Goal: Task Accomplishment & Management: Use online tool/utility

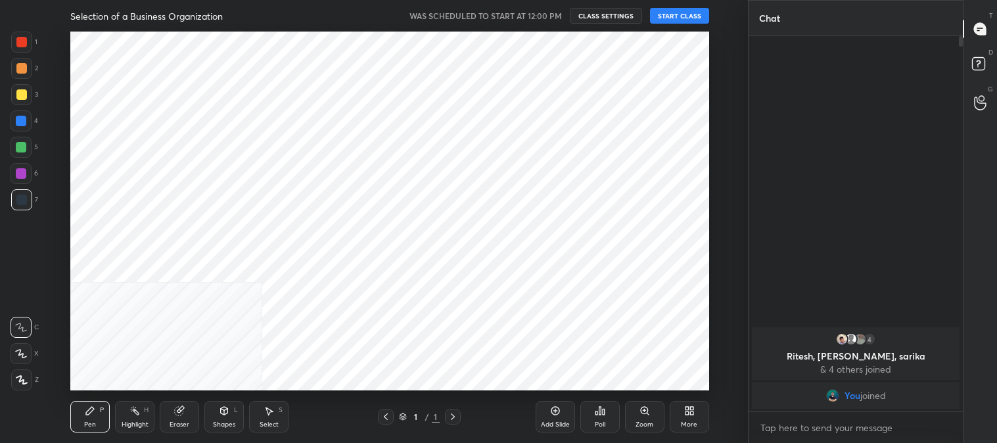
scroll to position [65375, 65038]
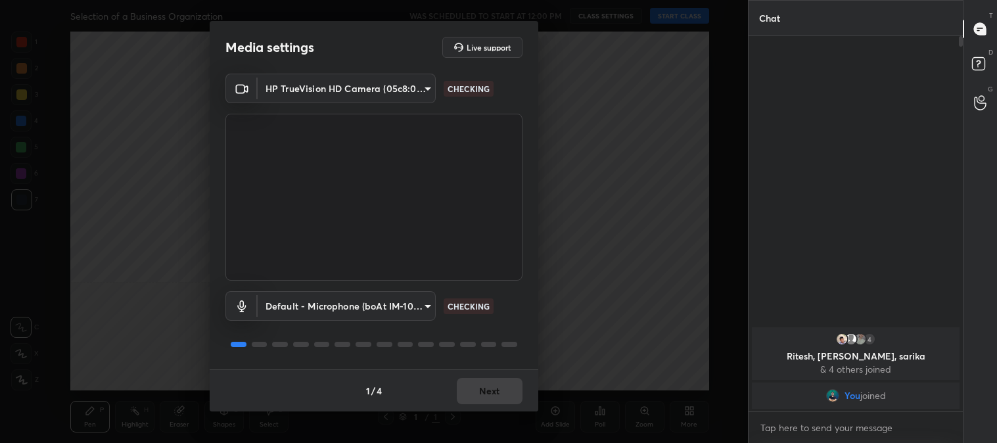
click at [486, 391] on div "1 / 4 Next" at bounding box center [374, 390] width 329 height 42
click at [485, 388] on button "Next" at bounding box center [490, 391] width 66 height 26
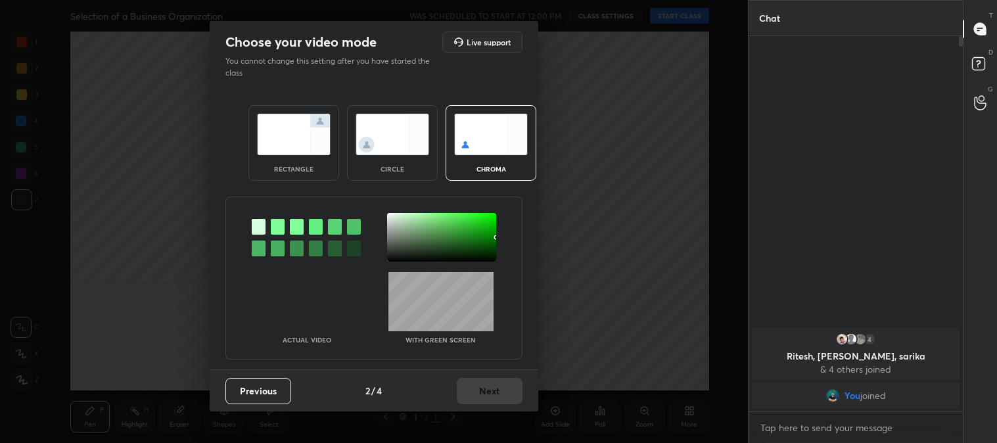
click at [263, 143] on img at bounding box center [294, 134] width 74 height 41
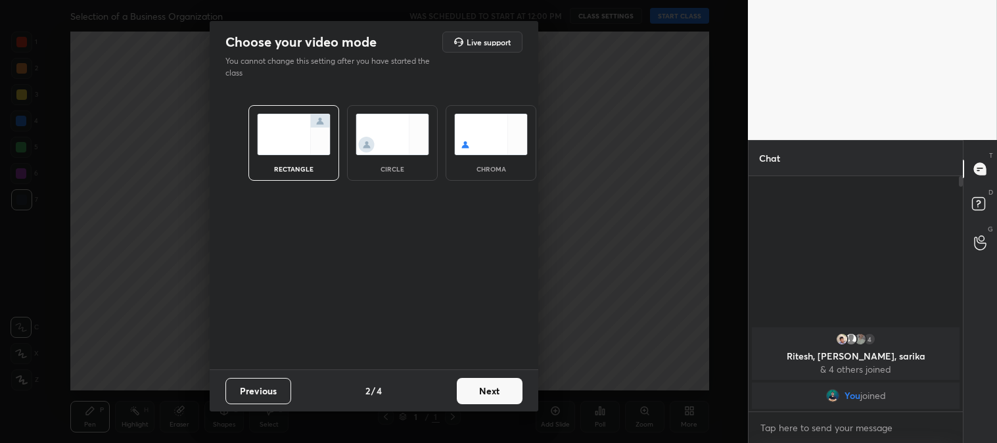
click at [494, 389] on button "Next" at bounding box center [490, 391] width 66 height 26
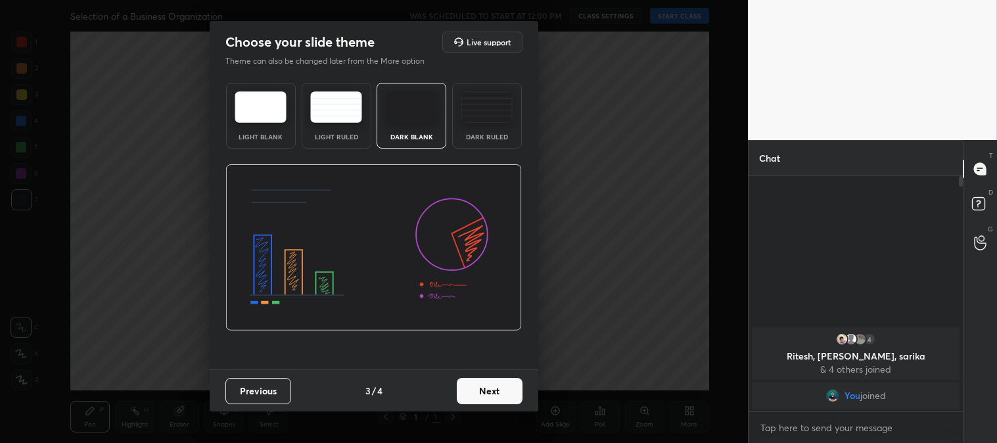
click at [502, 387] on button "Next" at bounding box center [490, 391] width 66 height 26
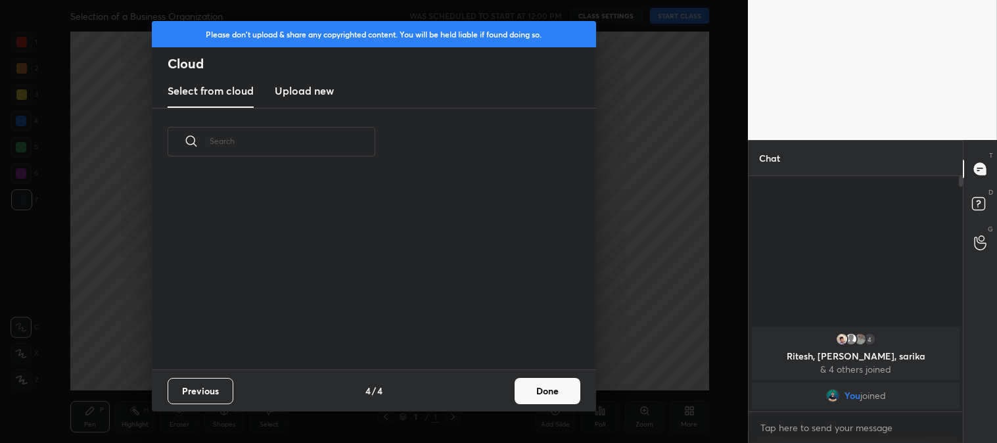
scroll to position [195, 422]
click at [559, 393] on button "Done" at bounding box center [548, 391] width 66 height 26
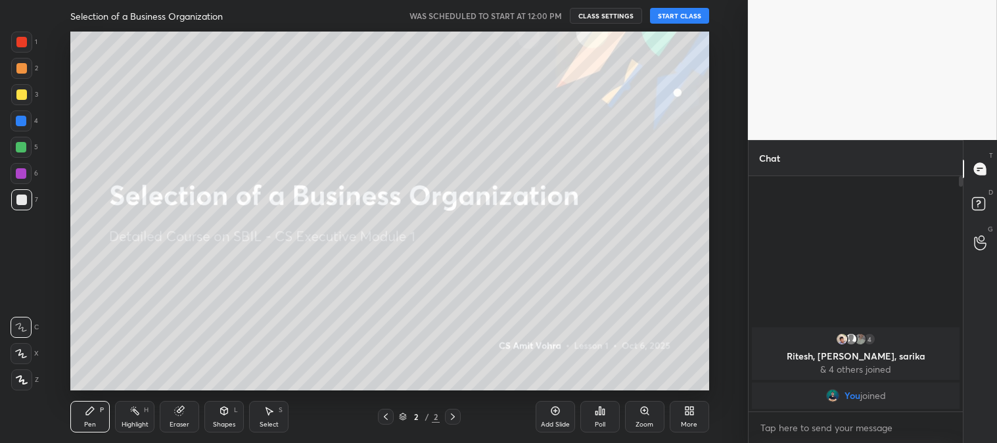
click at [15, 351] on icon at bounding box center [21, 353] width 12 height 9
click at [18, 95] on div at bounding box center [21, 94] width 11 height 11
click at [22, 356] on icon at bounding box center [21, 354] width 11 height 8
click at [561, 416] on div "Add Slide" at bounding box center [555, 417] width 39 height 32
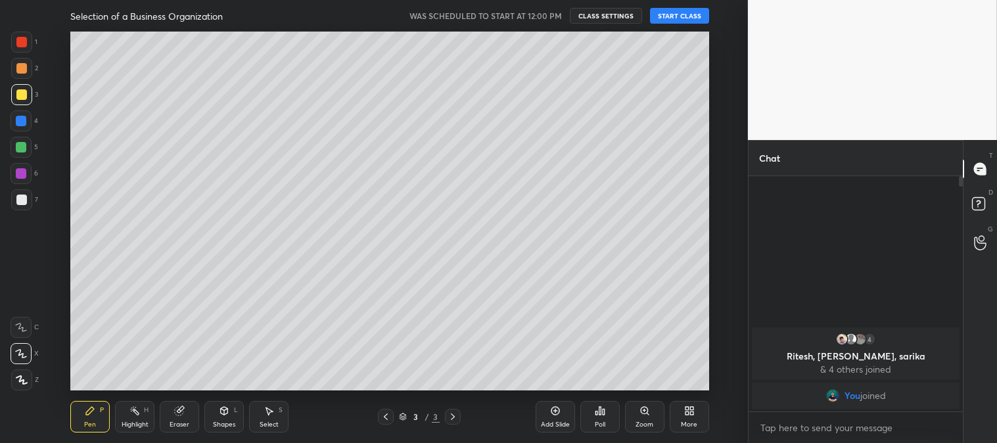
click at [671, 14] on button "START CLASS" at bounding box center [679, 16] width 59 height 16
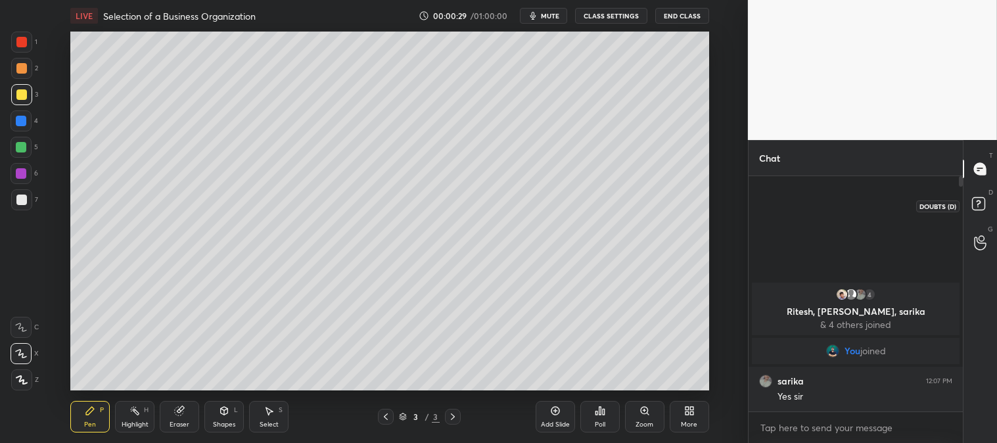
click at [976, 200] on rect at bounding box center [978, 204] width 12 height 12
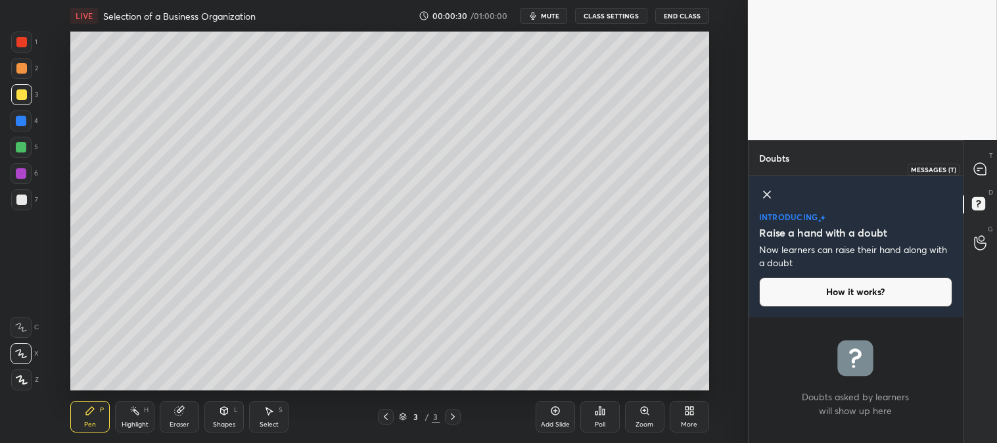
click at [976, 161] on div at bounding box center [981, 169] width 26 height 24
type textarea "x"
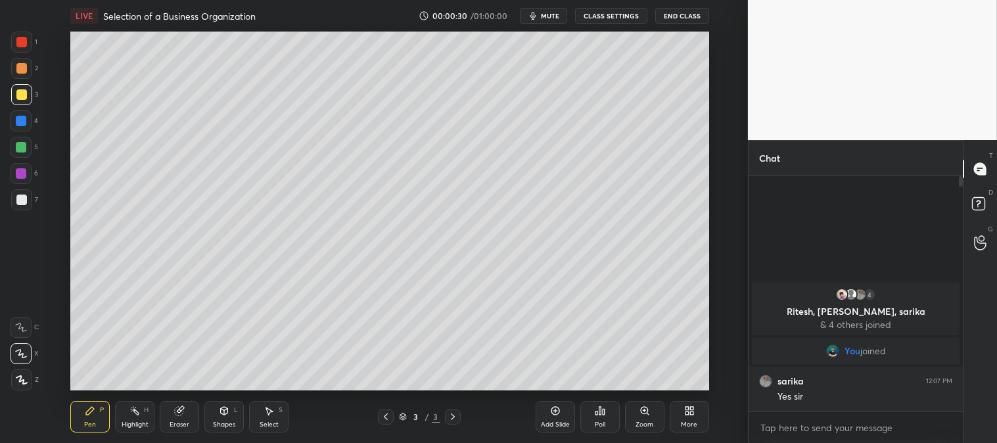
scroll to position [231, 210]
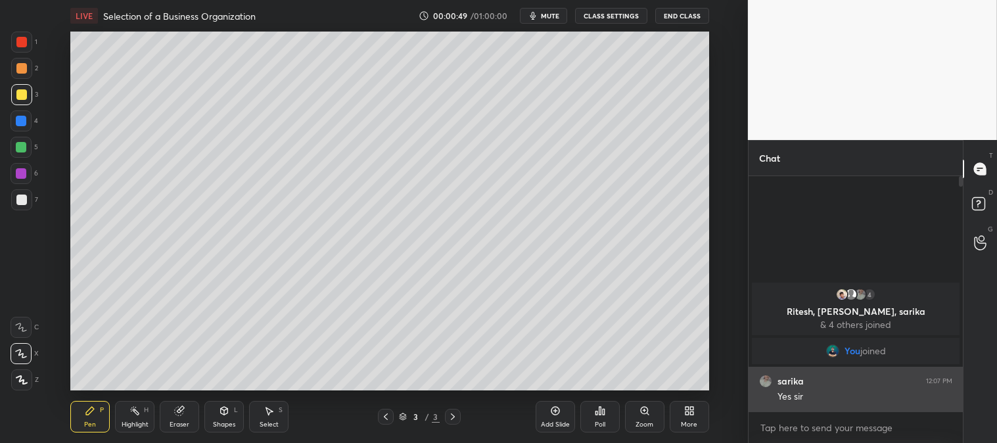
click at [826, 380] on div "sarika 12:07 PM" at bounding box center [855, 381] width 193 height 13
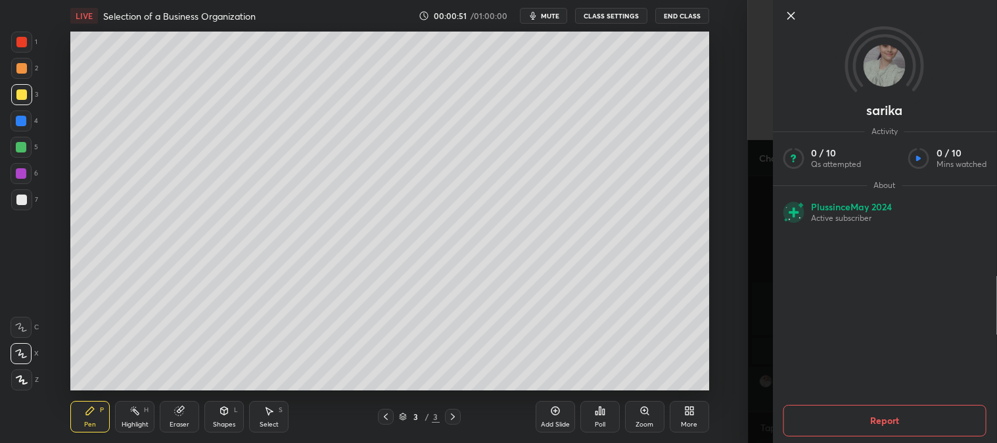
click at [548, 12] on span "mute" at bounding box center [550, 15] width 18 height 9
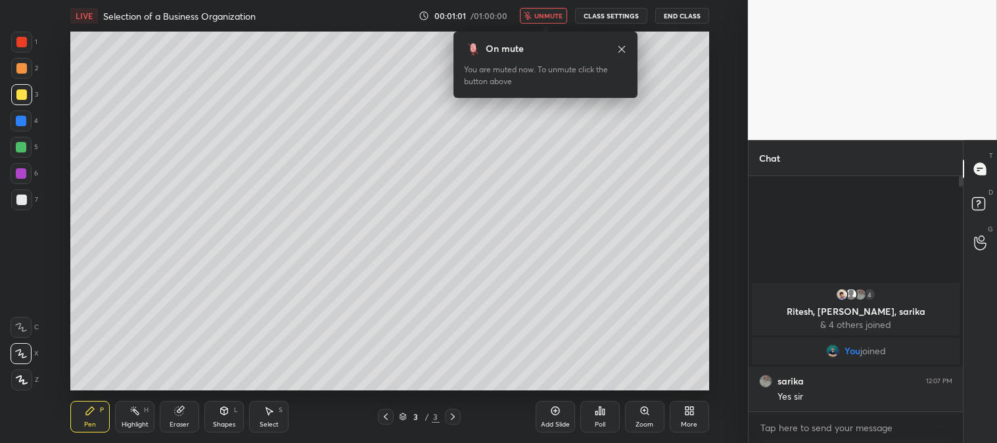
click at [550, 14] on span "unmute" at bounding box center [548, 15] width 28 height 9
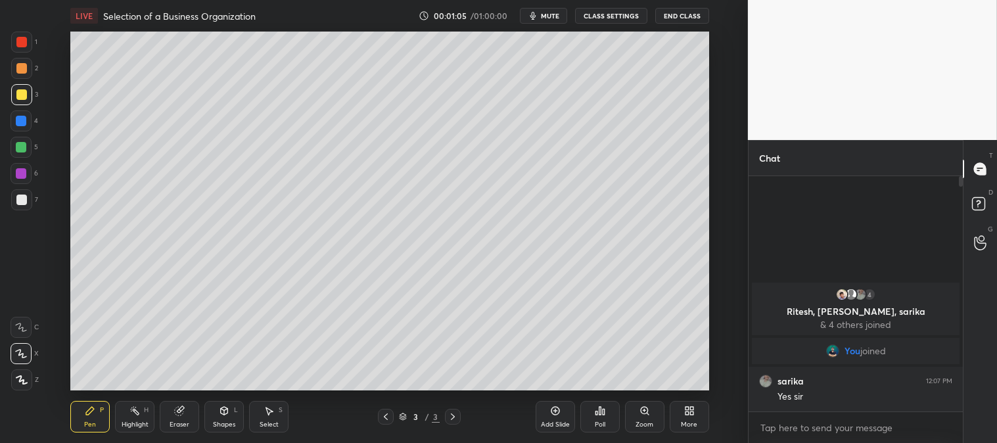
click at [639, 421] on div "Zoom" at bounding box center [645, 424] width 18 height 7
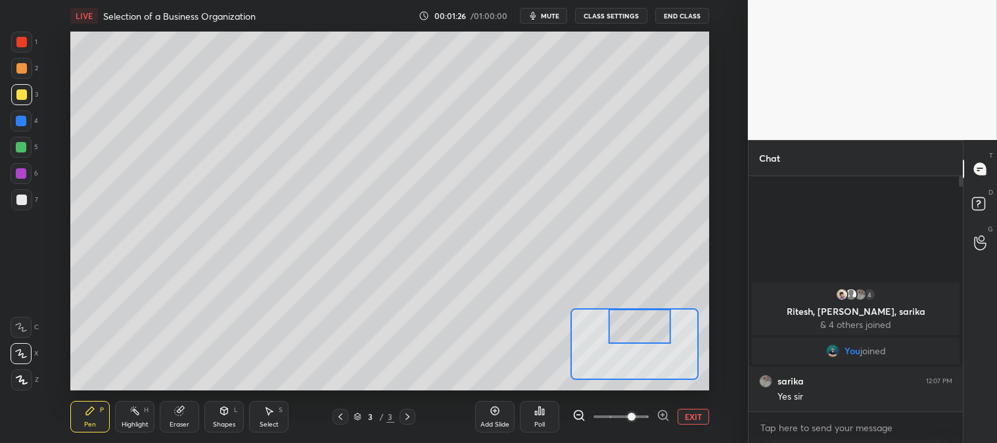
click at [27, 200] on div at bounding box center [21, 199] width 21 height 21
click at [694, 419] on button "EXIT" at bounding box center [694, 417] width 32 height 16
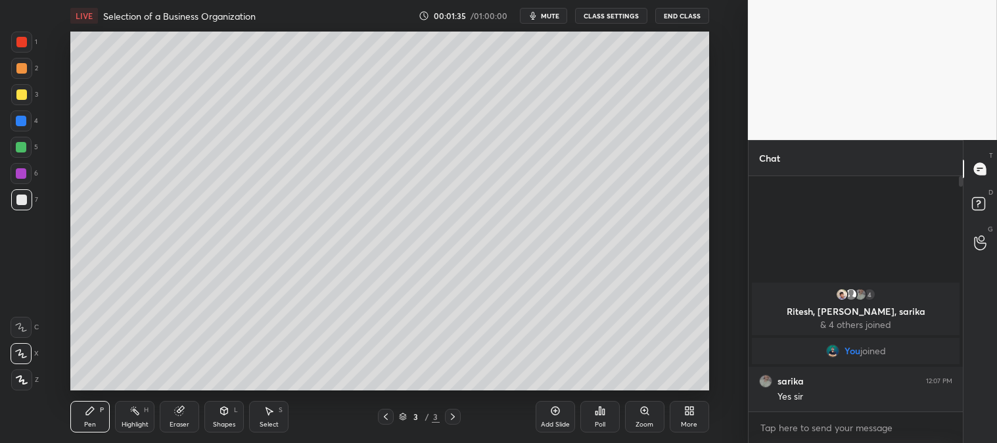
click at [25, 67] on div at bounding box center [21, 68] width 11 height 11
click at [651, 414] on div "Zoom" at bounding box center [644, 417] width 39 height 32
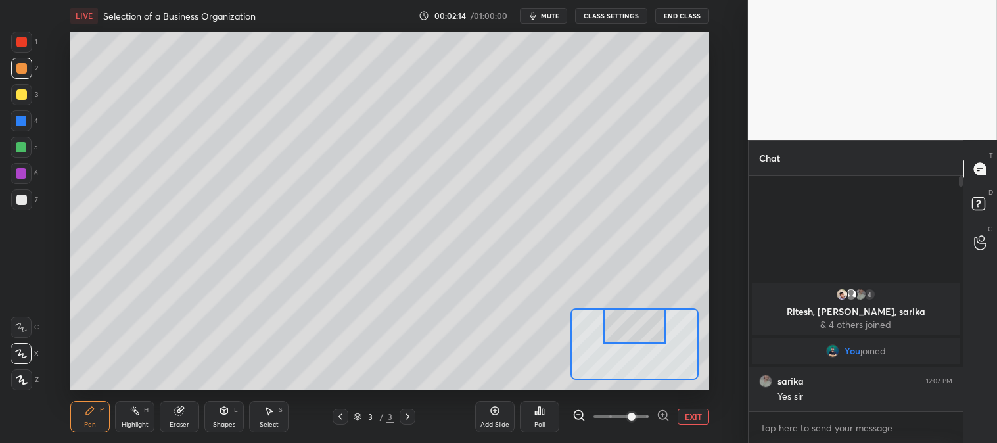
click at [549, 12] on span "mute" at bounding box center [550, 15] width 18 height 9
click at [554, 13] on span "unmute" at bounding box center [548, 15] width 28 height 9
click at [693, 413] on button "EXIT" at bounding box center [694, 417] width 32 height 16
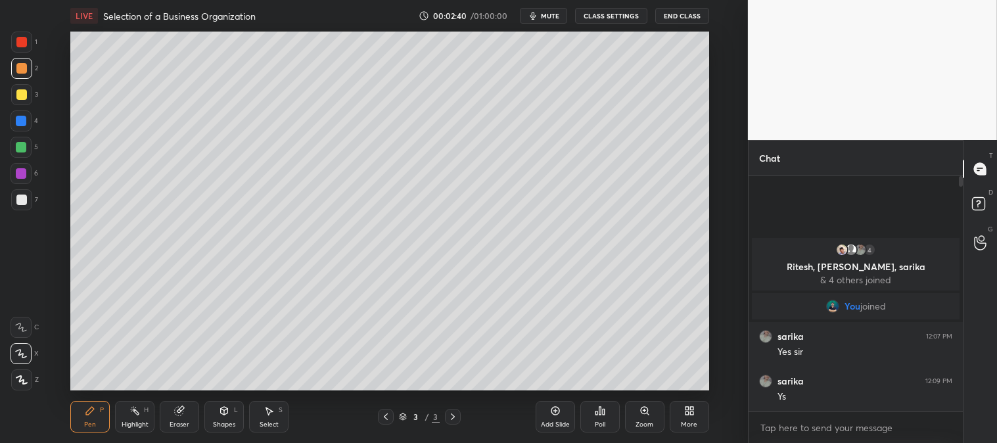
click at [20, 42] on div at bounding box center [21, 42] width 11 height 11
click at [640, 428] on div "Zoom" at bounding box center [645, 424] width 18 height 7
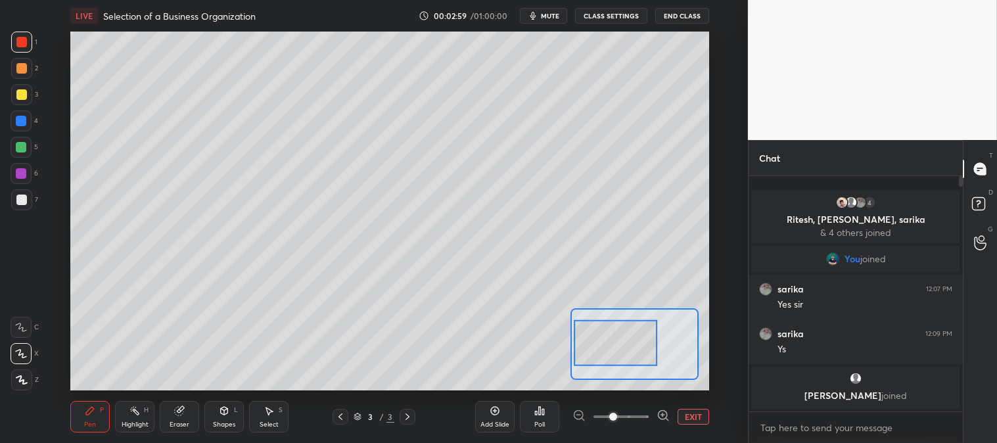
click at [697, 415] on button "EXIT" at bounding box center [694, 417] width 32 height 16
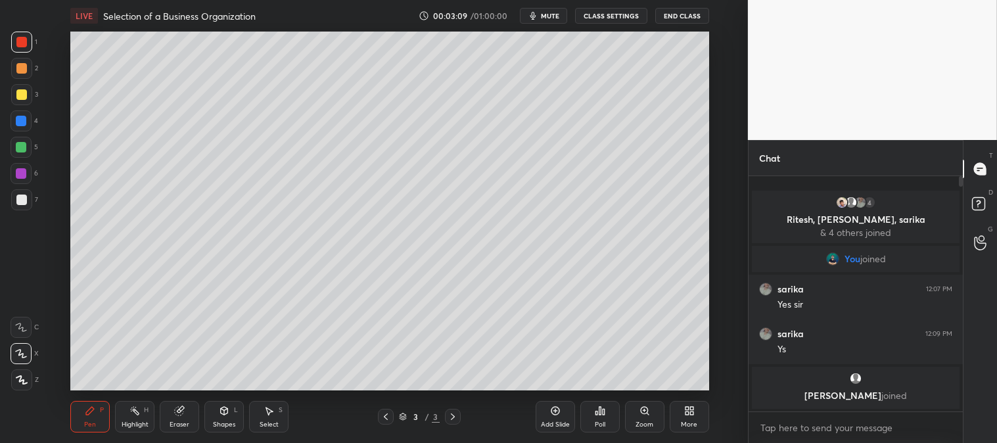
click at [640, 417] on div "Zoom" at bounding box center [644, 417] width 39 height 32
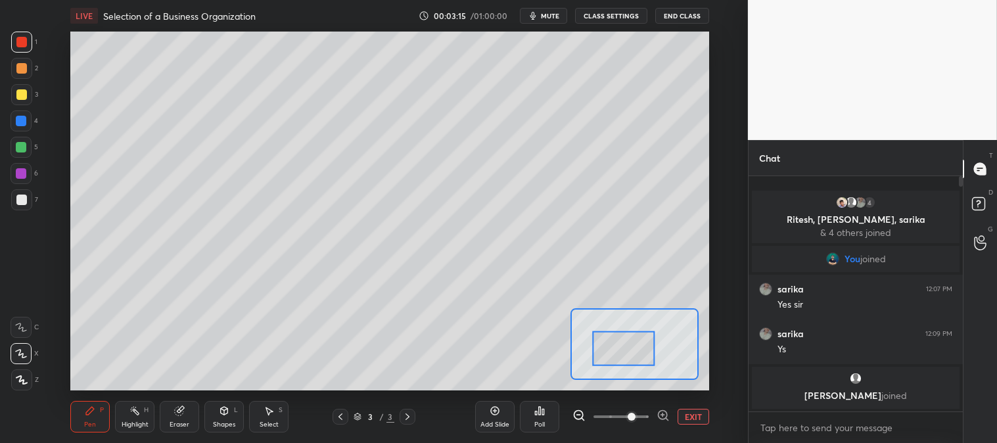
click at [21, 93] on div at bounding box center [21, 94] width 11 height 11
click at [686, 416] on button "EXIT" at bounding box center [694, 417] width 32 height 16
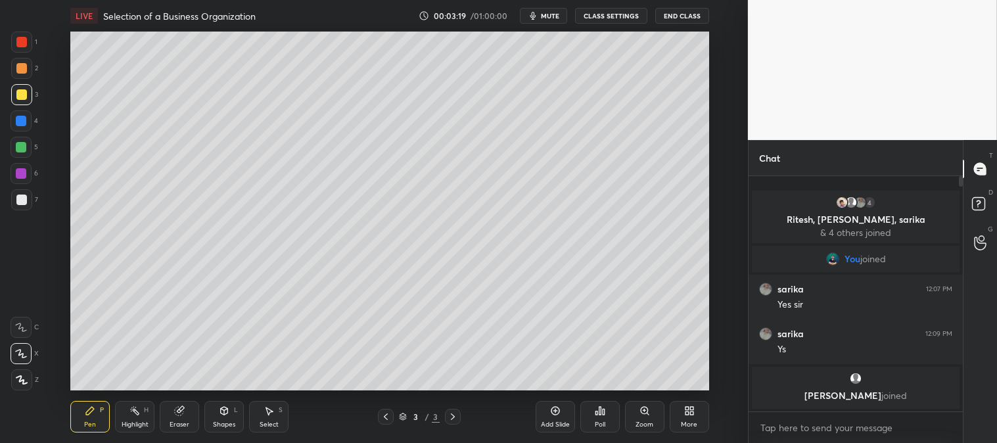
click at [24, 202] on div at bounding box center [21, 200] width 11 height 11
click at [636, 418] on div "Zoom" at bounding box center [644, 417] width 39 height 32
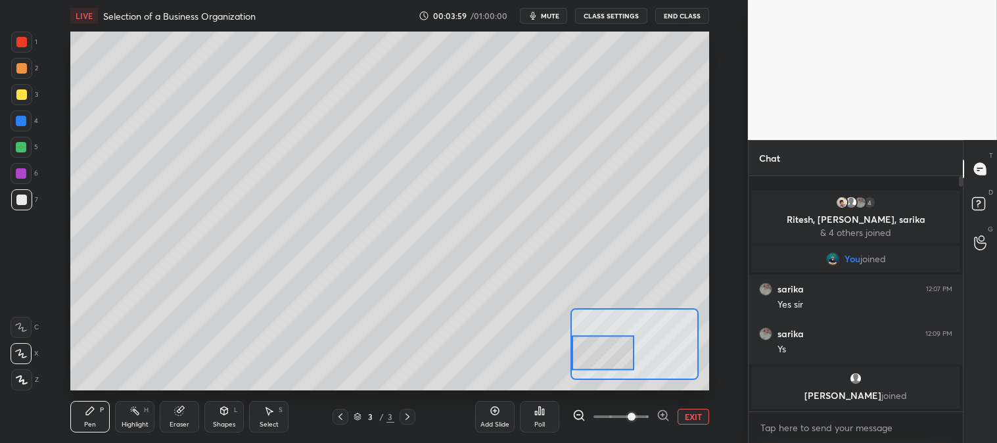
click at [21, 94] on div at bounding box center [21, 94] width 11 height 11
click at [699, 417] on button "EXIT" at bounding box center [694, 417] width 32 height 16
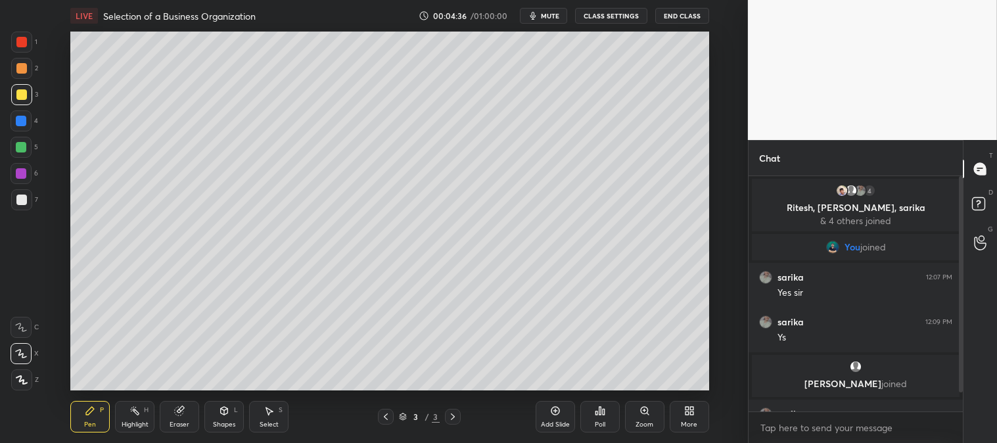
scroll to position [33, 0]
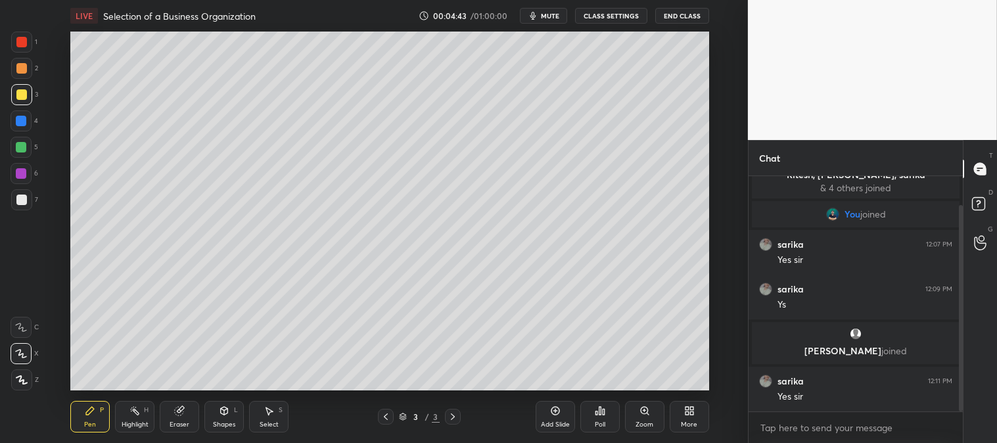
click at [640, 413] on icon at bounding box center [645, 411] width 11 height 11
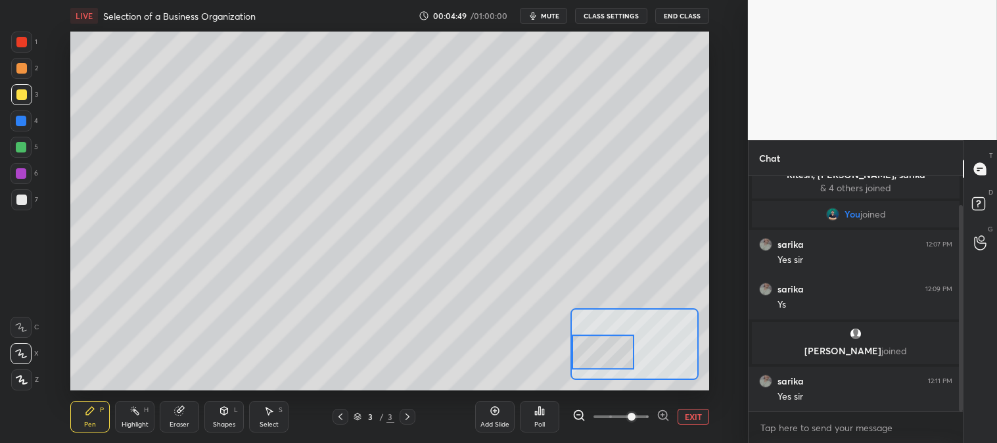
click at [701, 415] on button "EXIT" at bounding box center [694, 417] width 32 height 16
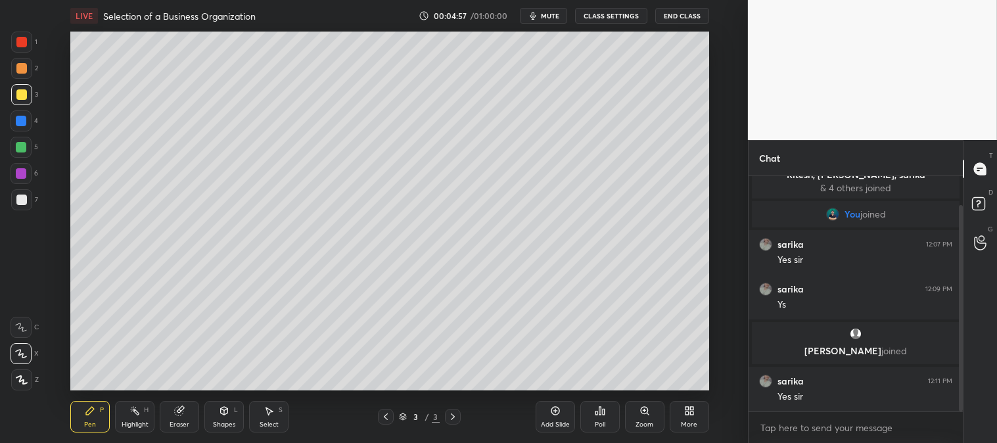
click at [642, 417] on div "Zoom" at bounding box center [644, 417] width 39 height 32
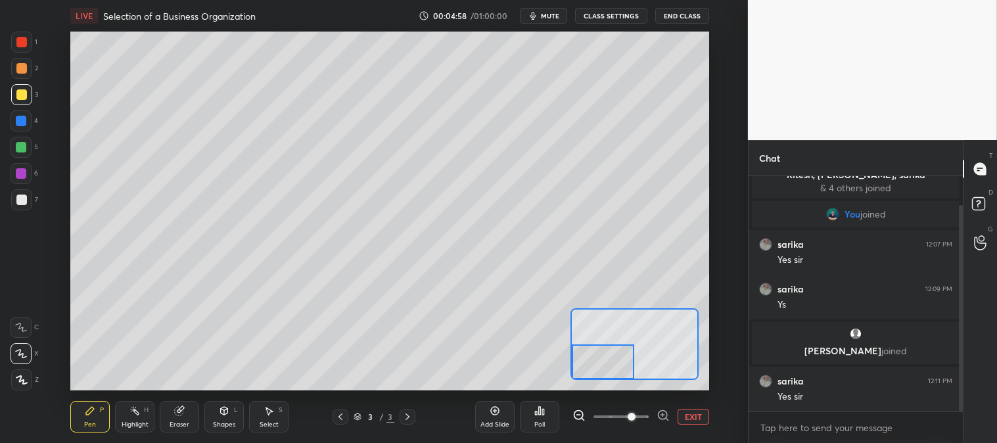
click at [101, 417] on div "Pen P" at bounding box center [89, 417] width 39 height 32
click at [20, 126] on div at bounding box center [21, 121] width 11 height 11
click at [693, 417] on button "EXIT" at bounding box center [694, 417] width 32 height 16
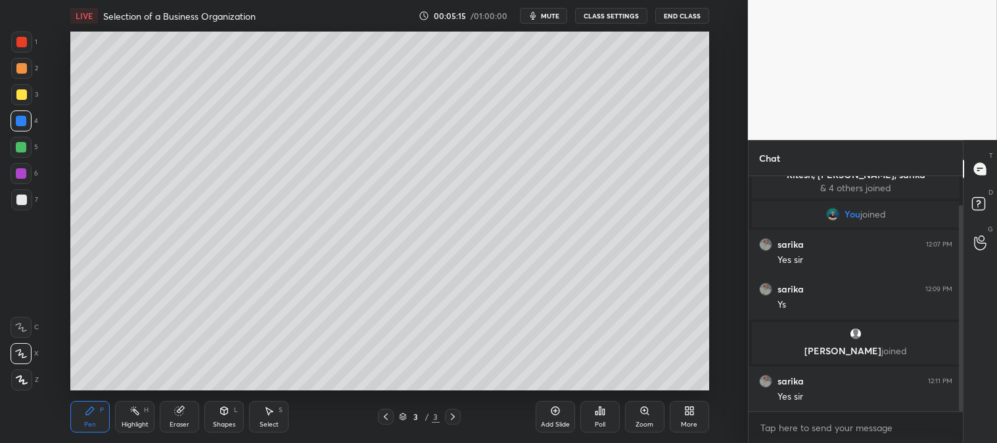
click at [97, 417] on div "Pen P" at bounding box center [89, 417] width 39 height 32
click at [20, 199] on div at bounding box center [21, 200] width 11 height 11
click at [643, 425] on div "Zoom" at bounding box center [645, 424] width 18 height 7
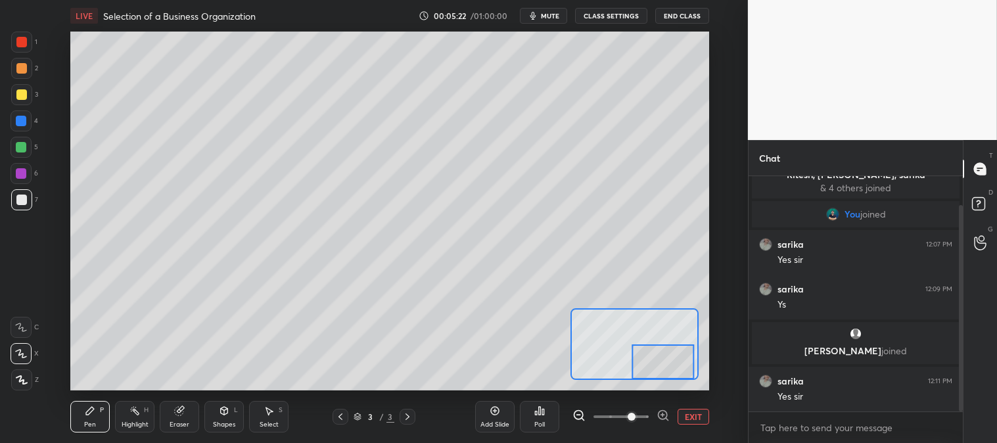
click at [692, 415] on button "EXIT" at bounding box center [694, 417] width 32 height 16
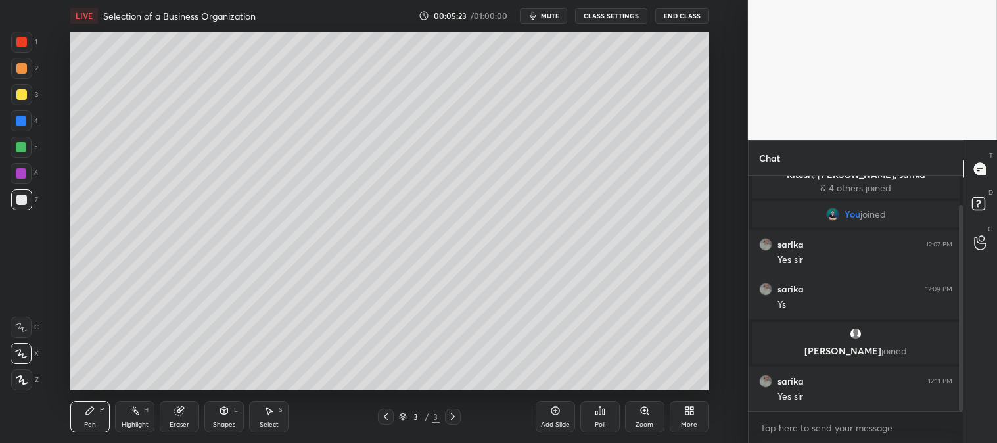
click at [641, 415] on icon at bounding box center [645, 411] width 11 height 11
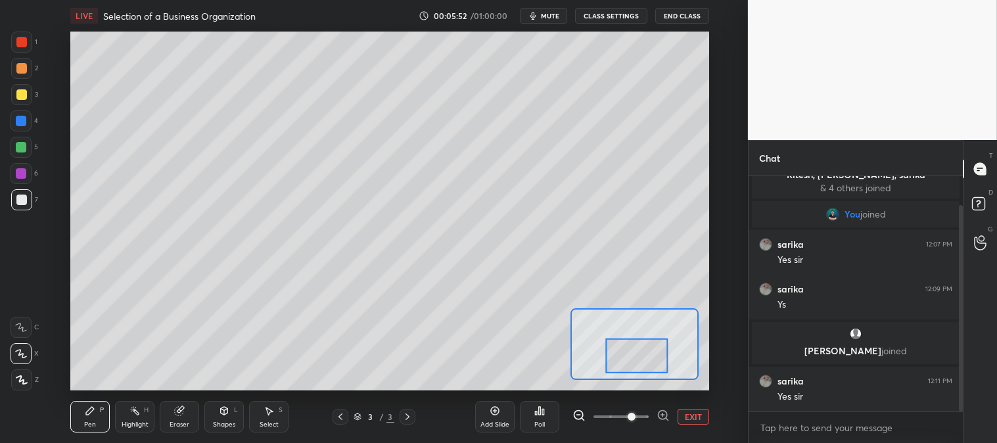
click at [18, 150] on div at bounding box center [21, 147] width 11 height 11
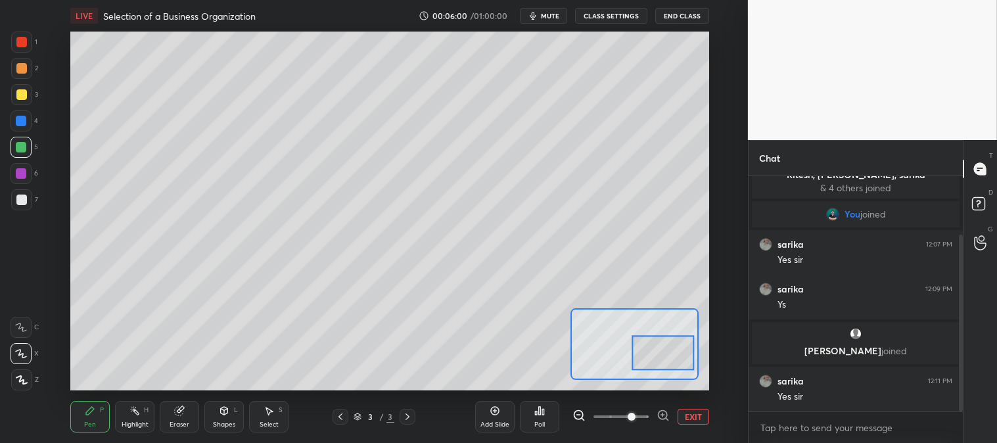
scroll to position [77, 0]
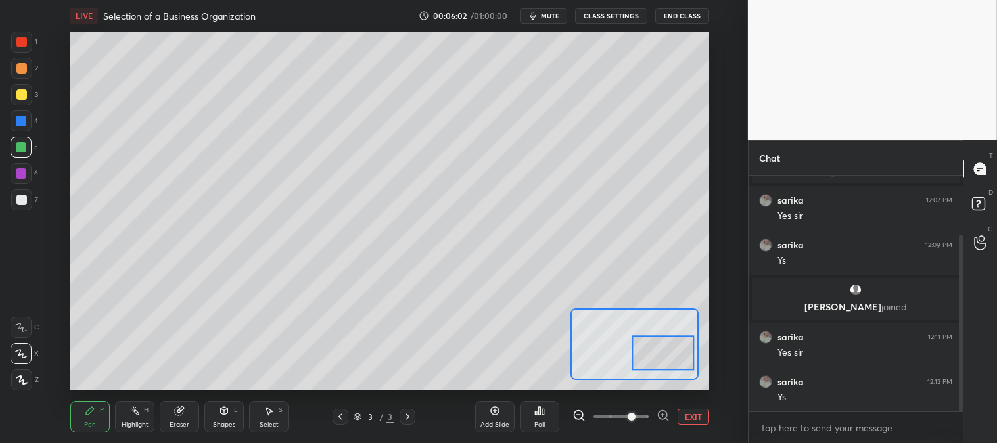
click at [24, 41] on div at bounding box center [21, 42] width 11 height 11
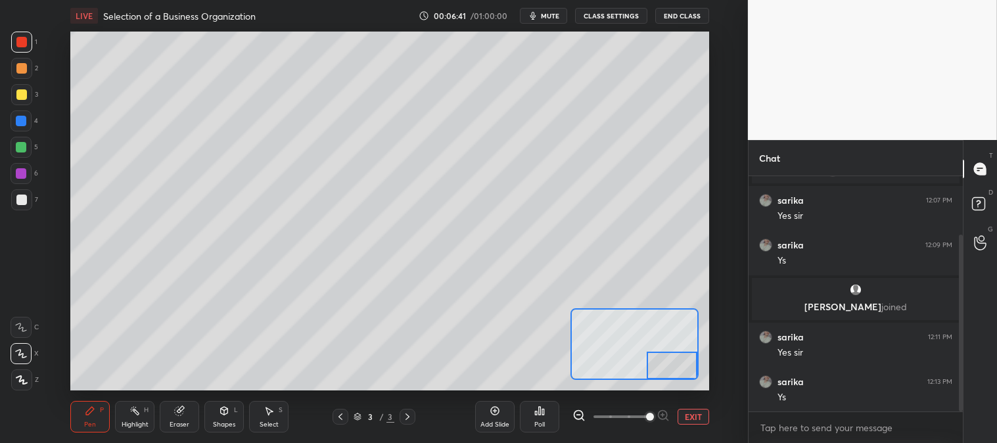
click at [701, 414] on button "EXIT" at bounding box center [694, 417] width 32 height 16
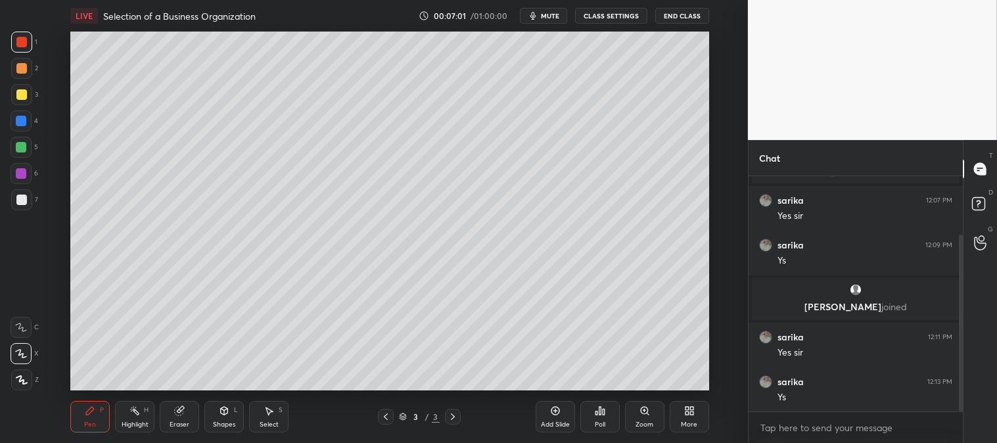
click at [24, 200] on div at bounding box center [21, 200] width 11 height 11
click at [651, 423] on div "Zoom" at bounding box center [645, 424] width 18 height 7
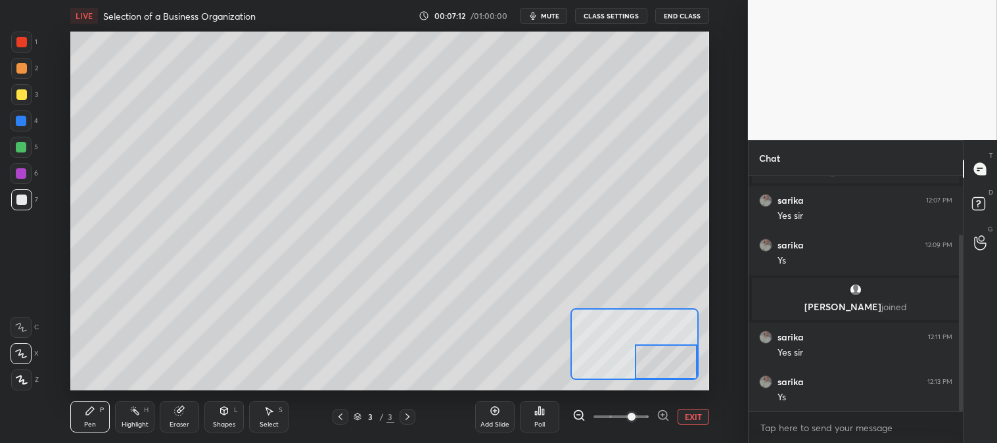
click at [701, 412] on button "EXIT" at bounding box center [694, 417] width 32 height 16
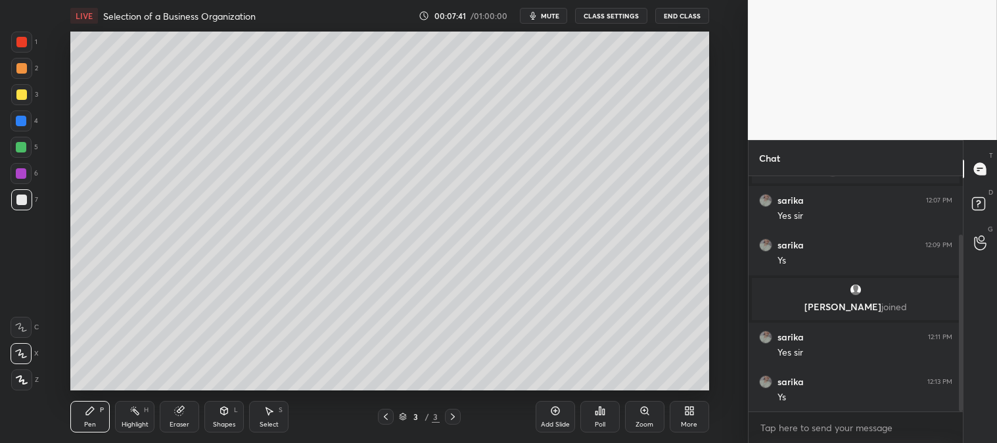
click at [638, 421] on div "Zoom" at bounding box center [645, 424] width 18 height 7
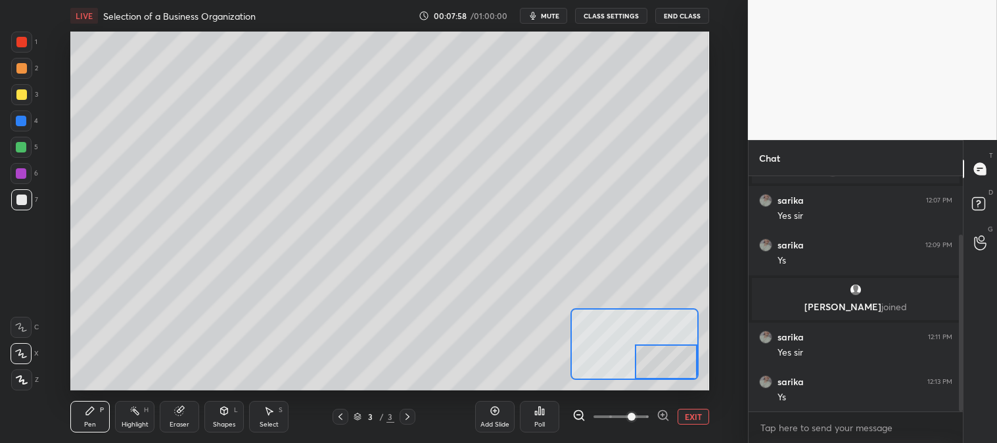
click at [700, 416] on button "EXIT" at bounding box center [694, 417] width 32 height 16
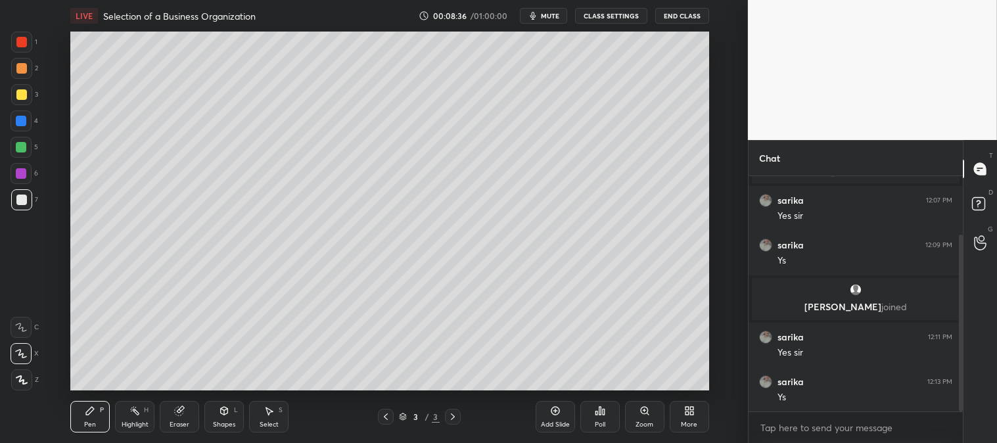
click at [638, 419] on div "Zoom" at bounding box center [644, 417] width 39 height 32
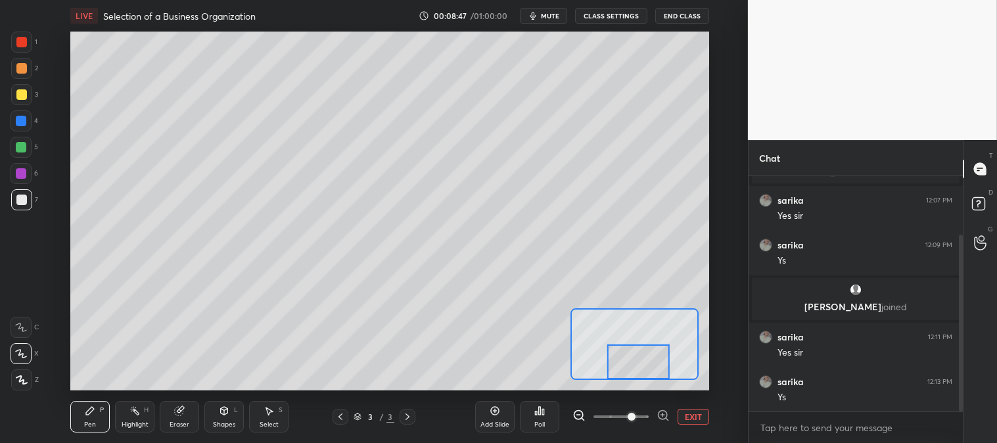
click at [695, 417] on button "EXIT" at bounding box center [694, 417] width 32 height 16
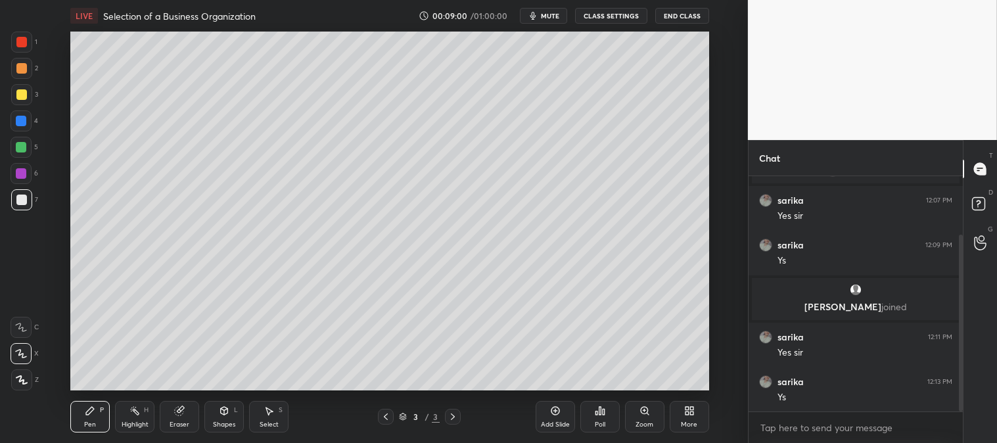
click at [642, 419] on div "Zoom" at bounding box center [644, 417] width 39 height 32
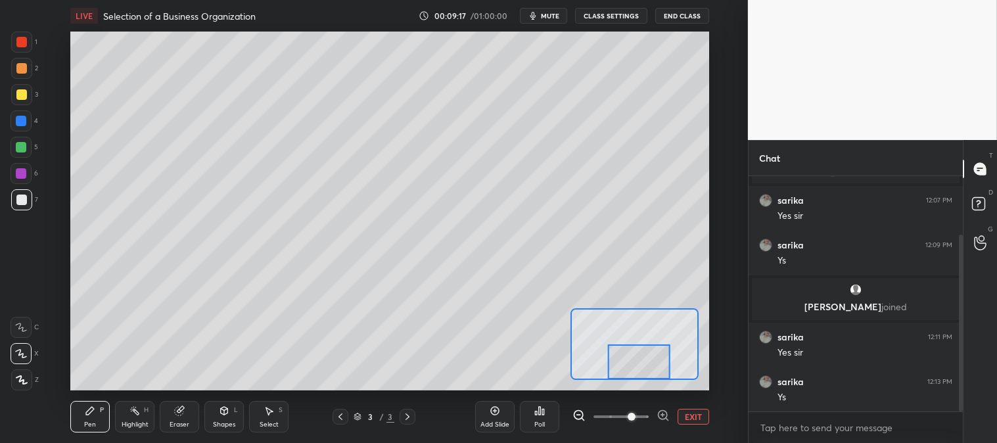
click at [697, 419] on button "EXIT" at bounding box center [694, 417] width 32 height 16
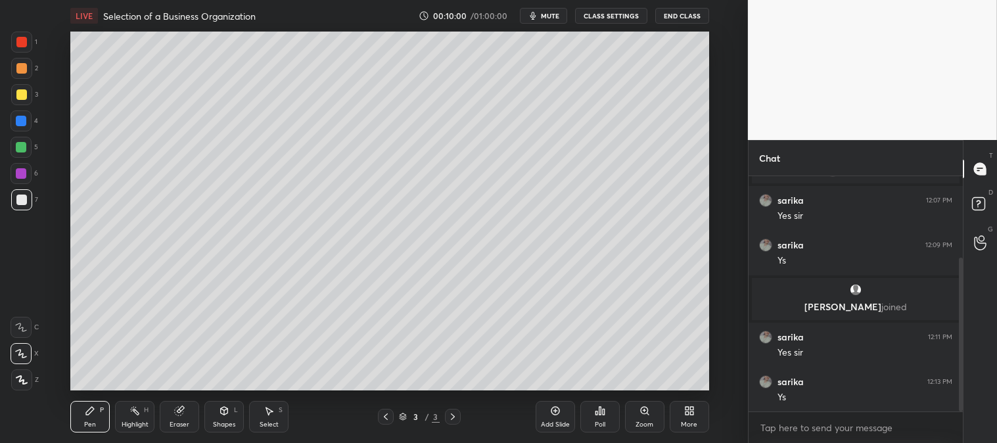
scroll to position [125, 0]
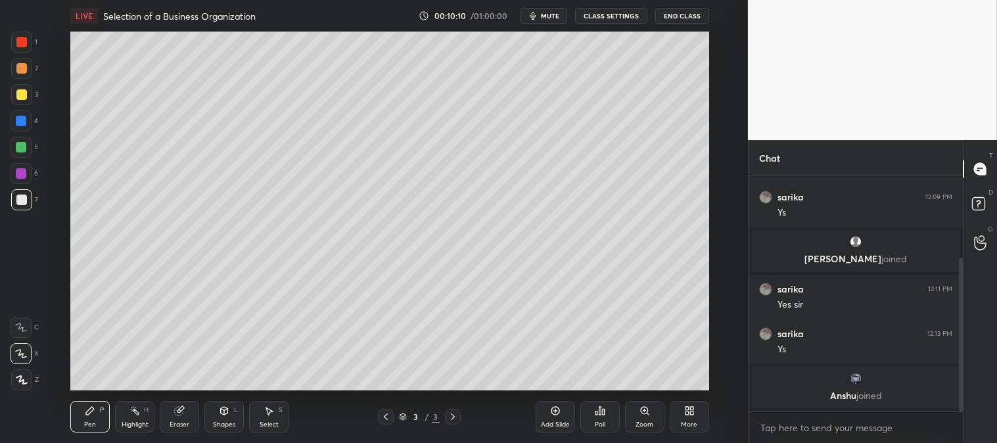
click at [25, 95] on div at bounding box center [21, 94] width 11 height 11
click at [96, 421] on div "Pen P" at bounding box center [89, 417] width 39 height 32
click at [24, 143] on div at bounding box center [21, 147] width 11 height 11
click at [20, 67] on div at bounding box center [21, 68] width 11 height 11
click at [638, 414] on div "Zoom" at bounding box center [644, 417] width 39 height 32
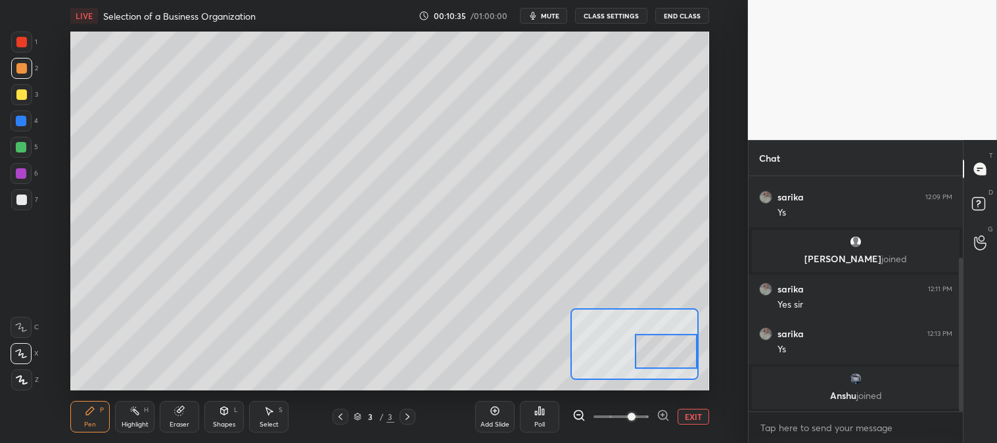
click at [695, 418] on button "EXIT" at bounding box center [694, 417] width 32 height 16
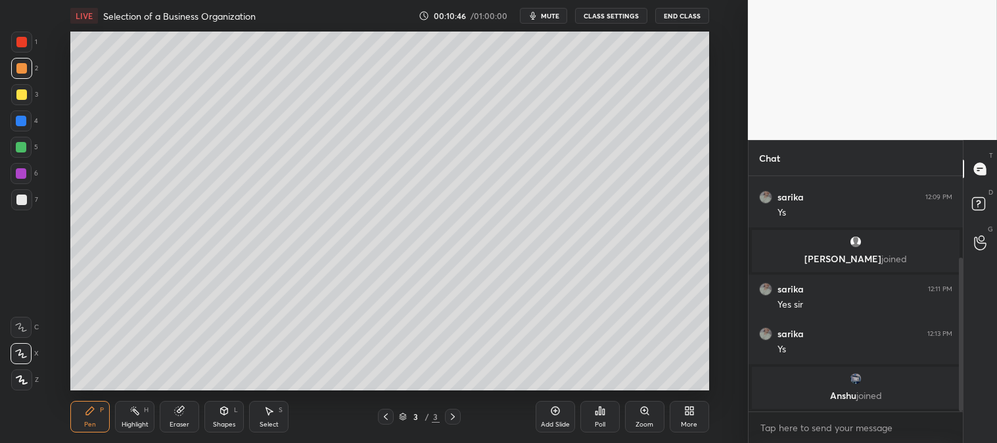
scroll to position [169, 0]
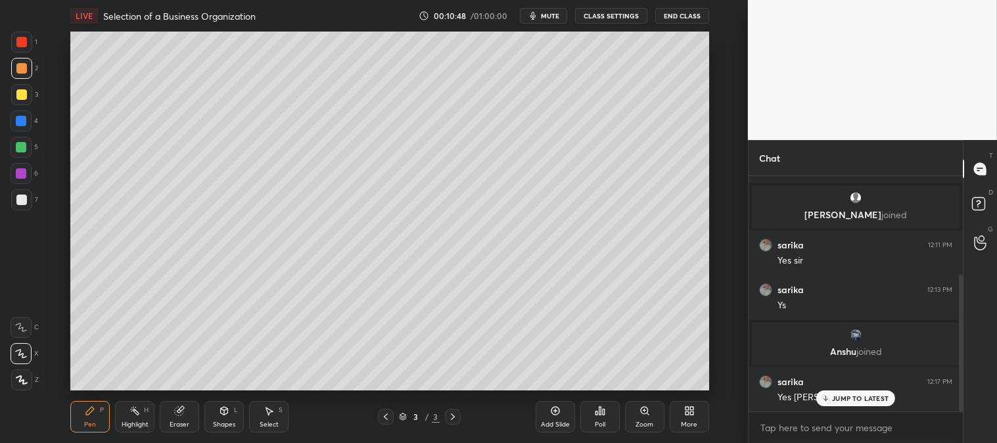
click at [842, 400] on p "JUMP TO LATEST" at bounding box center [860, 398] width 57 height 8
click at [975, 205] on rect at bounding box center [978, 204] width 12 height 12
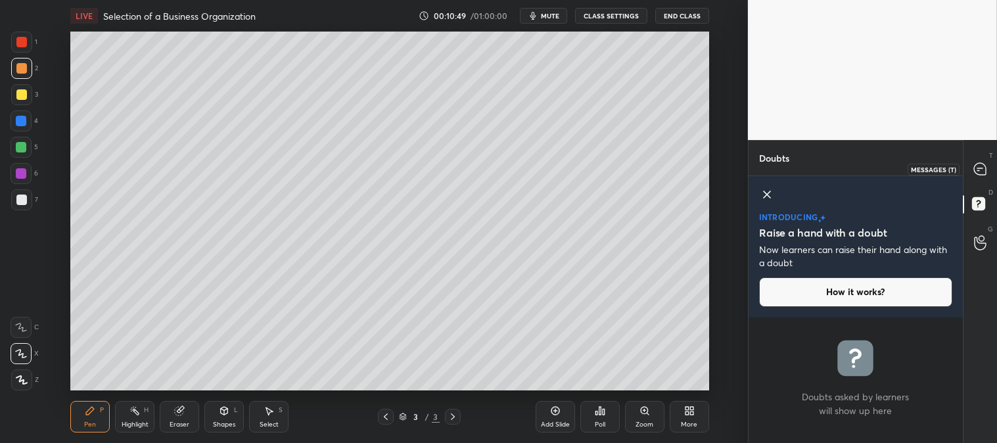
click at [977, 164] on icon at bounding box center [980, 169] width 12 height 12
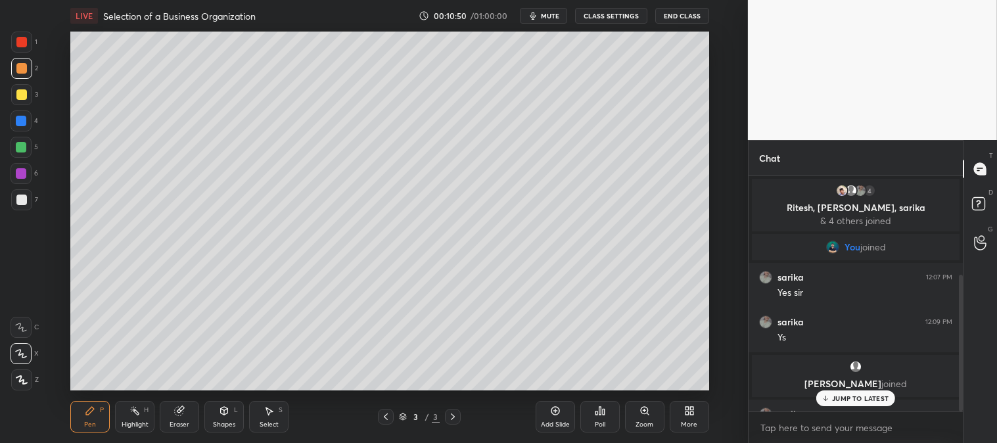
scroll to position [231, 210]
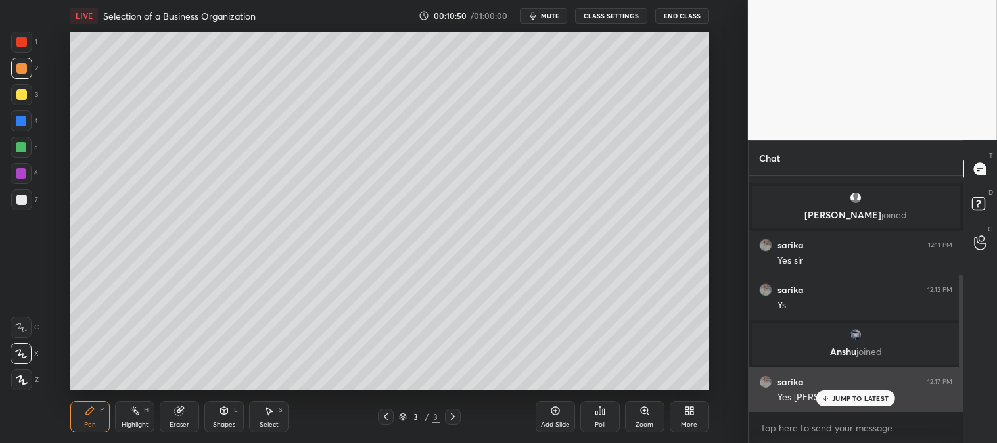
click at [849, 398] on p "JUMP TO LATEST" at bounding box center [860, 398] width 57 height 8
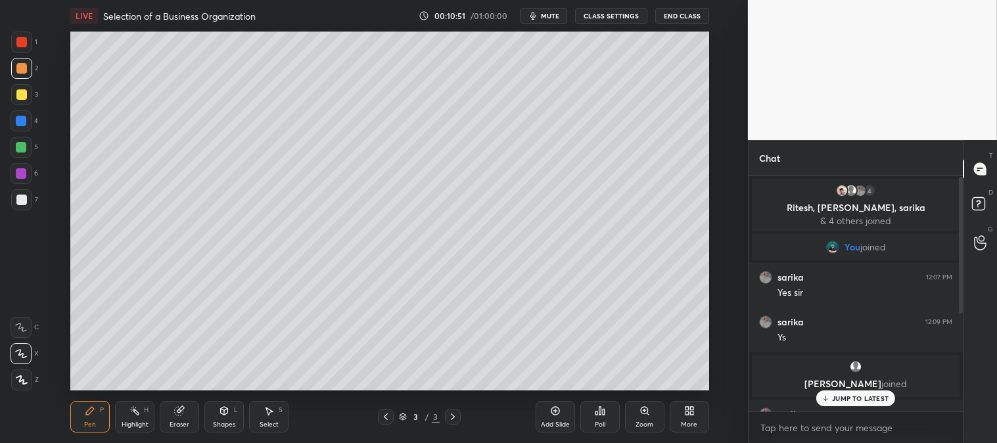
scroll to position [169, 0]
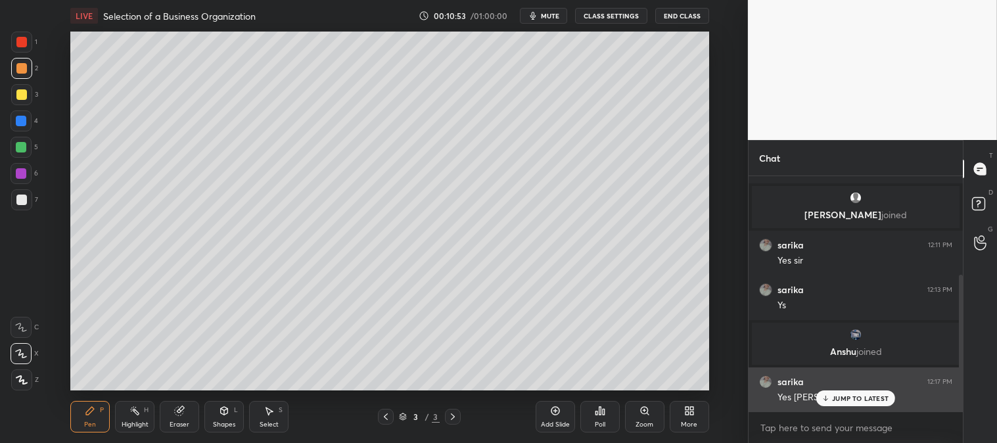
click at [849, 398] on p "JUMP TO LATEST" at bounding box center [860, 398] width 57 height 8
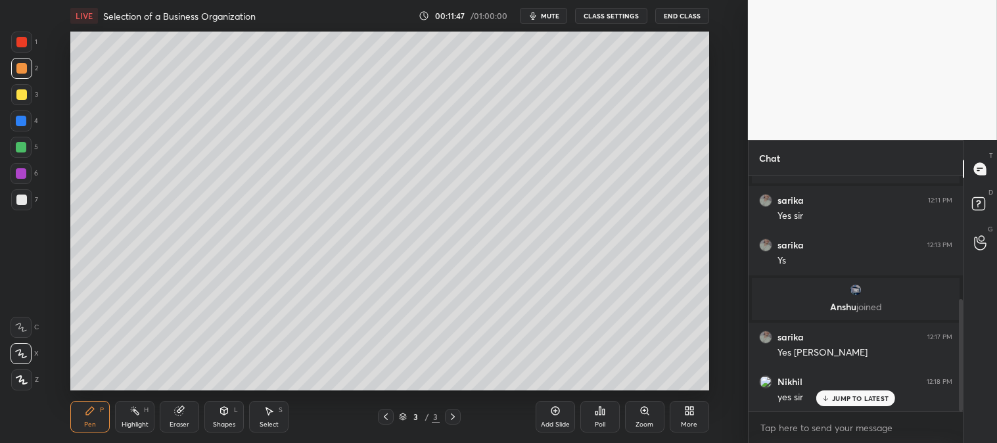
scroll to position [258, 0]
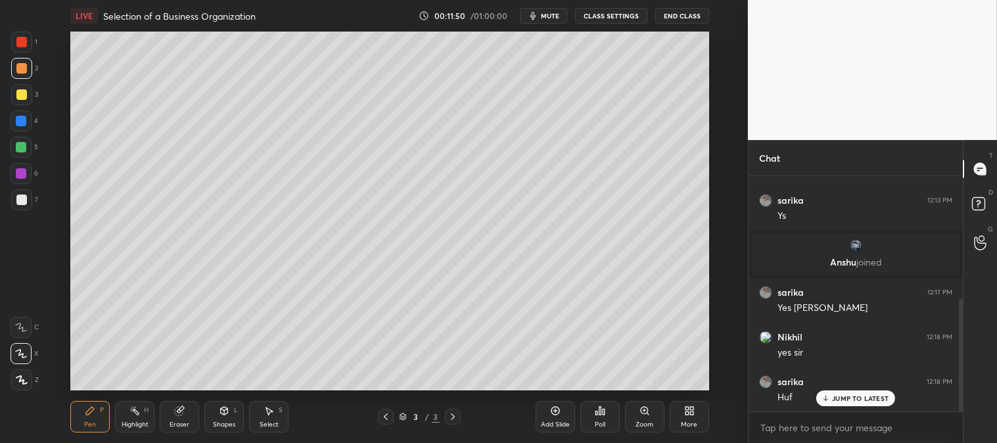
click at [22, 40] on div at bounding box center [21, 42] width 11 height 11
click at [644, 423] on div "Zoom" at bounding box center [645, 424] width 18 height 7
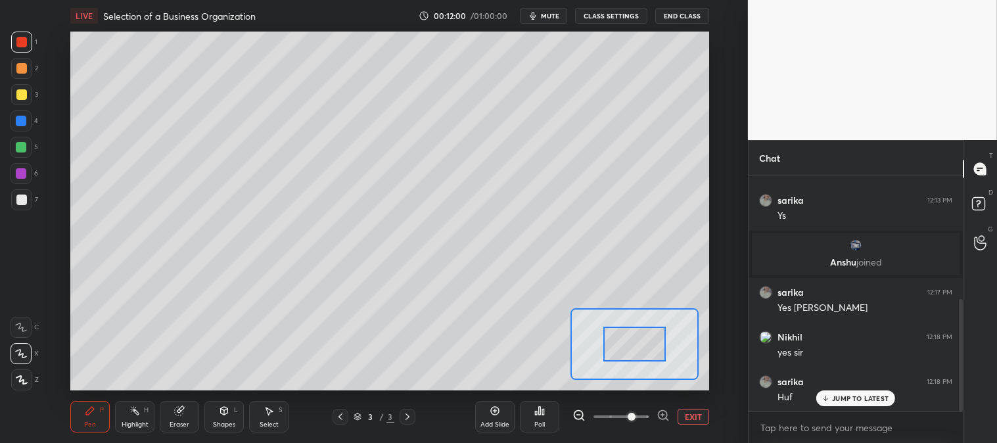
click at [859, 392] on div "JUMP TO LATEST" at bounding box center [855, 398] width 79 height 16
click at [691, 415] on button "EXIT" at bounding box center [694, 417] width 32 height 16
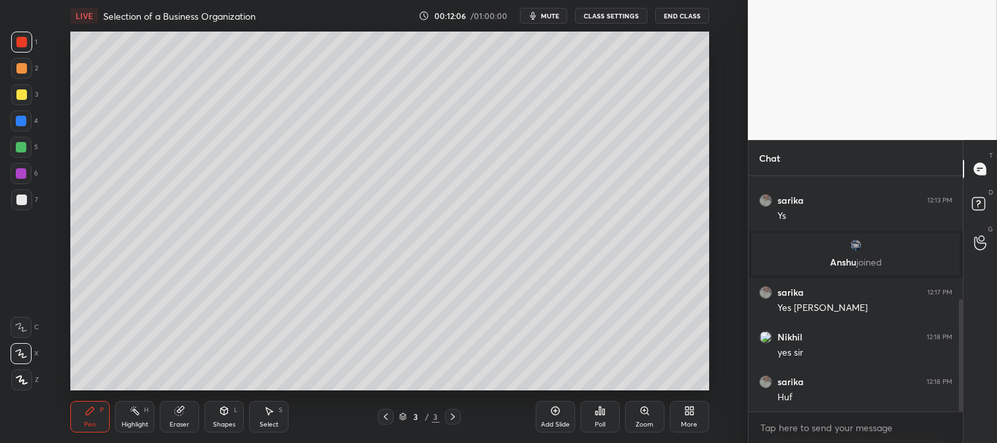
click at [16, 206] on div at bounding box center [21, 199] width 21 height 21
click at [642, 425] on div "Zoom" at bounding box center [645, 424] width 18 height 7
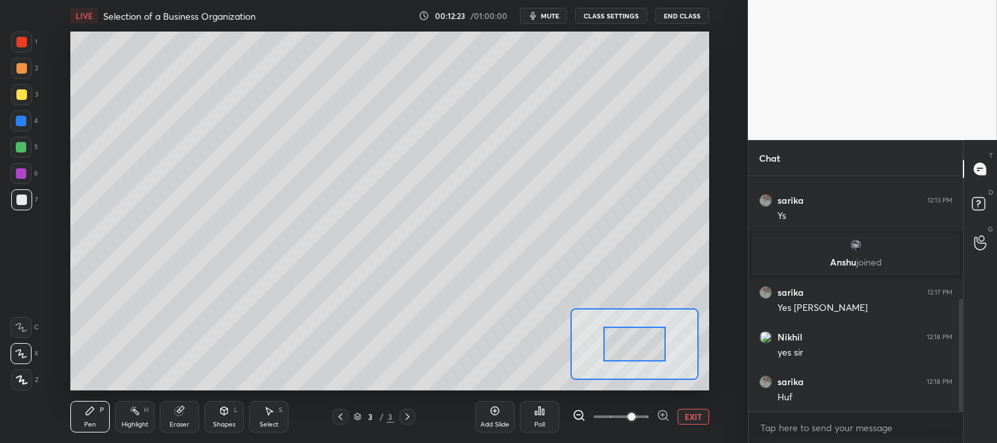
click at [691, 415] on button "EXIT" at bounding box center [694, 417] width 32 height 16
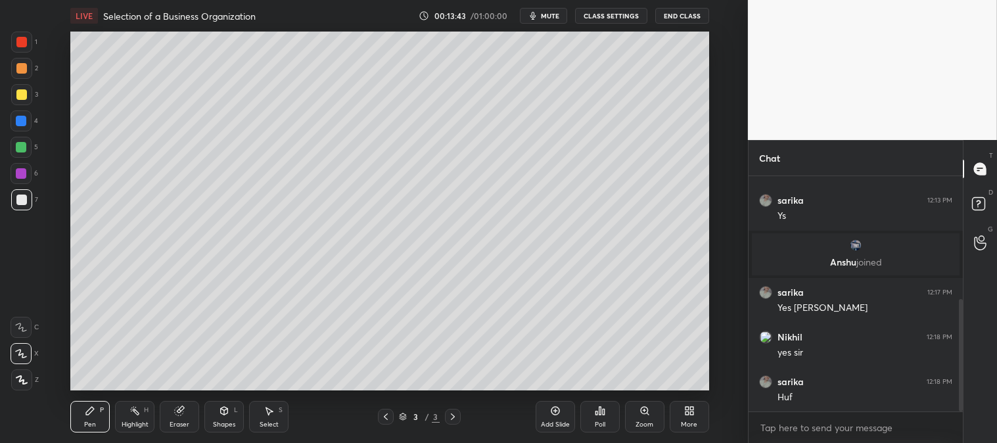
click at [129, 425] on div "Highlight" at bounding box center [135, 424] width 27 height 7
click at [132, 419] on div "Highlight H" at bounding box center [134, 417] width 39 height 32
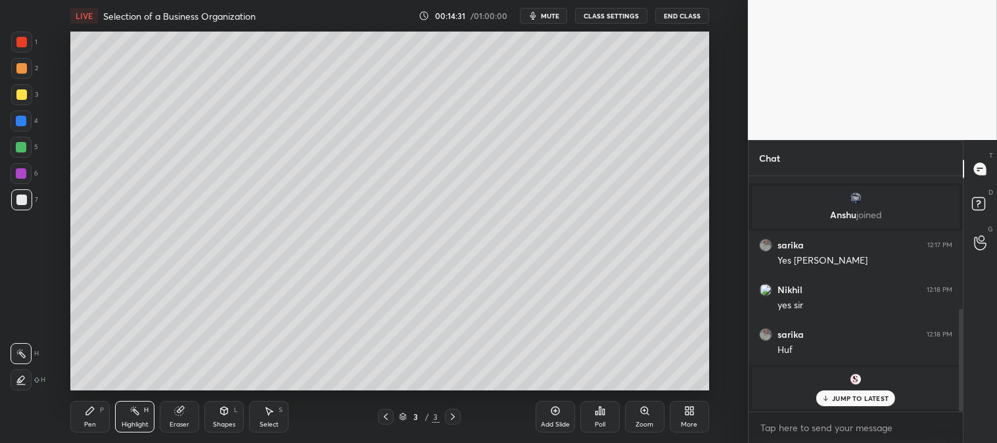
click at [833, 399] on p "JUMP TO LATEST" at bounding box center [860, 398] width 57 height 8
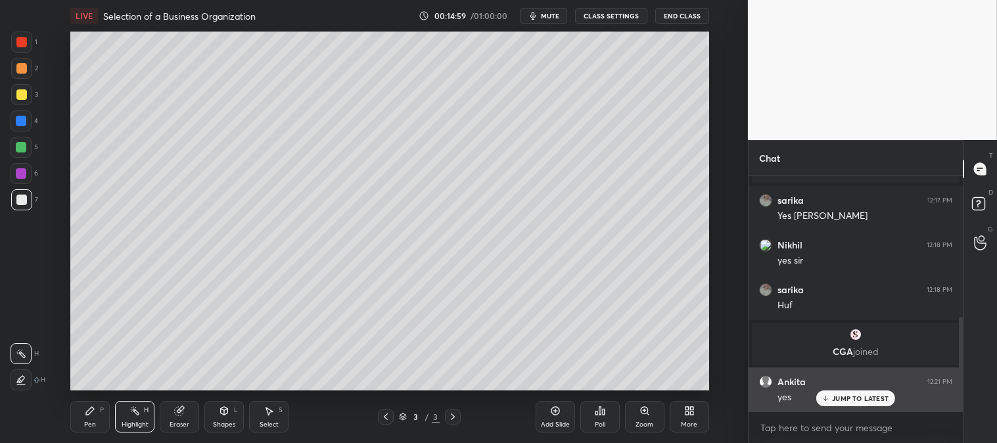
click at [845, 398] on p "JUMP TO LATEST" at bounding box center [860, 398] width 57 height 8
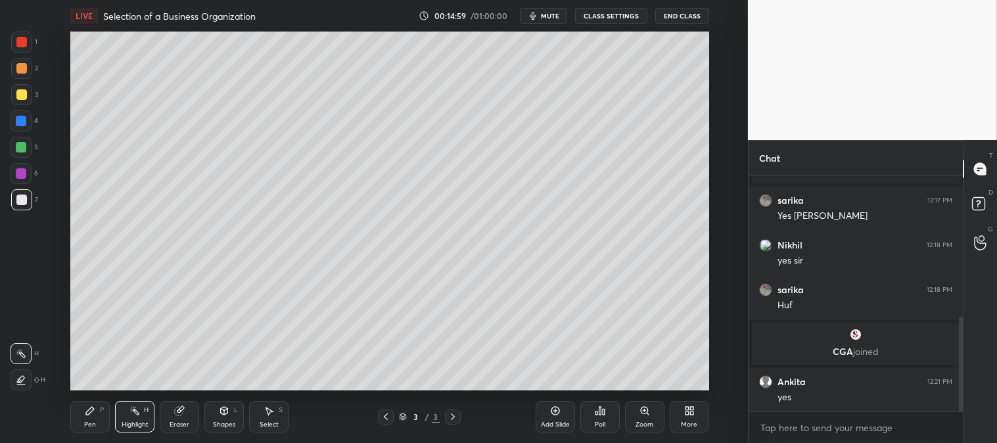
scroll to position [395, 0]
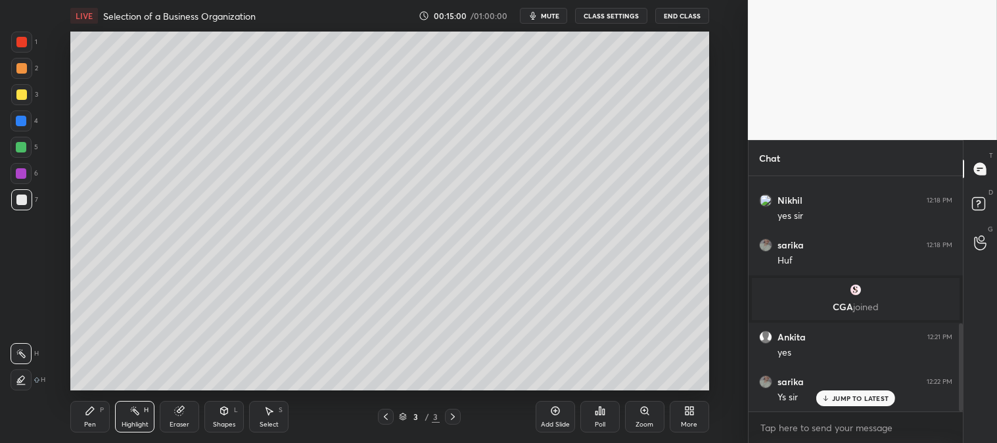
click at [548, 15] on span "mute" at bounding box center [550, 15] width 18 height 9
click at [543, 20] on button "unmute" at bounding box center [543, 16] width 47 height 16
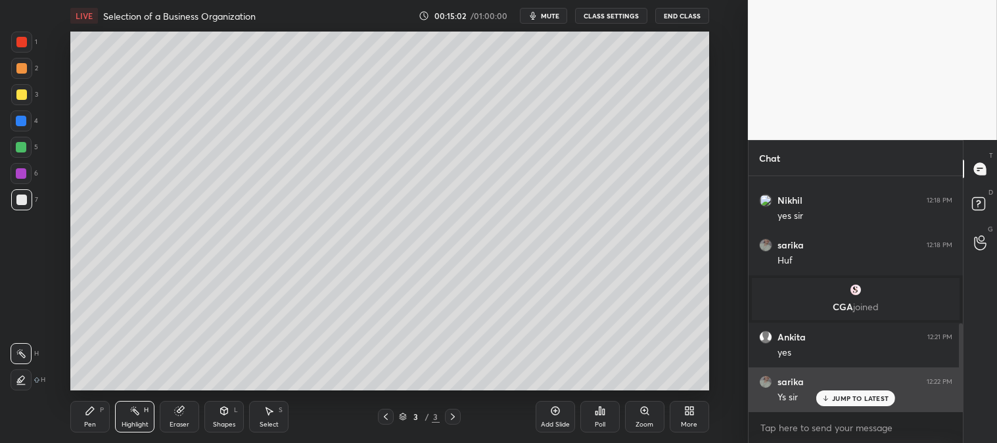
click at [839, 406] on div "sarika 12:22 PM Ys sir" at bounding box center [856, 389] width 214 height 45
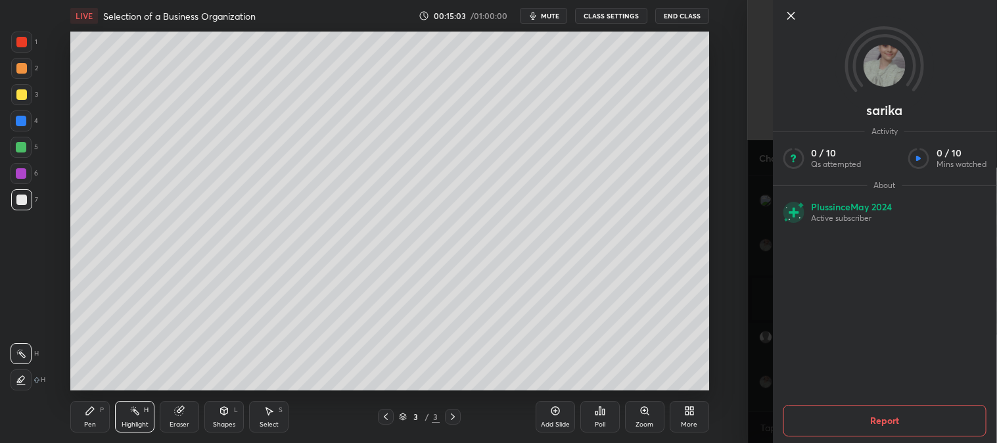
click at [789, 18] on icon at bounding box center [791, 15] width 7 height 7
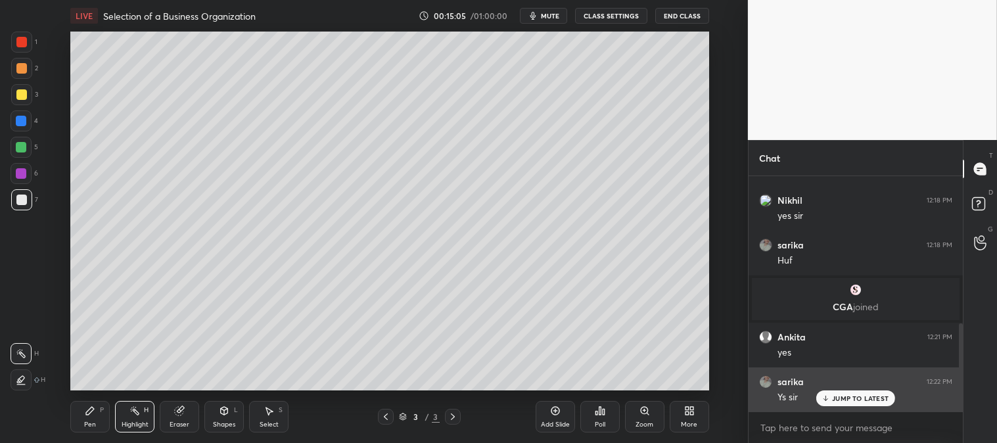
click at [839, 398] on p "JUMP TO LATEST" at bounding box center [860, 398] width 57 height 8
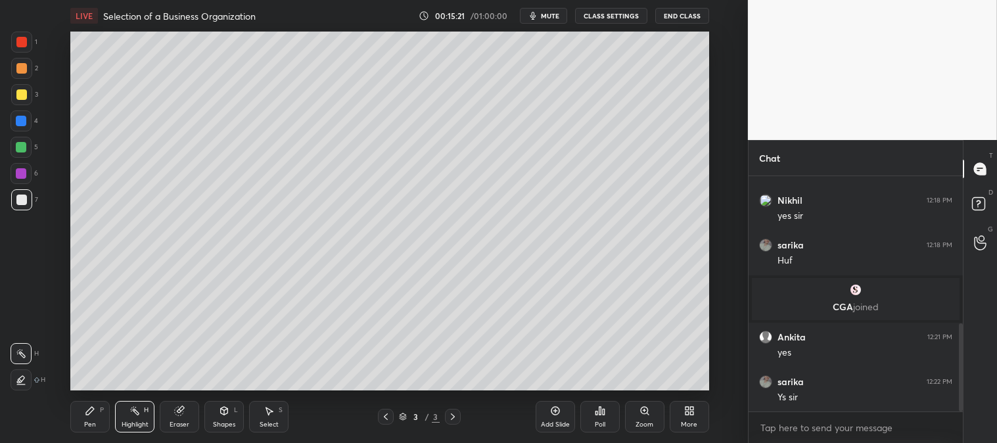
click at [129, 426] on div "Highlight" at bounding box center [135, 424] width 27 height 7
click at [101, 419] on div "Pen P" at bounding box center [89, 417] width 39 height 32
click at [140, 423] on div "Highlight" at bounding box center [135, 424] width 27 height 7
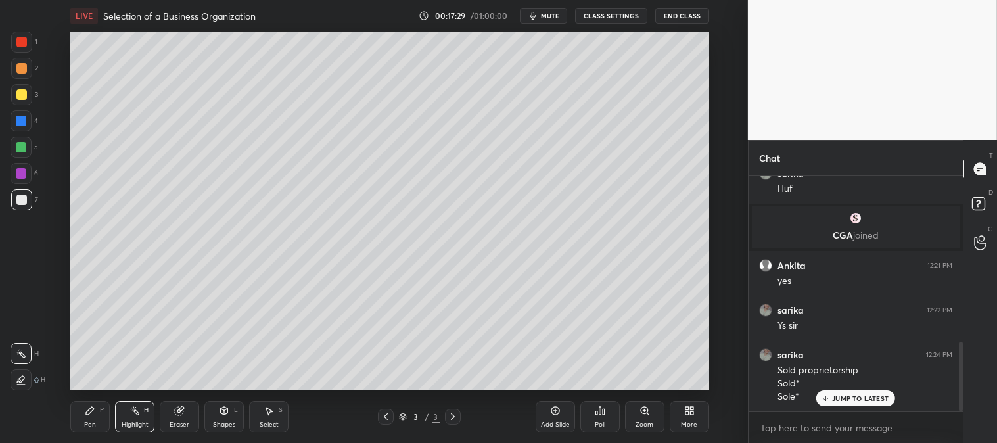
scroll to position [555, 0]
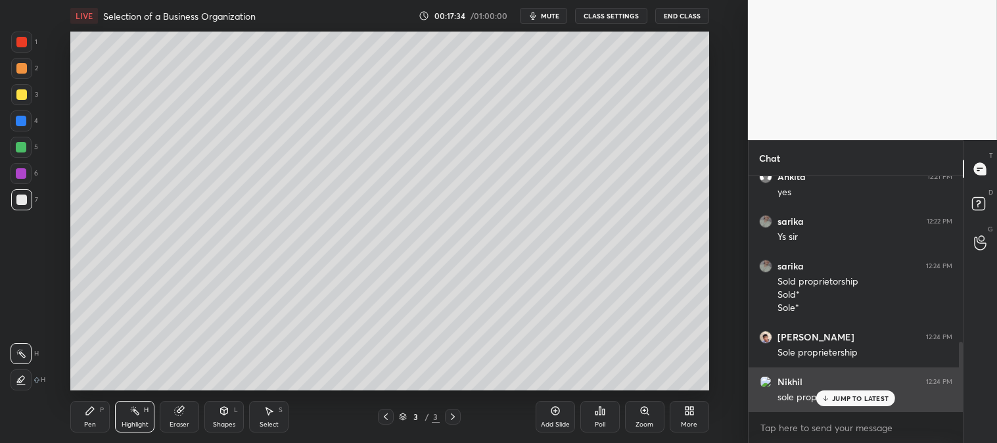
click at [843, 398] on p "JUMP TO LATEST" at bounding box center [860, 398] width 57 height 8
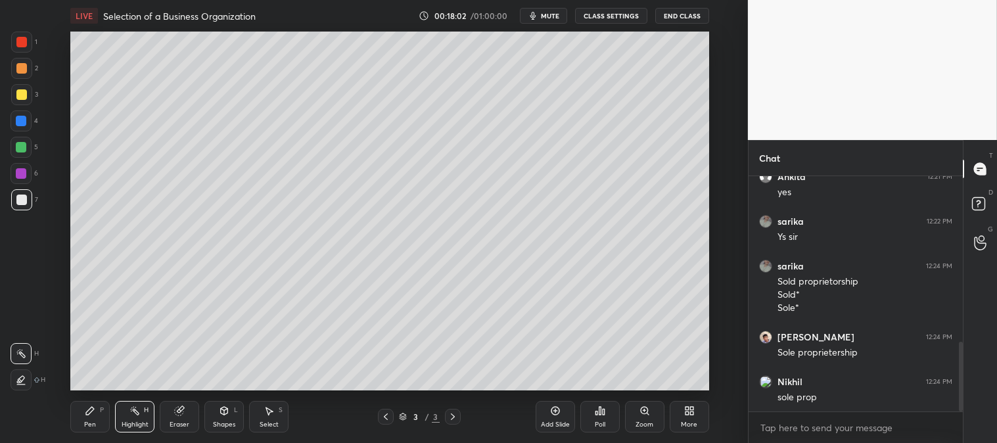
scroll to position [600, 0]
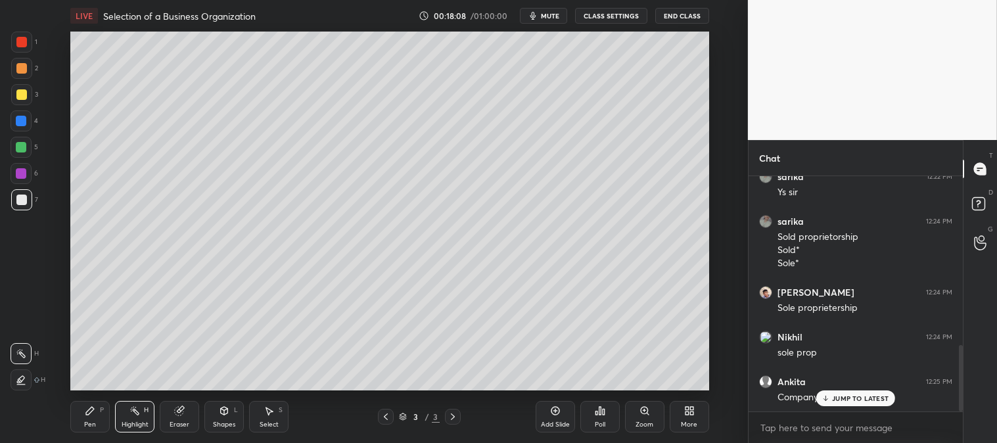
click at [837, 397] on p "JUMP TO LATEST" at bounding box center [860, 398] width 57 height 8
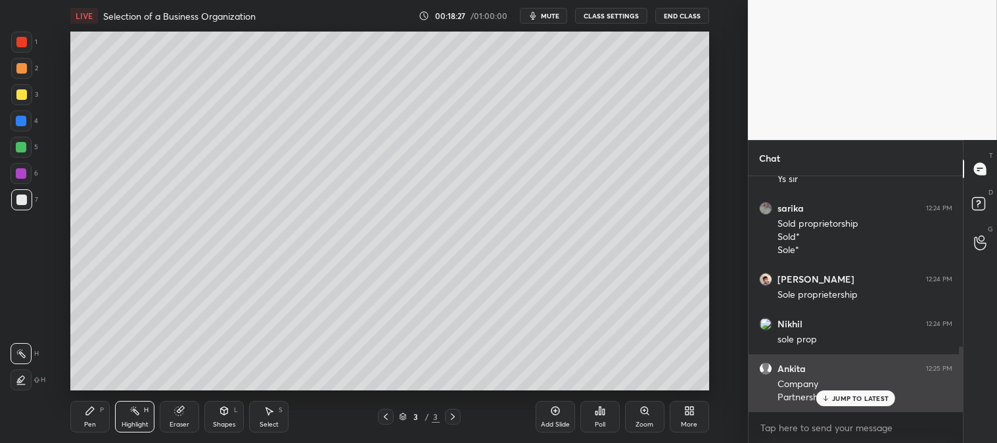
click at [838, 398] on p "JUMP TO LATEST" at bounding box center [860, 398] width 57 height 8
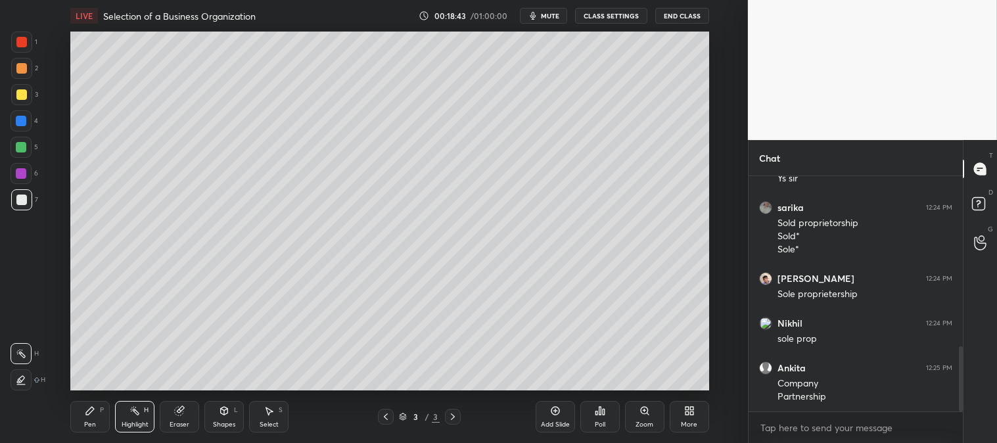
click at [14, 379] on div at bounding box center [21, 379] width 21 height 21
click at [20, 356] on icon at bounding box center [21, 353] width 11 height 11
click at [95, 426] on div "Pen" at bounding box center [90, 424] width 12 height 7
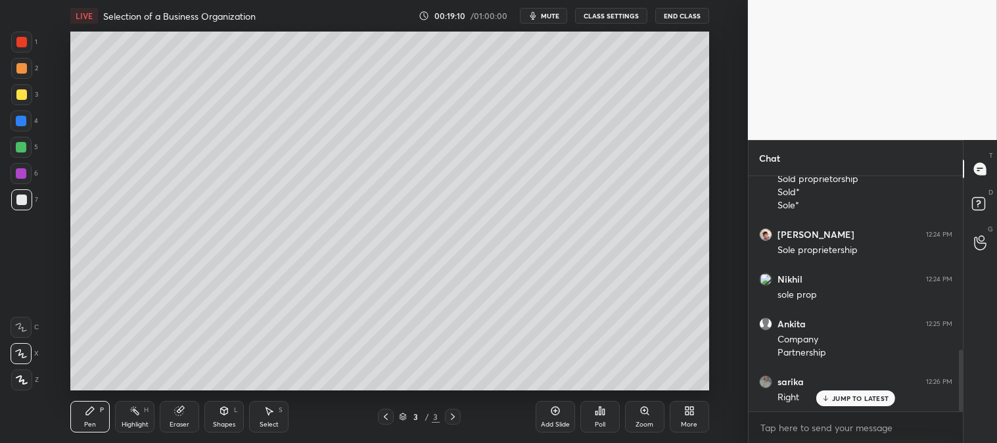
click at [687, 429] on div "More" at bounding box center [689, 417] width 39 height 32
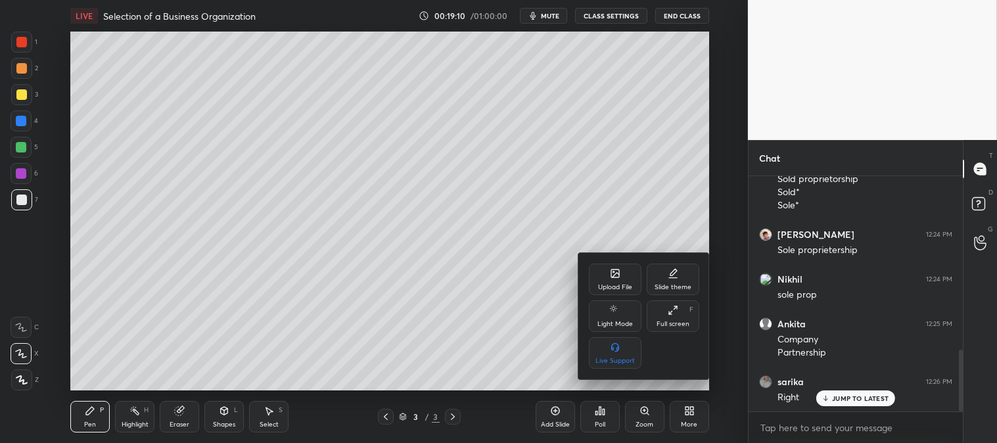
click at [623, 288] on div "Upload File" at bounding box center [615, 287] width 34 height 7
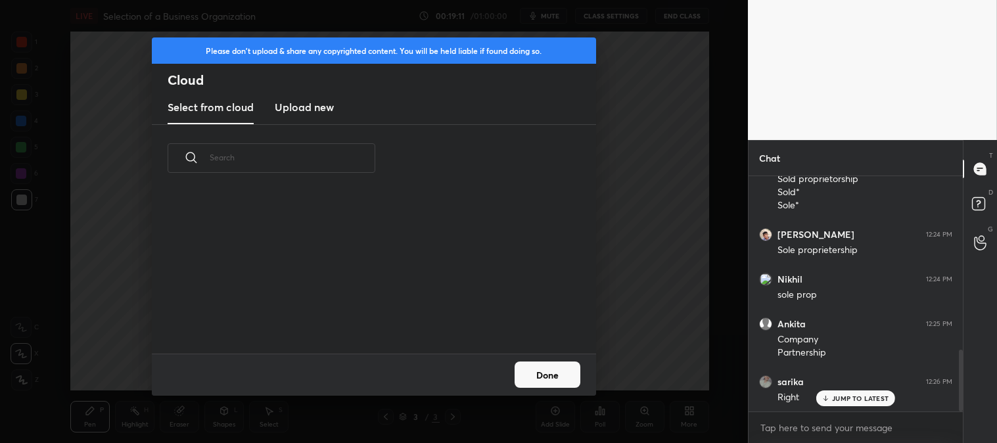
scroll to position [162, 422]
click at [319, 102] on h3 "Upload new" at bounding box center [304, 107] width 59 height 16
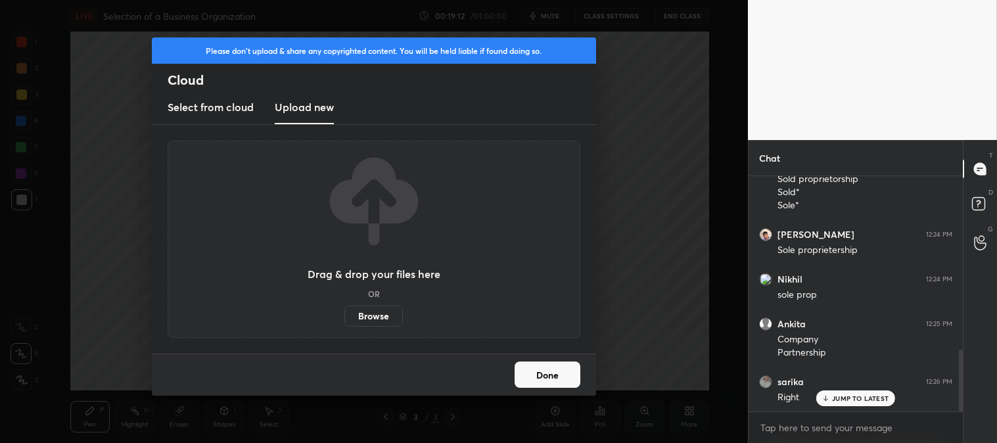
click at [383, 316] on label "Browse" at bounding box center [373, 316] width 59 height 21
click at [344, 316] on input "Browse" at bounding box center [344, 316] width 0 height 21
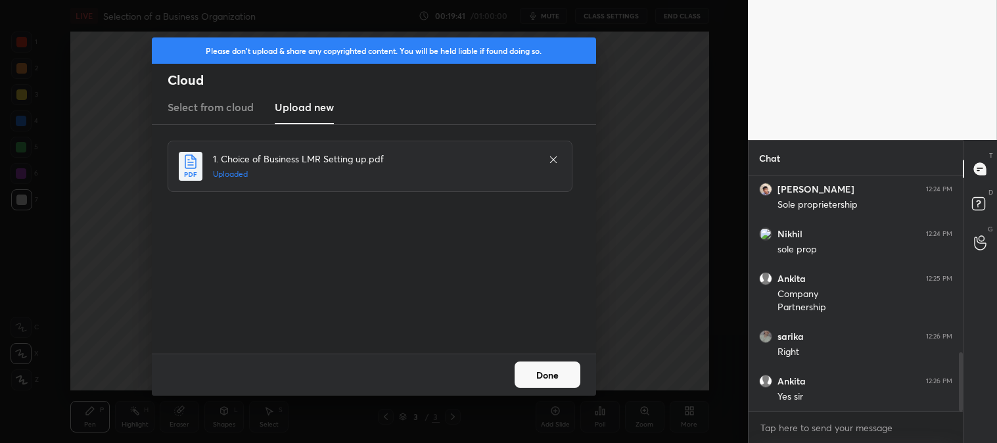
click at [554, 371] on button "Done" at bounding box center [548, 375] width 66 height 26
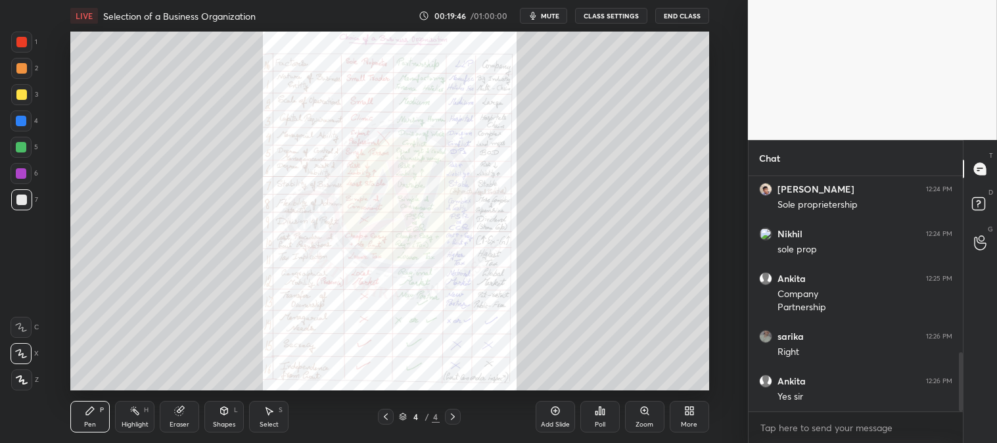
click at [636, 419] on div "Zoom" at bounding box center [644, 417] width 39 height 32
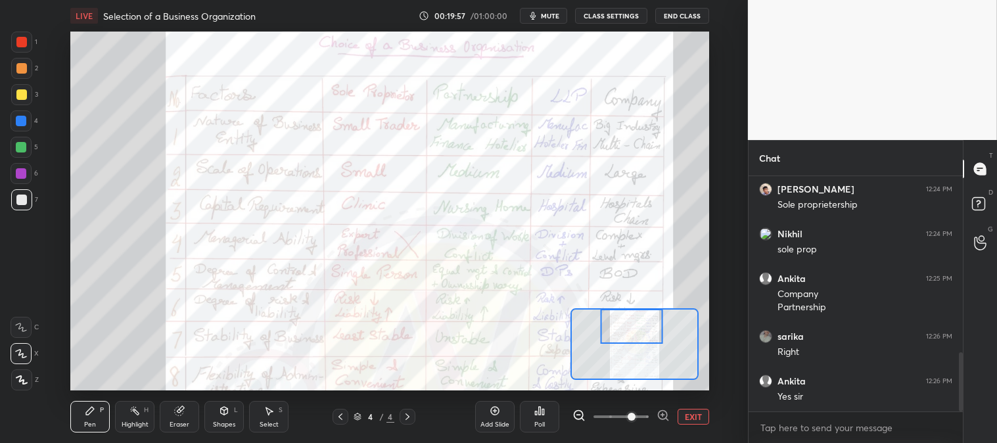
click at [132, 416] on icon at bounding box center [134, 411] width 11 height 11
click at [129, 419] on div "Highlight H" at bounding box center [134, 417] width 39 height 32
click at [20, 40] on div at bounding box center [21, 42] width 11 height 11
click at [85, 416] on icon at bounding box center [90, 411] width 11 height 11
click at [82, 411] on div "Pen P" at bounding box center [89, 417] width 39 height 32
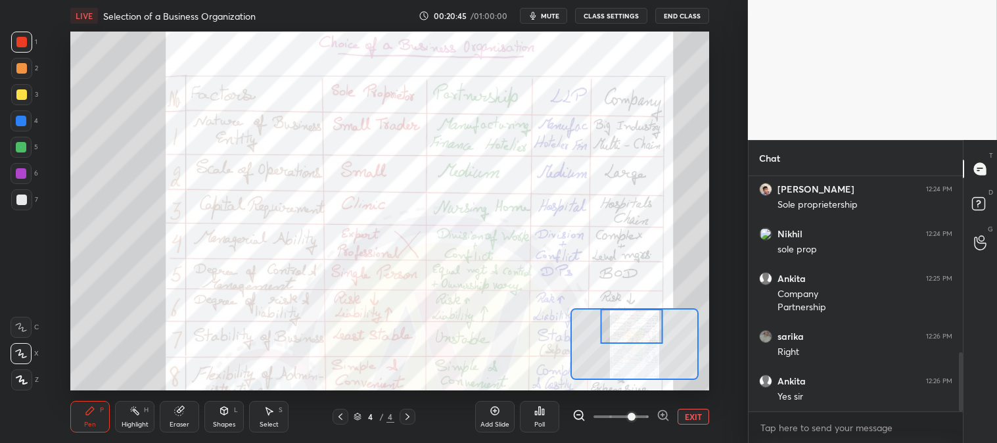
click at [136, 425] on div "Highlight" at bounding box center [135, 424] width 27 height 7
click at [136, 423] on div "Highlight" at bounding box center [135, 424] width 27 height 7
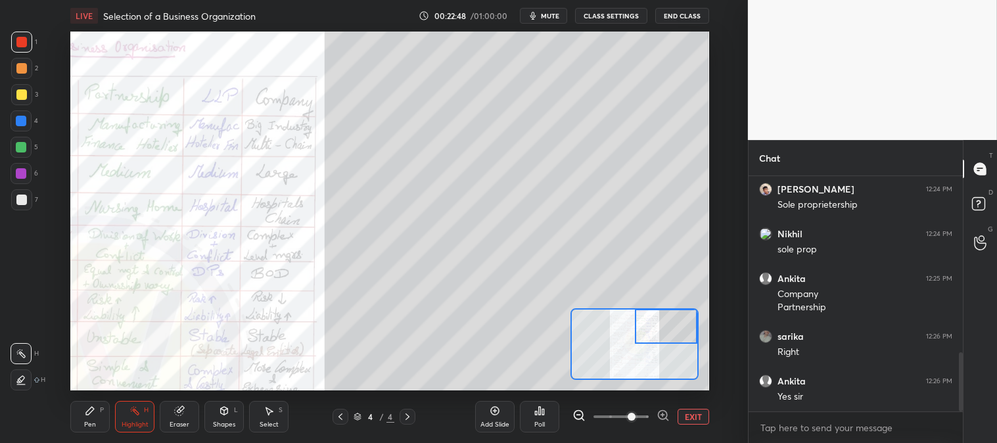
click at [94, 423] on div "Pen" at bounding box center [90, 424] width 12 height 7
click at [22, 89] on div at bounding box center [21, 94] width 11 height 11
click at [694, 417] on button "EXIT" at bounding box center [694, 417] width 32 height 16
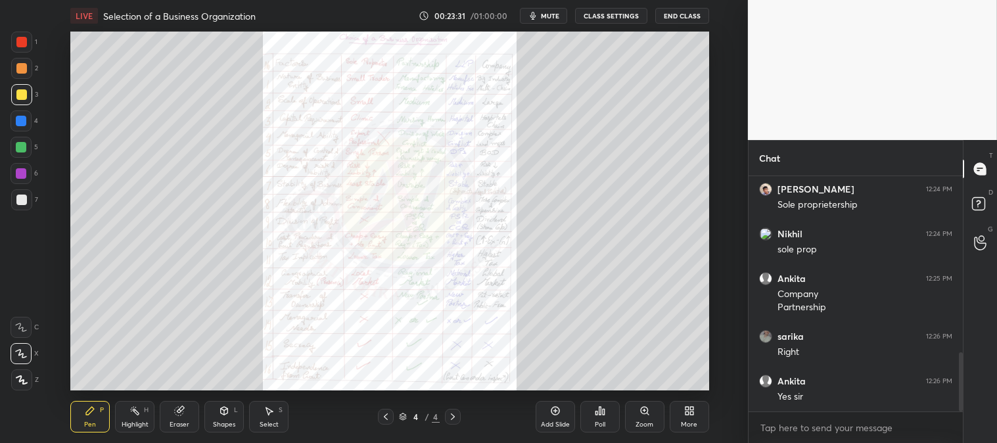
click at [640, 415] on icon at bounding box center [645, 411] width 11 height 11
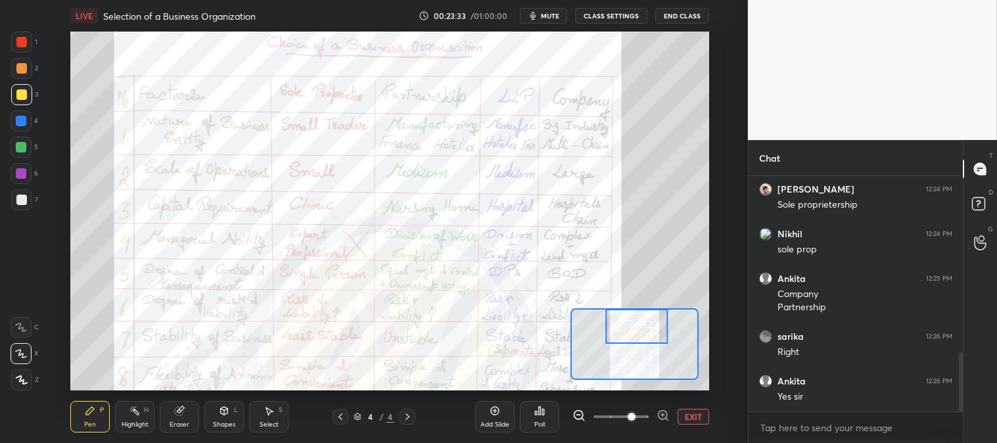
click at [135, 415] on icon at bounding box center [134, 411] width 11 height 11
click at [24, 45] on div at bounding box center [21, 42] width 11 height 11
click at [693, 418] on button "EXIT" at bounding box center [694, 417] width 32 height 16
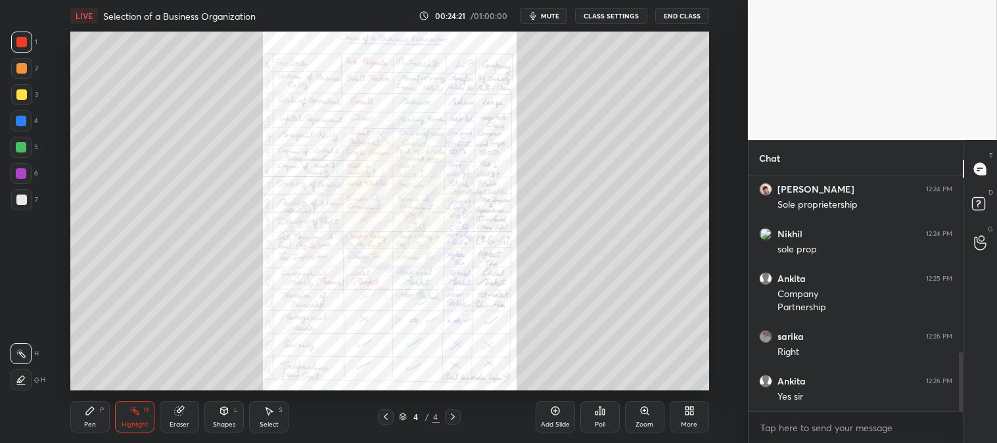
scroll to position [747, 0]
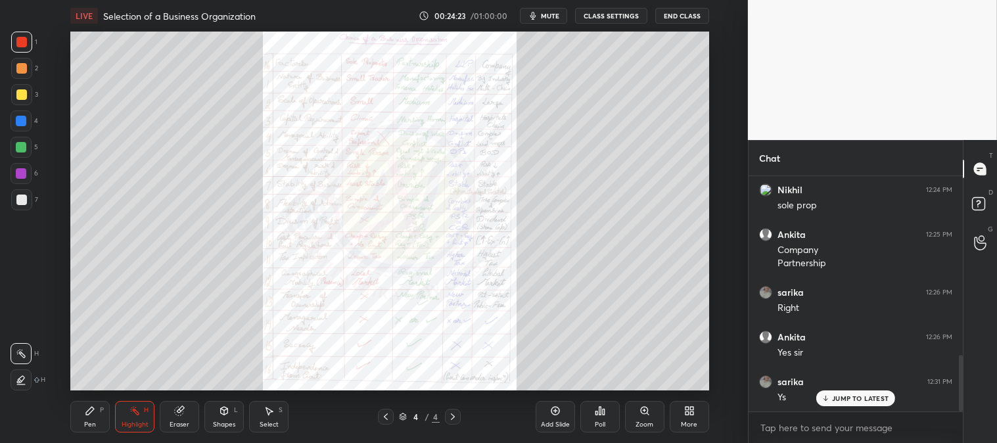
click at [849, 398] on p "JUMP TO LATEST" at bounding box center [860, 398] width 57 height 8
click at [647, 415] on icon at bounding box center [645, 411] width 11 height 11
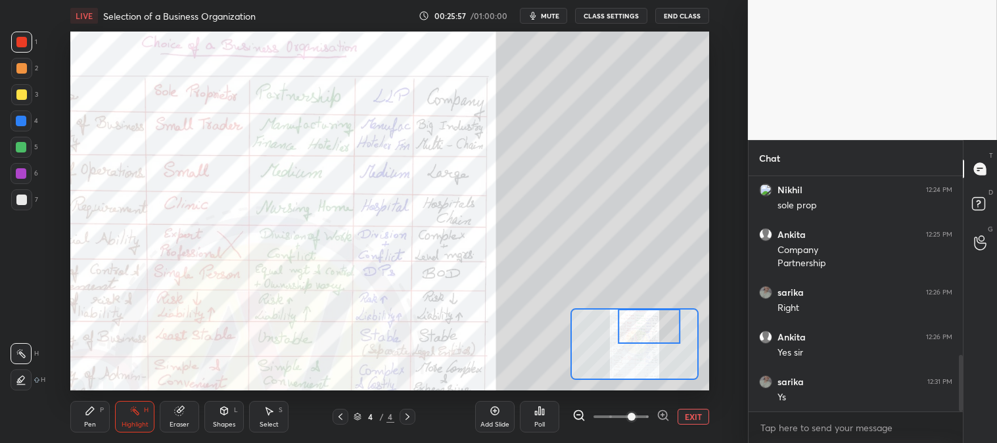
click at [697, 419] on button "EXIT" at bounding box center [694, 417] width 32 height 16
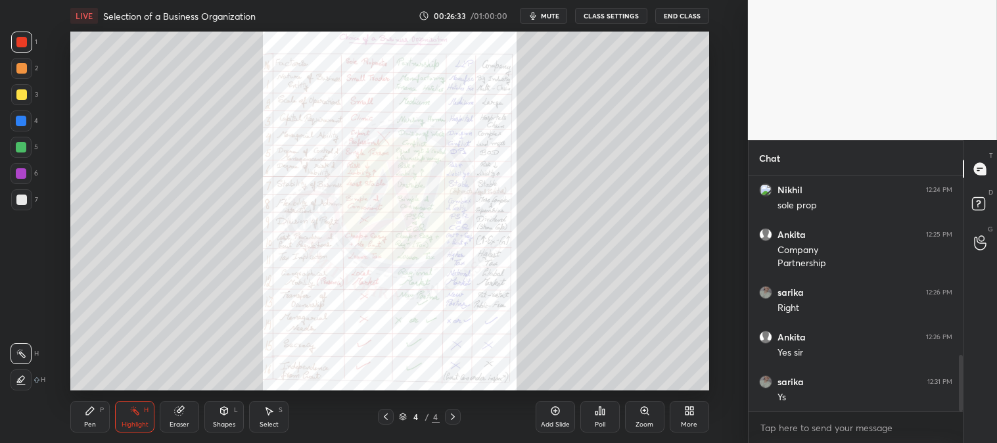
scroll to position [792, 0]
click at [641, 422] on div "Zoom" at bounding box center [645, 424] width 18 height 7
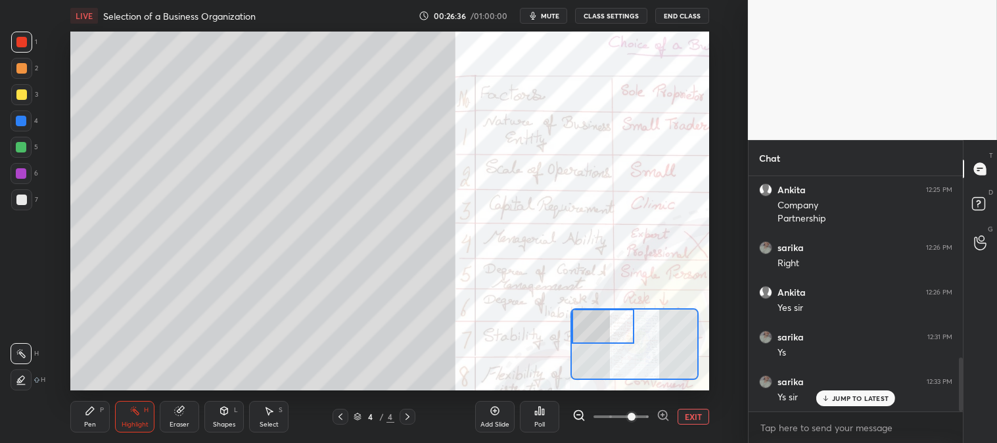
click at [90, 414] on icon at bounding box center [90, 411] width 11 height 11
click at [20, 100] on div at bounding box center [21, 94] width 21 height 21
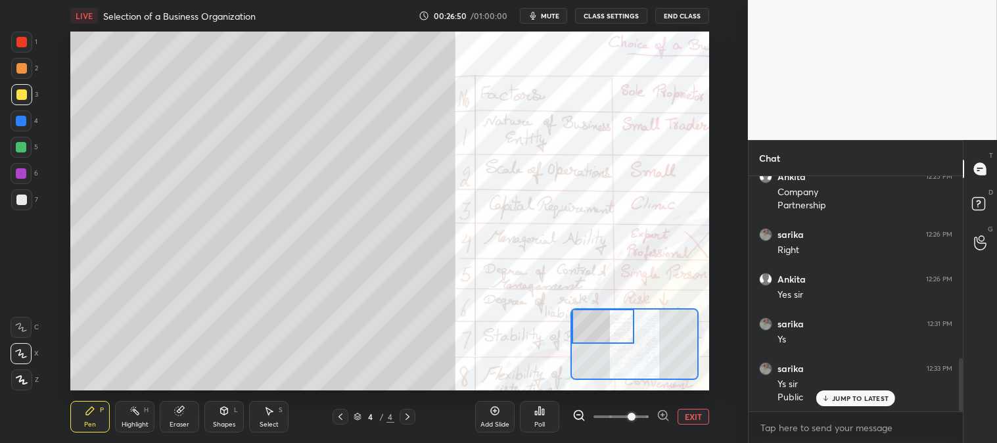
scroll to position [850, 0]
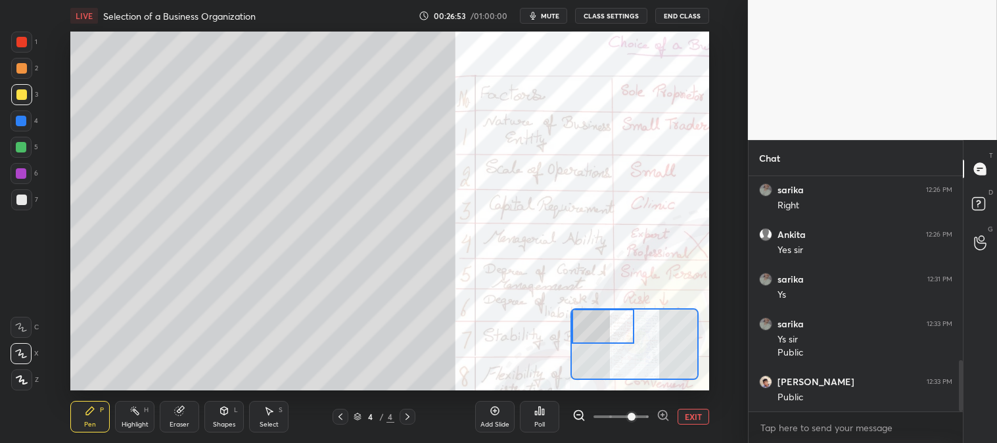
click at [25, 199] on div at bounding box center [21, 200] width 11 height 11
click at [692, 416] on button "EXIT" at bounding box center [694, 417] width 32 height 16
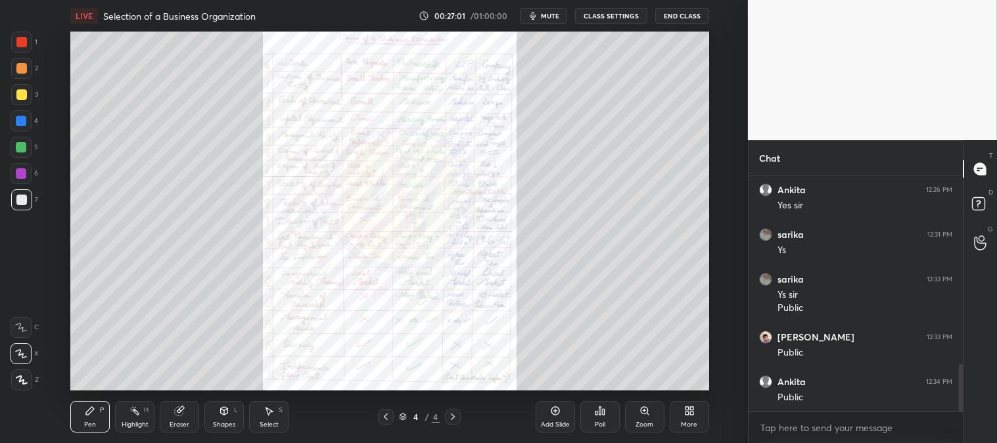
scroll to position [940, 0]
click at [641, 415] on icon at bounding box center [645, 411] width 11 height 11
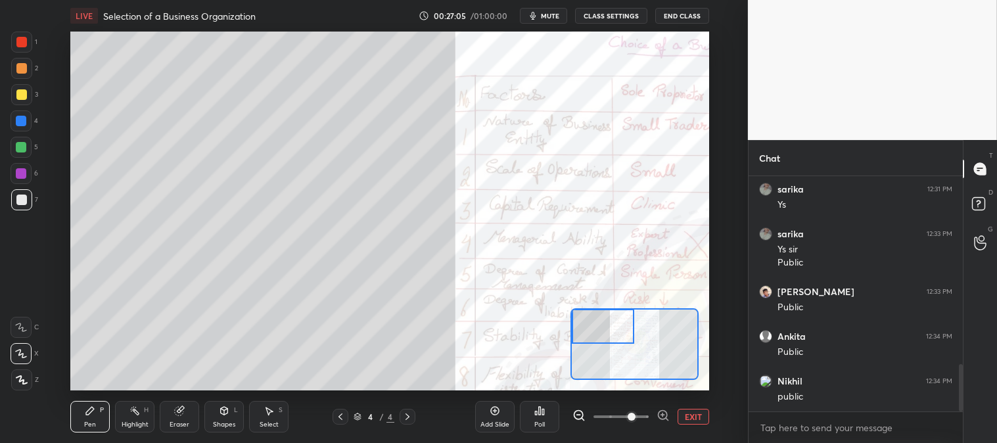
click at [18, 70] on div at bounding box center [21, 68] width 11 height 11
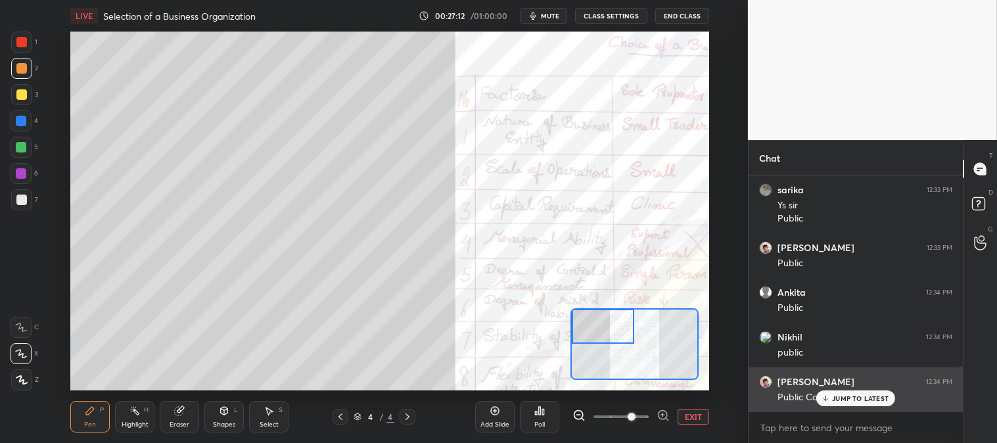
click at [839, 394] on p "JUMP TO LATEST" at bounding box center [860, 398] width 57 height 8
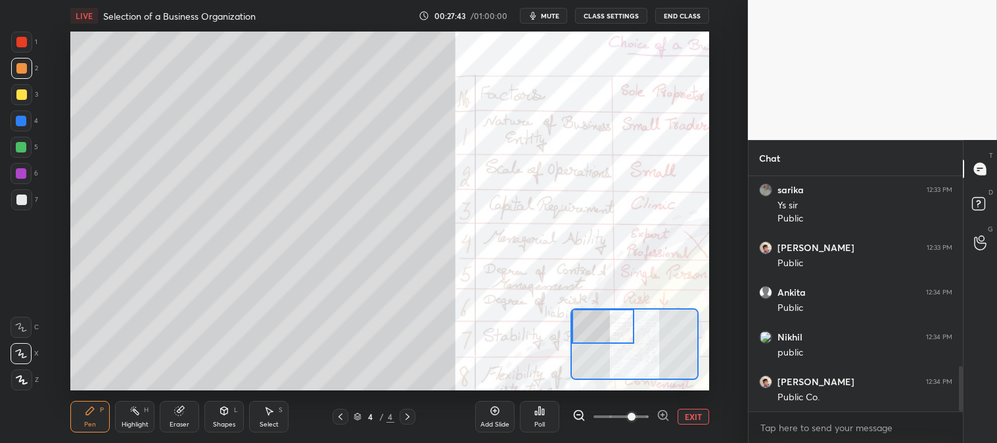
click at [17, 202] on div at bounding box center [21, 200] width 11 height 11
click at [179, 421] on div "Eraser" at bounding box center [180, 424] width 20 height 7
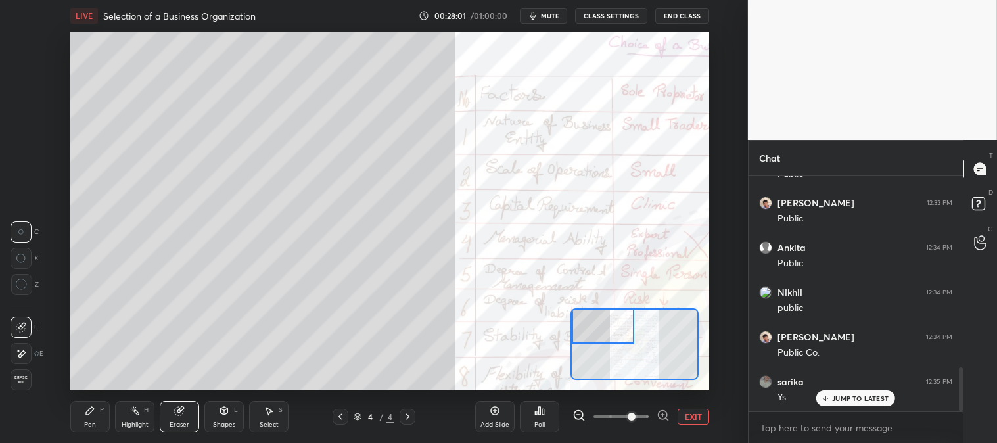
click at [83, 430] on div "Pen P" at bounding box center [89, 417] width 39 height 32
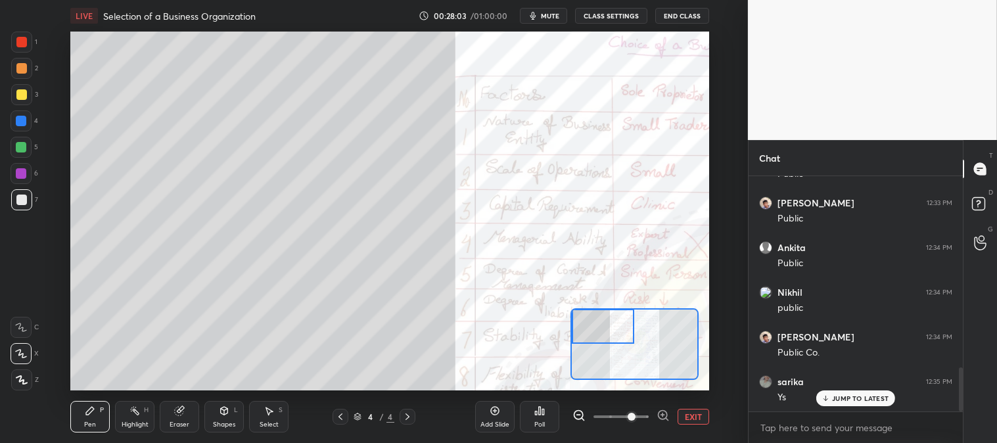
click at [693, 413] on button "EXIT" at bounding box center [694, 417] width 32 height 16
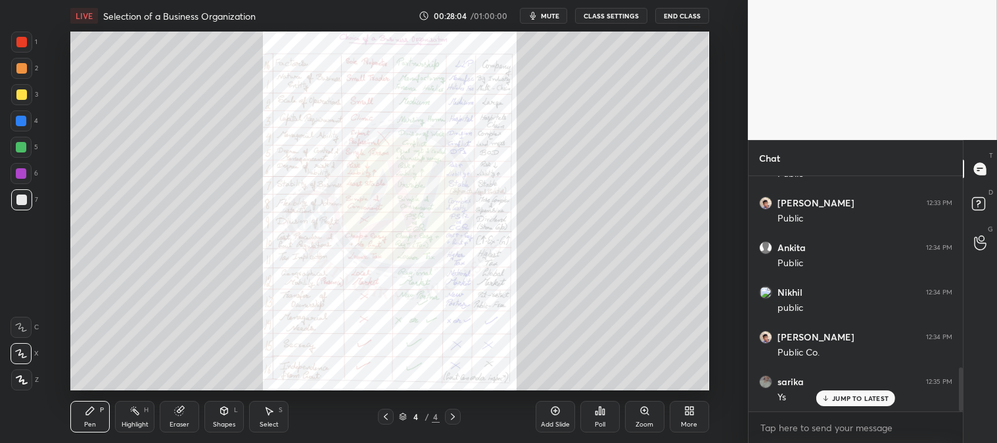
click at [840, 403] on div "JUMP TO LATEST" at bounding box center [855, 398] width 79 height 16
click at [642, 414] on icon at bounding box center [644, 410] width 7 height 7
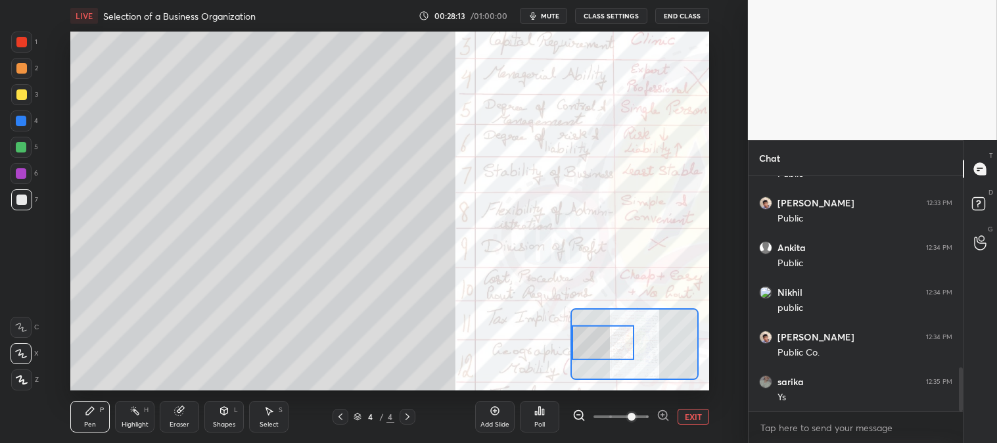
click at [89, 417] on div "Pen P" at bounding box center [89, 417] width 39 height 32
click at [21, 64] on div at bounding box center [21, 68] width 11 height 11
click at [185, 415] on icon at bounding box center [179, 411] width 11 height 11
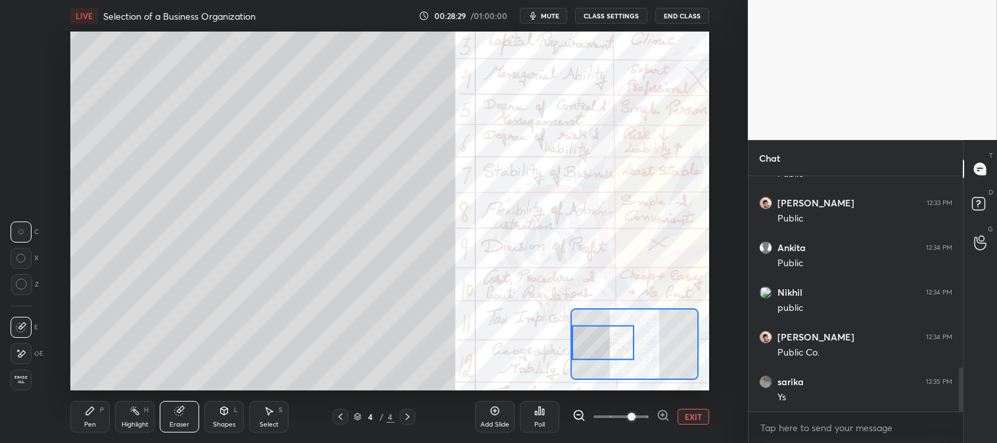
click at [85, 412] on icon at bounding box center [90, 411] width 11 height 11
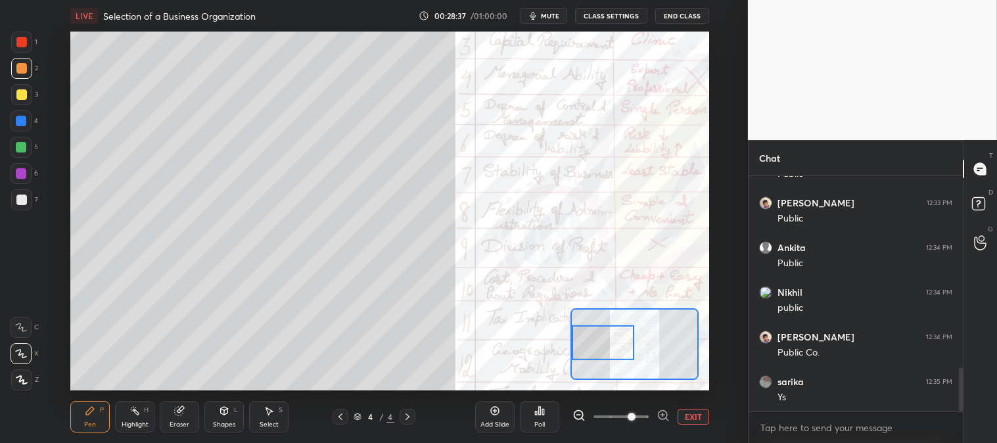
click at [694, 419] on button "EXIT" at bounding box center [694, 417] width 32 height 16
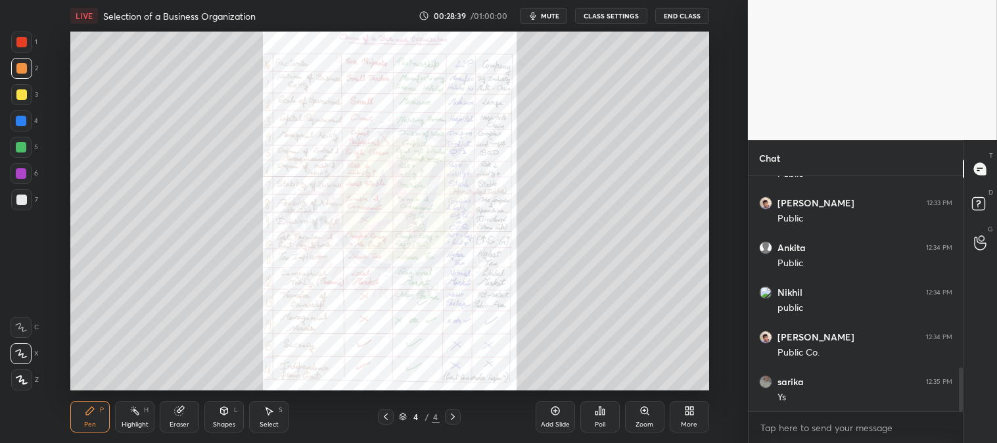
click at [641, 409] on icon at bounding box center [644, 410] width 7 height 7
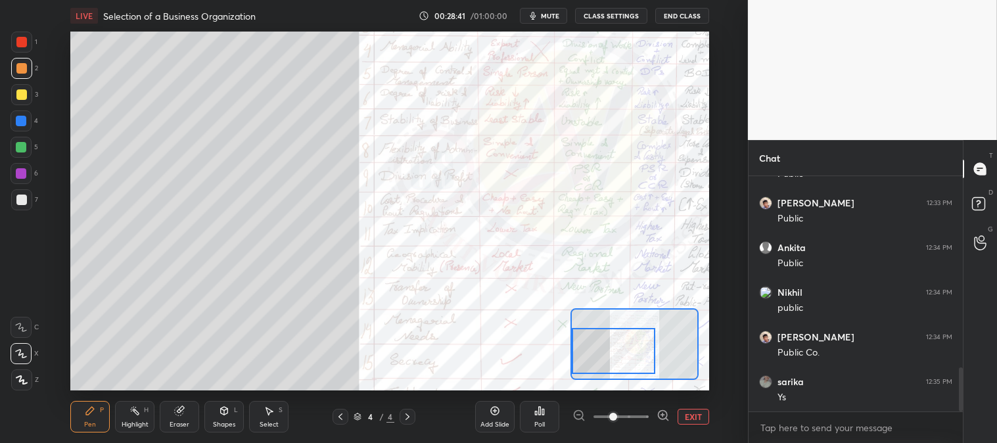
click at [22, 86] on div at bounding box center [21, 94] width 21 height 21
click at [97, 416] on div "Pen P" at bounding box center [89, 417] width 39 height 32
click at [126, 419] on div "Highlight H" at bounding box center [134, 417] width 39 height 32
click at [695, 419] on button "EXIT" at bounding box center [694, 417] width 32 height 16
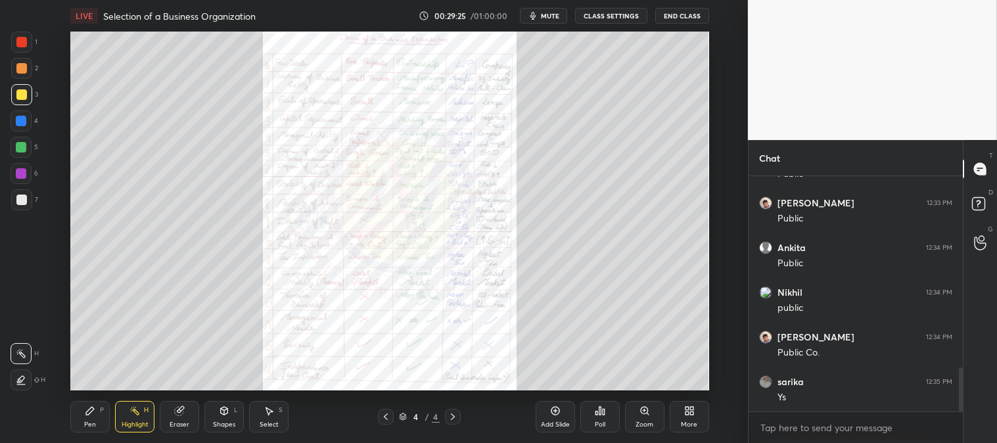
click at [78, 427] on div "Pen P" at bounding box center [89, 417] width 39 height 32
click at [84, 423] on div "Pen" at bounding box center [90, 424] width 12 height 7
click at [22, 68] on div at bounding box center [21, 68] width 11 height 11
click at [14, 47] on div at bounding box center [21, 42] width 21 height 21
click at [642, 421] on div "Zoom" at bounding box center [645, 424] width 18 height 7
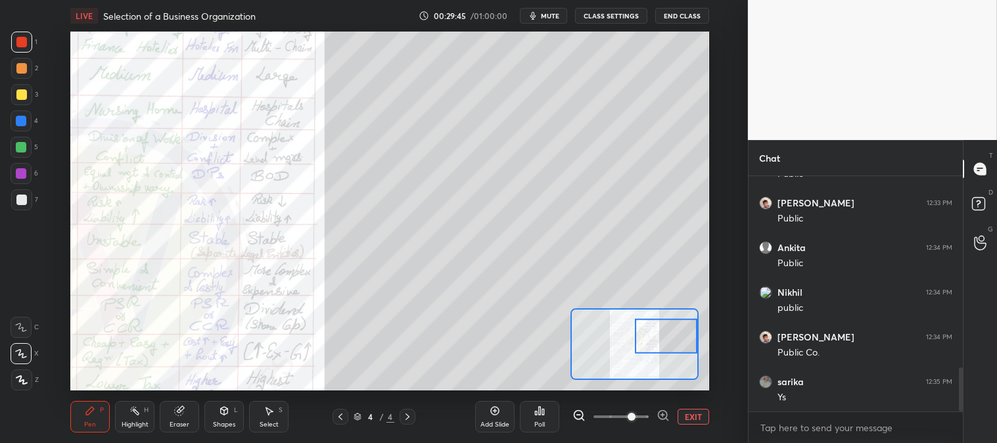
click at [700, 423] on button "EXIT" at bounding box center [694, 417] width 32 height 16
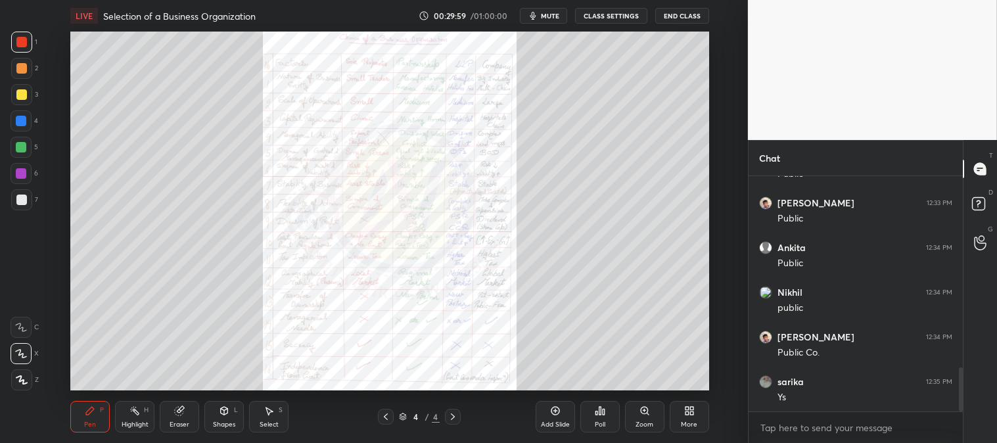
click at [23, 145] on div at bounding box center [21, 147] width 11 height 11
click at [643, 414] on icon at bounding box center [644, 410] width 7 height 7
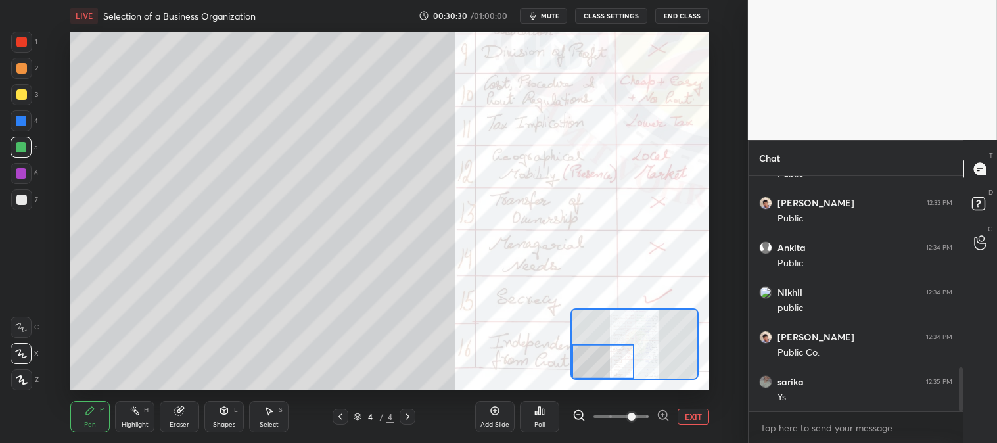
click at [694, 409] on button "EXIT" at bounding box center [694, 417] width 32 height 16
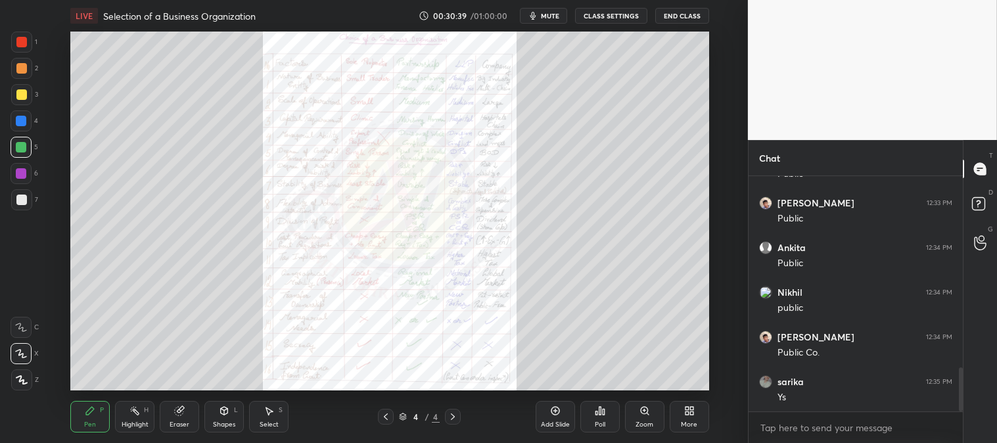
click at [128, 421] on div "Highlight" at bounding box center [135, 424] width 27 height 7
click at [128, 417] on div "Highlight H" at bounding box center [134, 417] width 39 height 32
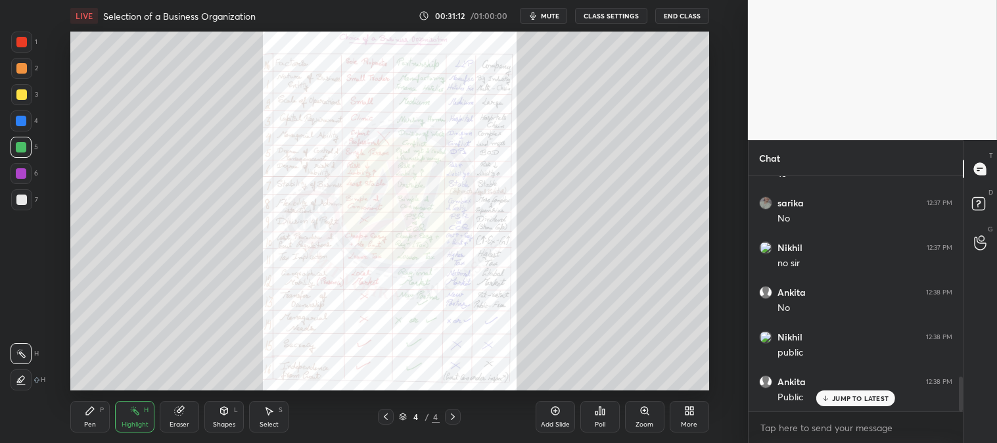
scroll to position [1342, 0]
click at [96, 416] on div "Pen P" at bounding box center [89, 417] width 39 height 32
click at [90, 423] on div "Pen" at bounding box center [90, 424] width 12 height 7
click at [16, 68] on div at bounding box center [21, 68] width 11 height 11
click at [22, 42] on div at bounding box center [21, 42] width 11 height 11
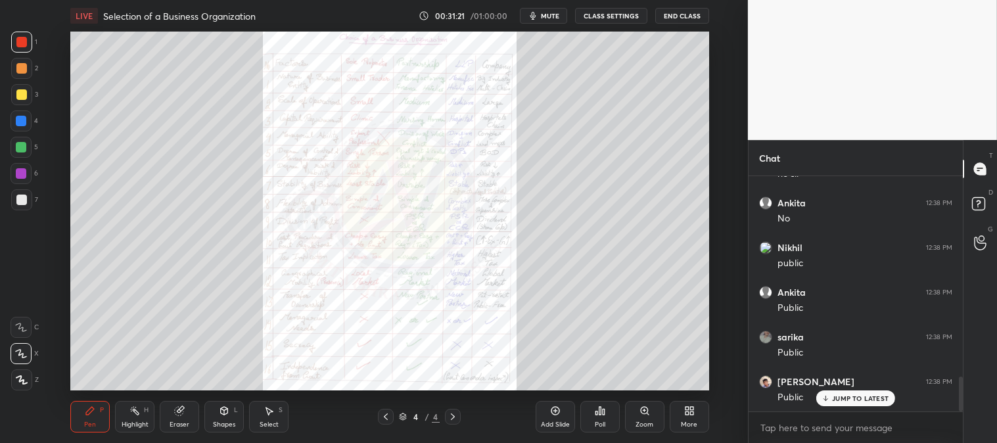
click at [20, 68] on div at bounding box center [21, 68] width 11 height 11
click at [638, 410] on div "Zoom" at bounding box center [644, 417] width 39 height 32
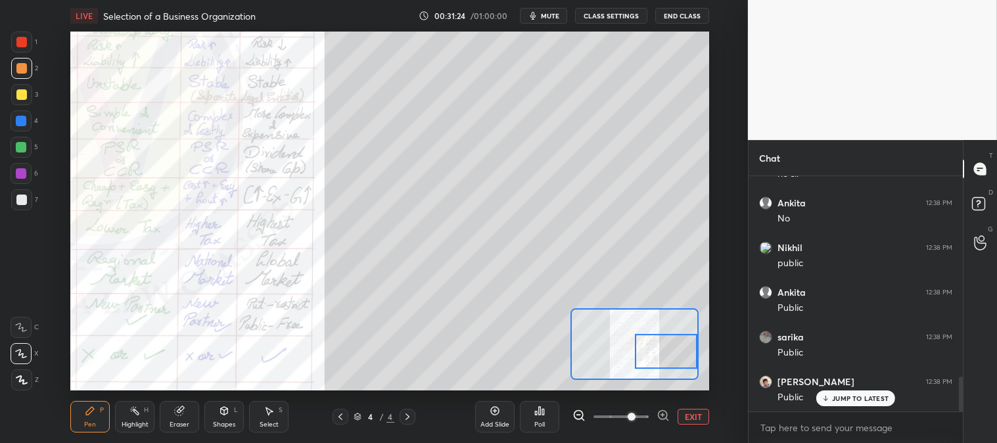
scroll to position [1355, 0]
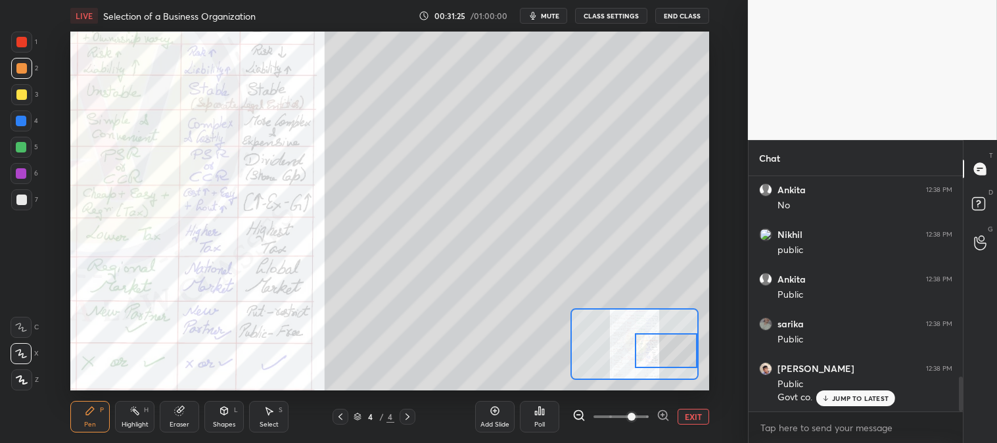
click at [21, 195] on div at bounding box center [21, 200] width 11 height 11
click at [688, 415] on button "EXIT" at bounding box center [694, 417] width 32 height 16
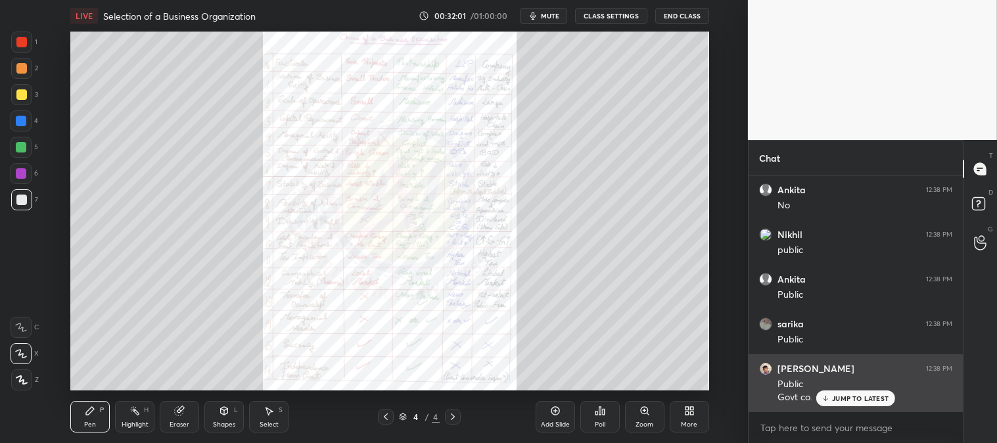
click at [841, 392] on div "JUMP TO LATEST" at bounding box center [855, 398] width 79 height 16
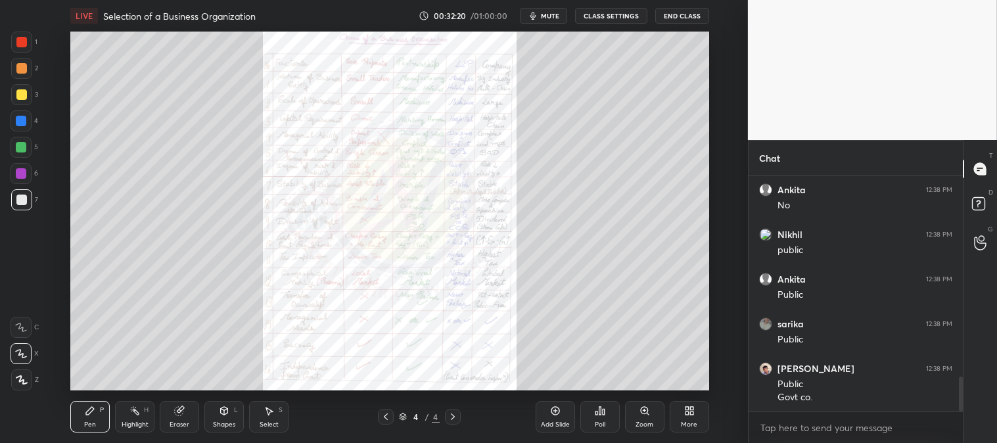
click at [20, 41] on div at bounding box center [21, 42] width 11 height 11
click at [21, 64] on div at bounding box center [21, 68] width 11 height 11
click at [640, 415] on icon at bounding box center [645, 411] width 11 height 11
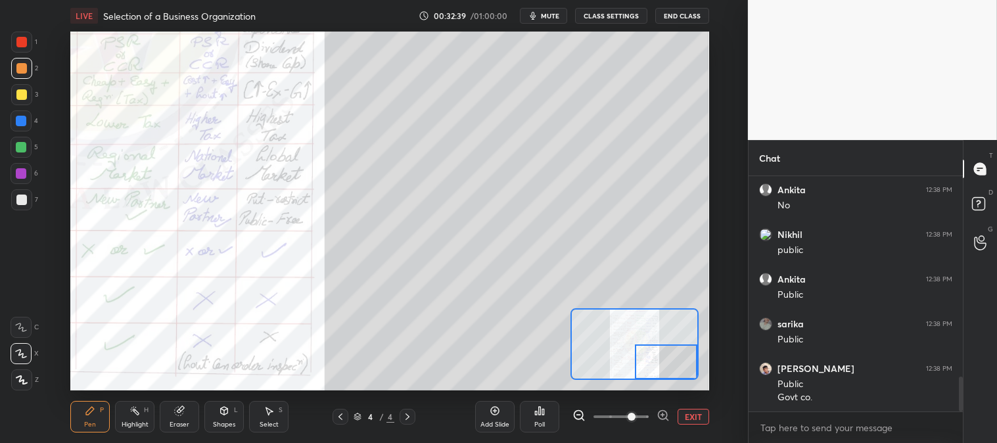
click at [695, 419] on button "EXIT" at bounding box center [694, 417] width 32 height 16
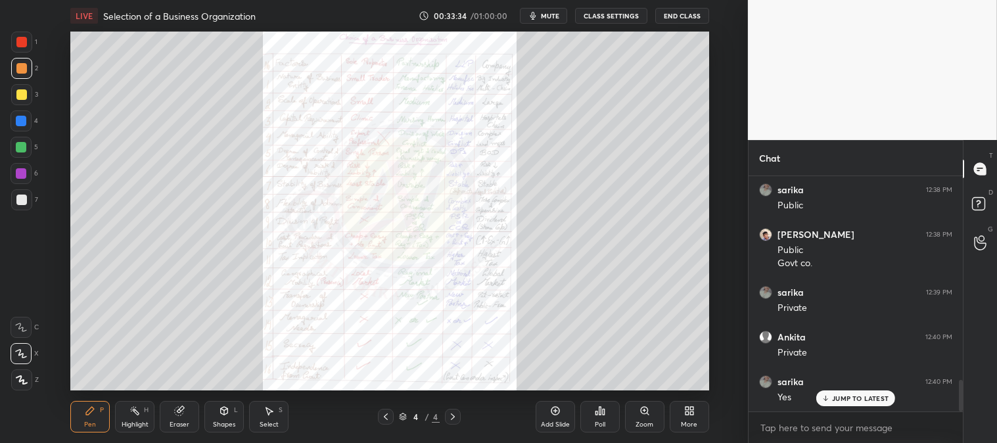
scroll to position [1534, 0]
click at [543, 408] on div "Add Slide" at bounding box center [555, 417] width 39 height 32
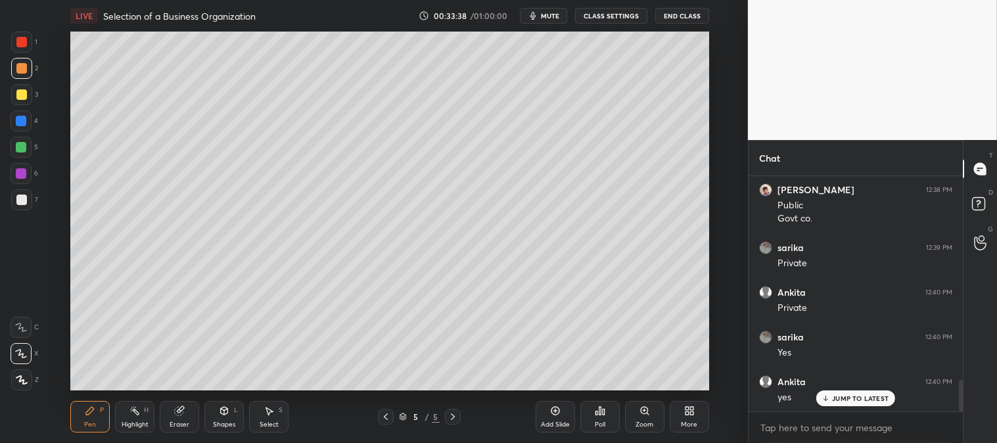
click at [22, 95] on div at bounding box center [21, 94] width 11 height 11
click at [634, 421] on div "Zoom" at bounding box center [644, 417] width 39 height 32
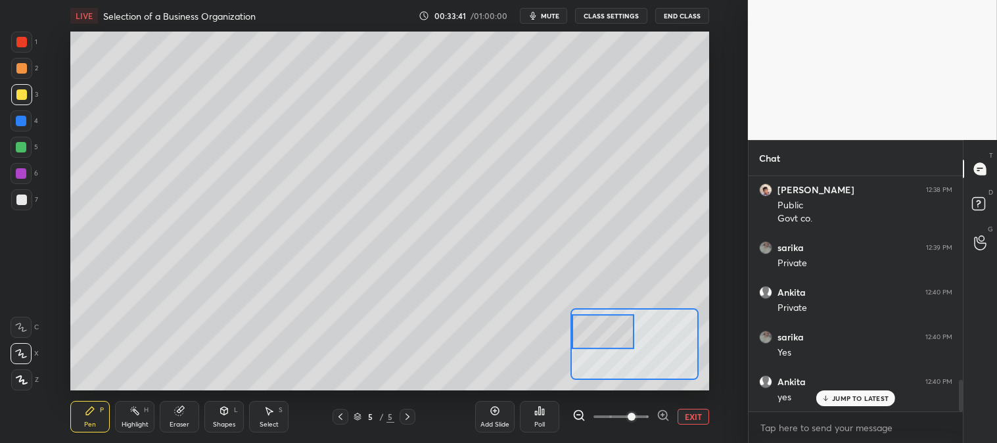
click at [849, 402] on p "JUMP TO LATEST" at bounding box center [860, 398] width 57 height 8
click at [177, 412] on icon at bounding box center [179, 411] width 9 height 9
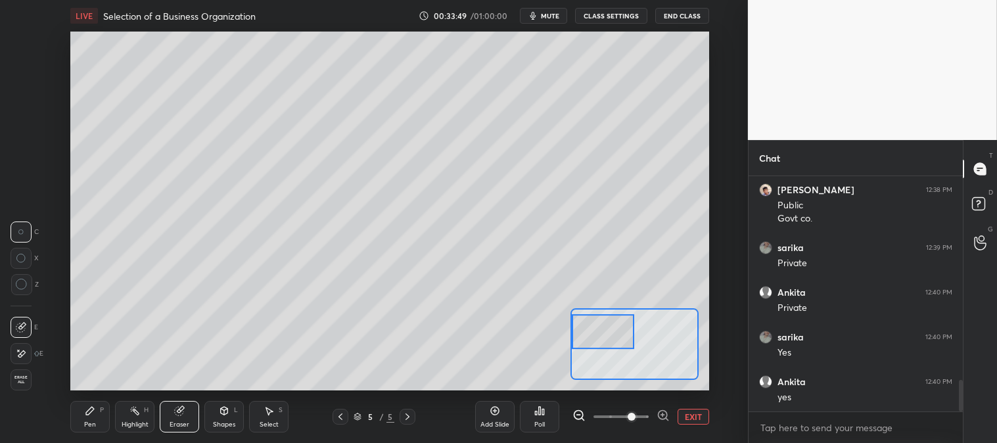
click at [341, 415] on icon at bounding box center [341, 416] width 4 height 7
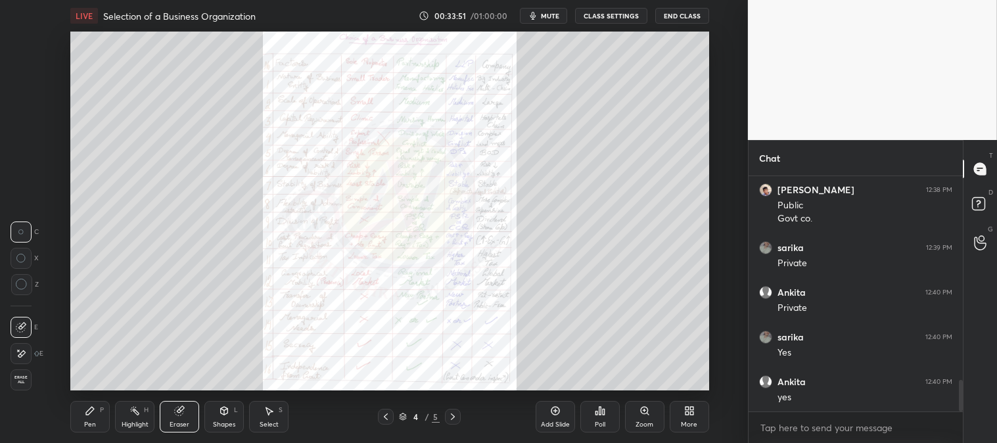
click at [641, 412] on icon at bounding box center [644, 410] width 7 height 7
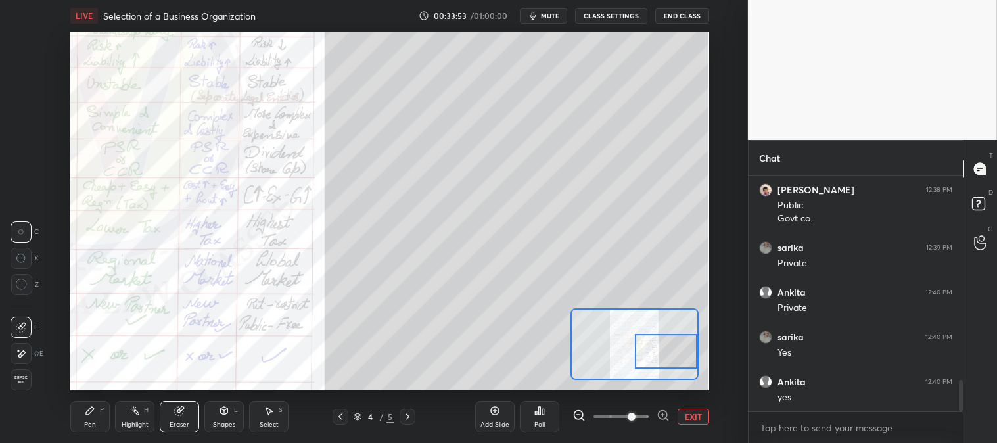
click at [90, 421] on div "Pen" at bounding box center [90, 424] width 12 height 7
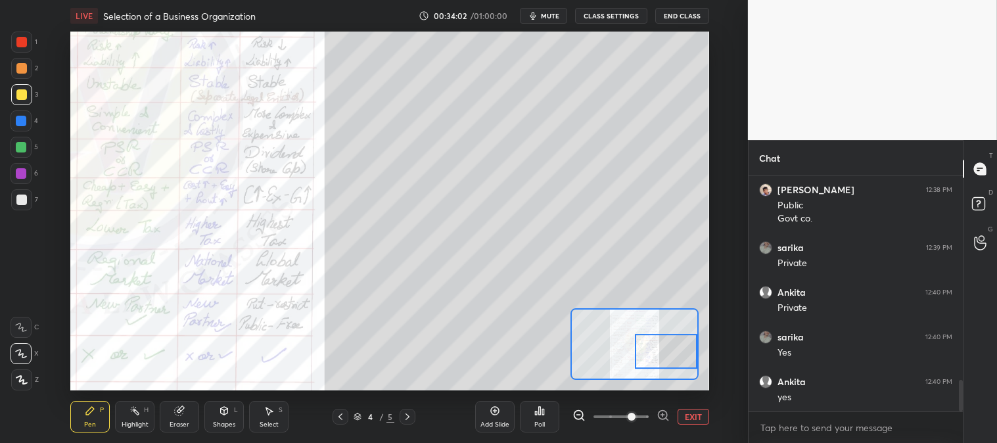
scroll to position [1578, 0]
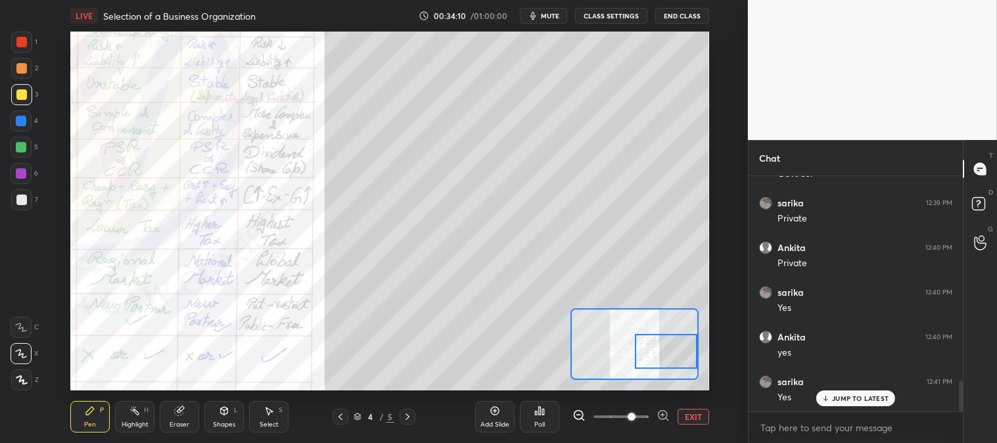
click at [691, 419] on button "EXIT" at bounding box center [694, 417] width 32 height 16
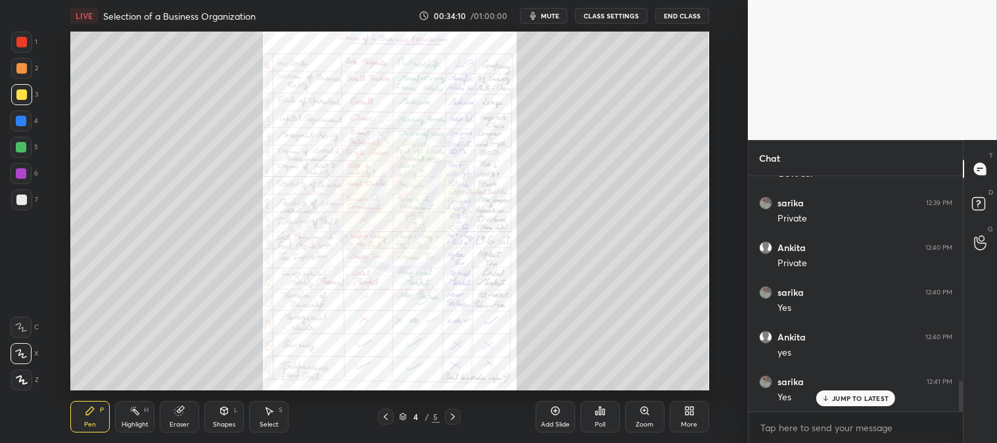
click at [851, 396] on p "JUMP TO LATEST" at bounding box center [860, 398] width 57 height 8
click at [445, 421] on div at bounding box center [453, 417] width 16 height 16
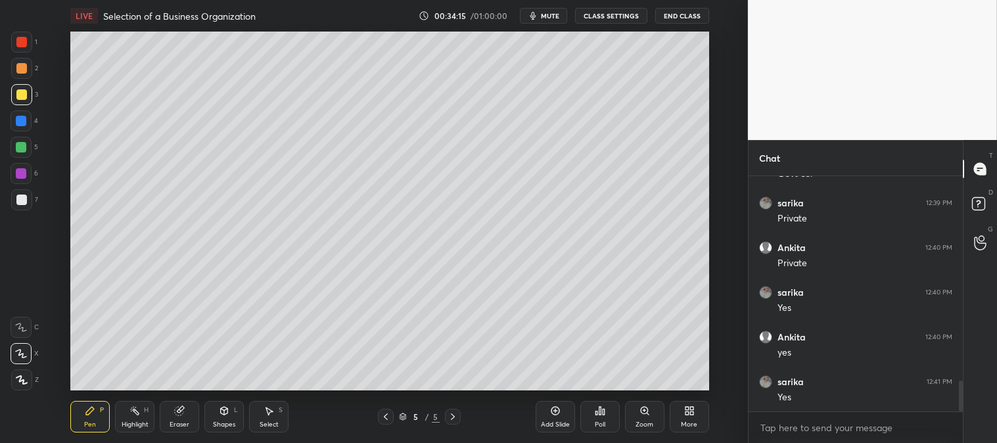
click at [640, 413] on icon at bounding box center [645, 411] width 11 height 11
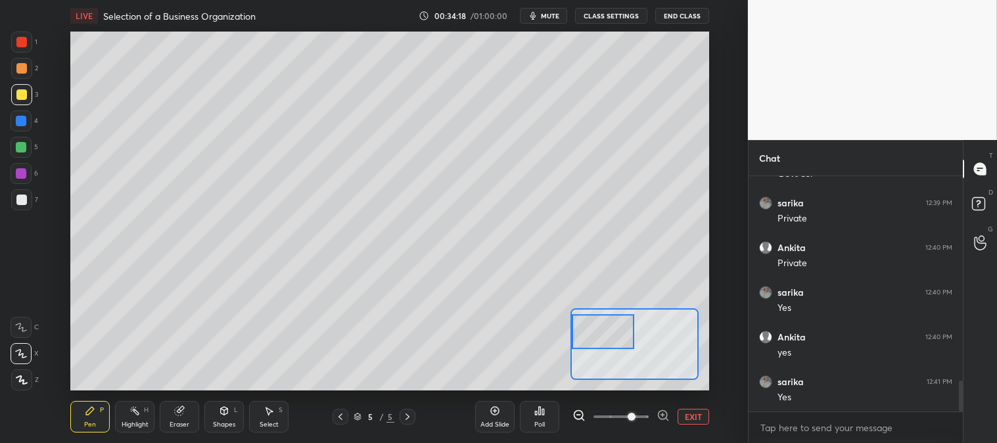
click at [338, 415] on icon at bounding box center [340, 416] width 11 height 11
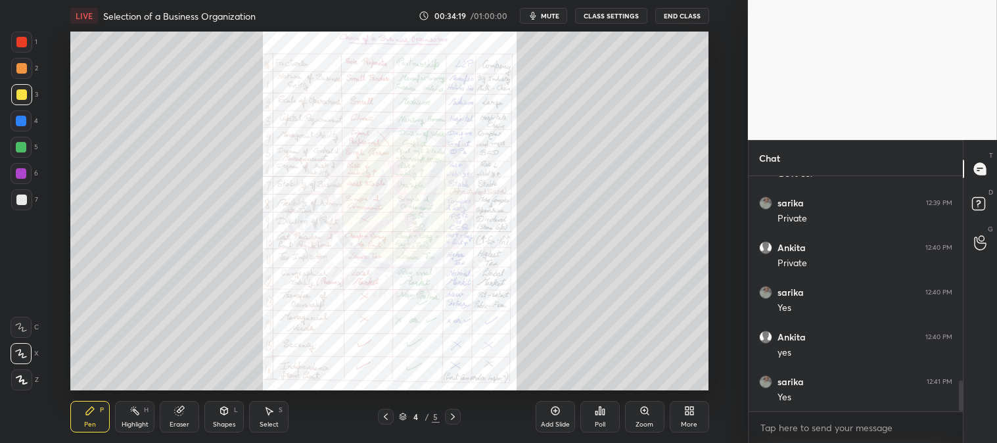
click at [456, 419] on icon at bounding box center [453, 416] width 11 height 11
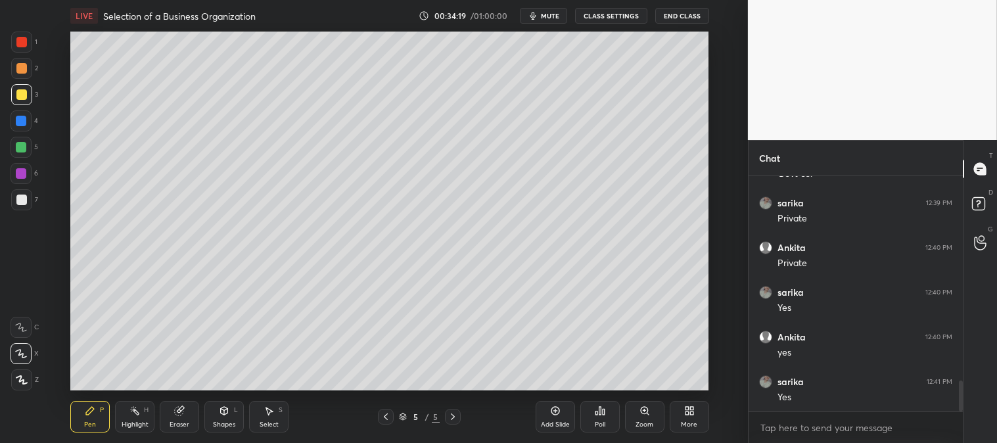
click at [642, 415] on icon at bounding box center [645, 411] width 11 height 11
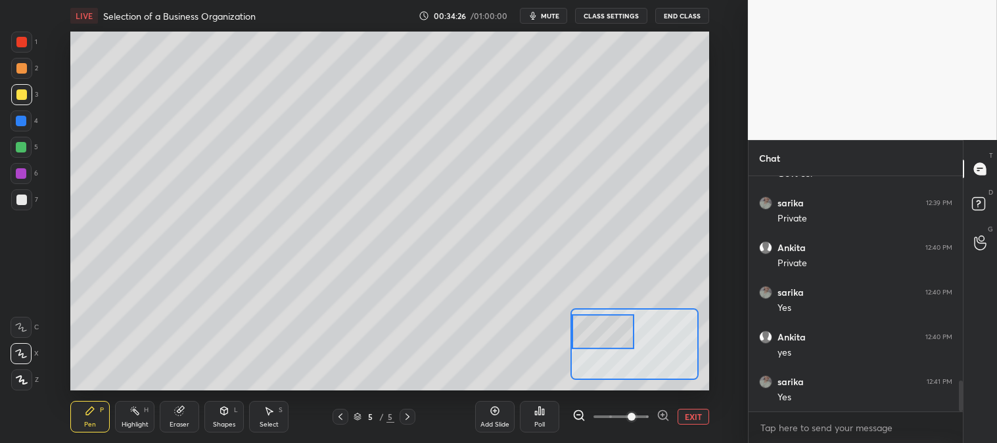
click at [182, 423] on div "Eraser" at bounding box center [180, 424] width 20 height 7
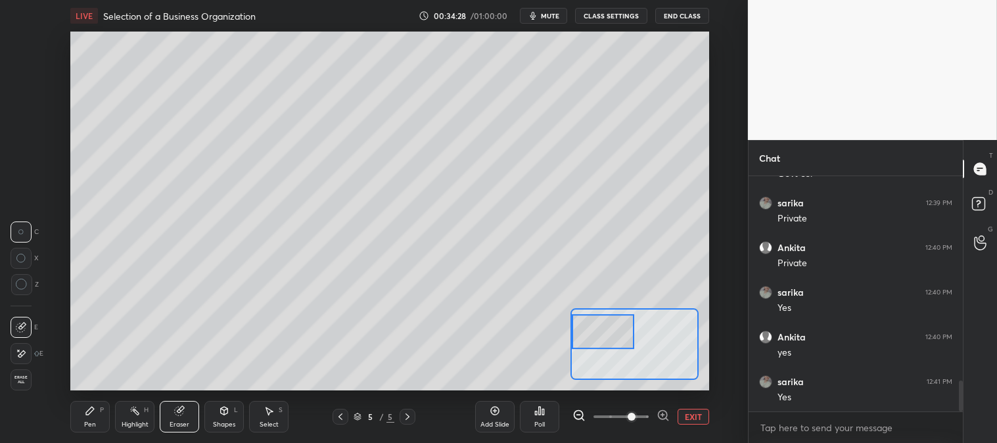
click at [82, 429] on div "Pen P" at bounding box center [89, 417] width 39 height 32
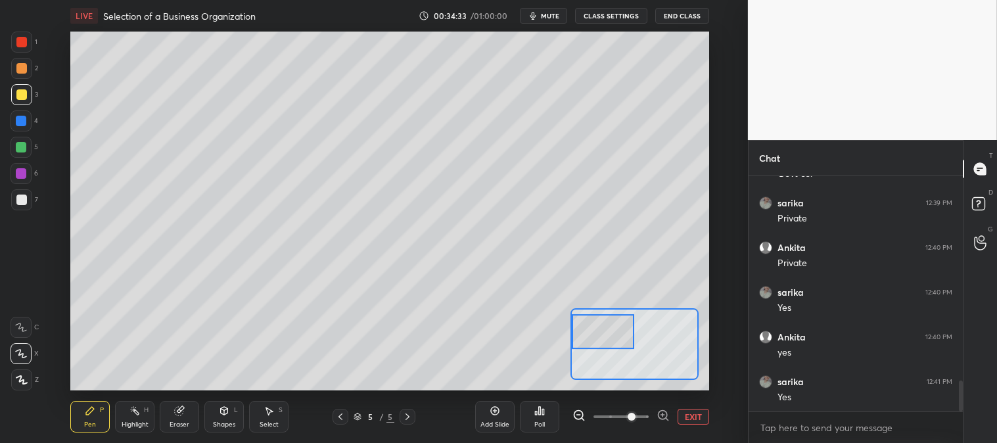
click at [176, 423] on div "Eraser" at bounding box center [180, 424] width 20 height 7
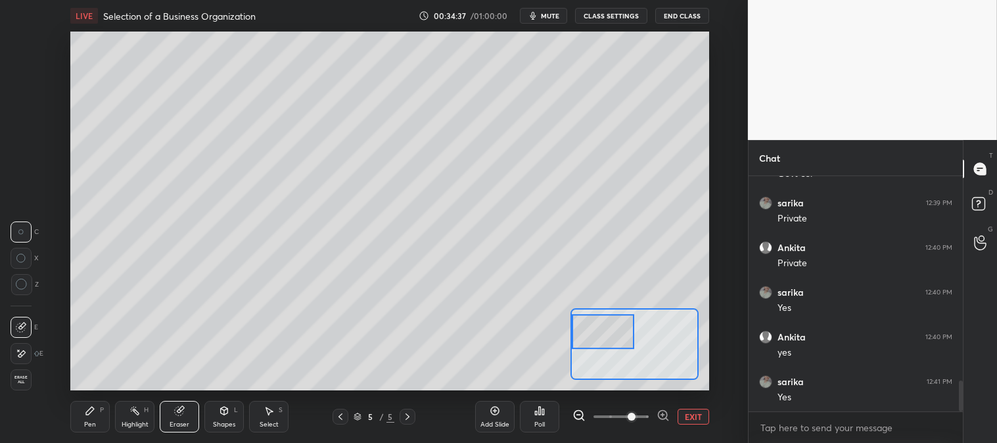
click at [82, 413] on div "Pen P" at bounding box center [89, 417] width 39 height 32
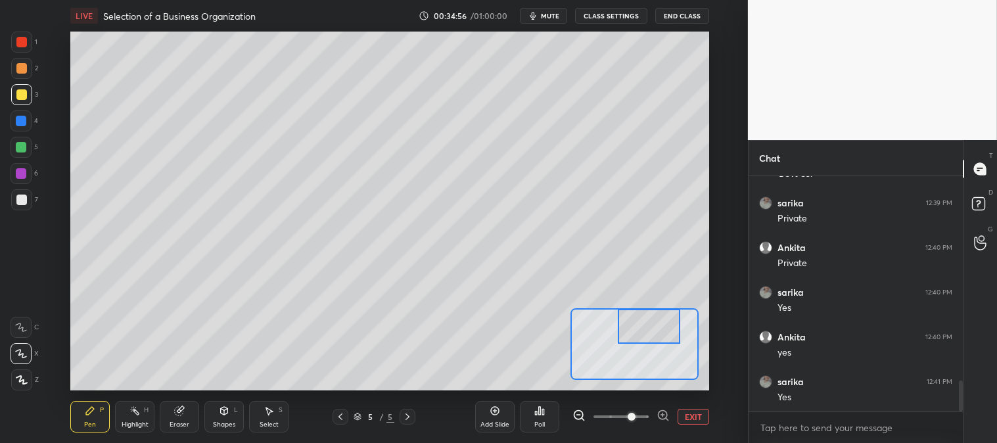
click at [18, 69] on div at bounding box center [21, 68] width 11 height 11
click at [691, 411] on button "EXIT" at bounding box center [694, 417] width 32 height 16
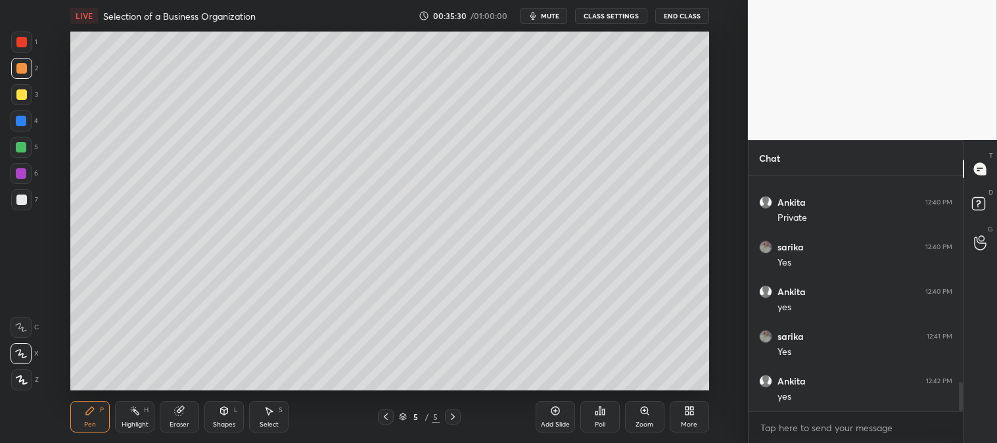
scroll to position [1668, 0]
click at [641, 419] on div "Zoom" at bounding box center [644, 417] width 39 height 32
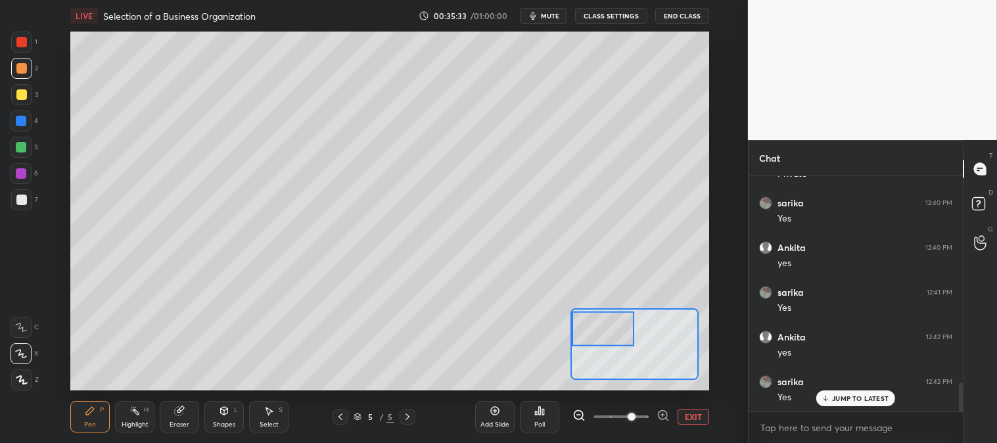
click at [100, 423] on div "Pen P" at bounding box center [89, 417] width 39 height 32
click at [22, 123] on div at bounding box center [21, 121] width 11 height 11
click at [697, 419] on button "EXIT" at bounding box center [694, 417] width 32 height 16
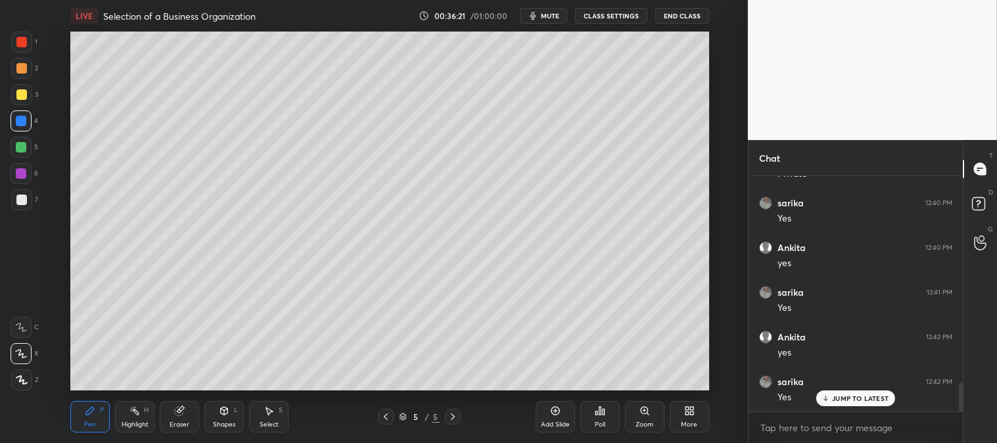
click at [18, 48] on div at bounding box center [21, 42] width 21 height 21
click at [632, 423] on div "Zoom" at bounding box center [644, 417] width 39 height 32
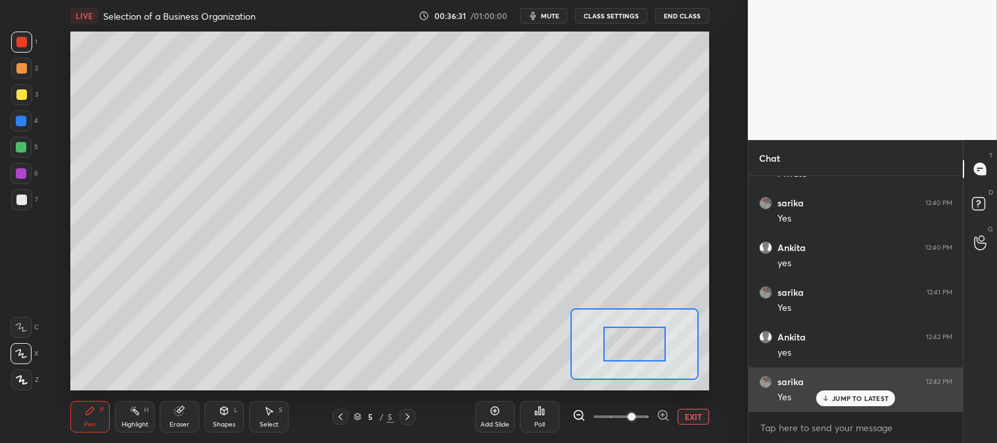
click at [838, 396] on p "JUMP TO LATEST" at bounding box center [860, 398] width 57 height 8
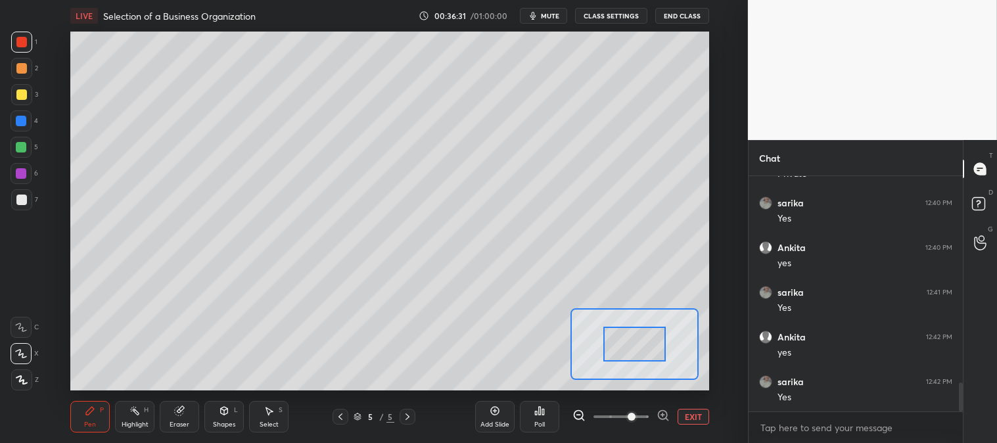
click at [695, 413] on button "EXIT" at bounding box center [694, 417] width 32 height 16
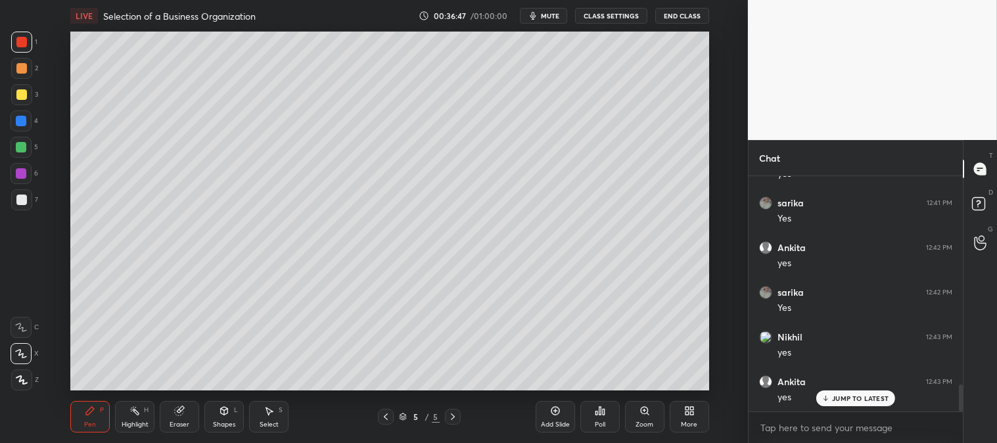
scroll to position [1802, 0]
click at [22, 94] on div at bounding box center [21, 94] width 11 height 11
click at [22, 64] on div at bounding box center [21, 68] width 11 height 11
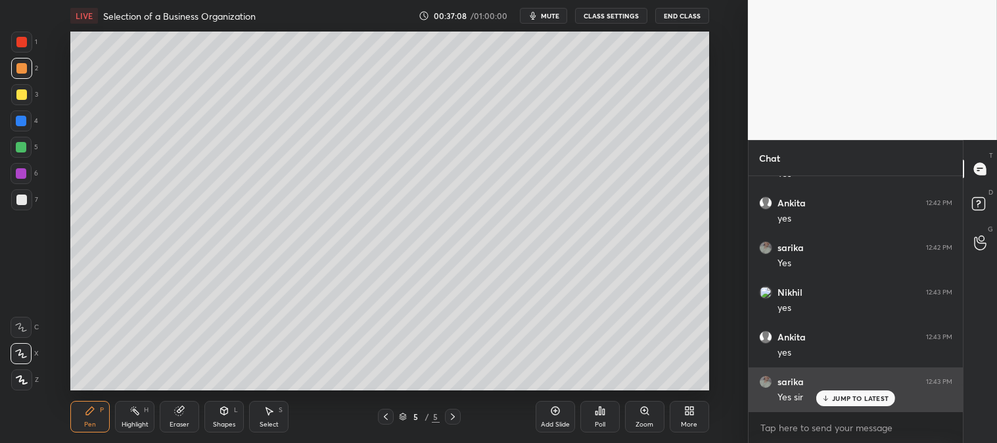
click at [858, 403] on div "JUMP TO LATEST" at bounding box center [855, 398] width 79 height 16
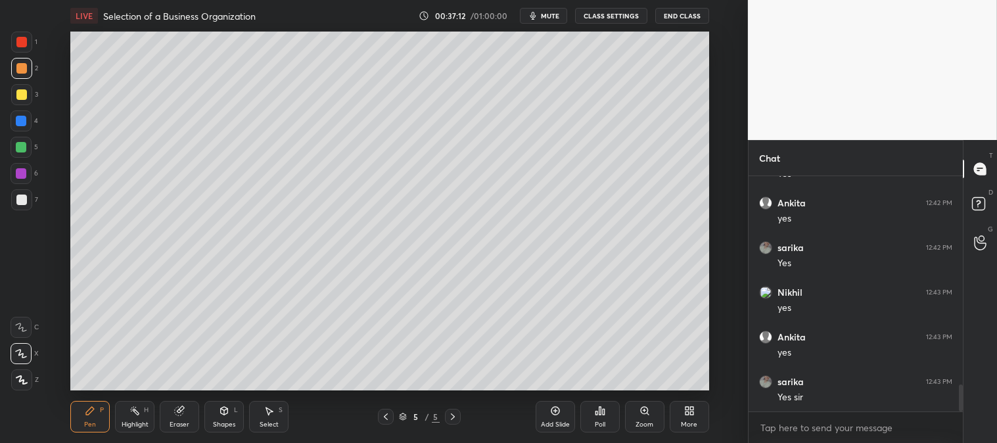
scroll to position [1847, 0]
click at [636, 415] on div "Zoom" at bounding box center [644, 417] width 39 height 32
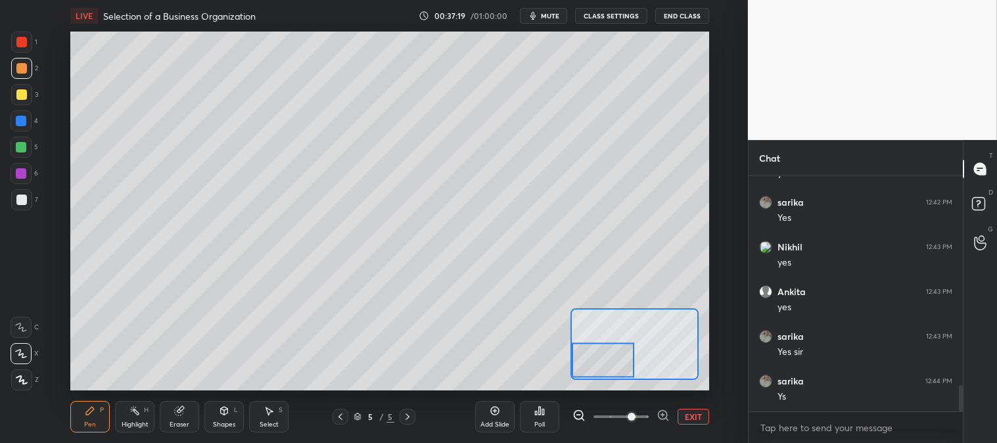
click at [12, 96] on div at bounding box center [21, 94] width 21 height 21
click at [15, 39] on div at bounding box center [21, 42] width 21 height 21
click at [692, 419] on button "EXIT" at bounding box center [694, 417] width 32 height 16
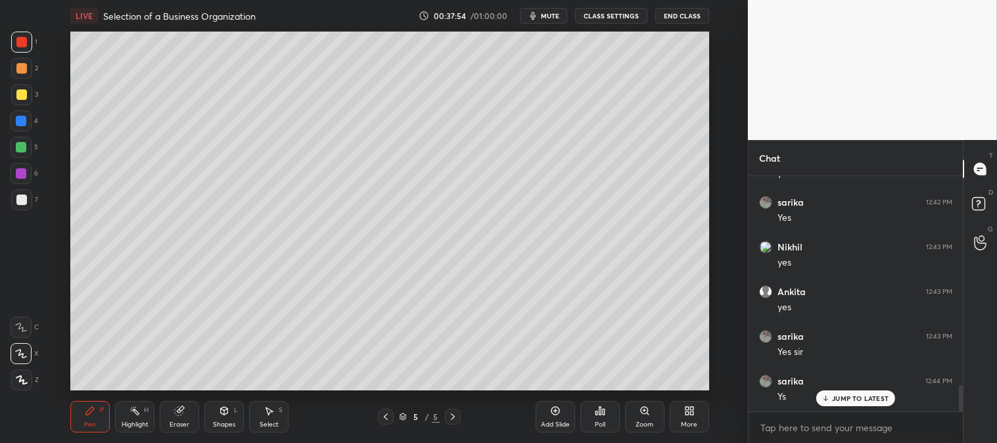
scroll to position [1891, 0]
click at [381, 419] on icon at bounding box center [386, 416] width 11 height 11
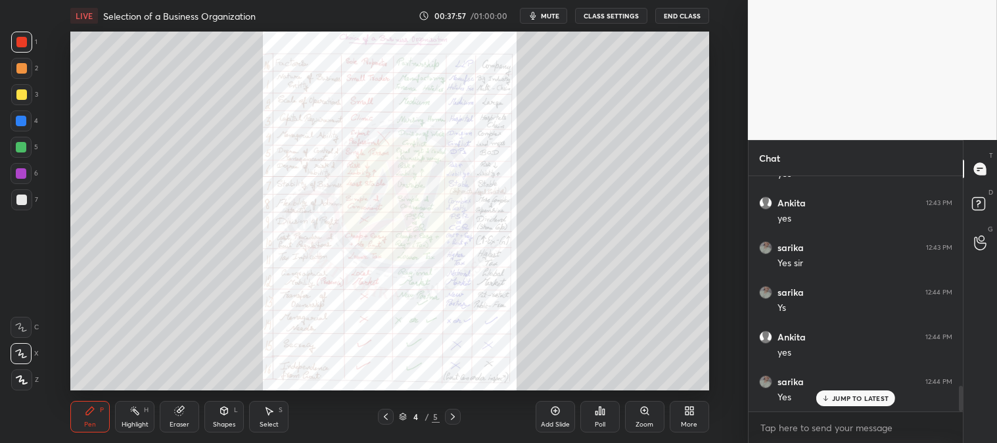
click at [832, 397] on div "JUMP TO LATEST" at bounding box center [855, 398] width 79 height 16
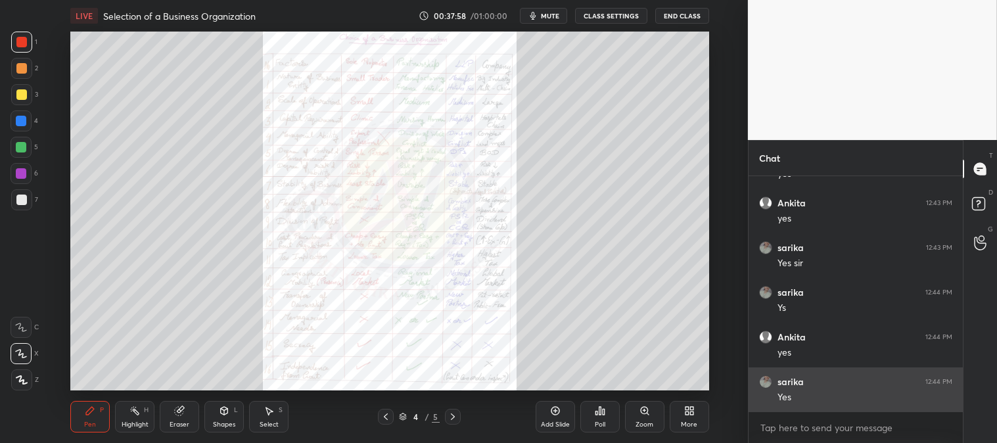
scroll to position [1937, 0]
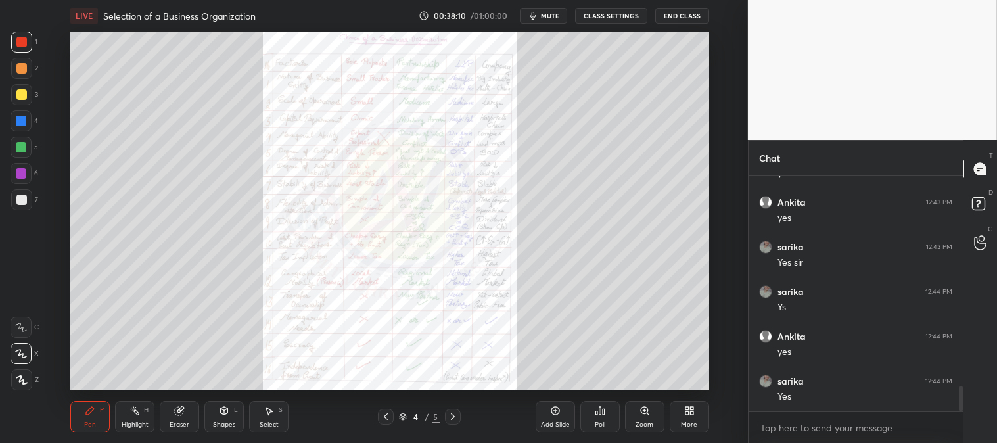
click at [600, 418] on div "Poll" at bounding box center [599, 417] width 39 height 32
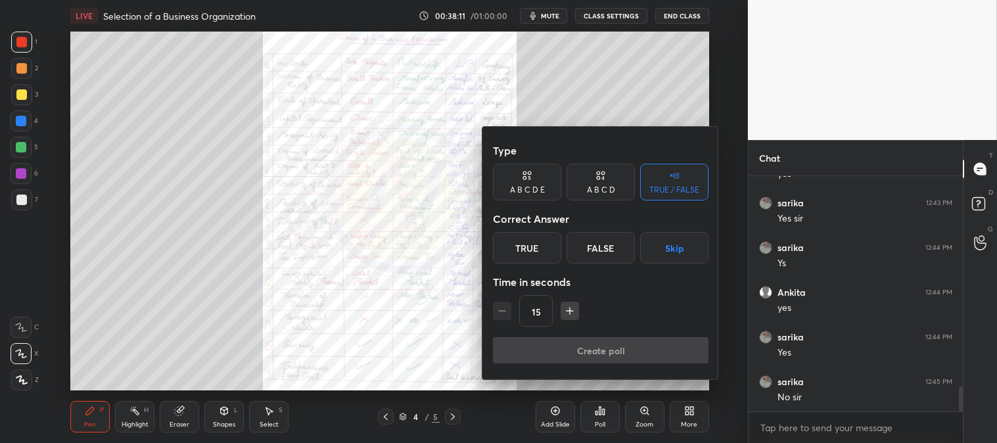
click at [539, 248] on div "True" at bounding box center [527, 248] width 68 height 32
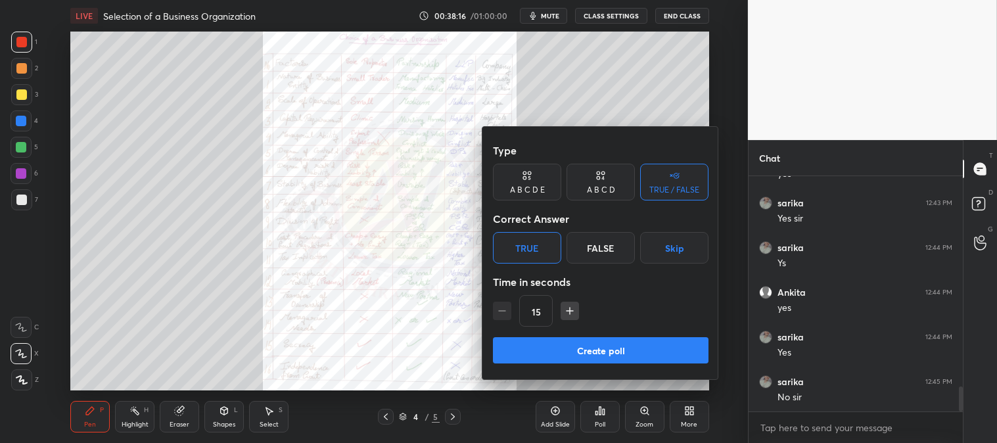
click at [619, 347] on button "Create poll" at bounding box center [601, 350] width 216 height 26
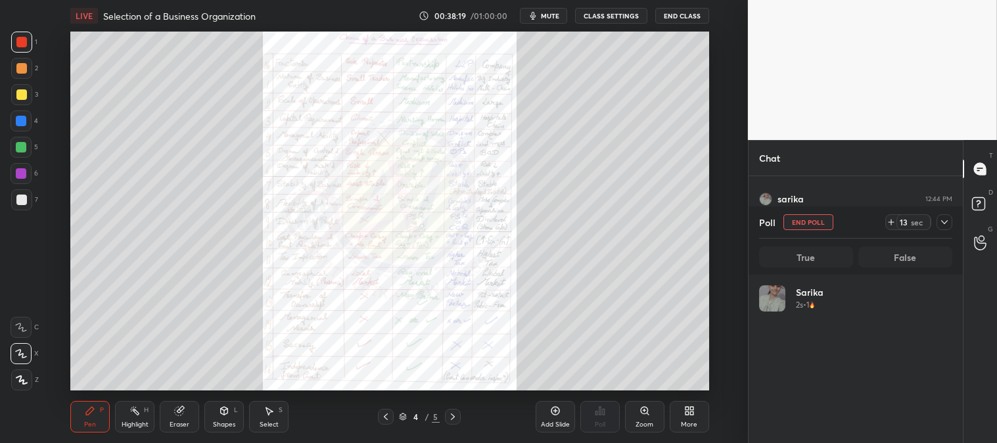
scroll to position [154, 189]
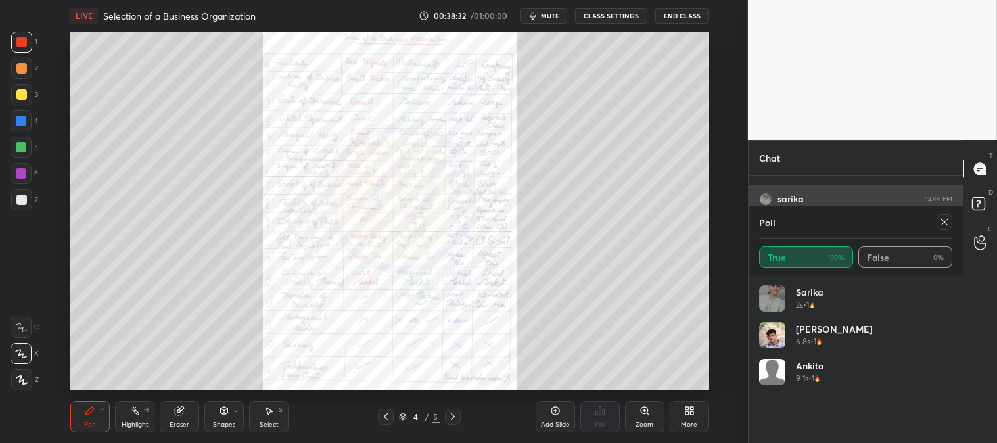
click at [945, 218] on icon at bounding box center [944, 222] width 11 height 11
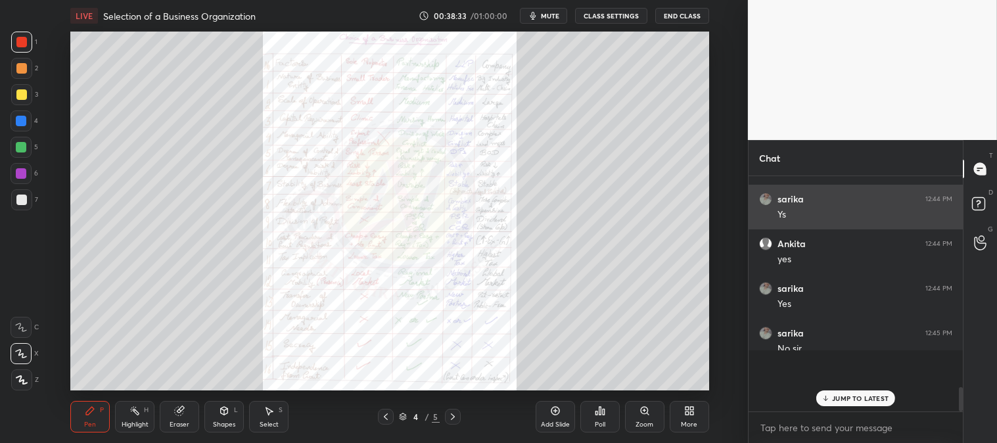
scroll to position [0, 0]
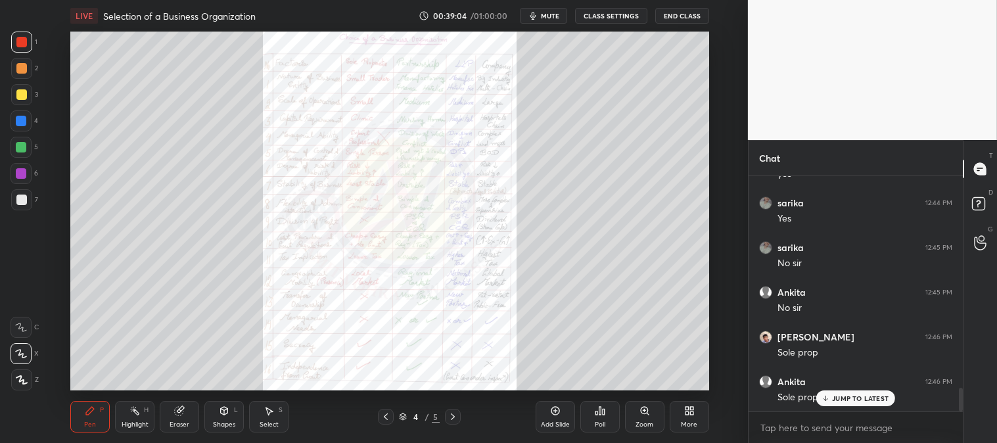
click at [855, 398] on p "JUMP TO LATEST" at bounding box center [860, 398] width 57 height 8
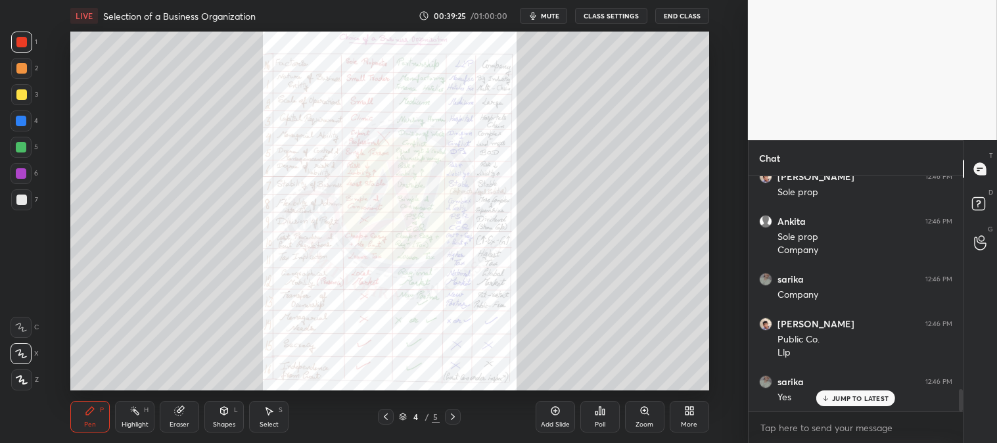
scroll to position [2320, 0]
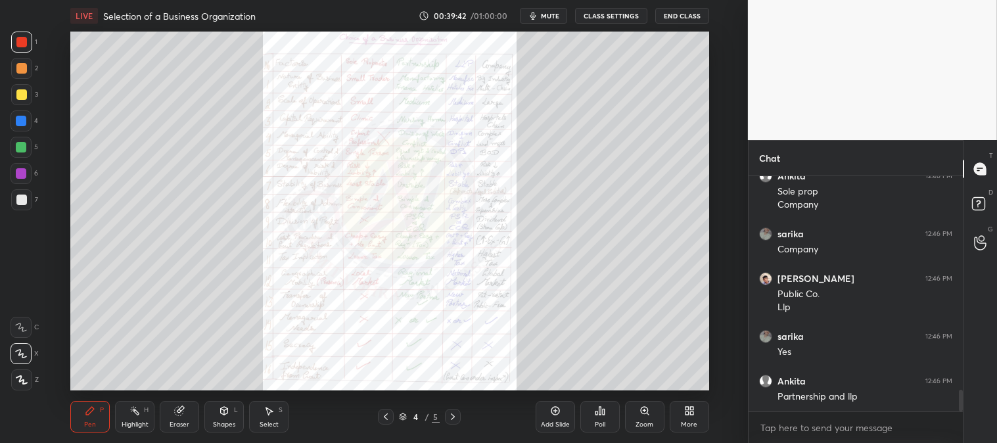
click at [638, 421] on div "Zoom" at bounding box center [645, 424] width 18 height 7
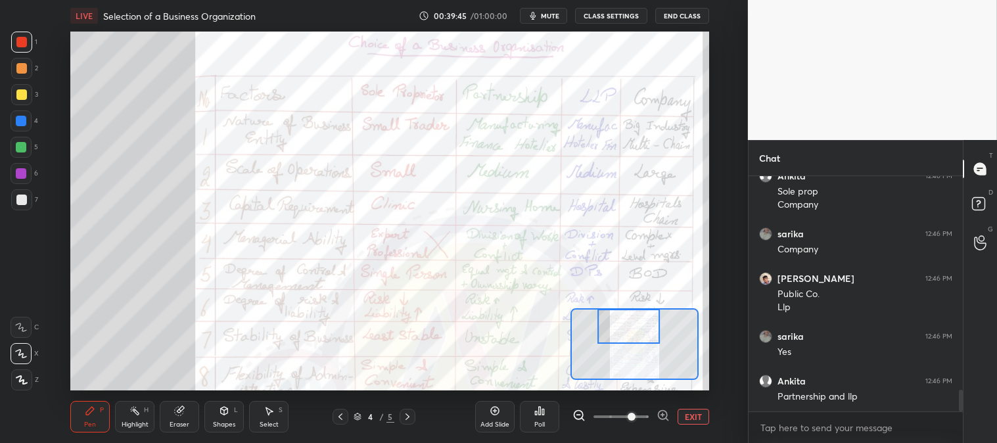
click at [139, 427] on div "Highlight" at bounding box center [135, 424] width 27 height 7
click at [133, 419] on div "Highlight H" at bounding box center [134, 417] width 39 height 32
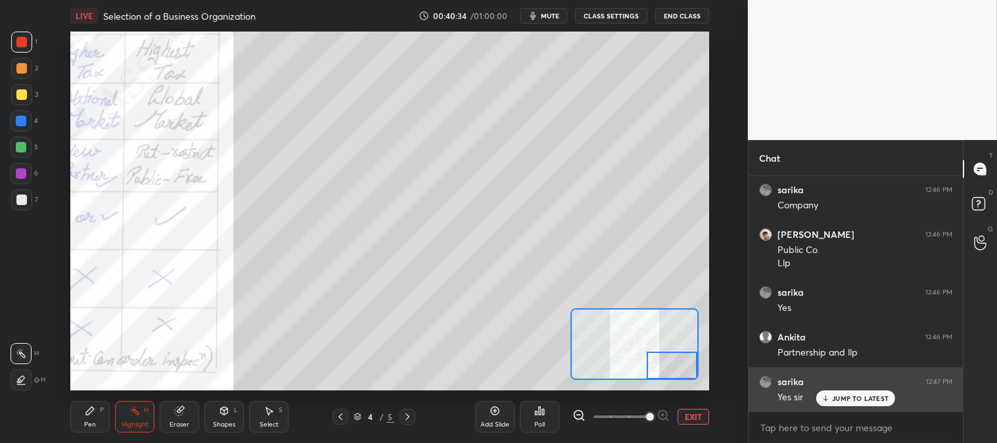
click at [701, 415] on button "EXIT" at bounding box center [694, 417] width 32 height 16
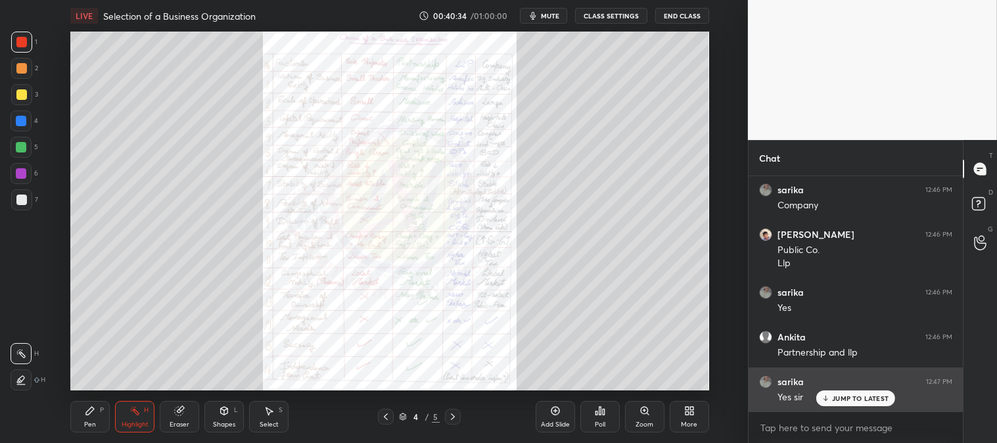
click at [839, 402] on p "JUMP TO LATEST" at bounding box center [860, 398] width 57 height 8
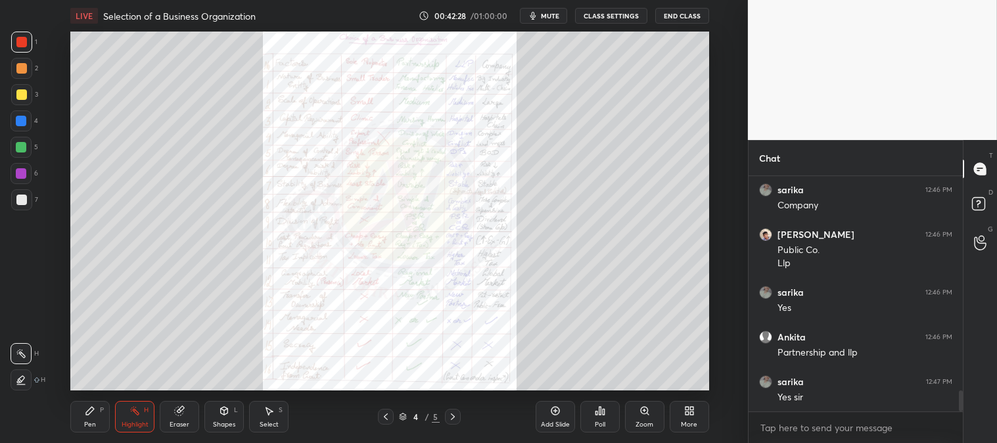
scroll to position [2409, 0]
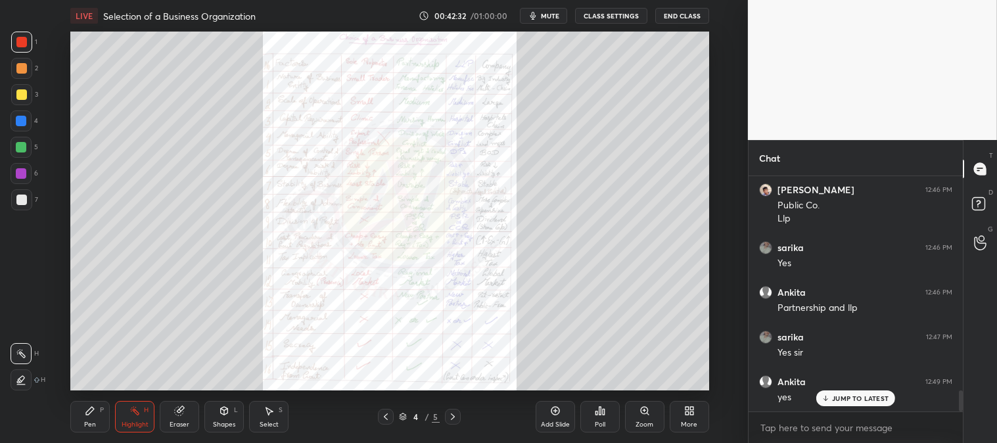
click at [646, 415] on icon at bounding box center [645, 411] width 11 height 11
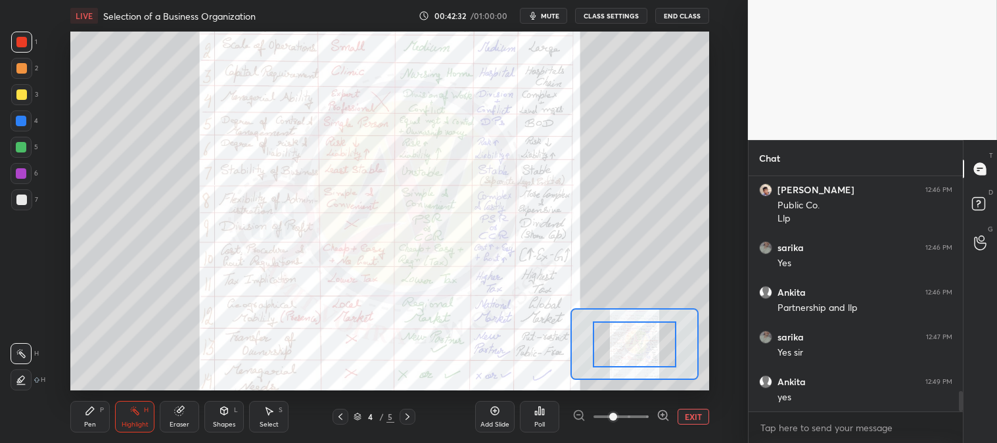
scroll to position [2454, 0]
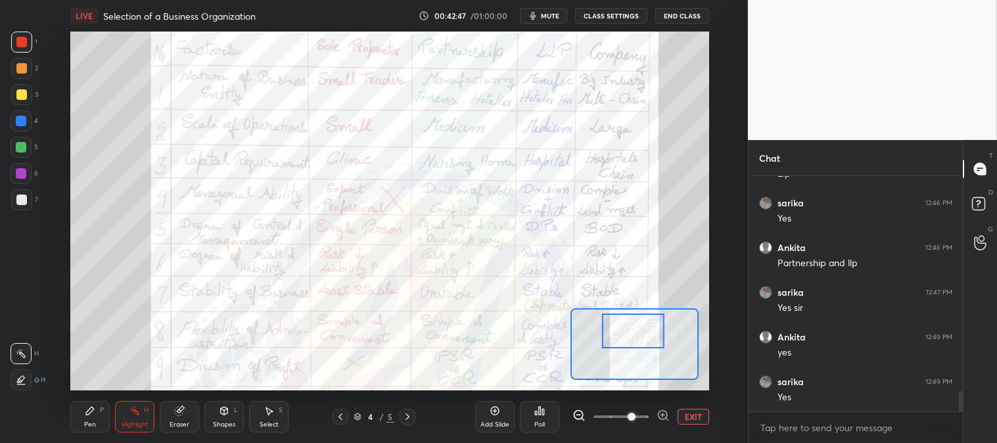
click at [93, 423] on div "Pen" at bounding box center [90, 424] width 12 height 7
click at [25, 127] on div at bounding box center [21, 120] width 21 height 21
click at [691, 419] on button "EXIT" at bounding box center [694, 417] width 32 height 16
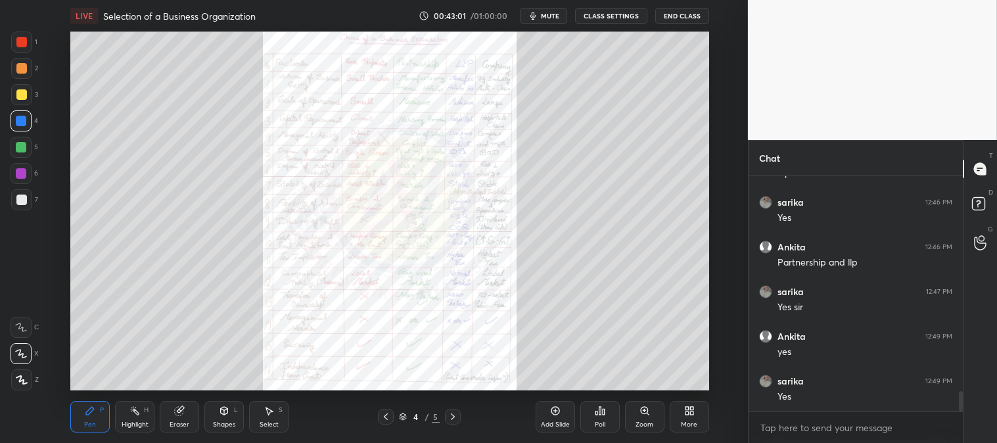
click at [548, 17] on span "mute" at bounding box center [550, 15] width 18 height 9
click at [547, 12] on span "unmute" at bounding box center [548, 15] width 28 height 9
click at [552, 421] on div "Add Slide" at bounding box center [555, 424] width 29 height 7
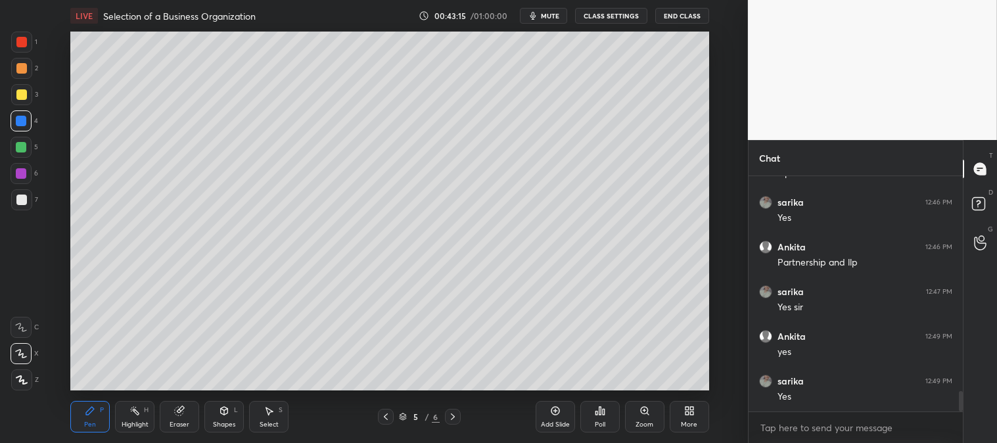
click at [643, 417] on div "Zoom" at bounding box center [644, 417] width 39 height 32
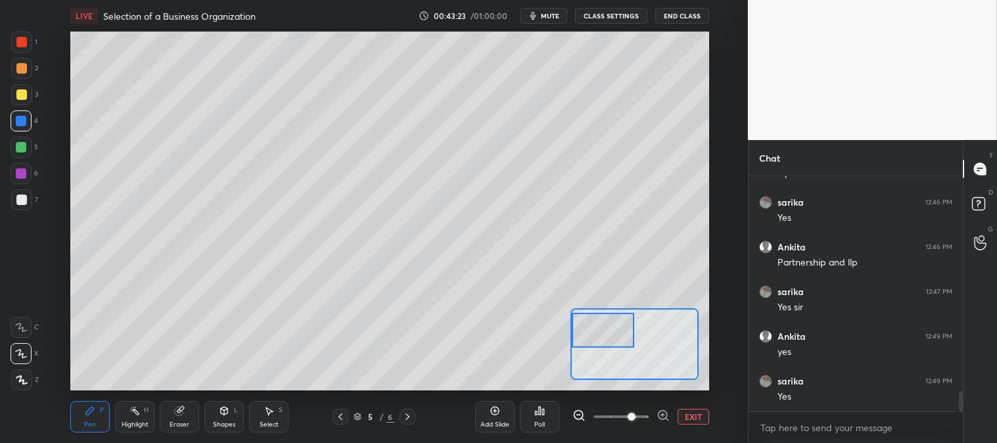
click at [174, 419] on div "Eraser" at bounding box center [179, 417] width 39 height 32
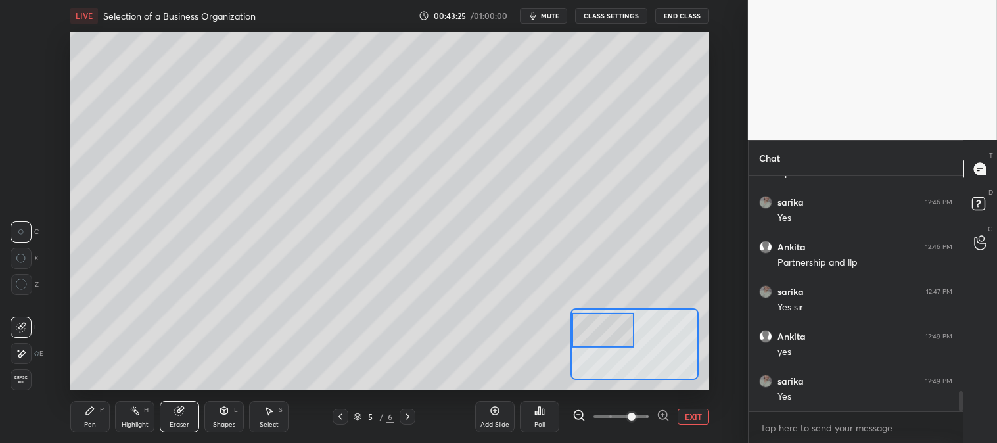
click at [96, 427] on div "Pen P" at bounding box center [89, 417] width 39 height 32
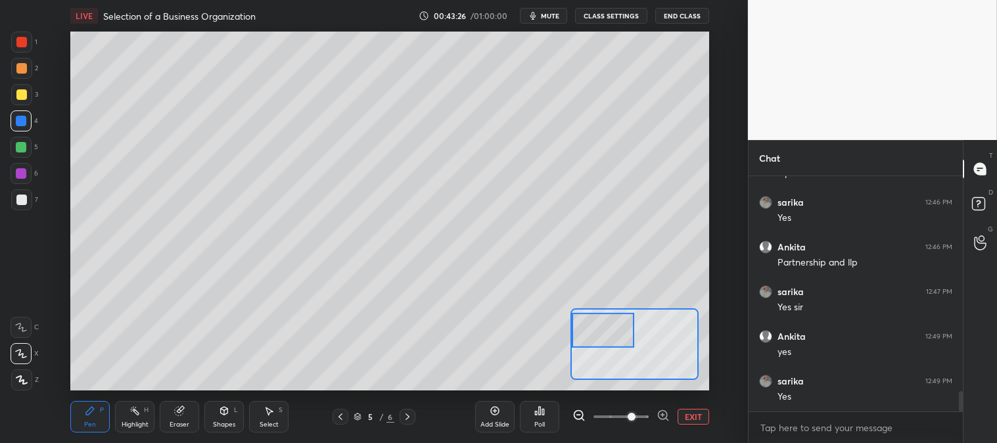
click at [89, 413] on icon at bounding box center [90, 411] width 8 height 8
click at [88, 410] on icon at bounding box center [90, 411] width 8 height 8
click at [25, 201] on div at bounding box center [21, 200] width 11 height 11
click at [692, 415] on button "EXIT" at bounding box center [694, 417] width 32 height 16
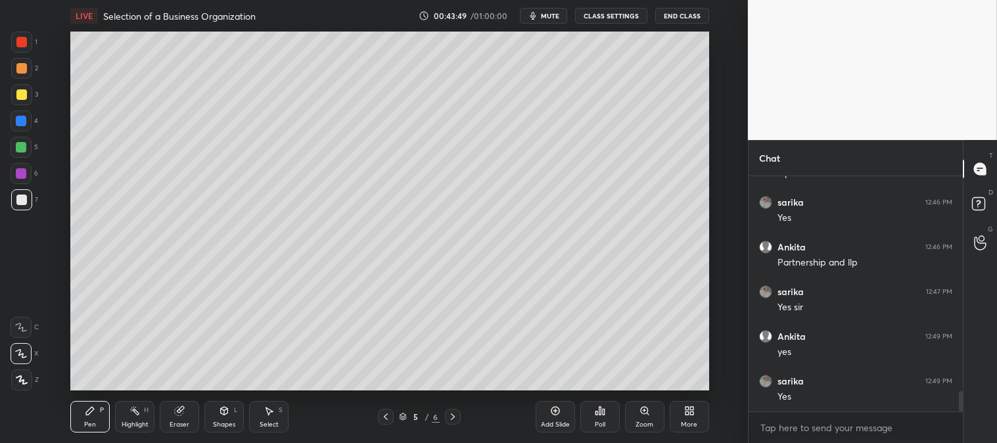
click at [638, 416] on div "Zoom" at bounding box center [644, 417] width 39 height 32
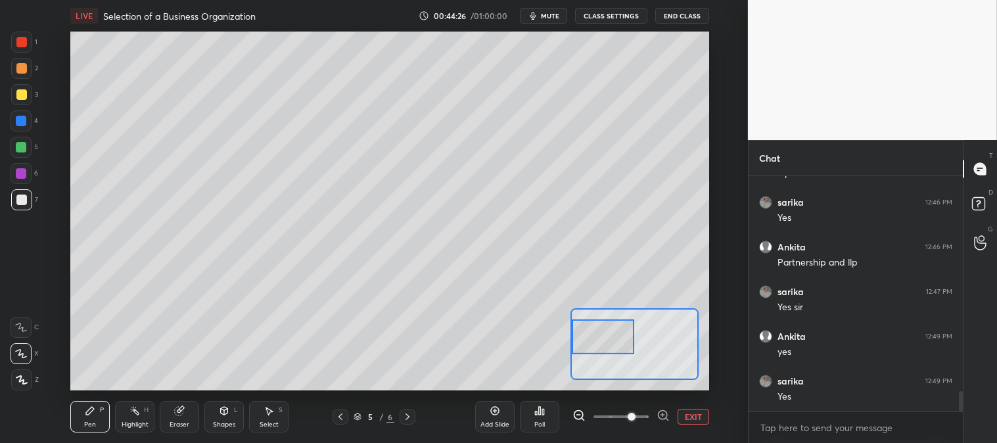
click at [692, 414] on button "EXIT" at bounding box center [694, 417] width 32 height 16
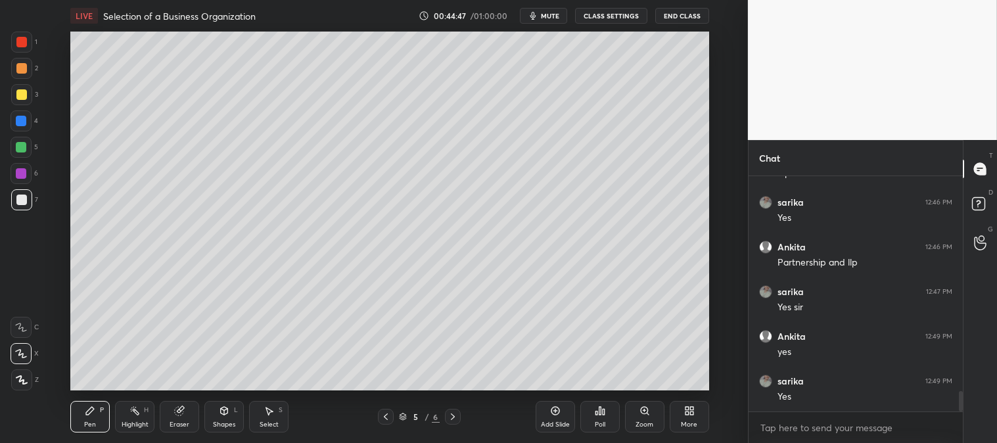
click at [20, 101] on div at bounding box center [21, 94] width 21 height 21
click at [21, 101] on div at bounding box center [21, 94] width 21 height 21
click at [647, 411] on icon at bounding box center [644, 410] width 7 height 7
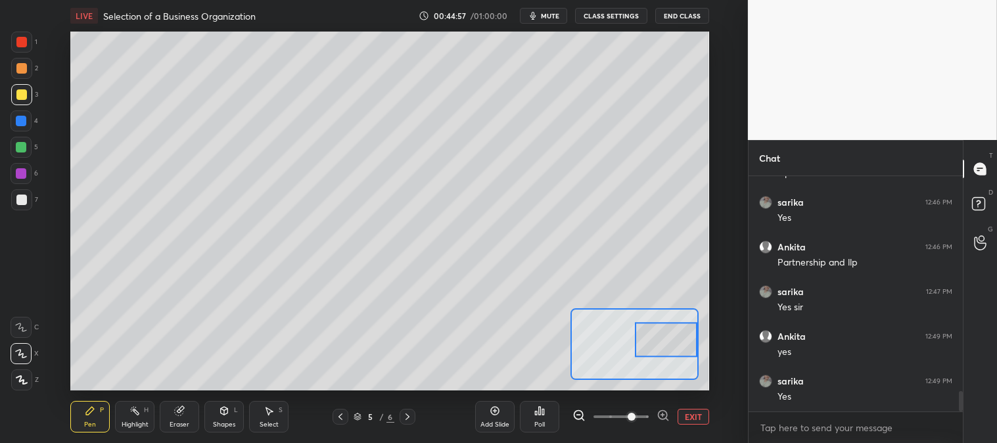
scroll to position [2499, 0]
click at [700, 416] on button "EXIT" at bounding box center [694, 417] width 32 height 16
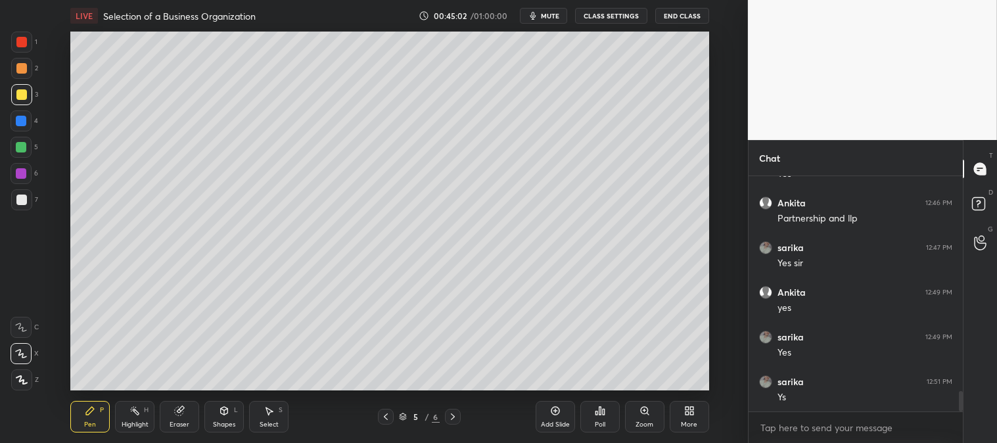
scroll to position [2544, 0]
click at [636, 411] on div "Zoom" at bounding box center [644, 417] width 39 height 32
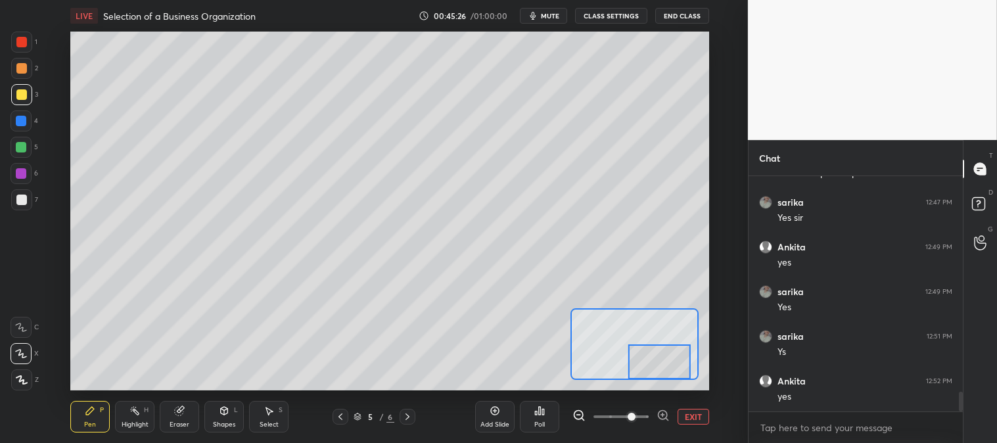
click at [26, 61] on div at bounding box center [21, 68] width 21 height 21
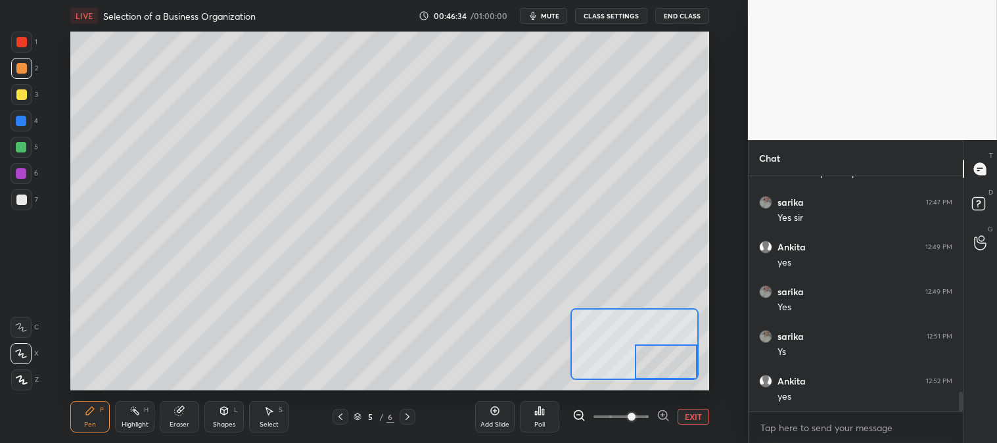
click at [694, 416] on button "EXIT" at bounding box center [694, 417] width 32 height 16
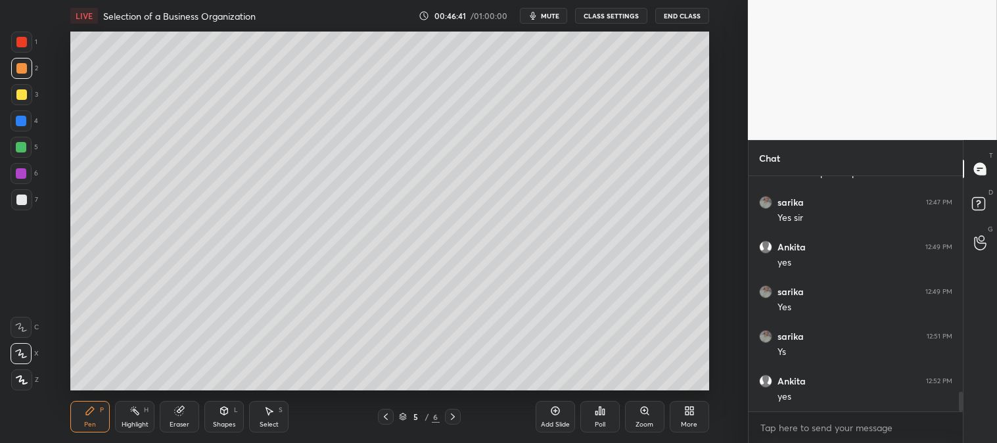
click at [21, 148] on div at bounding box center [21, 147] width 11 height 11
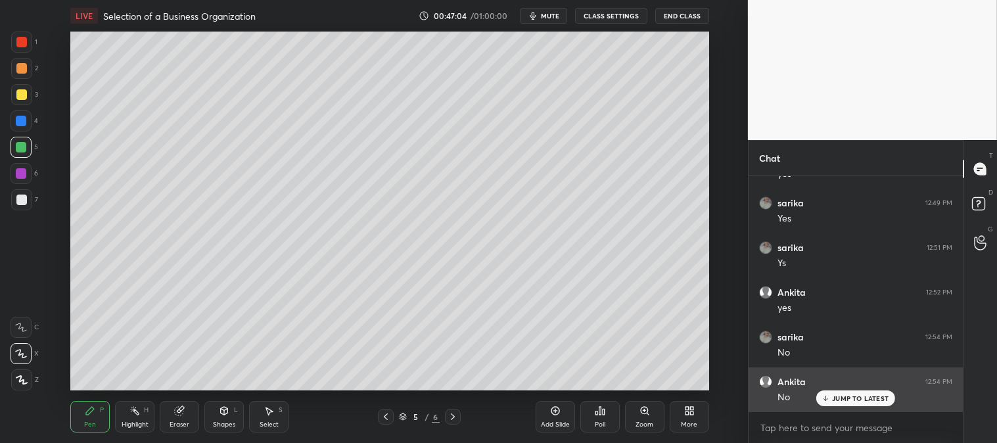
click at [853, 401] on p "JUMP TO LATEST" at bounding box center [860, 398] width 57 height 8
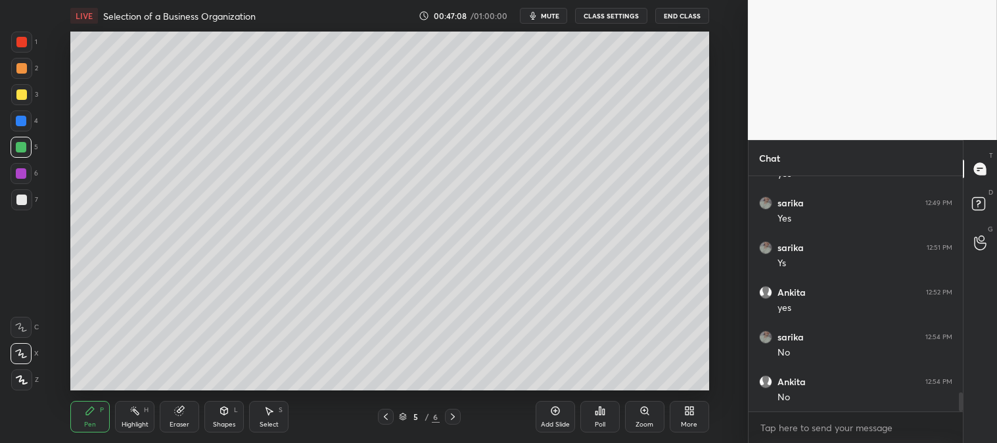
click at [384, 416] on icon at bounding box center [386, 416] width 11 height 11
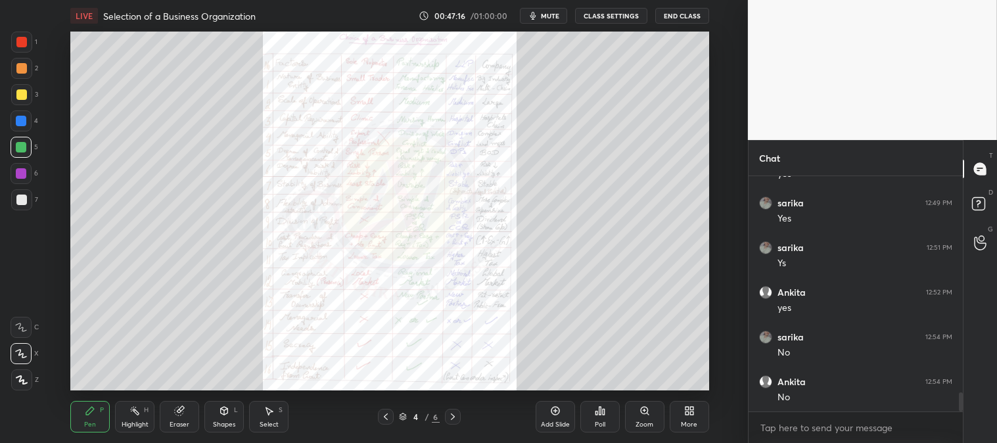
click at [450, 415] on icon at bounding box center [453, 416] width 11 height 11
click at [449, 415] on icon at bounding box center [453, 416] width 11 height 11
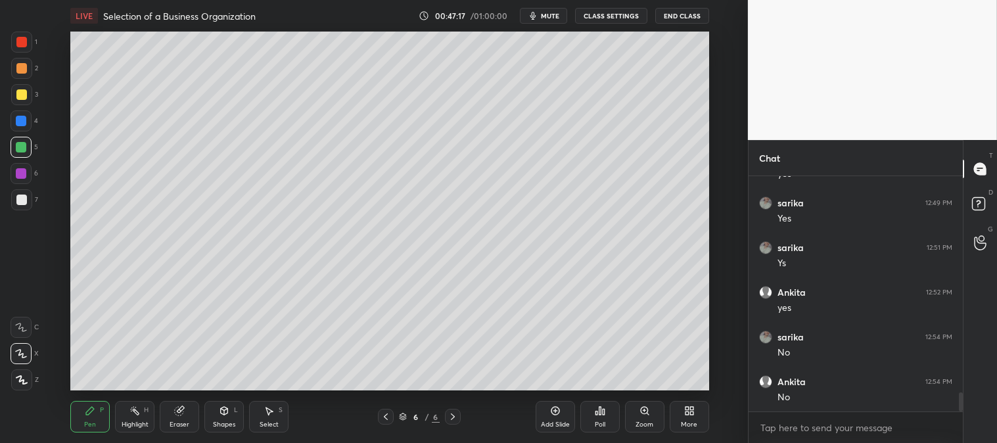
click at [641, 417] on div "Zoom" at bounding box center [644, 417] width 39 height 32
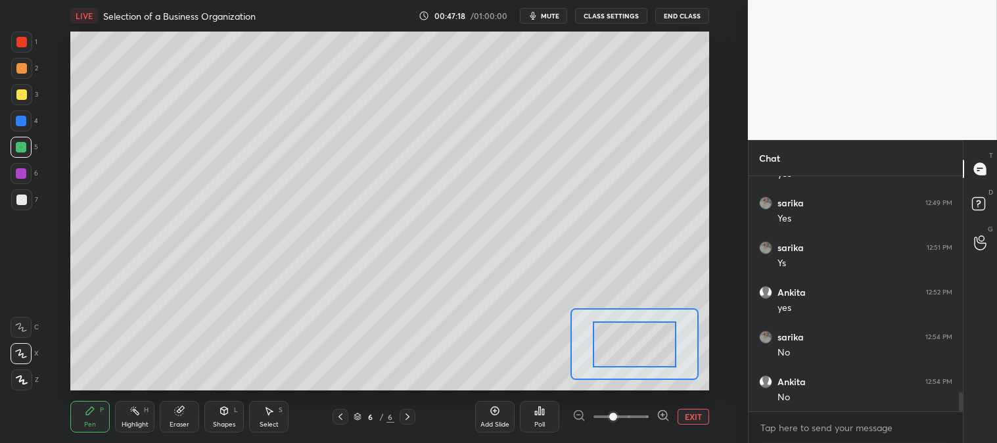
click at [695, 414] on button "EXIT" at bounding box center [694, 417] width 32 height 16
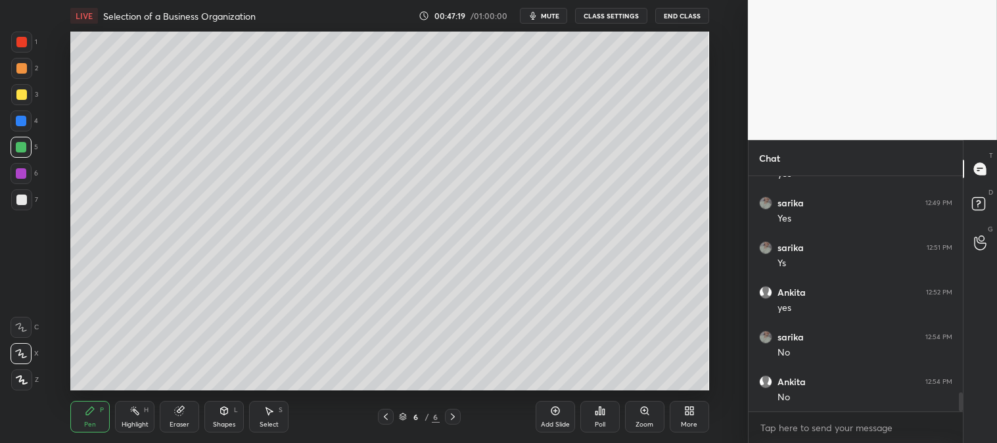
click at [452, 417] on icon at bounding box center [453, 416] width 11 height 11
click at [449, 409] on div at bounding box center [453, 417] width 16 height 16
click at [387, 416] on icon at bounding box center [386, 416] width 11 height 11
click at [383, 417] on icon at bounding box center [386, 416] width 11 height 11
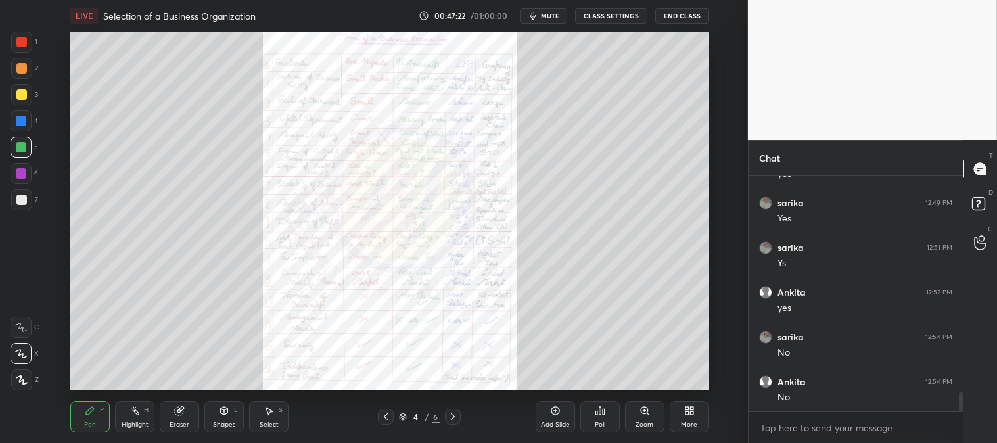
click at [450, 415] on icon at bounding box center [453, 416] width 11 height 11
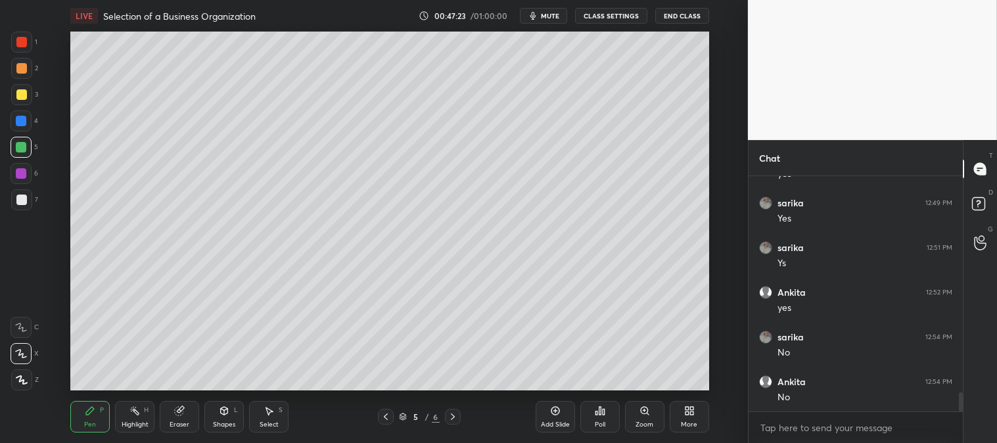
click at [455, 423] on div at bounding box center [453, 417] width 16 height 16
click at [381, 413] on icon at bounding box center [386, 416] width 11 height 11
click at [638, 419] on div "Zoom" at bounding box center [644, 417] width 39 height 32
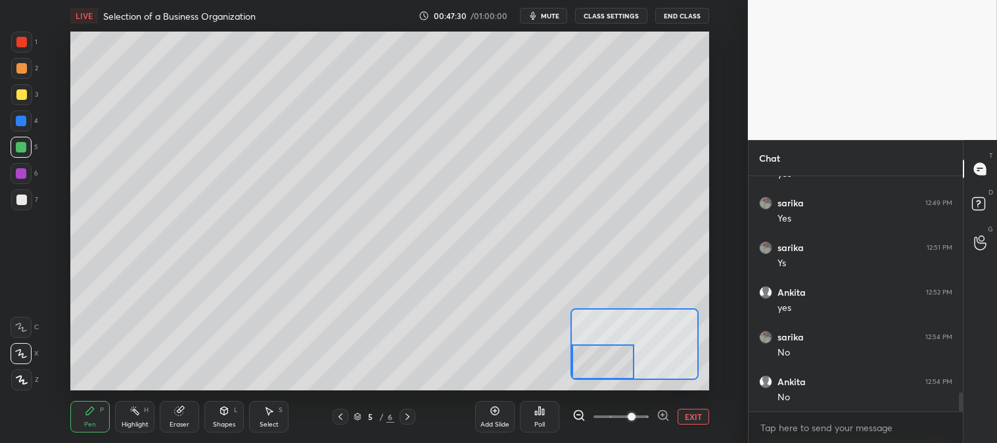
click at [21, 48] on div at bounding box center [21, 42] width 21 height 21
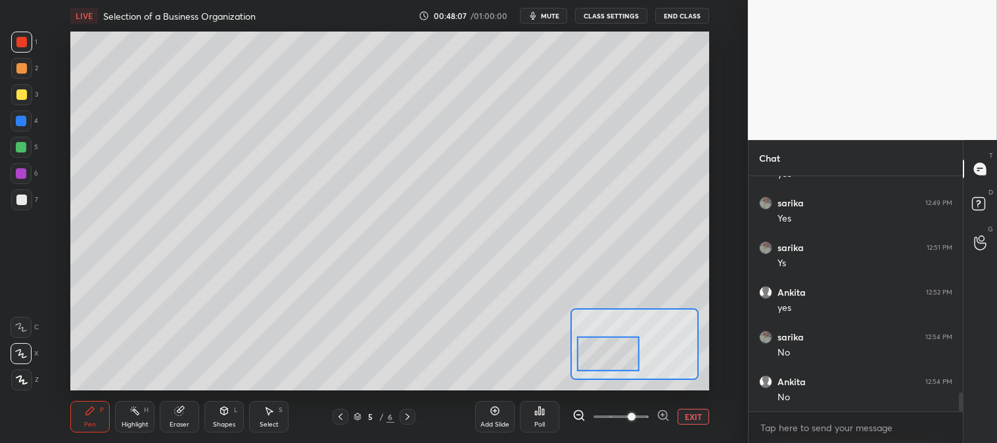
click at [18, 96] on div at bounding box center [21, 94] width 11 height 11
click at [697, 425] on div "Add Slide Poll EXIT" at bounding box center [592, 417] width 234 height 74
click at [691, 413] on button "EXIT" at bounding box center [694, 417] width 32 height 16
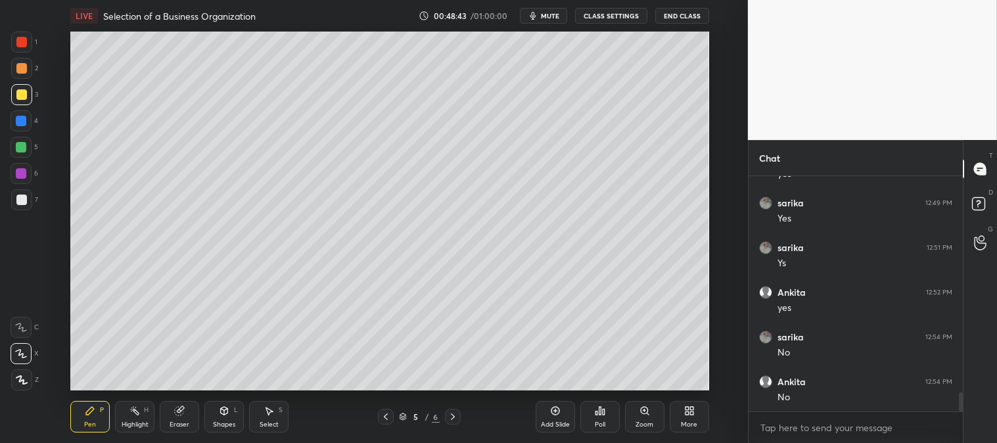
click at [127, 423] on div "Highlight" at bounding box center [135, 424] width 27 height 7
click at [132, 415] on icon at bounding box center [134, 411] width 11 height 11
click at [20, 373] on div at bounding box center [21, 379] width 21 height 21
click at [91, 419] on div "Pen P" at bounding box center [89, 417] width 39 height 32
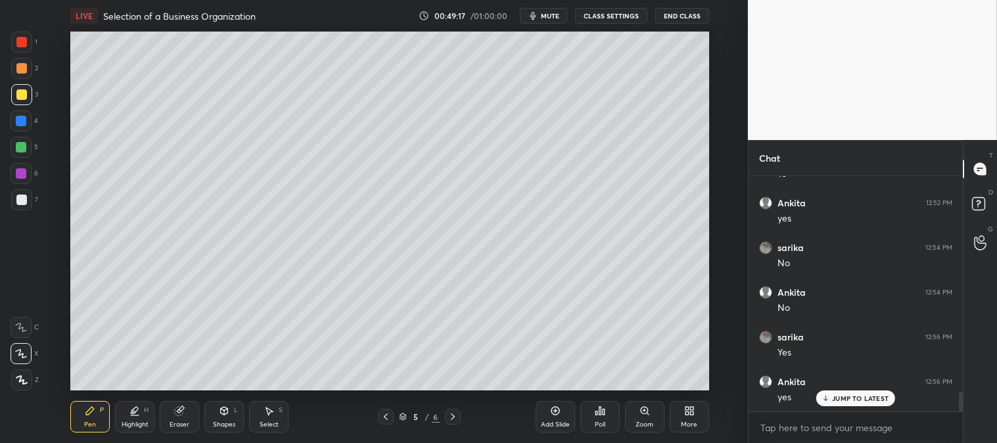
click at [86, 423] on div "Pen" at bounding box center [90, 424] width 12 height 7
click at [20, 124] on div at bounding box center [21, 121] width 11 height 11
click at [544, 417] on div "Add Slide" at bounding box center [555, 417] width 39 height 32
click at [638, 414] on div "Zoom" at bounding box center [644, 417] width 39 height 32
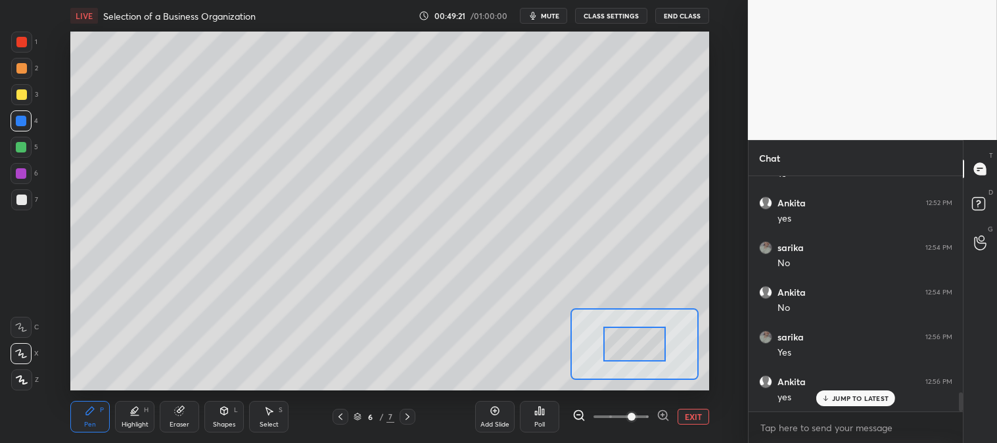
click at [340, 422] on icon at bounding box center [340, 416] width 11 height 11
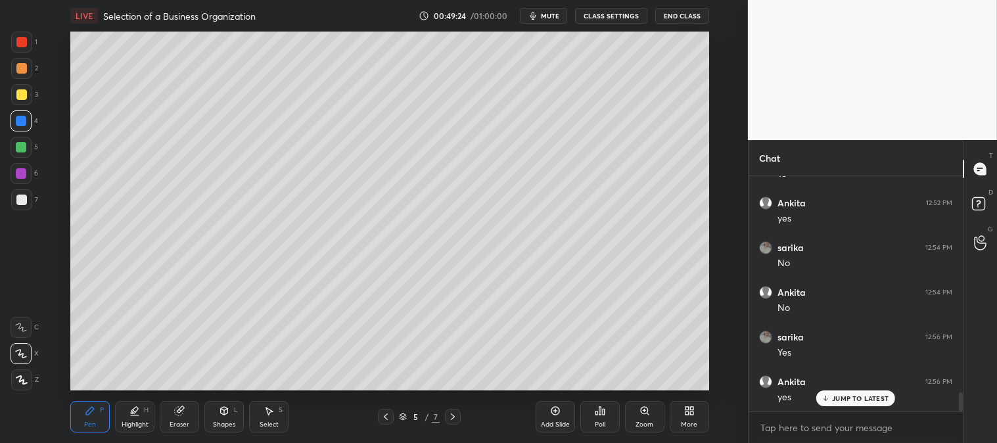
click at [448, 415] on icon at bounding box center [453, 416] width 11 height 11
click at [640, 413] on icon at bounding box center [645, 411] width 11 height 11
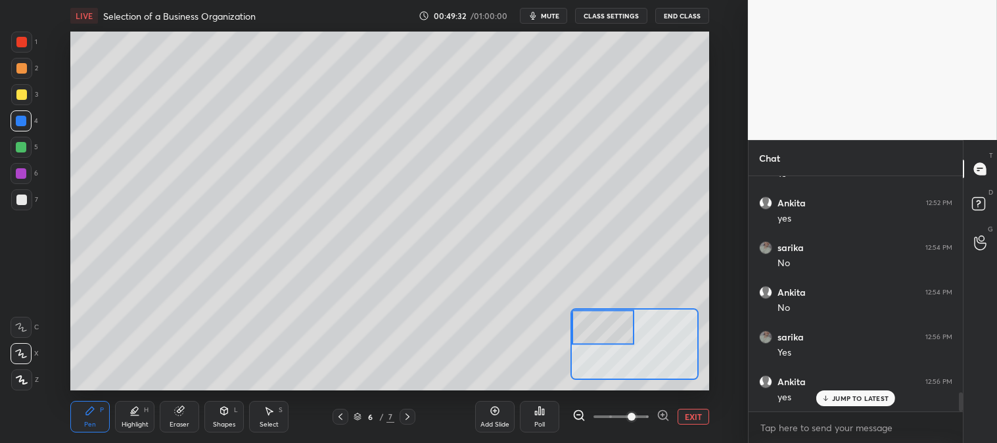
click at [30, 199] on div at bounding box center [21, 199] width 21 height 21
click at [339, 417] on icon at bounding box center [341, 416] width 4 height 7
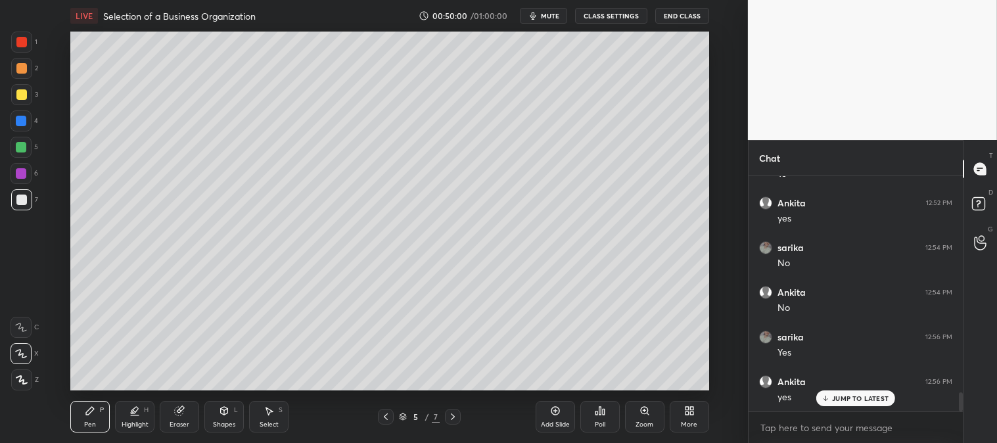
click at [448, 419] on icon at bounding box center [453, 416] width 11 height 11
click at [644, 418] on div "Zoom" at bounding box center [644, 417] width 39 height 32
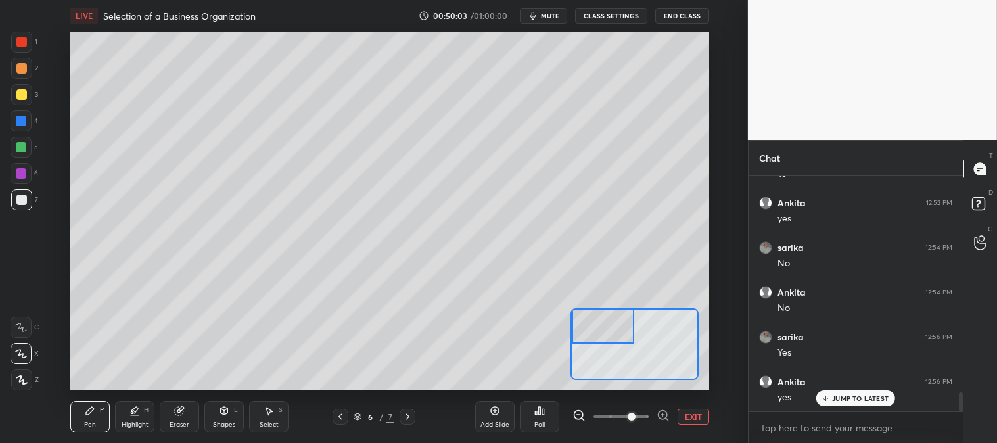
click at [97, 409] on div "Pen P" at bounding box center [89, 417] width 39 height 32
click at [21, 92] on div at bounding box center [21, 94] width 11 height 11
click at [179, 423] on div "Eraser" at bounding box center [180, 424] width 20 height 7
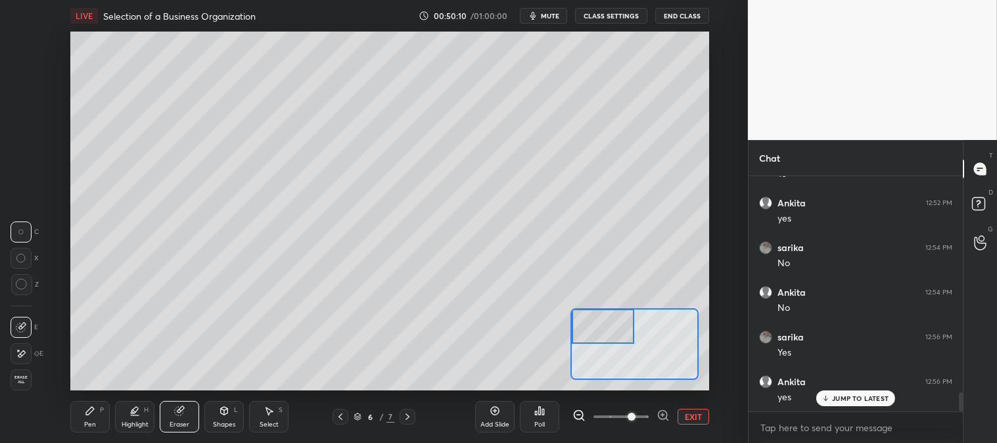
click at [333, 418] on div at bounding box center [341, 417] width 16 height 16
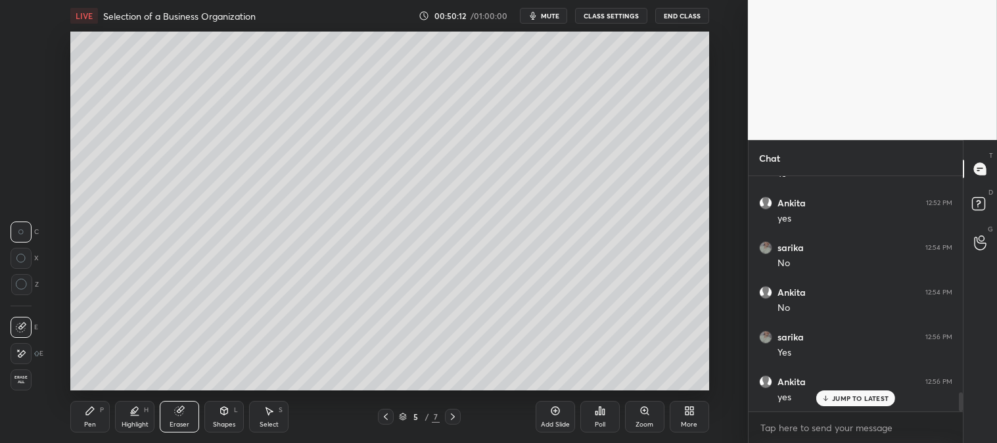
click at [448, 414] on icon at bounding box center [453, 416] width 11 height 11
click at [646, 417] on div "Zoom" at bounding box center [644, 417] width 39 height 32
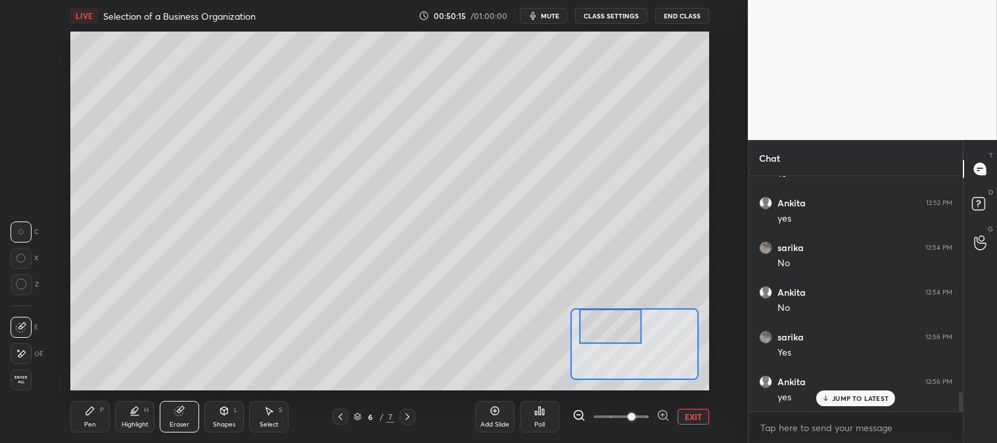
click at [90, 426] on div "Pen" at bounding box center [90, 424] width 12 height 7
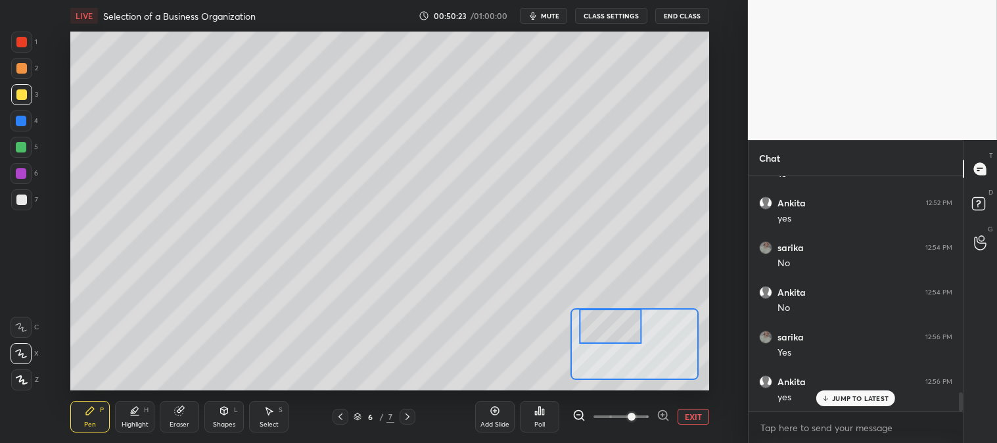
click at [333, 421] on div at bounding box center [341, 417] width 16 height 16
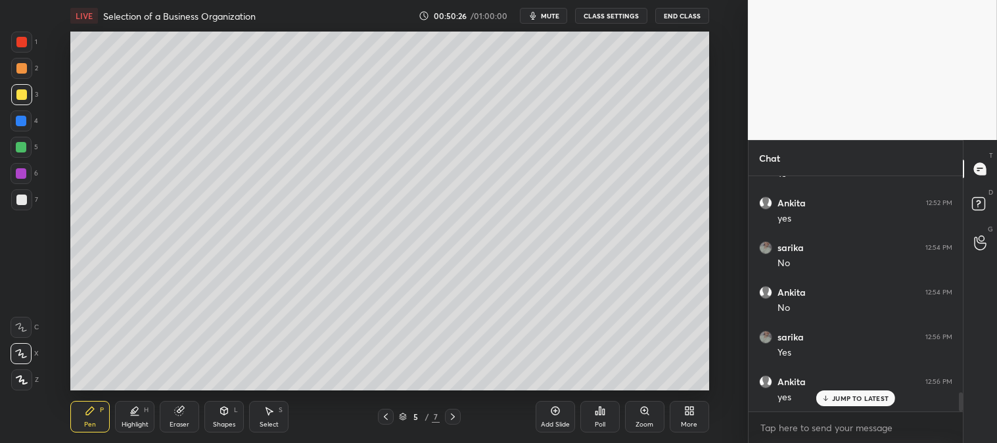
click at [457, 406] on div "Pen P Highlight H Eraser Shapes L Select S 5 / 7 Add Slide Poll Zoom More" at bounding box center [389, 416] width 638 height 53
click at [450, 411] on icon at bounding box center [453, 416] width 11 height 11
click at [640, 416] on icon at bounding box center [645, 411] width 11 height 11
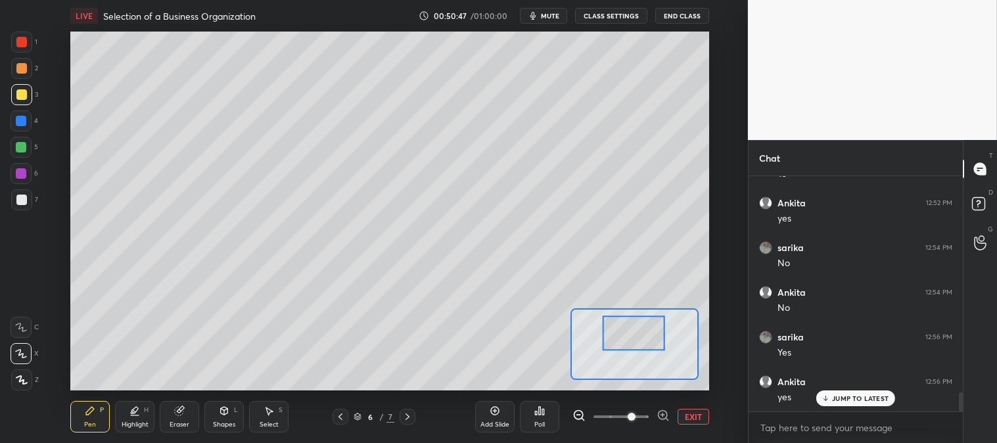
click at [692, 415] on button "EXIT" at bounding box center [694, 417] width 32 height 16
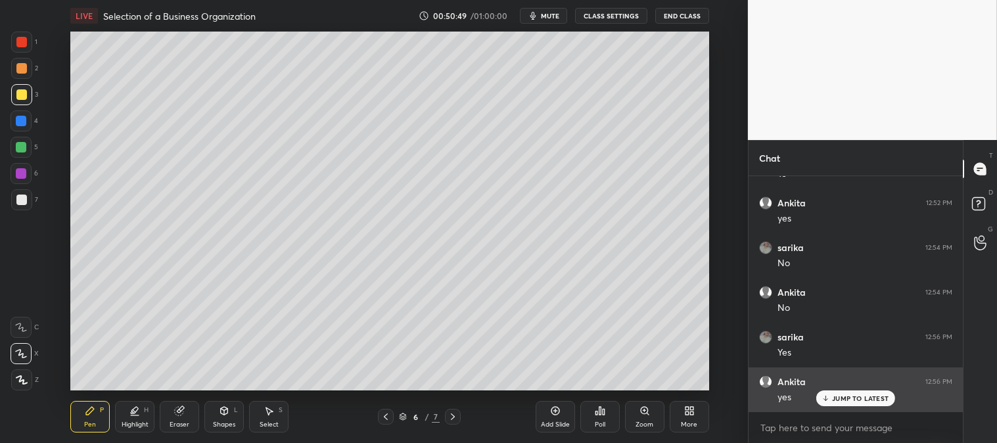
click at [860, 394] on p "JUMP TO LATEST" at bounding box center [860, 398] width 57 height 8
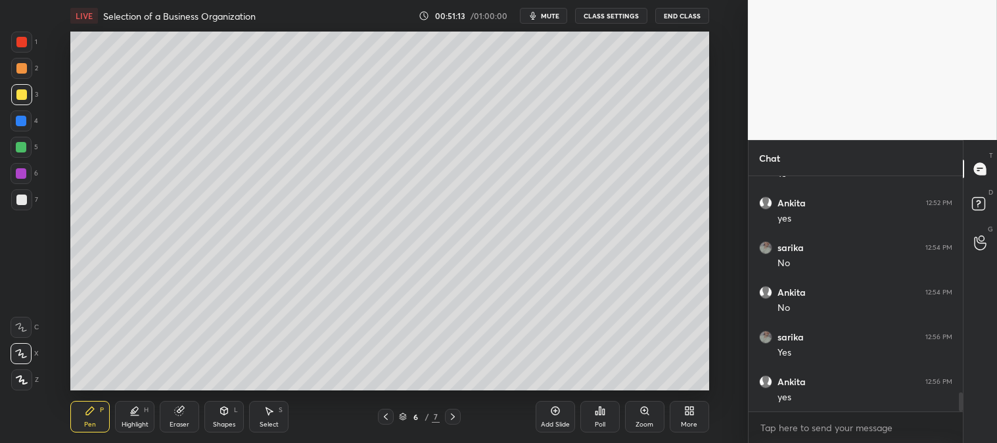
click at [385, 413] on icon at bounding box center [386, 416] width 11 height 11
click at [454, 415] on icon at bounding box center [453, 416] width 11 height 11
click at [17, 67] on div at bounding box center [21, 68] width 11 height 11
click at [18, 69] on div at bounding box center [21, 68] width 11 height 11
click at [640, 415] on icon at bounding box center [645, 411] width 11 height 11
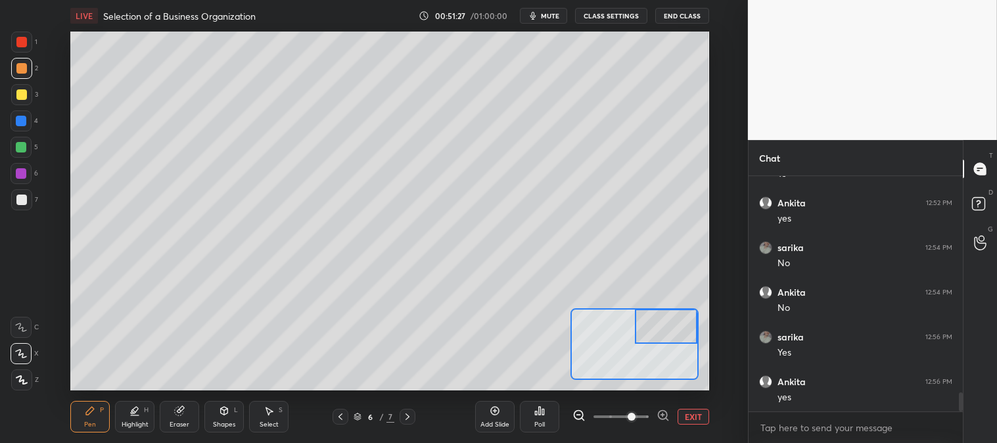
click at [187, 424] on div "Eraser" at bounding box center [180, 424] width 20 height 7
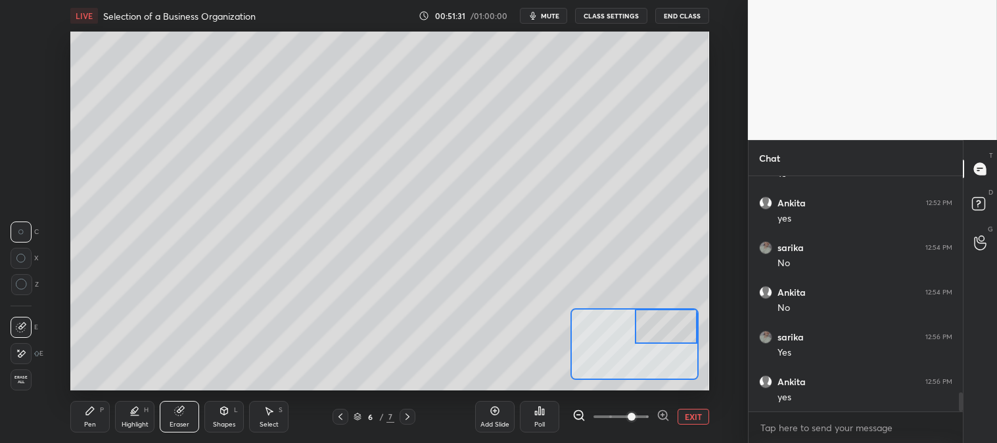
click at [95, 421] on div "Pen" at bounding box center [90, 424] width 12 height 7
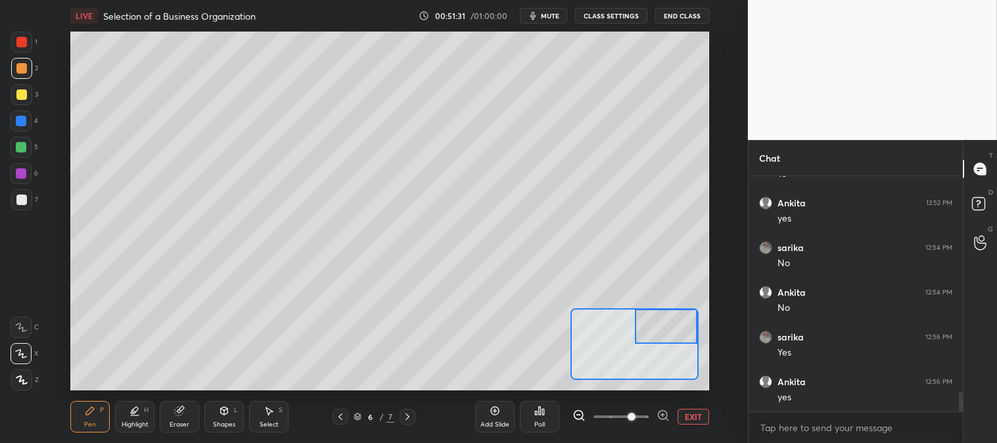
click at [102, 419] on div "Pen P" at bounding box center [89, 417] width 39 height 32
click at [697, 411] on button "EXIT" at bounding box center [694, 417] width 32 height 16
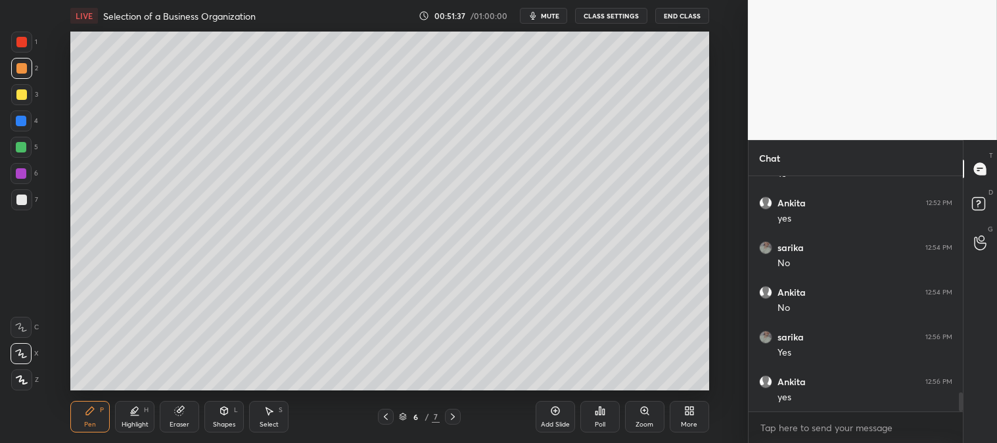
click at [136, 421] on div "Highlight" at bounding box center [135, 424] width 27 height 7
click at [22, 358] on icon at bounding box center [21, 353] width 11 height 11
click at [96, 425] on div "Pen P" at bounding box center [89, 417] width 39 height 32
click at [92, 424] on div "Pen" at bounding box center [90, 424] width 12 height 7
click at [17, 43] on div at bounding box center [21, 42] width 11 height 11
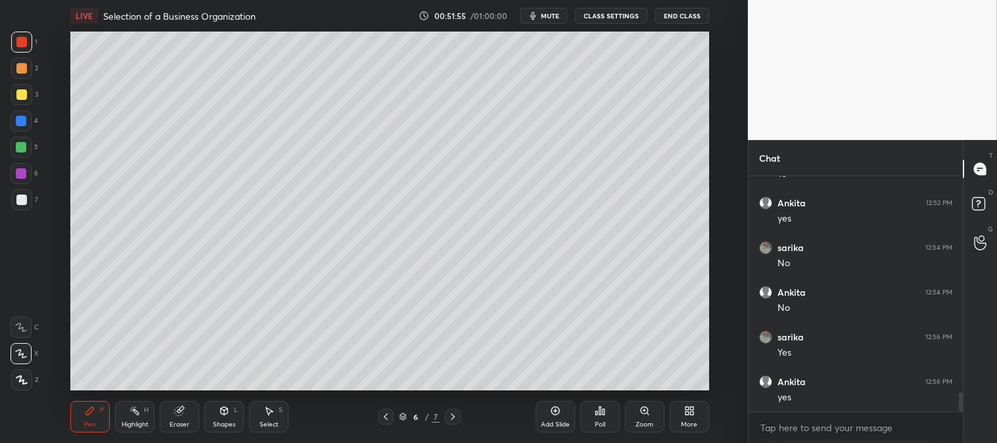
click at [22, 76] on div at bounding box center [21, 68] width 21 height 21
click at [126, 415] on div "Highlight H" at bounding box center [134, 417] width 39 height 32
click at [129, 415] on icon at bounding box center [134, 411] width 11 height 11
click at [78, 417] on div "Pen P" at bounding box center [89, 417] width 39 height 32
click at [93, 412] on icon at bounding box center [90, 411] width 11 height 11
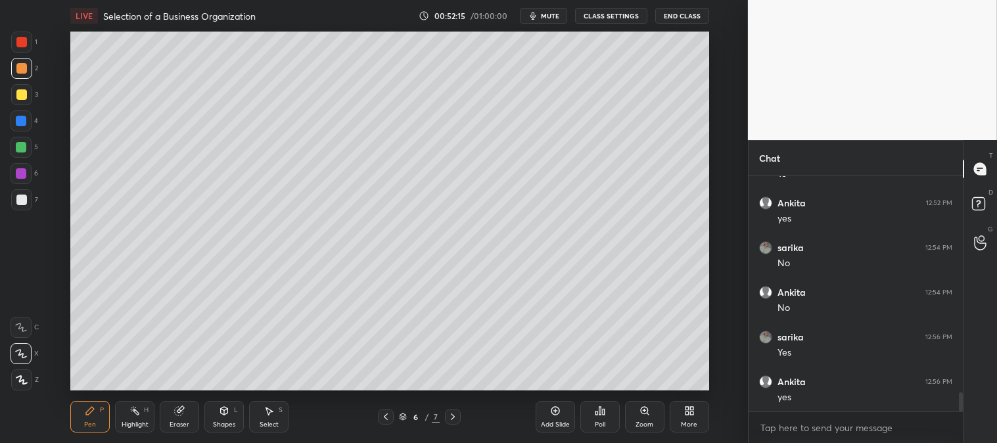
click at [17, 122] on div at bounding box center [21, 121] width 11 height 11
click at [23, 43] on div at bounding box center [21, 42] width 11 height 11
click at [392, 408] on div "Pen P Highlight H Eraser Shapes L Select S 6 / 7 Add Slide Poll Zoom More" at bounding box center [389, 416] width 638 height 53
click at [386, 415] on icon at bounding box center [386, 416] width 4 height 7
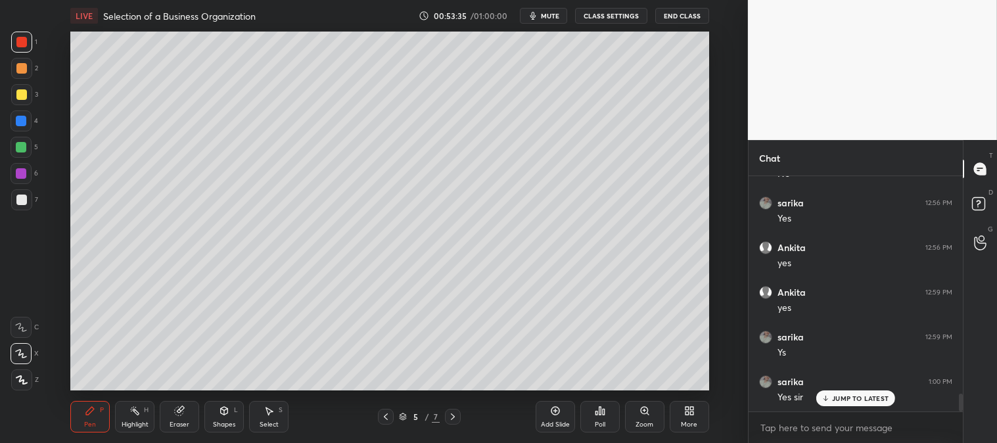
click at [381, 417] on icon at bounding box center [386, 416] width 11 height 11
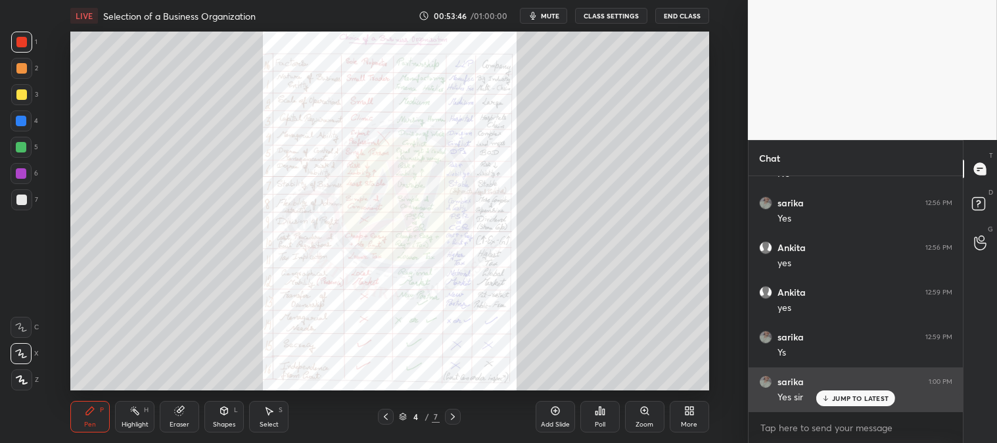
click at [848, 396] on p "JUMP TO LATEST" at bounding box center [860, 398] width 57 height 8
click at [846, 396] on div "Yes sir" at bounding box center [865, 397] width 175 height 13
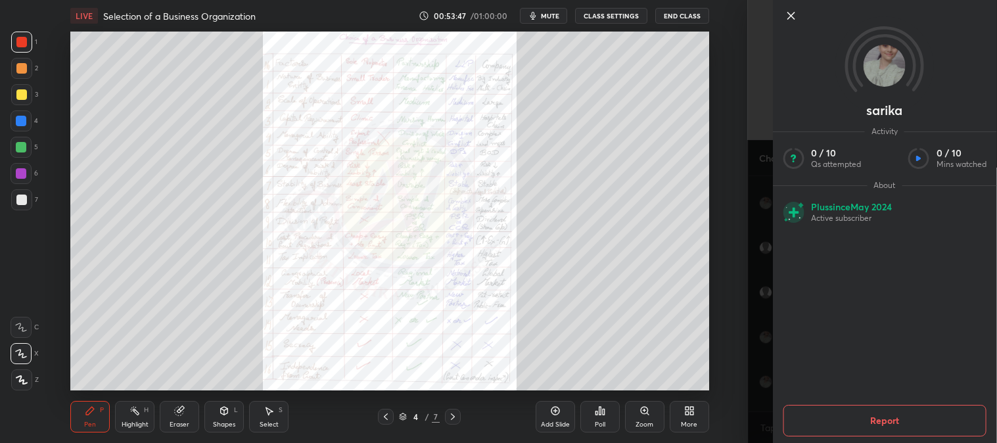
click at [790, 31] on div at bounding box center [884, 38] width 224 height 76
click at [787, 5] on div at bounding box center [884, 38] width 224 height 76
click at [783, 16] on icon at bounding box center [791, 16] width 16 height 16
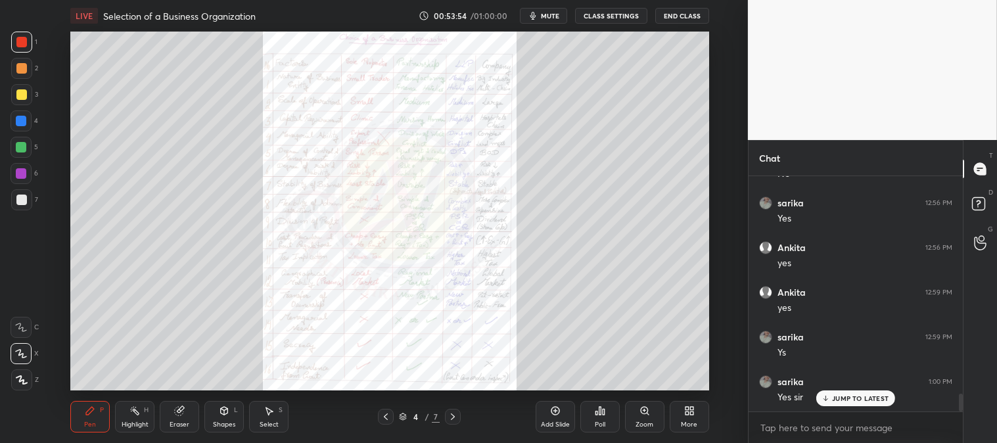
scroll to position [2901, 0]
click at [844, 400] on p "JUMP TO LATEST" at bounding box center [860, 398] width 57 height 8
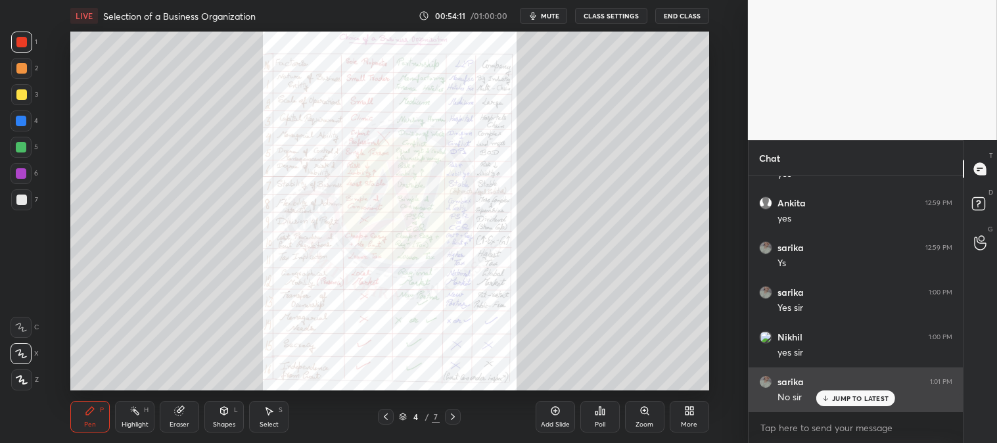
click at [839, 398] on p "JUMP TO LATEST" at bounding box center [860, 398] width 57 height 8
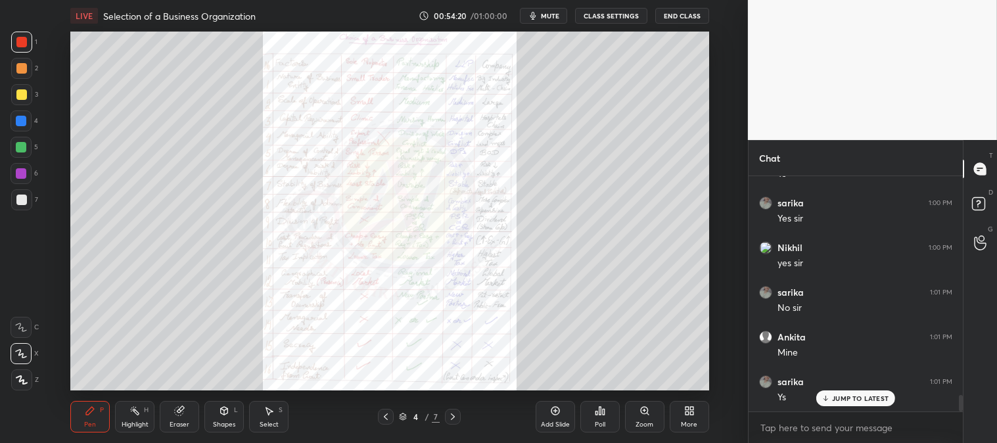
scroll to position [3080, 0]
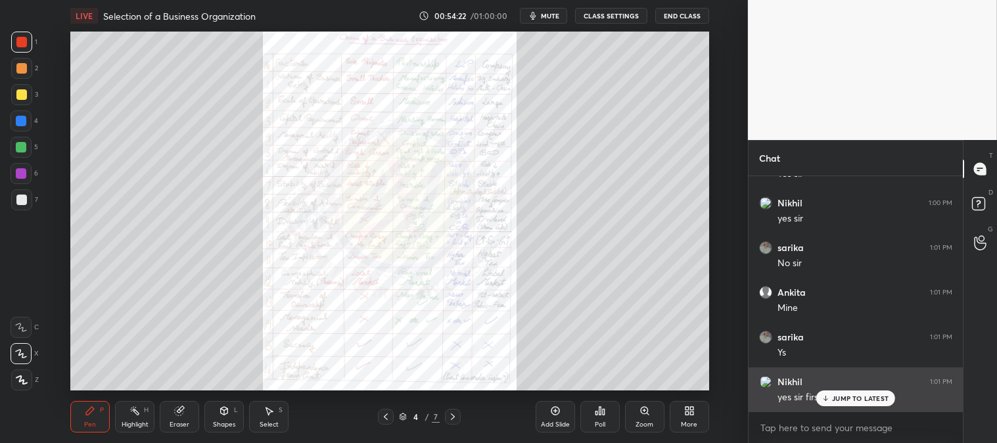
click at [842, 403] on div "JUMP TO LATEST" at bounding box center [855, 398] width 79 height 16
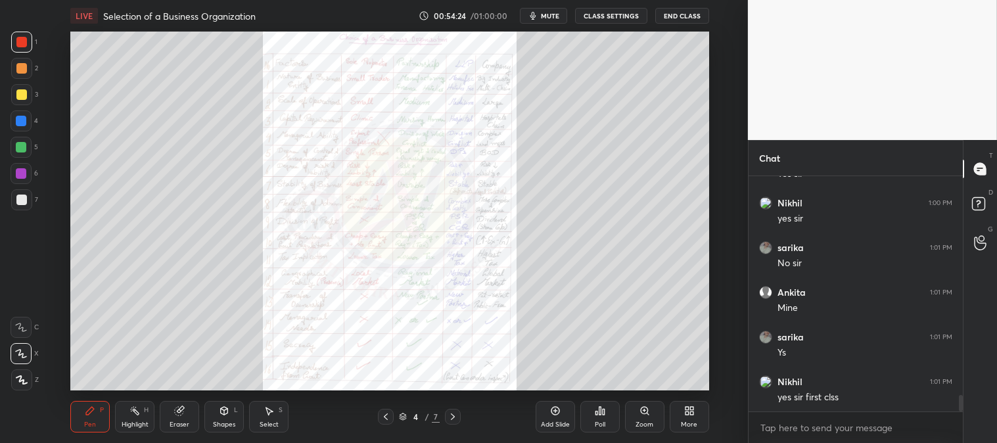
scroll to position [3124, 0]
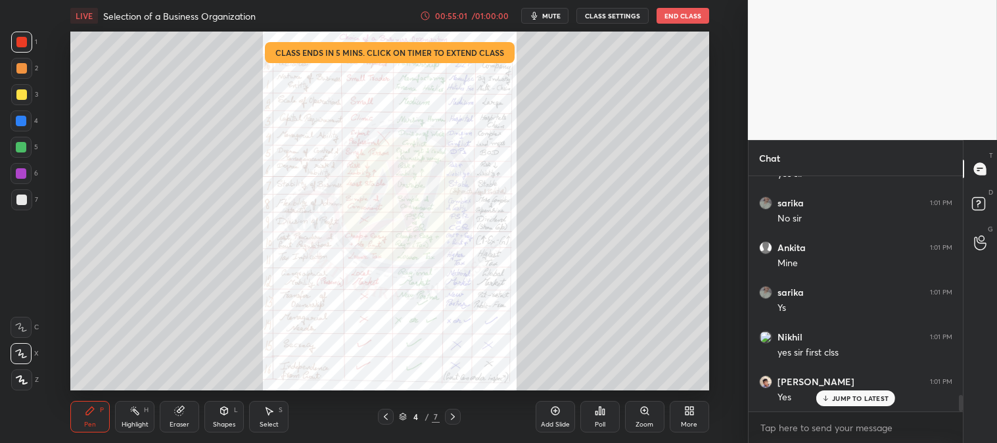
click at [592, 421] on div "Poll" at bounding box center [599, 417] width 39 height 32
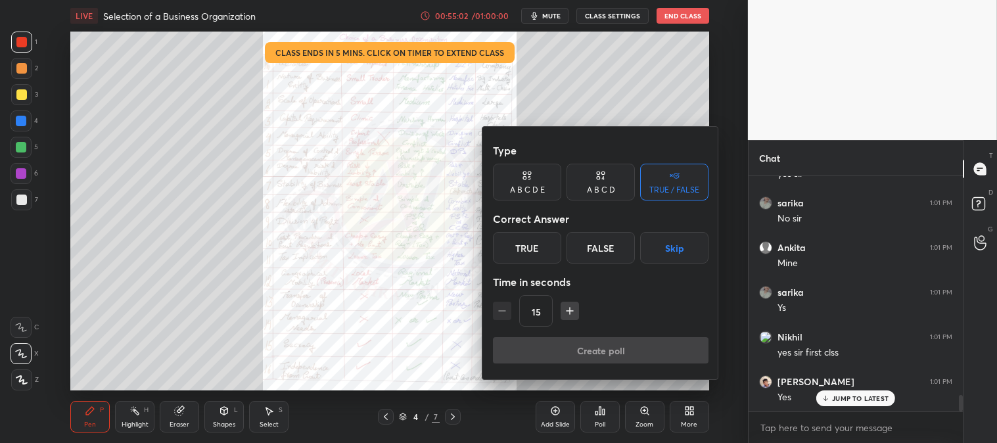
click at [530, 243] on div "True" at bounding box center [527, 248] width 68 height 32
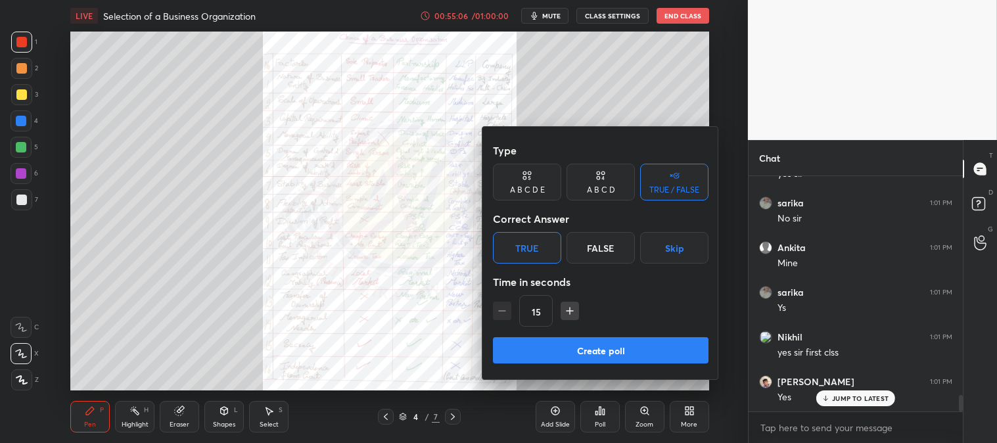
click at [594, 346] on button "Create poll" at bounding box center [601, 350] width 216 height 26
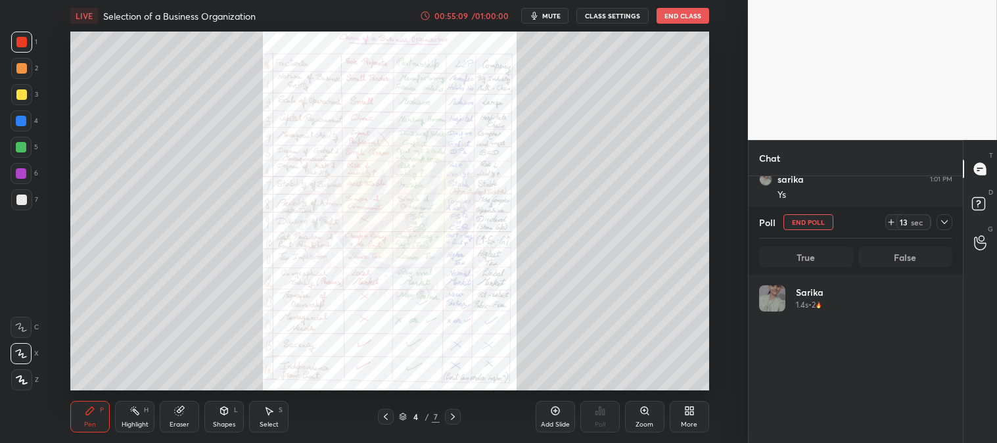
scroll to position [154, 189]
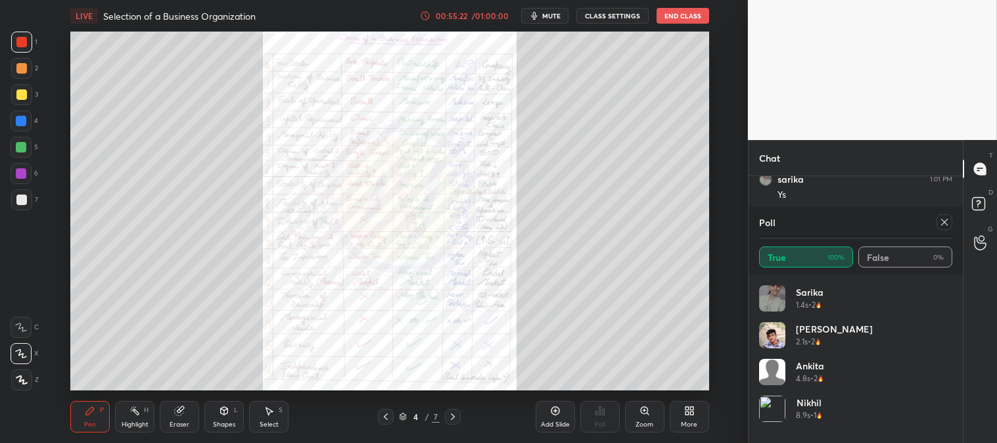
click at [944, 220] on icon at bounding box center [944, 222] width 11 height 11
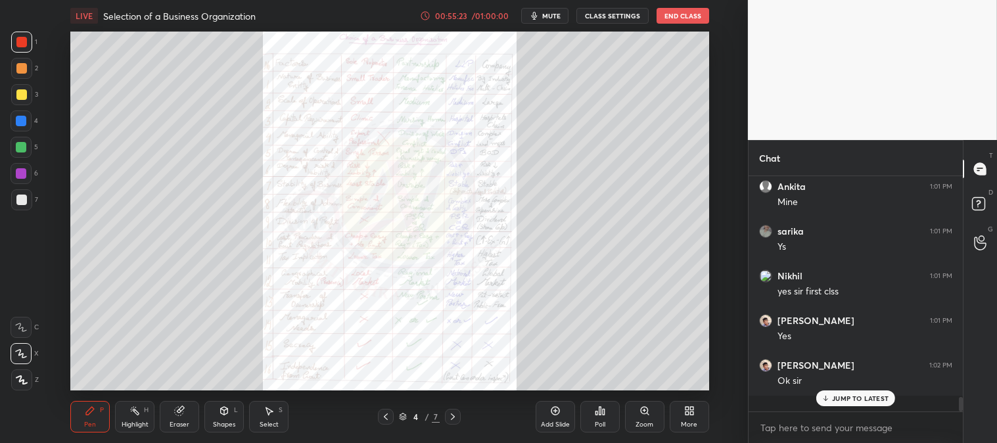
scroll to position [3173, 0]
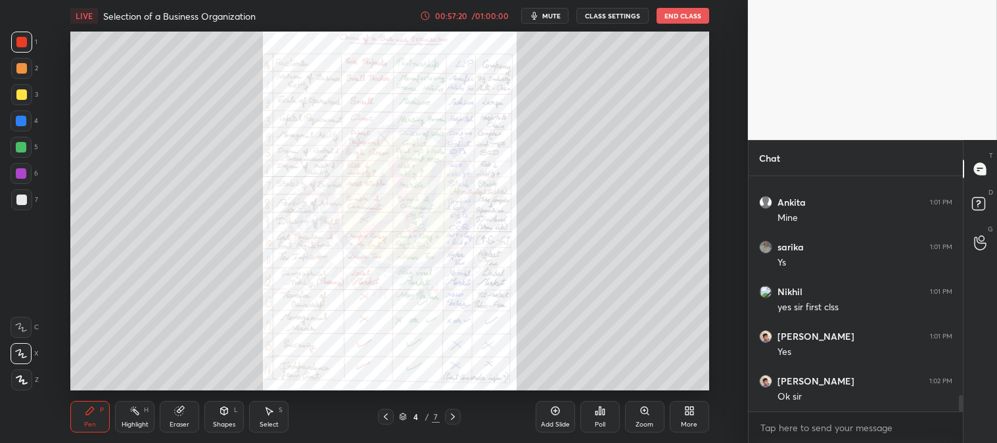
click at [674, 14] on button "End Class" at bounding box center [683, 16] width 53 height 16
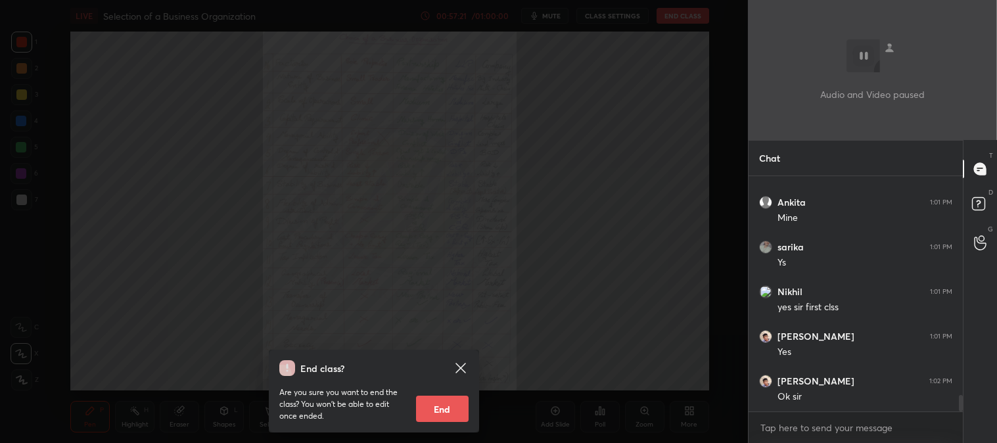
click at [438, 406] on button "End" at bounding box center [442, 409] width 53 height 26
type textarea "x"
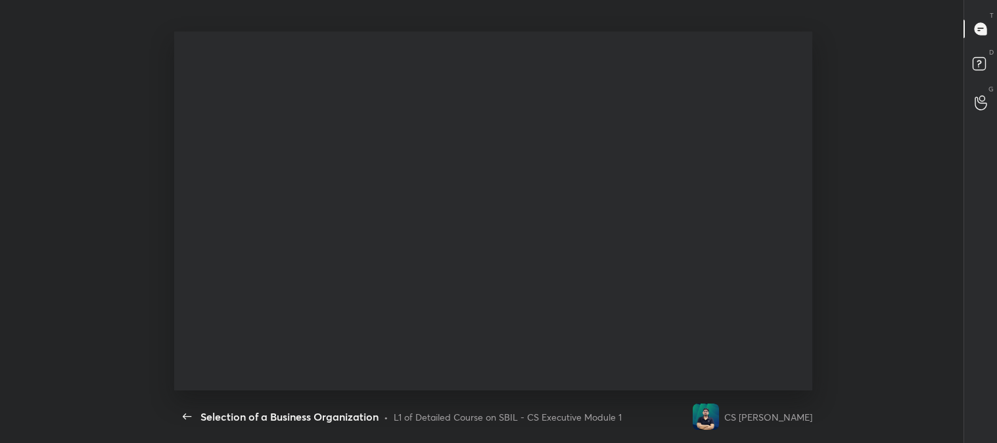
scroll to position [0, 0]
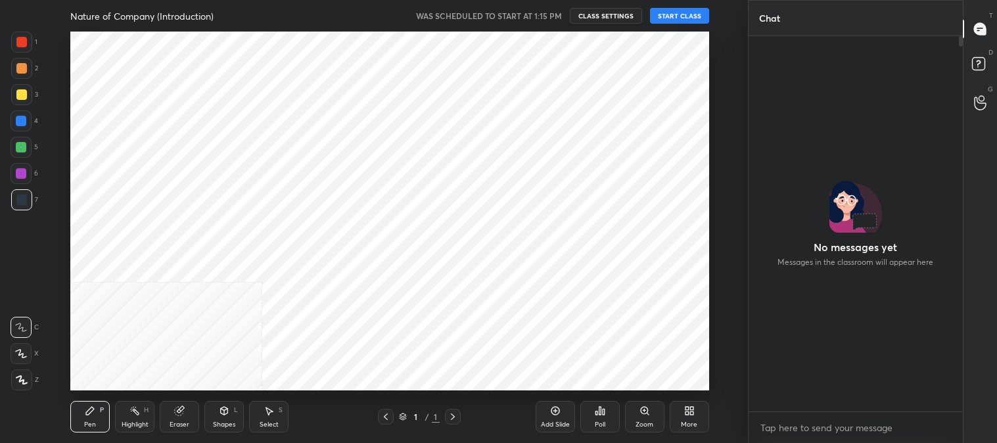
scroll to position [279, 0]
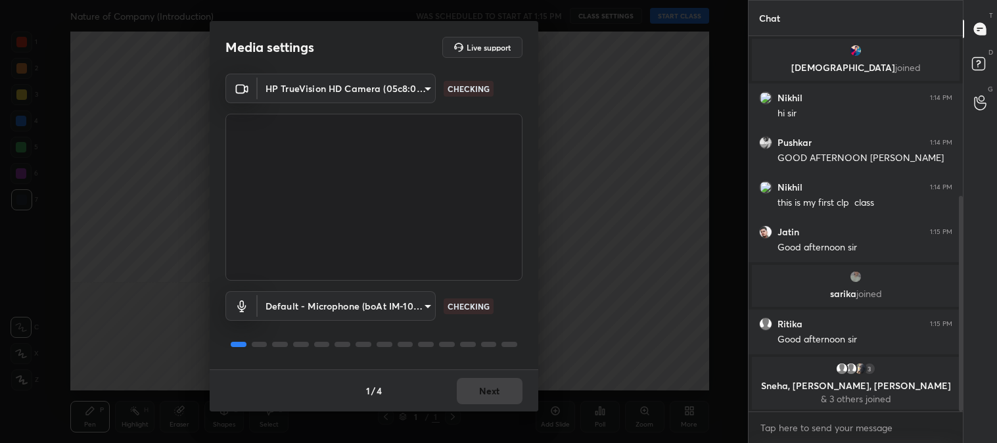
click at [470, 391] on div "1 / 4 Next" at bounding box center [374, 390] width 329 height 42
click at [478, 392] on div "1 / 4 Next" at bounding box center [374, 390] width 329 height 42
click at [483, 384] on button "Next" at bounding box center [490, 391] width 66 height 26
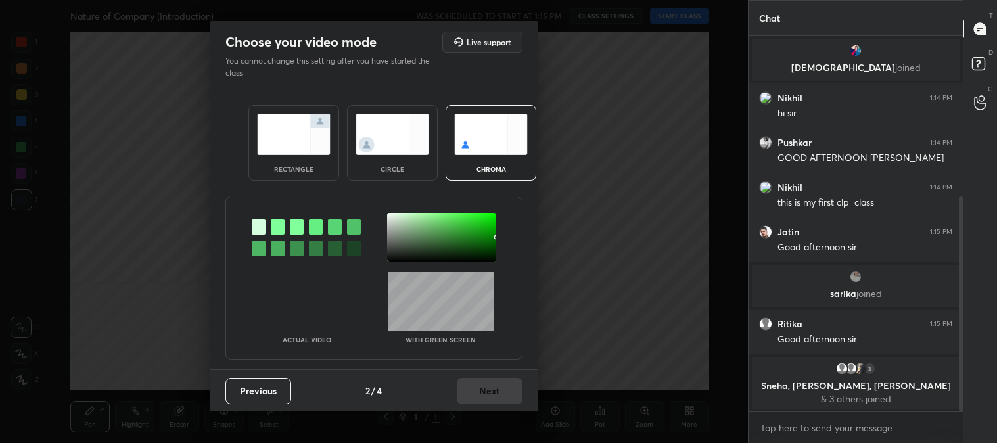
click at [293, 140] on img at bounding box center [294, 134] width 74 height 41
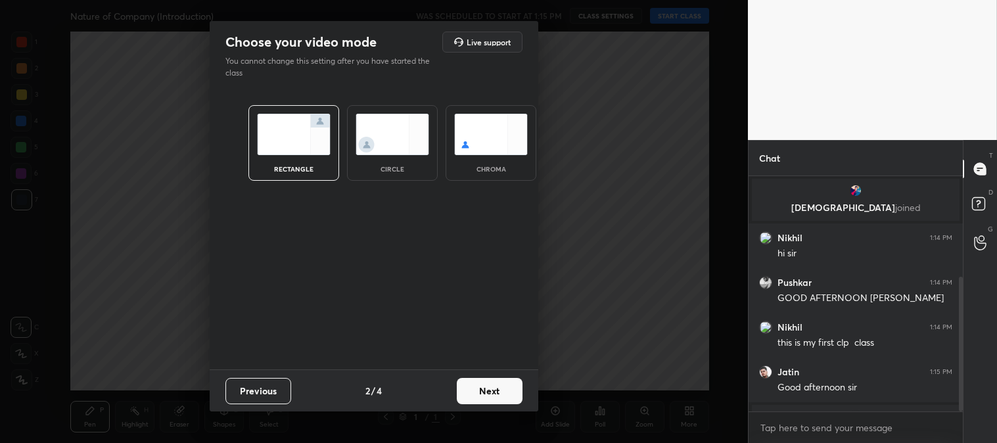
click at [509, 389] on button "Next" at bounding box center [490, 391] width 66 height 26
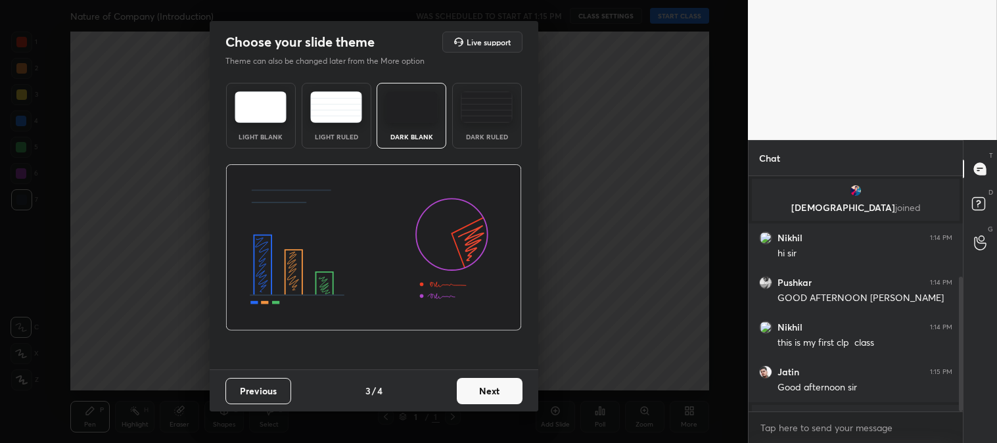
click at [517, 386] on button "Next" at bounding box center [490, 391] width 66 height 26
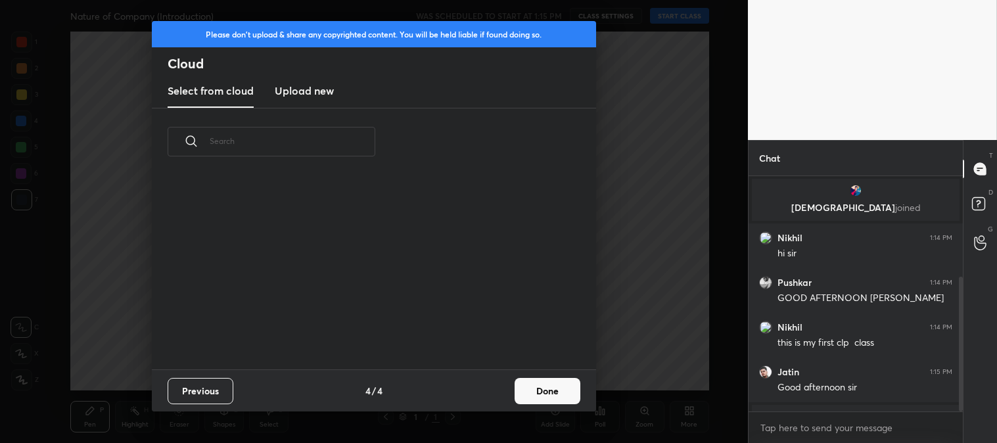
scroll to position [195, 422]
click at [551, 389] on button "Done" at bounding box center [548, 391] width 66 height 26
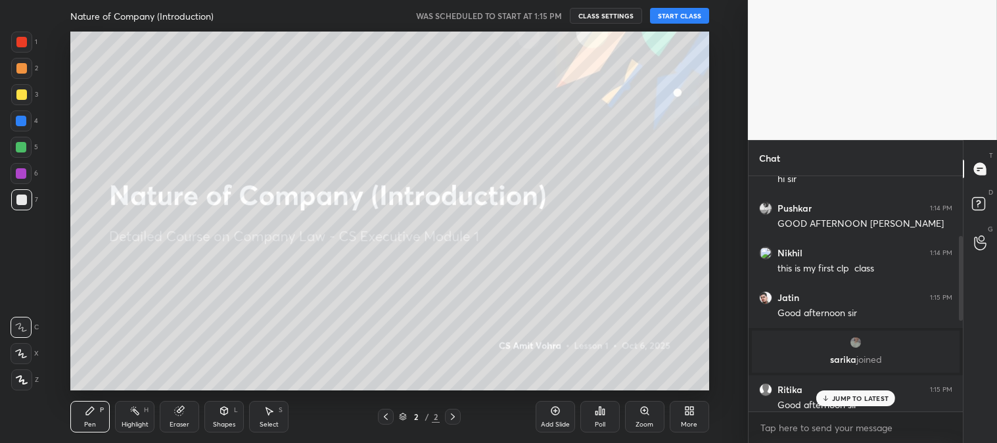
scroll to position [419, 0]
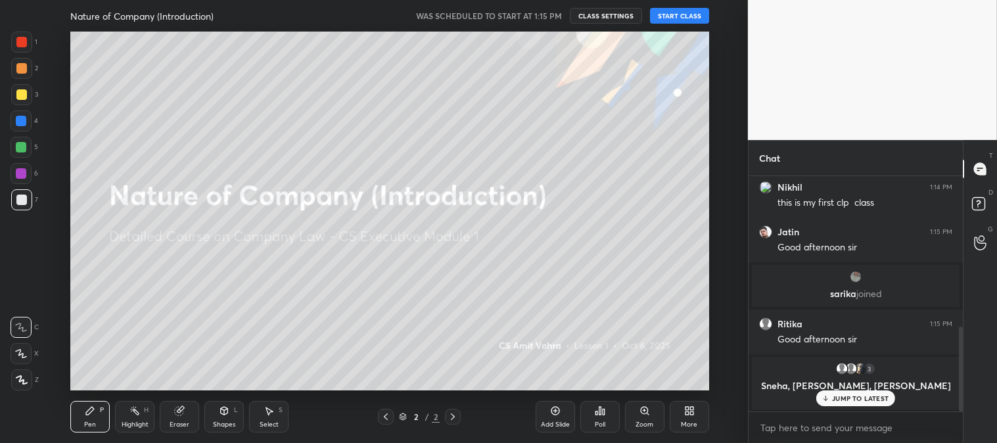
click at [22, 94] on div at bounding box center [21, 94] width 11 height 11
click at [22, 353] on icon at bounding box center [21, 353] width 12 height 9
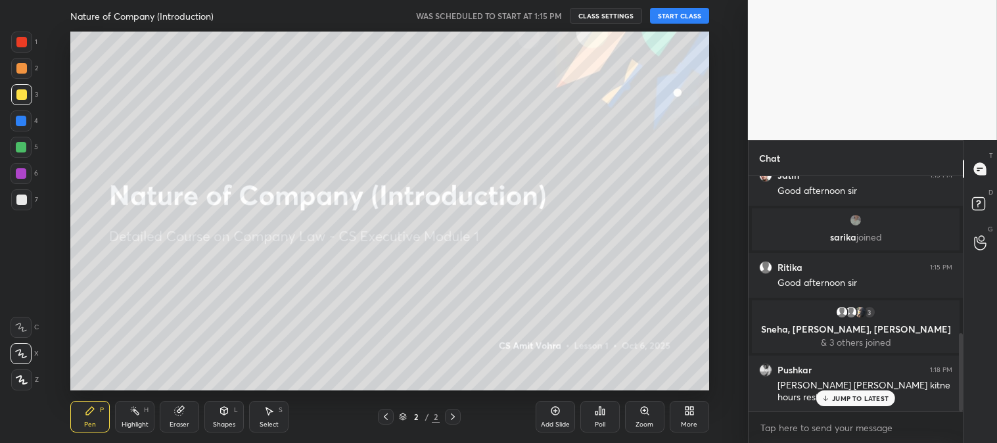
click at [546, 415] on div "Add Slide" at bounding box center [555, 417] width 39 height 32
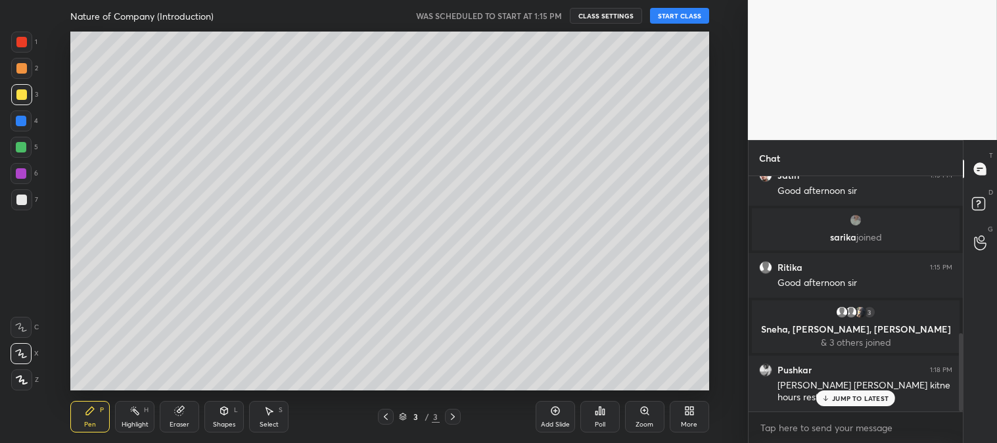
click at [678, 16] on button "START CLASS" at bounding box center [679, 16] width 59 height 16
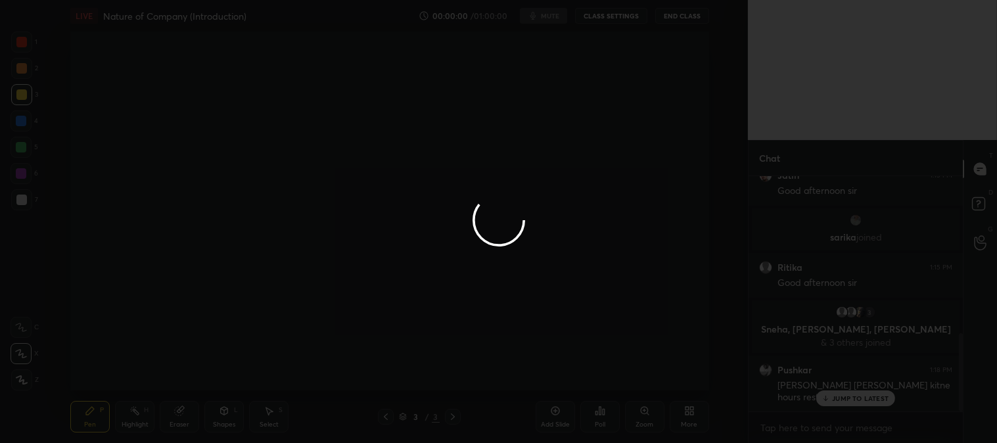
click at [839, 403] on div at bounding box center [498, 221] width 997 height 443
click at [842, 397] on div at bounding box center [498, 221] width 997 height 443
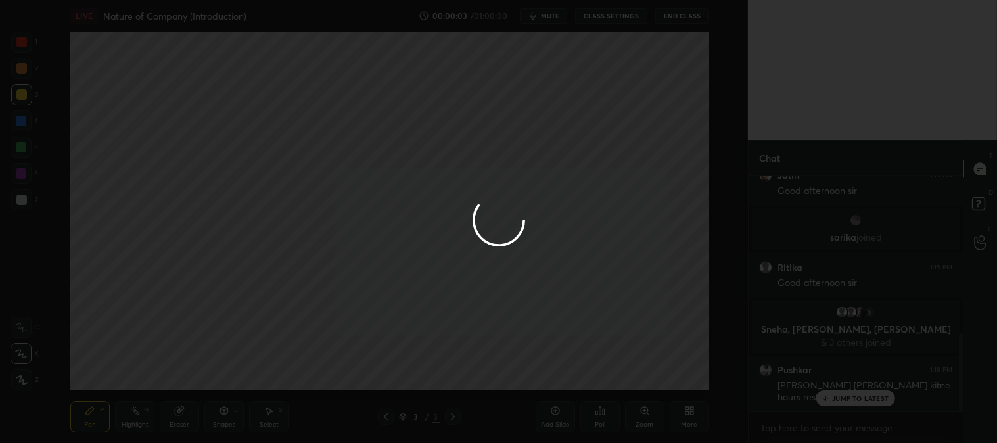
click at [839, 396] on div at bounding box center [498, 221] width 997 height 443
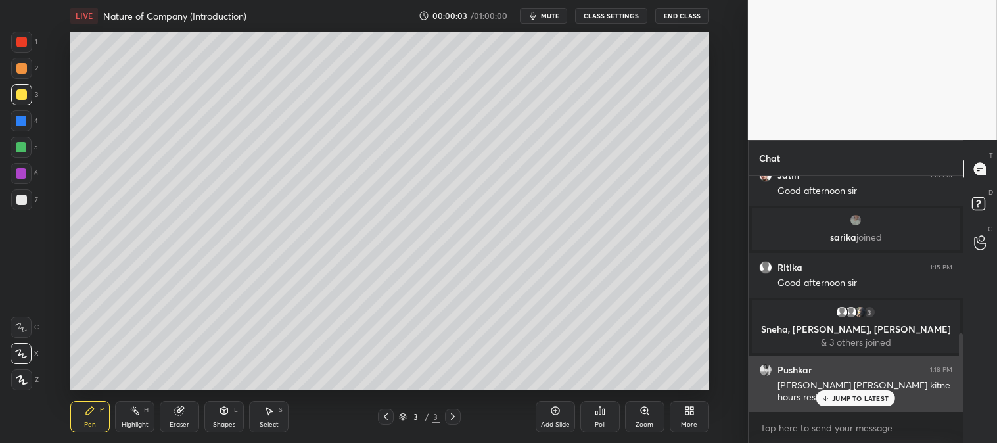
click at [839, 398] on p "JUMP TO LATEST" at bounding box center [860, 398] width 57 height 8
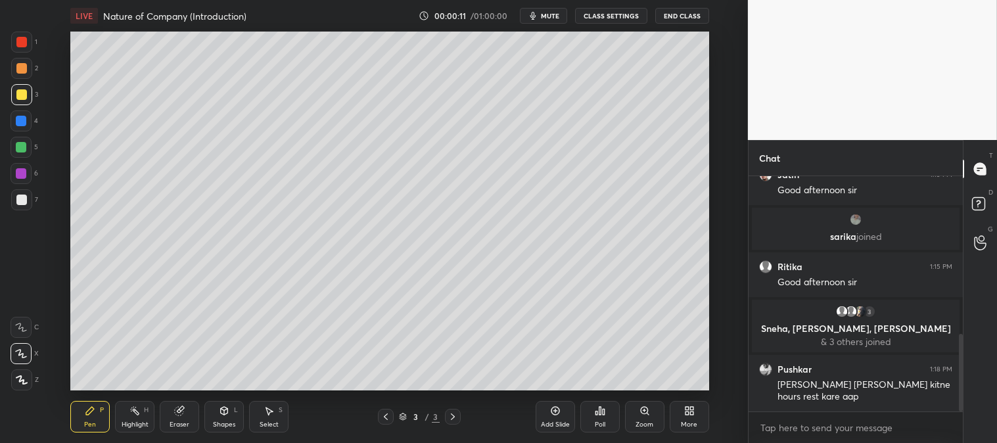
scroll to position [520, 0]
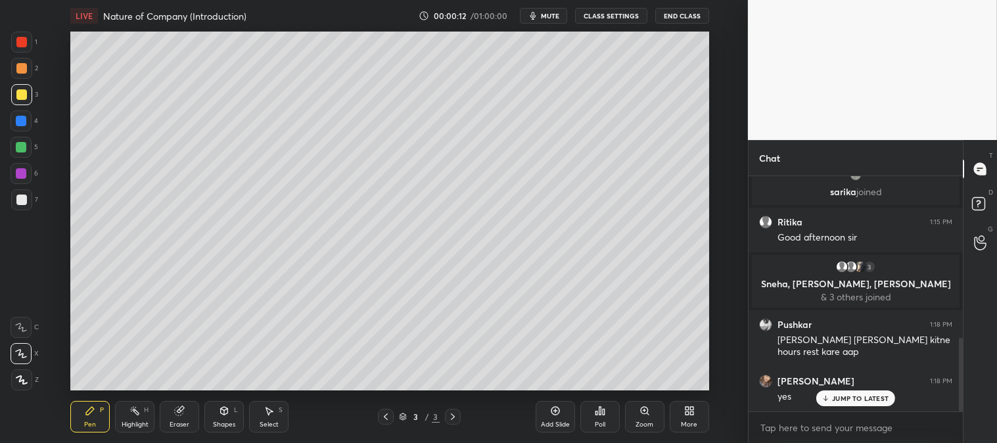
click at [837, 398] on p "JUMP TO LATEST" at bounding box center [860, 398] width 57 height 8
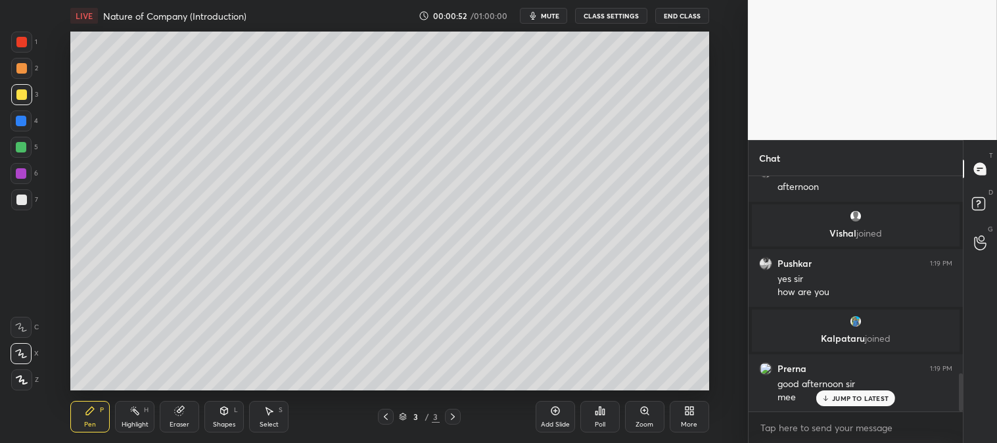
scroll to position [1225, 0]
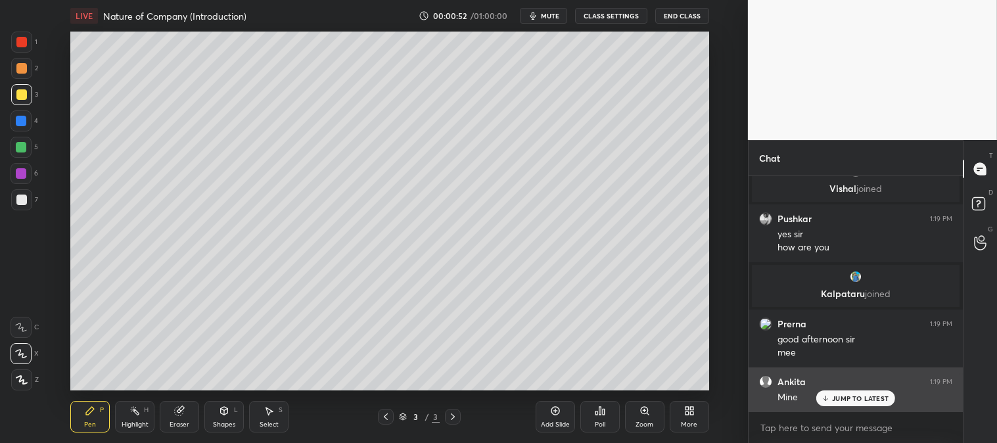
click at [846, 390] on div "JUMP TO LATEST" at bounding box center [855, 398] width 79 height 16
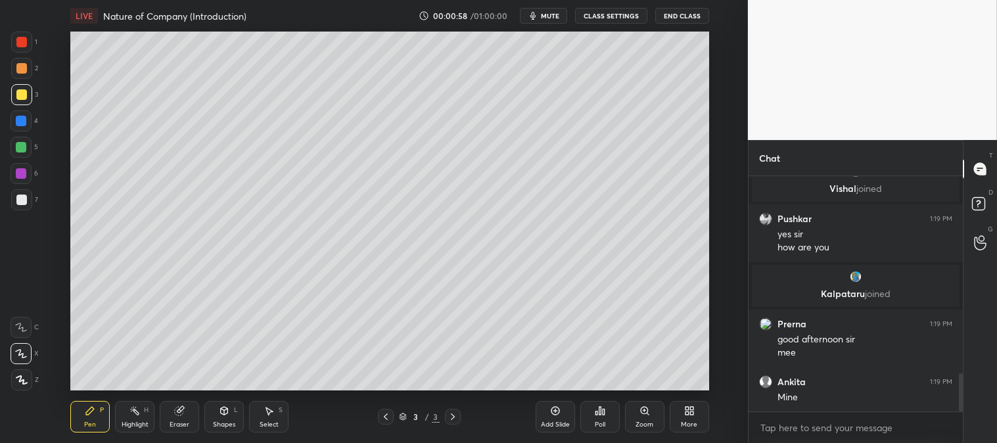
scroll to position [1269, 0]
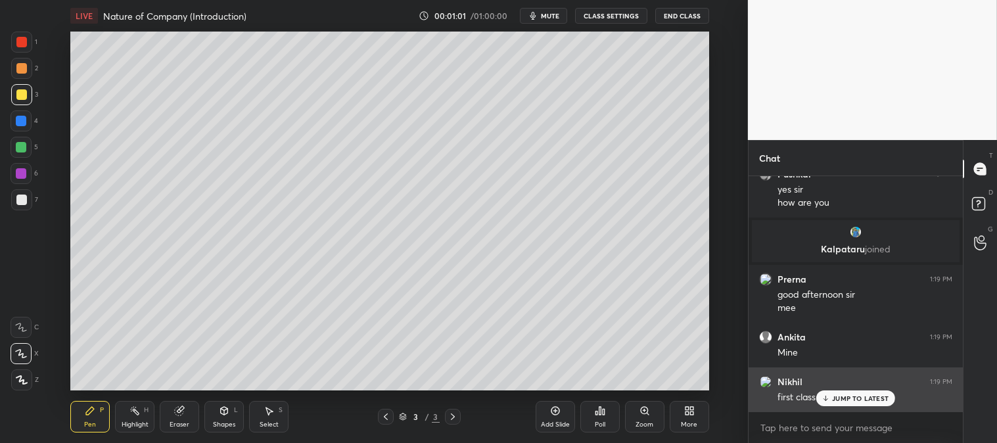
click at [840, 394] on p "JUMP TO LATEST" at bounding box center [860, 398] width 57 height 8
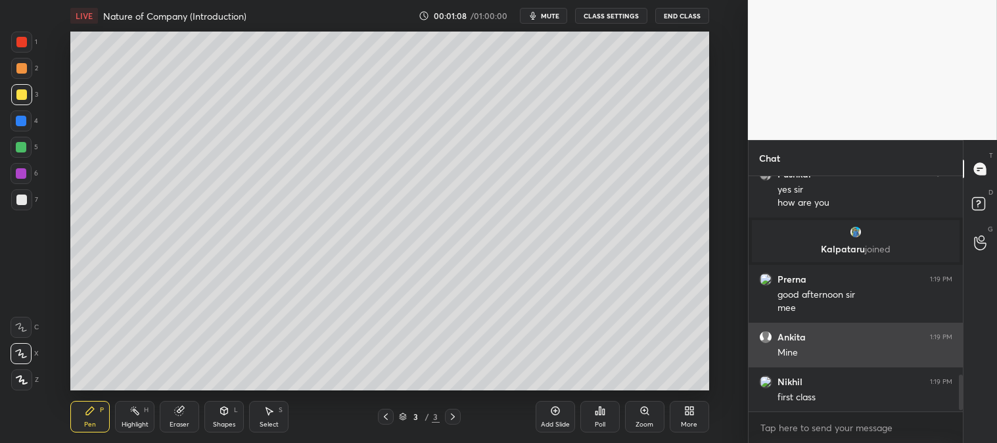
scroll to position [1315, 0]
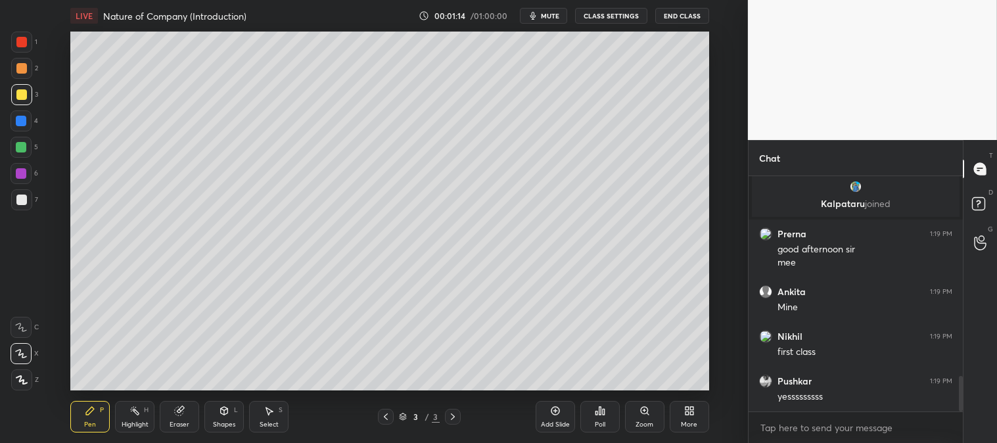
click at [22, 68] on div at bounding box center [21, 68] width 11 height 11
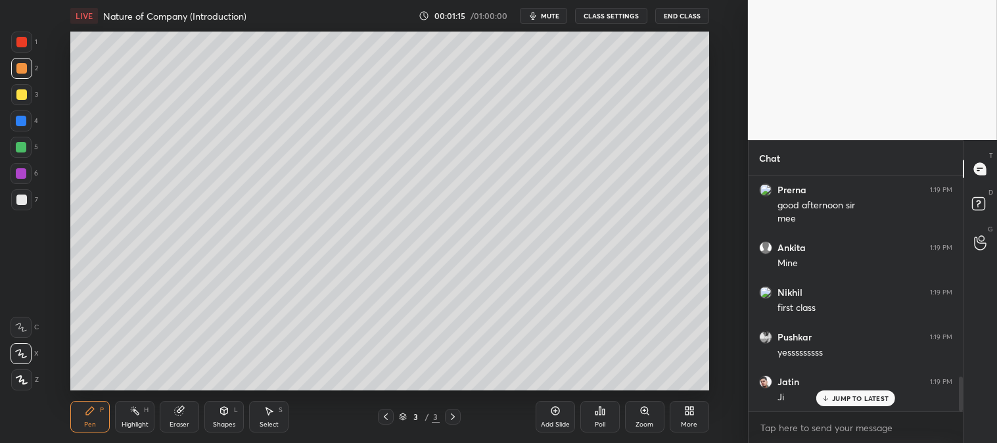
click at [22, 97] on div at bounding box center [21, 94] width 11 height 11
click at [20, 67] on div at bounding box center [21, 68] width 11 height 11
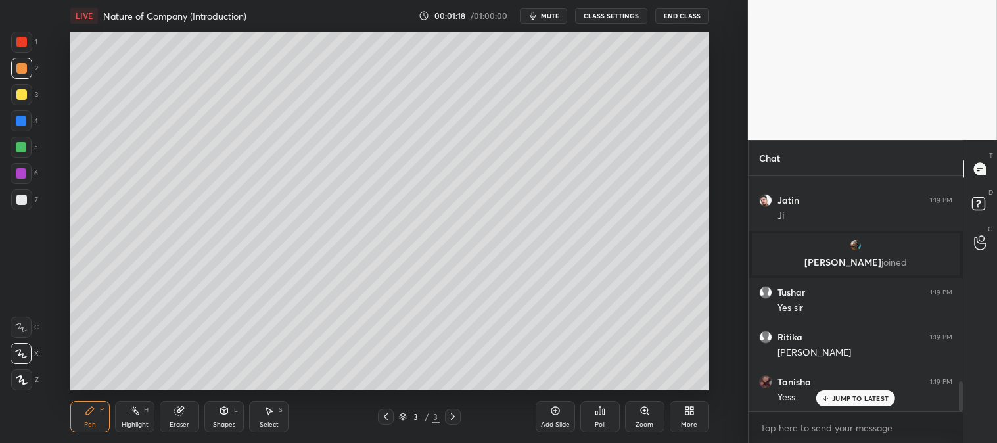
scroll to position [1585, 0]
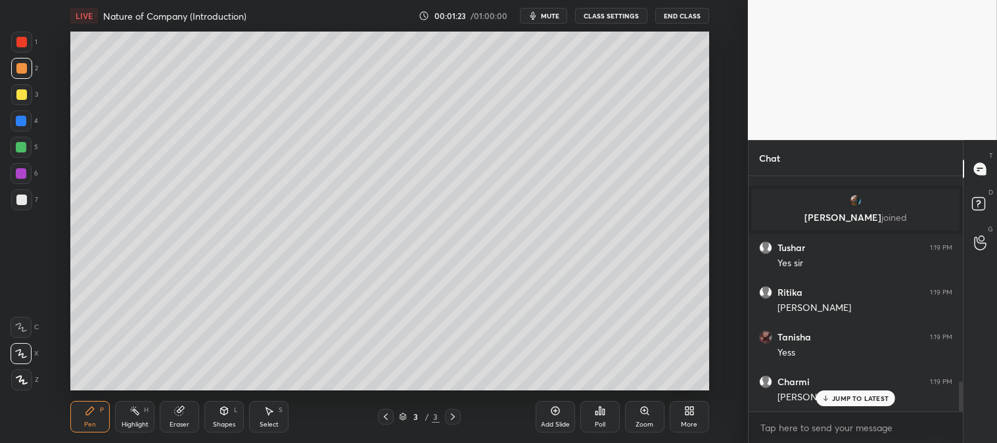
click at [636, 421] on div "Zoom" at bounding box center [645, 424] width 18 height 7
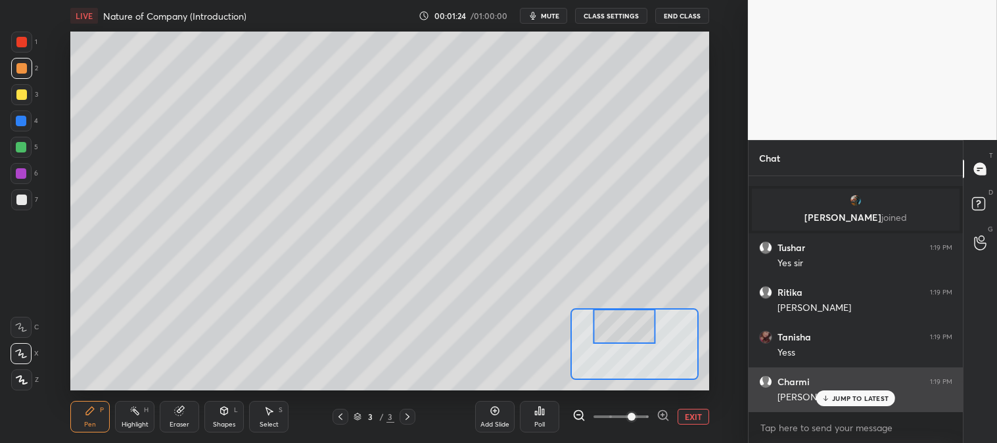
click at [843, 394] on p "JUMP TO LATEST" at bounding box center [860, 398] width 57 height 8
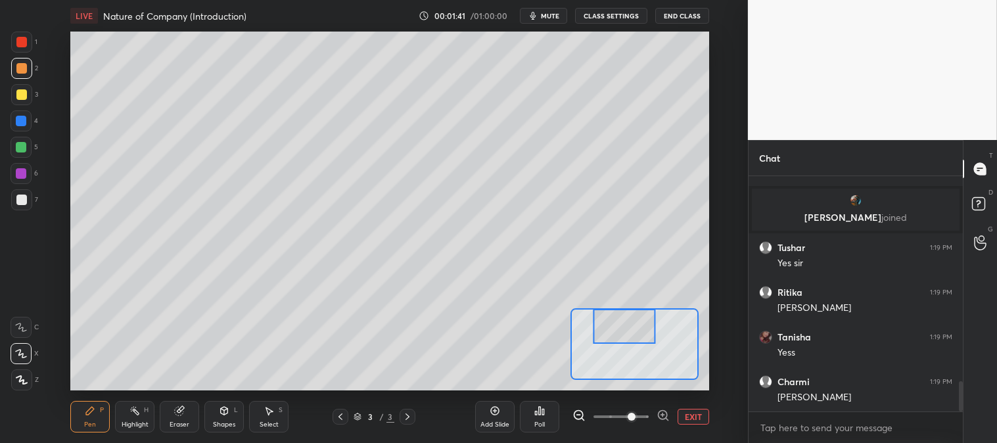
click at [22, 126] on div at bounding box center [21, 121] width 11 height 11
click at [18, 101] on div at bounding box center [21, 94] width 21 height 21
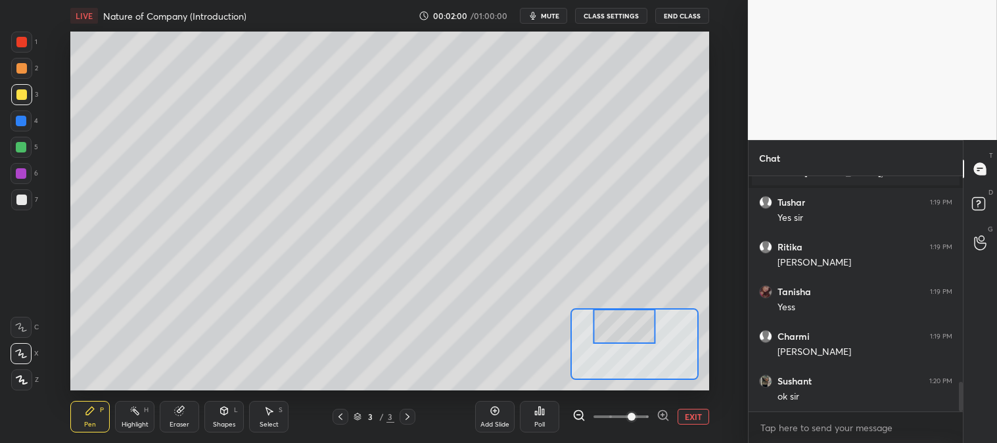
click at [29, 202] on div at bounding box center [21, 199] width 21 height 21
click at [690, 415] on button "EXIT" at bounding box center [694, 417] width 32 height 16
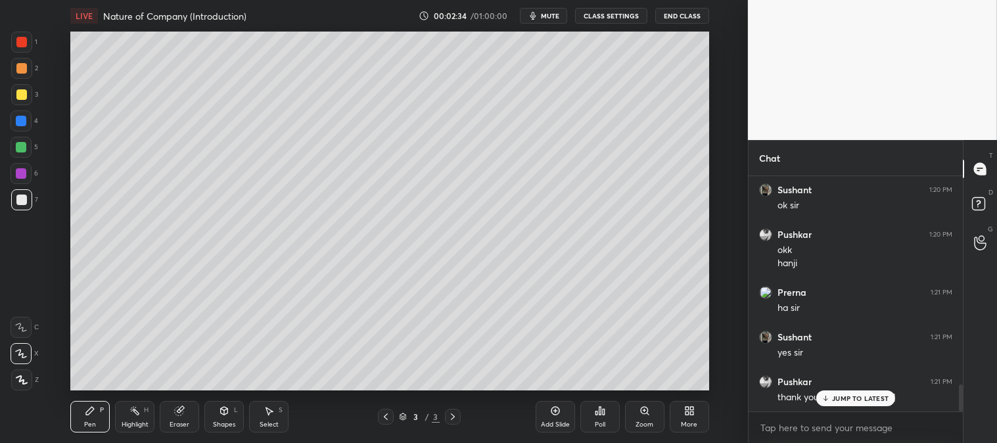
scroll to position [1835, 0]
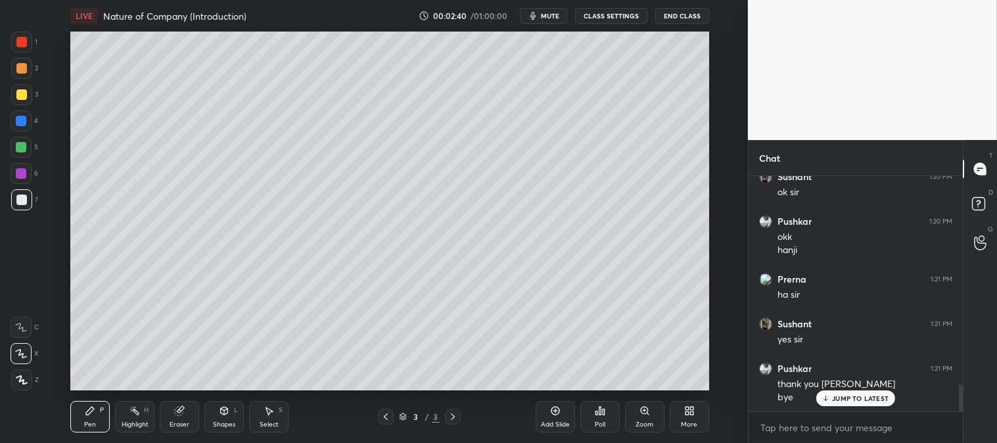
click at [550, 20] on span "mute" at bounding box center [550, 15] width 18 height 9
click at [550, 14] on span "unmute" at bounding box center [548, 15] width 28 height 9
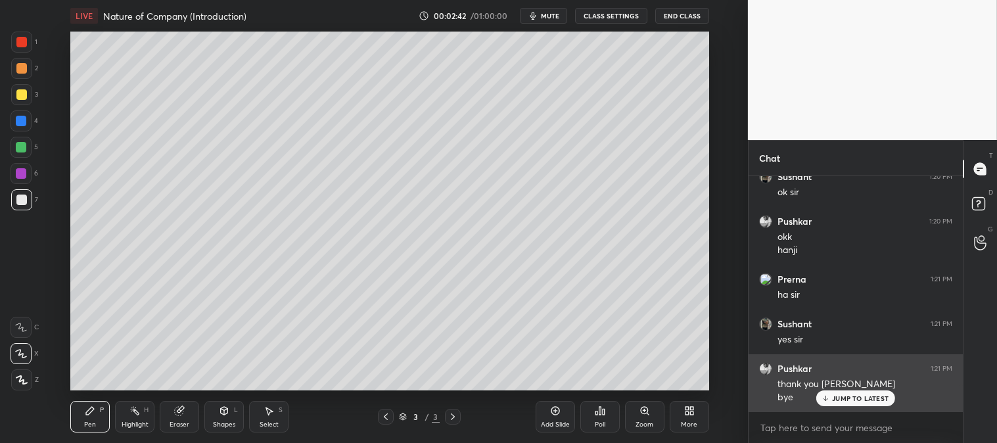
click at [841, 398] on p "JUMP TO LATEST" at bounding box center [860, 398] width 57 height 8
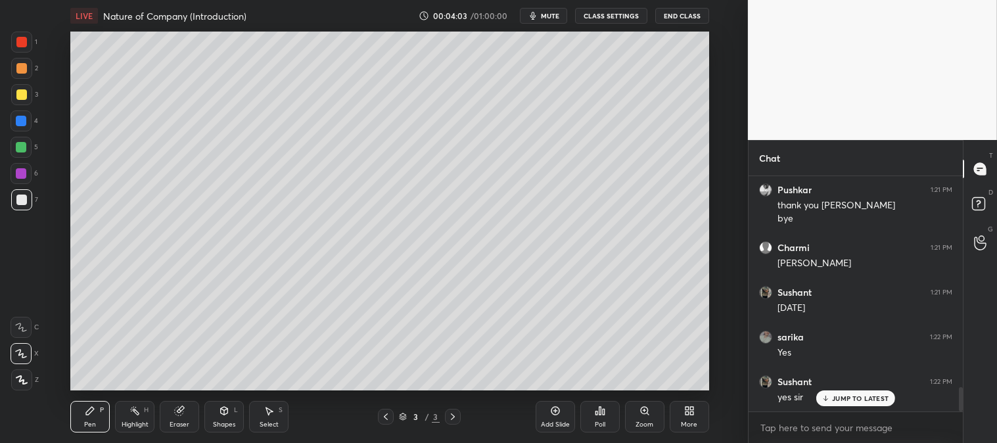
scroll to position [2058, 0]
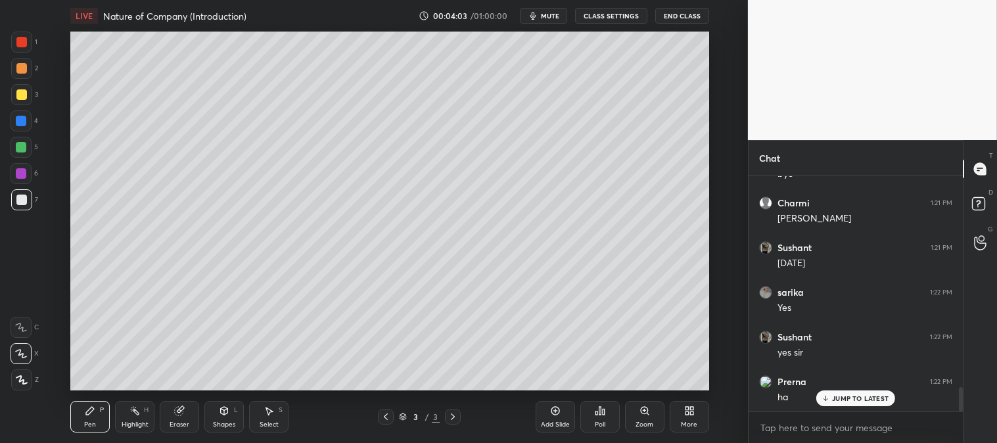
click at [548, 13] on span "mute" at bounding box center [550, 15] width 18 height 9
click at [550, 16] on span "unmute" at bounding box center [548, 15] width 28 height 9
click at [26, 67] on div at bounding box center [21, 68] width 11 height 11
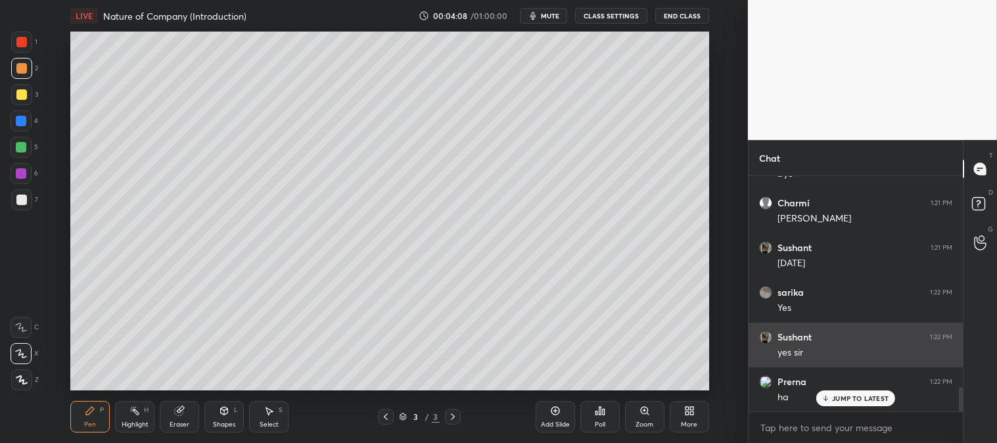
click at [835, 397] on p "JUMP TO LATEST" at bounding box center [860, 398] width 57 height 8
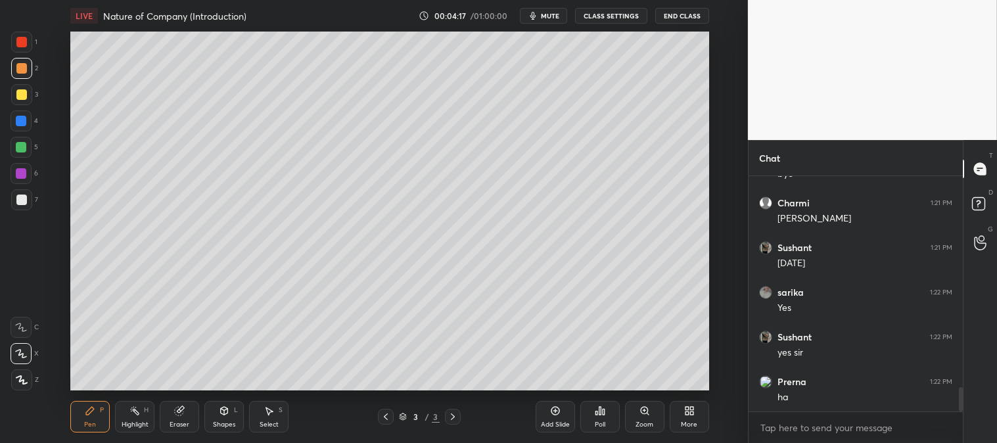
click at [20, 46] on div at bounding box center [21, 42] width 11 height 11
click at [643, 418] on div "Zoom" at bounding box center [644, 417] width 39 height 32
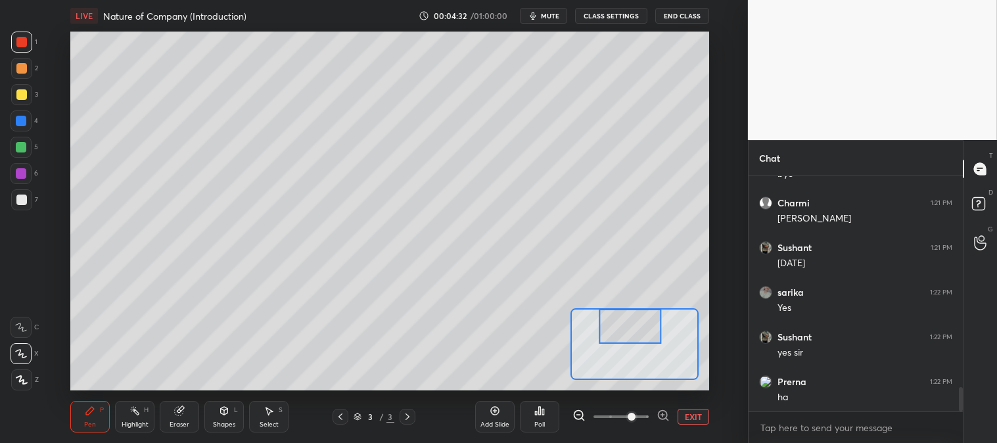
click at [688, 414] on button "EXIT" at bounding box center [694, 417] width 32 height 16
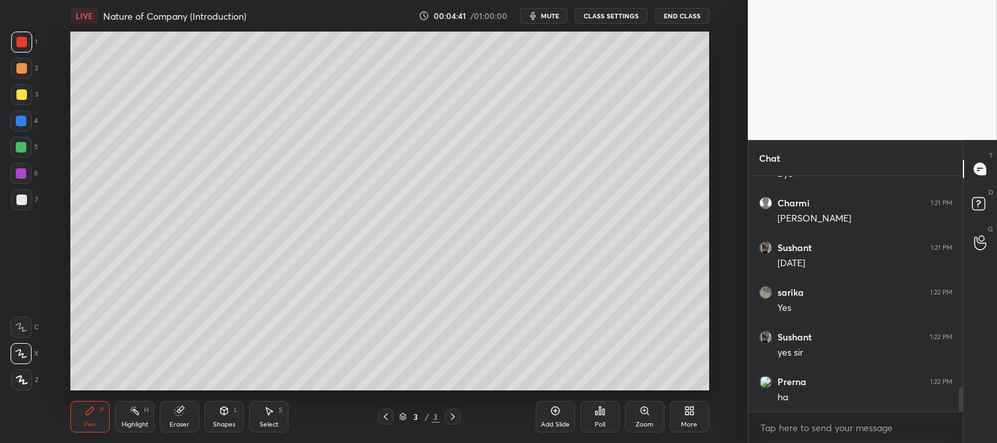
click at [20, 89] on div at bounding box center [21, 94] width 11 height 11
click at [18, 72] on div at bounding box center [21, 68] width 11 height 11
click at [20, 196] on div at bounding box center [21, 200] width 11 height 11
click at [642, 417] on div "Zoom" at bounding box center [644, 417] width 39 height 32
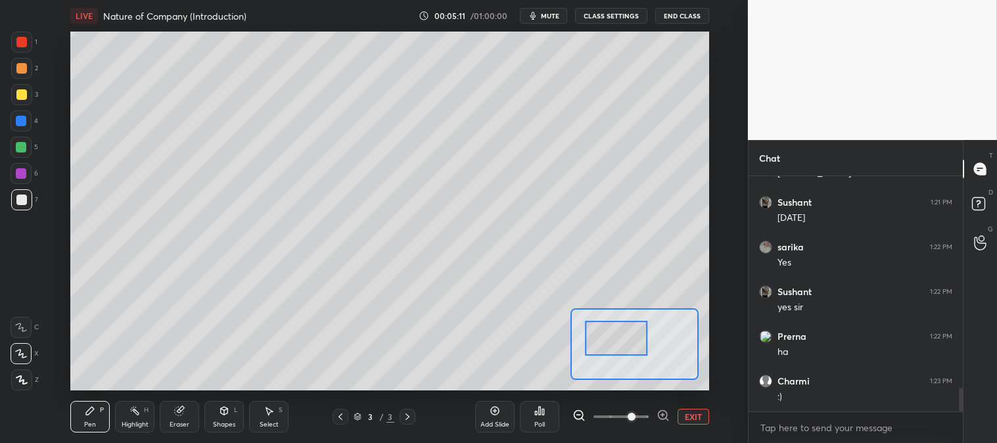
click at [704, 423] on button "EXIT" at bounding box center [694, 417] width 32 height 16
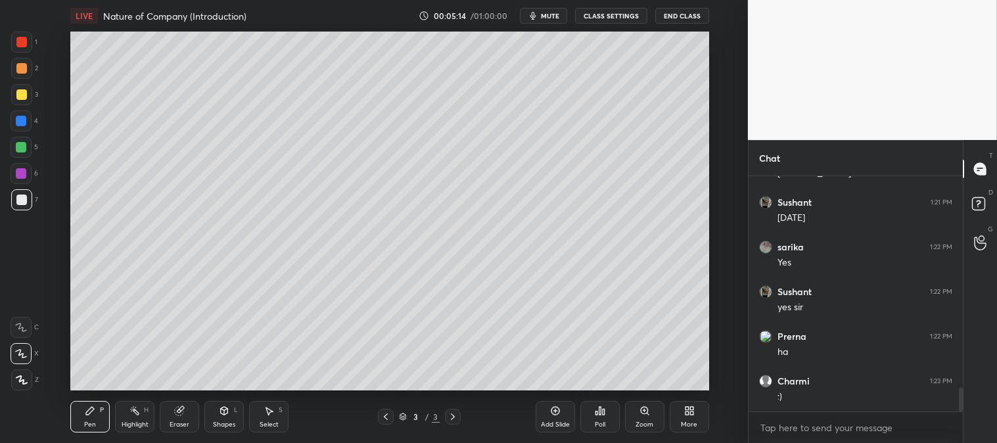
click at [640, 423] on div "Zoom" at bounding box center [645, 424] width 18 height 7
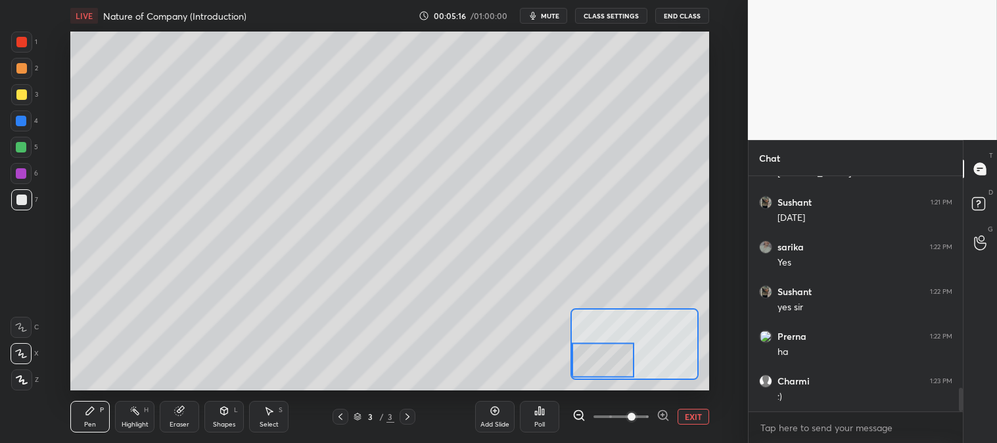
click at [20, 73] on div at bounding box center [21, 68] width 11 height 11
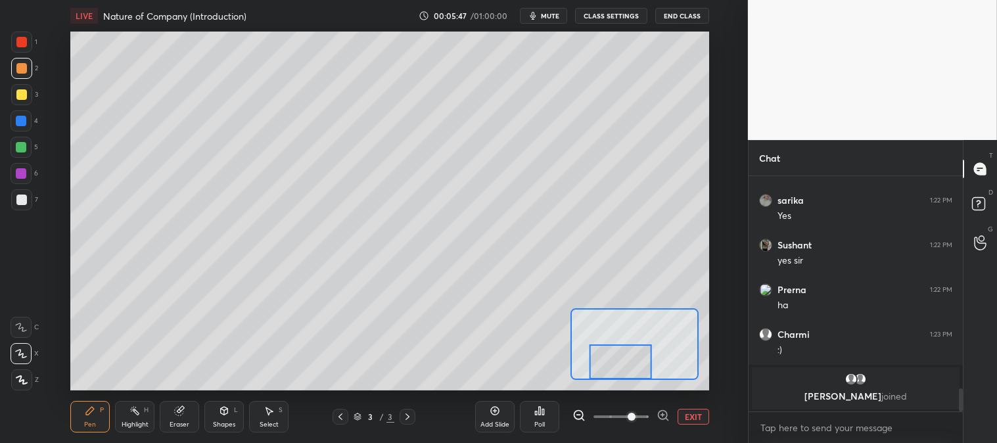
click at [694, 417] on button "EXIT" at bounding box center [694, 417] width 32 height 16
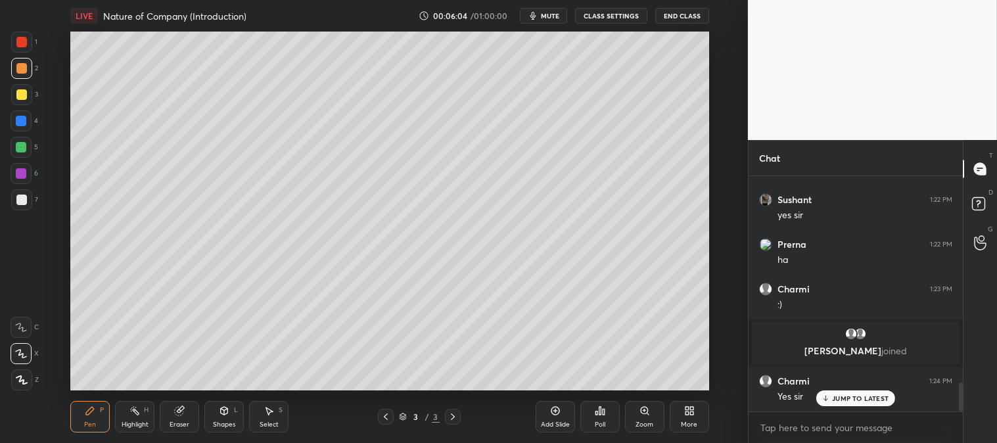
scroll to position [1703, 0]
click at [21, 97] on div at bounding box center [21, 94] width 11 height 11
click at [634, 426] on div "Zoom" at bounding box center [644, 417] width 39 height 32
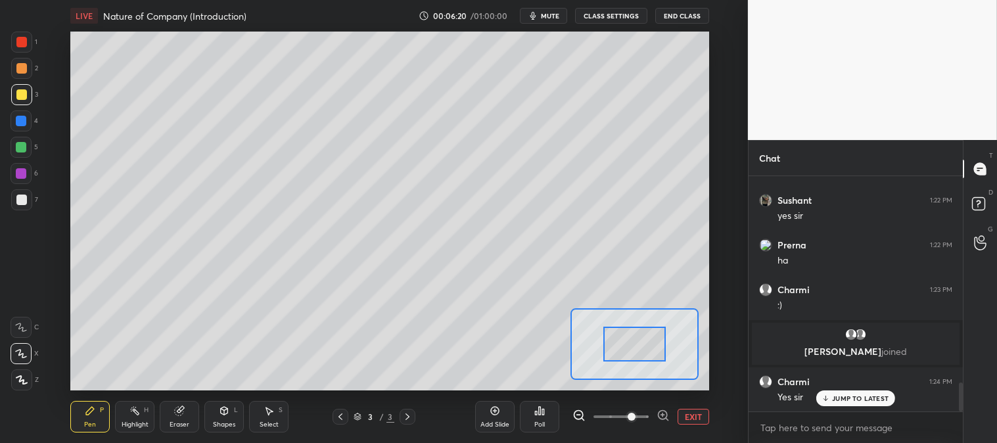
click at [22, 199] on div at bounding box center [21, 200] width 11 height 11
click at [695, 415] on button "EXIT" at bounding box center [694, 417] width 32 height 16
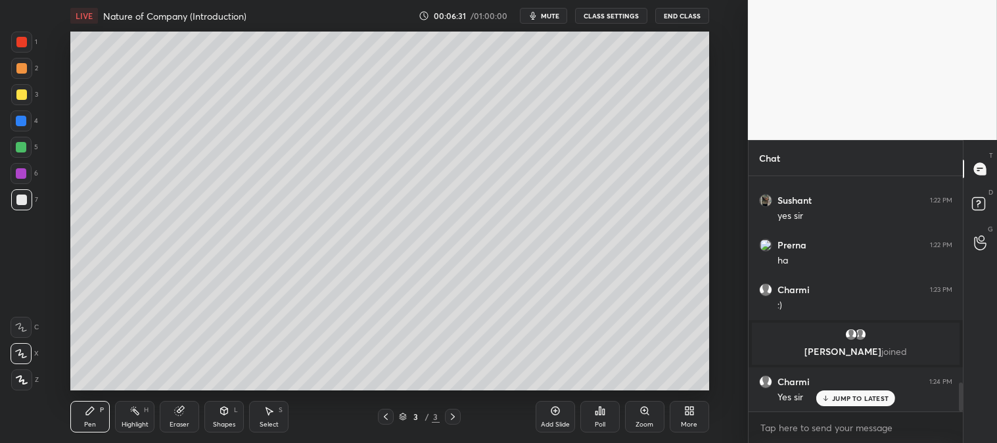
click at [638, 410] on div "Zoom" at bounding box center [644, 417] width 39 height 32
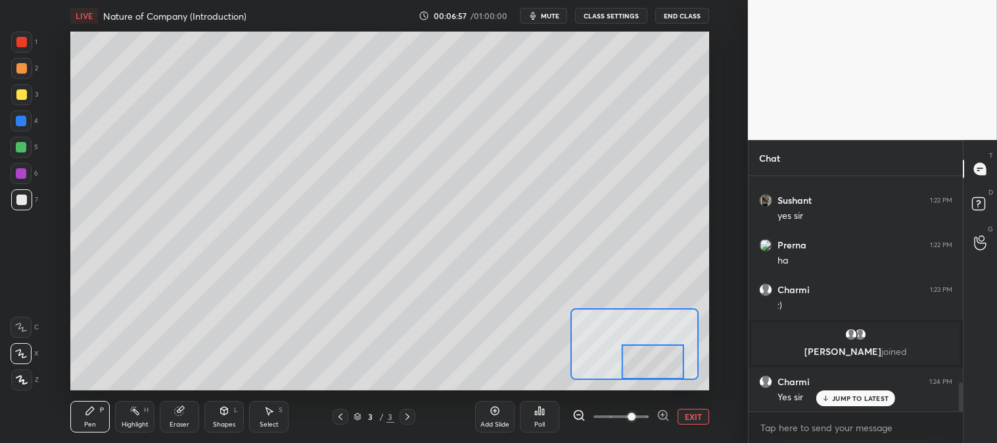
click at [694, 417] on button "EXIT" at bounding box center [694, 417] width 32 height 16
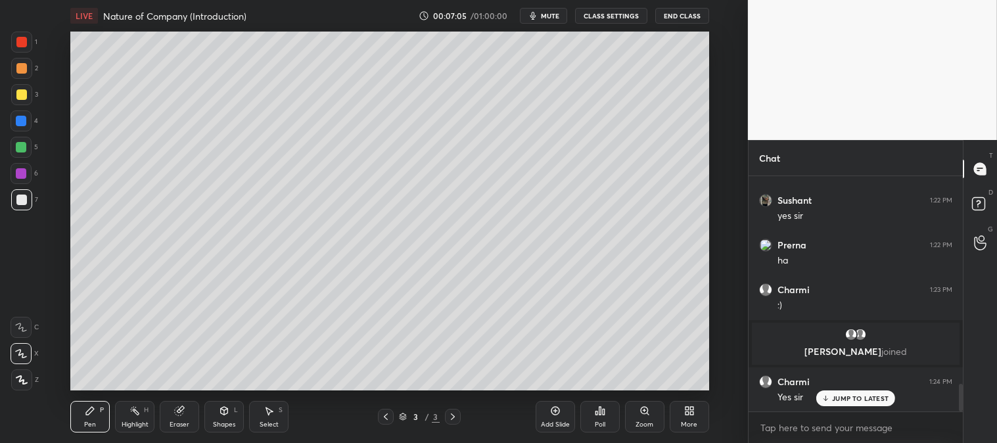
scroll to position [1751, 0]
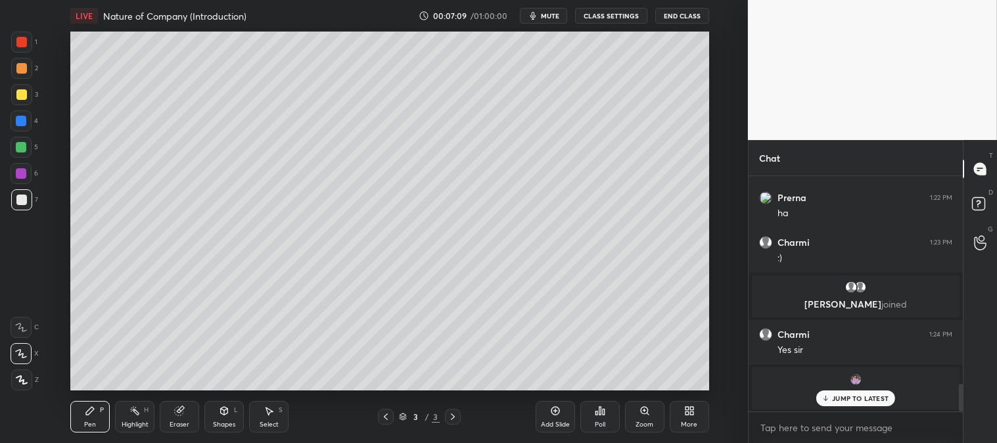
click at [89, 419] on div "Pen P" at bounding box center [89, 417] width 39 height 32
click at [21, 95] on div at bounding box center [21, 94] width 11 height 11
click at [638, 414] on div "Zoom" at bounding box center [644, 417] width 39 height 32
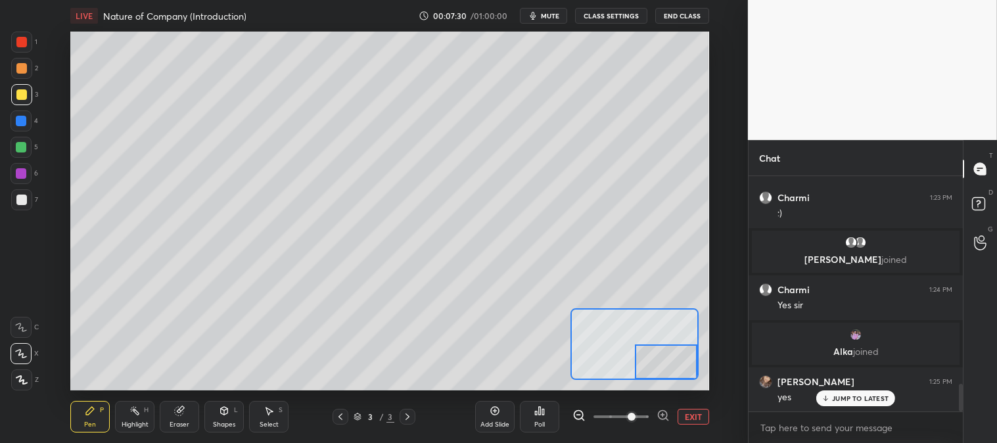
scroll to position [1841, 0]
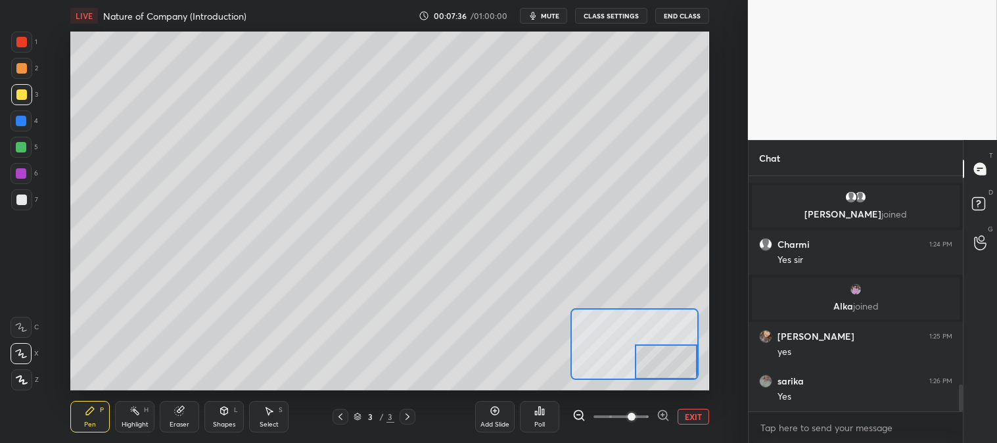
click at [697, 412] on button "EXIT" at bounding box center [694, 417] width 32 height 16
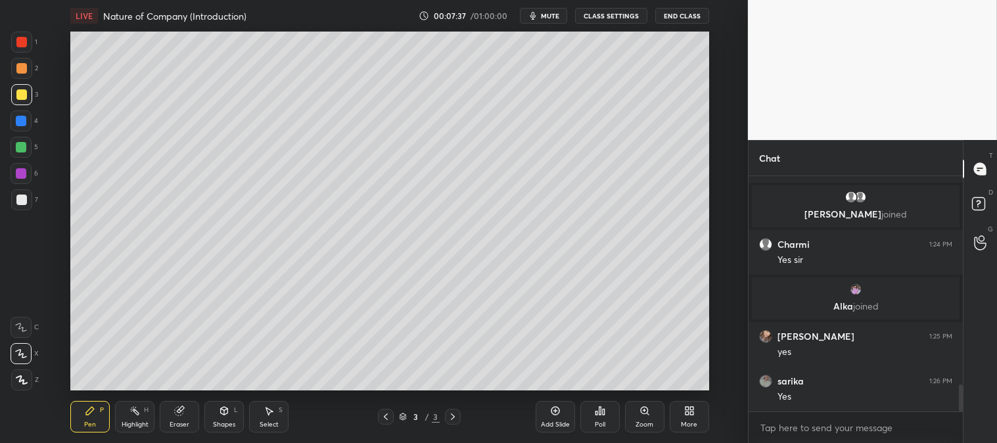
click at [16, 47] on div at bounding box center [21, 42] width 21 height 21
click at [665, 419] on div "Add Slide Poll Zoom More" at bounding box center [623, 417] width 174 height 74
click at [638, 421] on div "Zoom" at bounding box center [645, 424] width 18 height 7
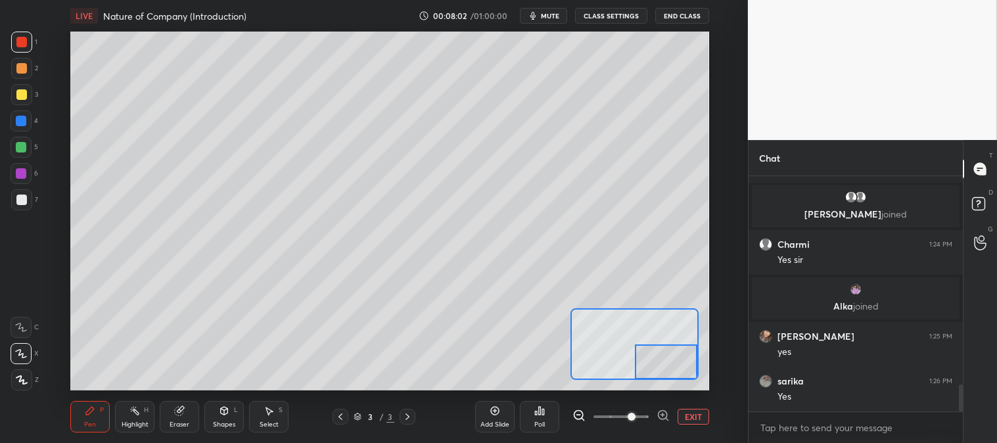
scroll to position [1887, 0]
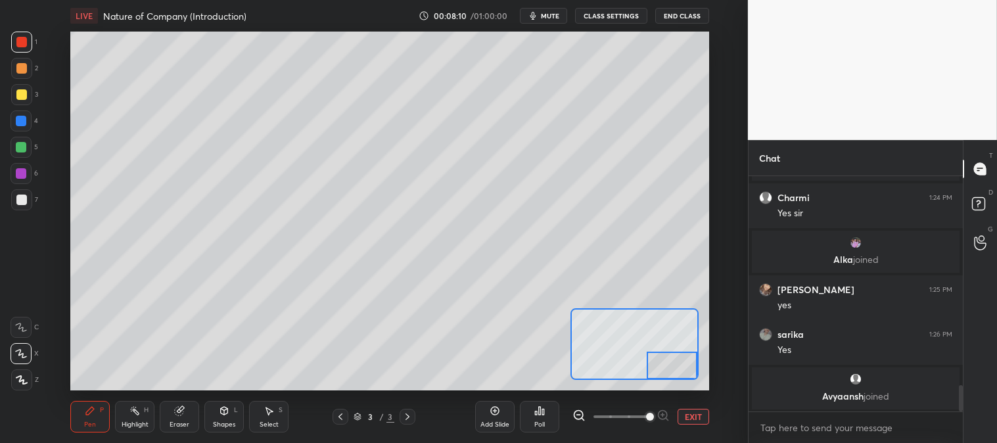
click at [699, 419] on button "EXIT" at bounding box center [694, 417] width 32 height 16
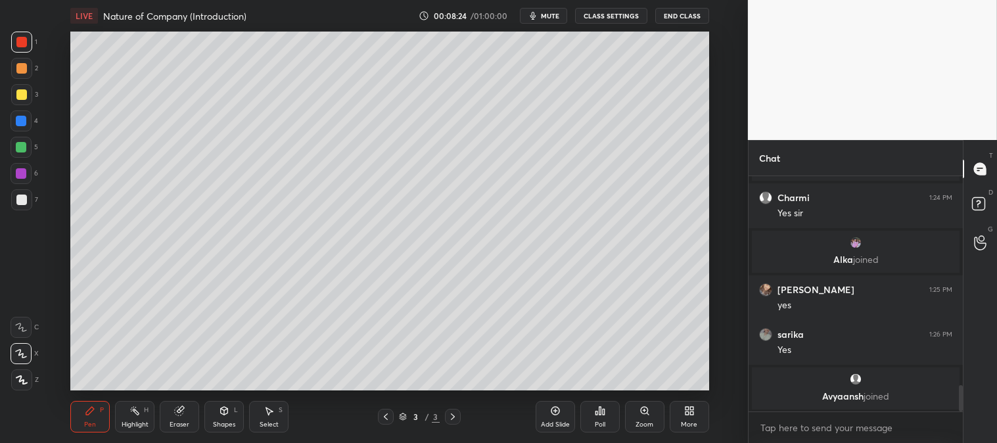
click at [640, 418] on div "Zoom" at bounding box center [644, 417] width 39 height 32
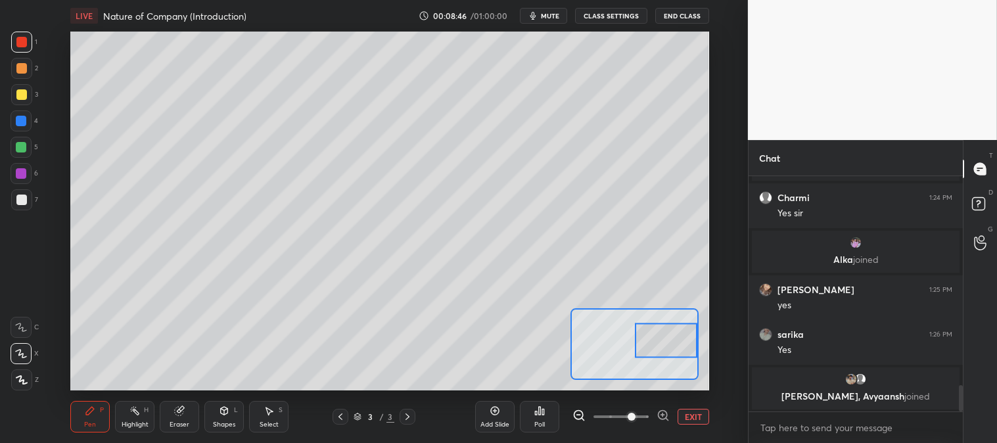
click at [694, 417] on button "EXIT" at bounding box center [694, 417] width 32 height 16
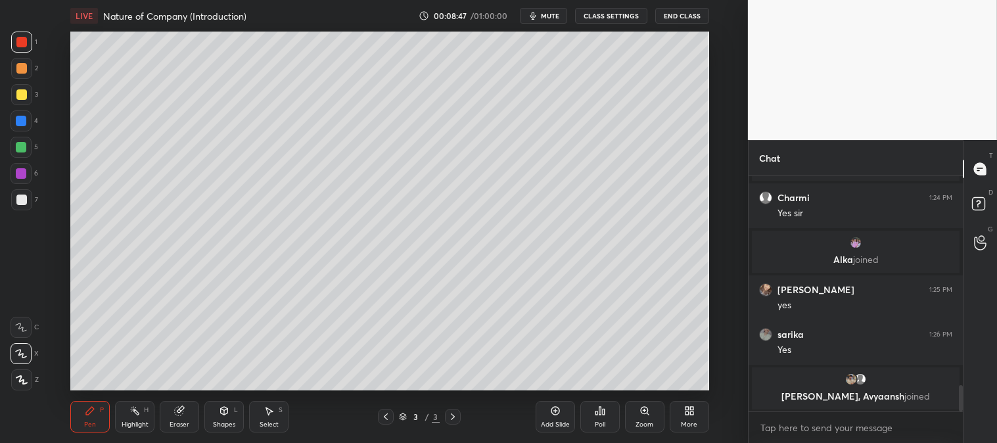
scroll to position [1888, 0]
click at [129, 428] on div "Highlight" at bounding box center [135, 424] width 27 height 7
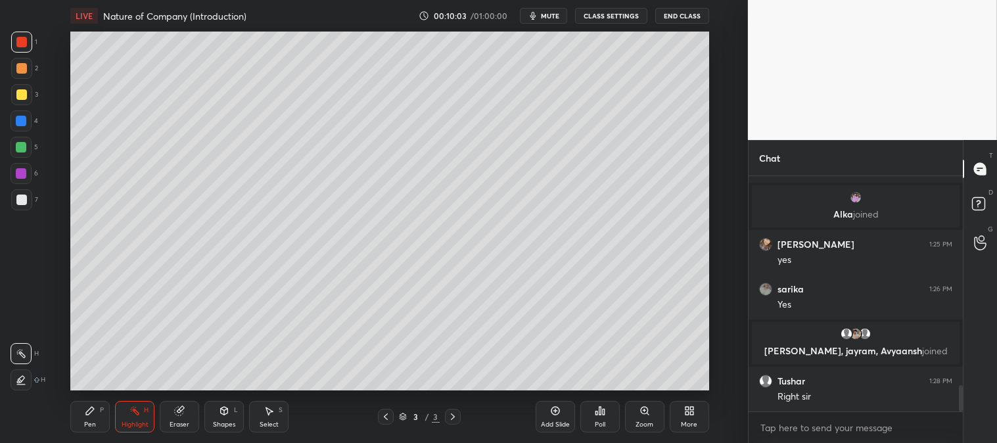
click at [87, 421] on div "Pen" at bounding box center [90, 424] width 12 height 7
click at [630, 416] on div "Zoom" at bounding box center [644, 417] width 39 height 32
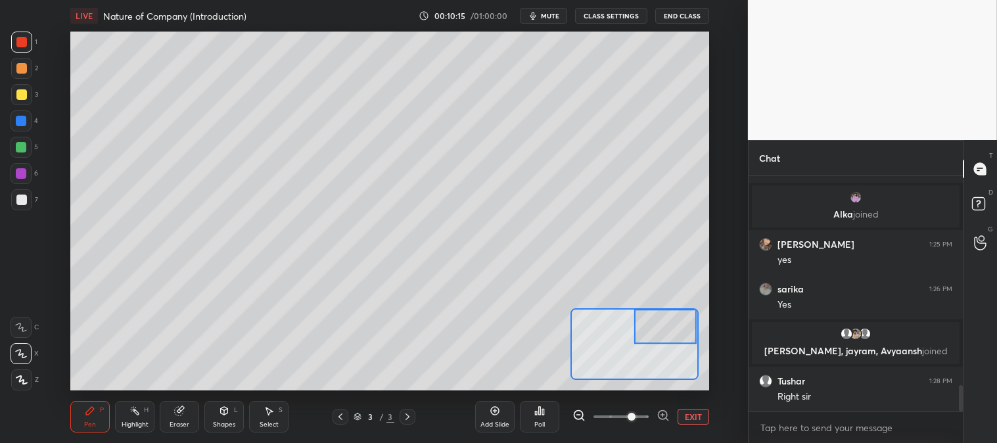
click at [17, 196] on div at bounding box center [21, 200] width 11 height 11
click at [694, 417] on button "EXIT" at bounding box center [694, 417] width 32 height 16
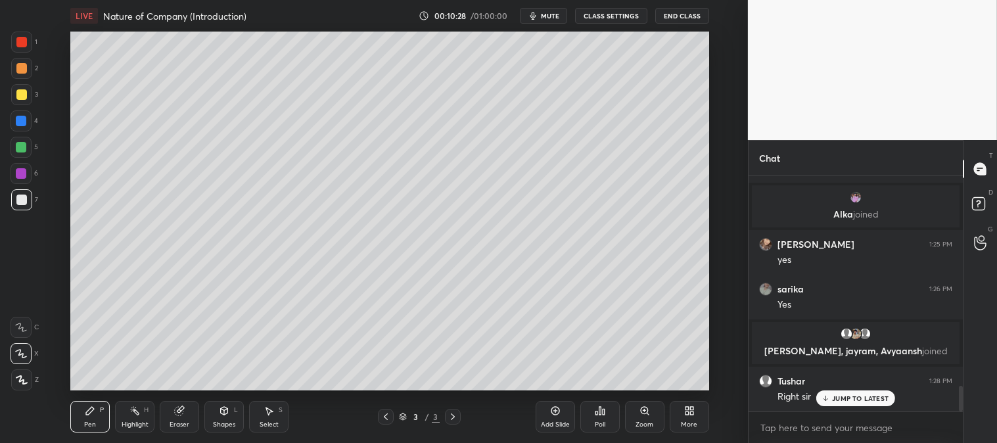
scroll to position [1917, 0]
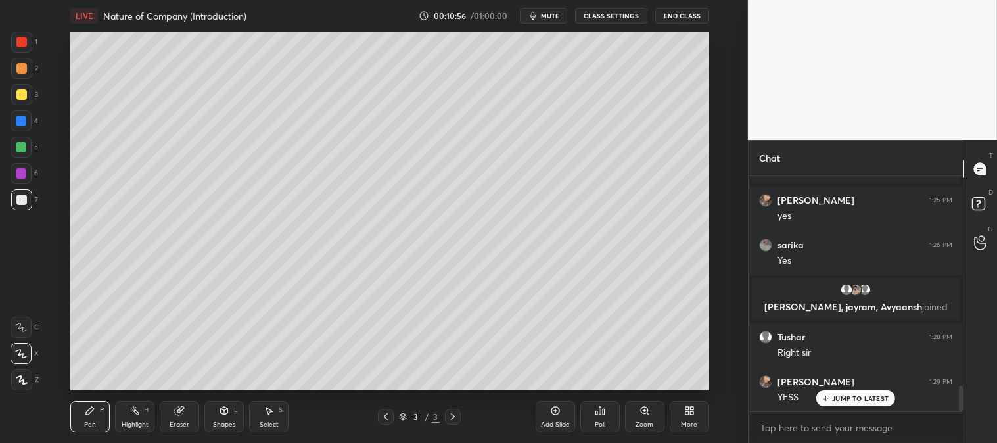
click at [644, 423] on div "Zoom" at bounding box center [645, 424] width 18 height 7
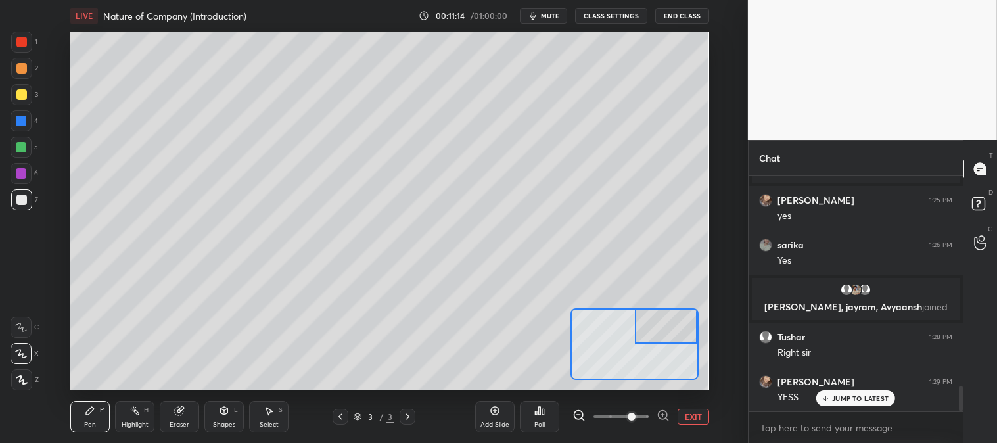
click at [701, 416] on button "EXIT" at bounding box center [694, 417] width 32 height 16
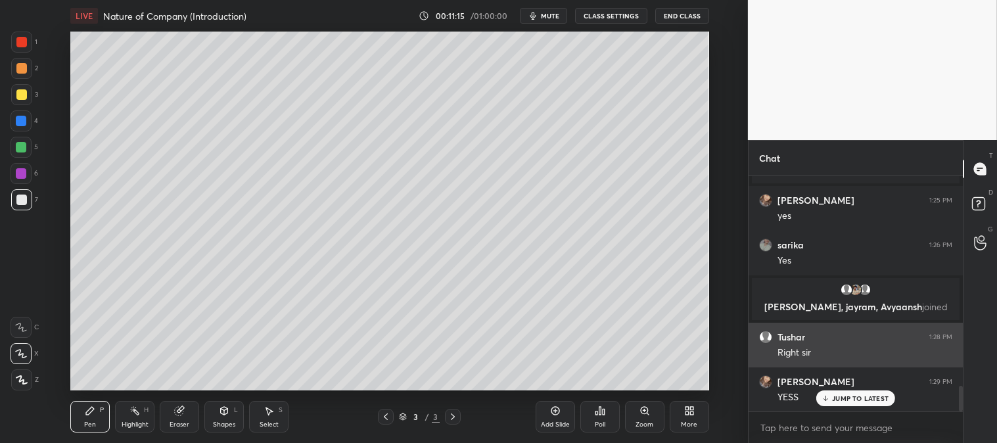
click at [837, 395] on p "JUMP TO LATEST" at bounding box center [860, 398] width 57 height 8
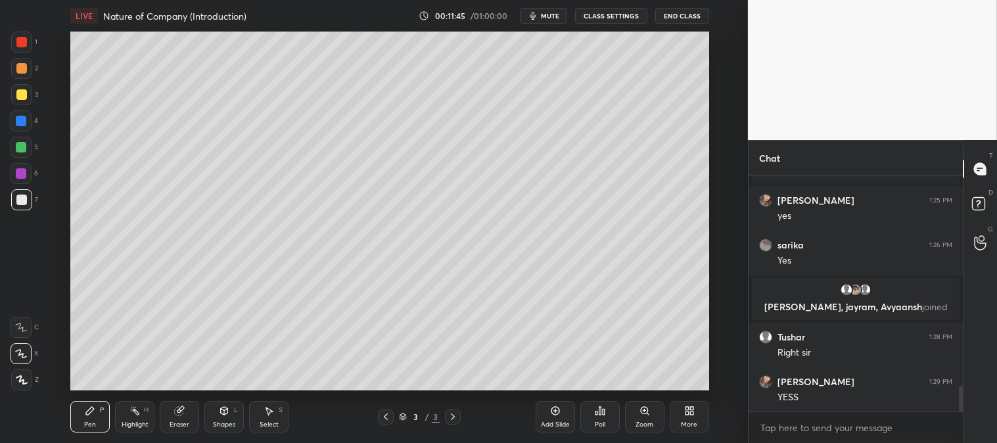
scroll to position [1962, 0]
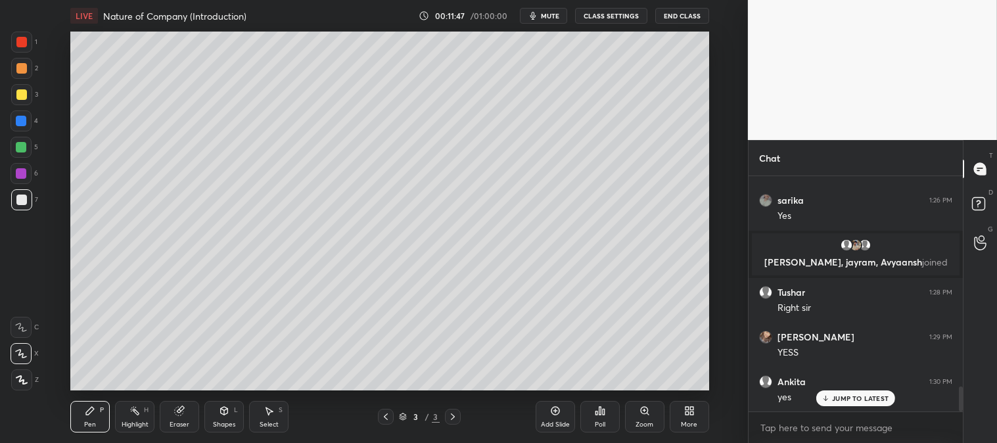
click at [20, 381] on icon at bounding box center [21, 380] width 11 height 8
click at [141, 419] on div "Highlight H" at bounding box center [134, 417] width 39 height 32
click at [24, 377] on icon at bounding box center [21, 380] width 11 height 11
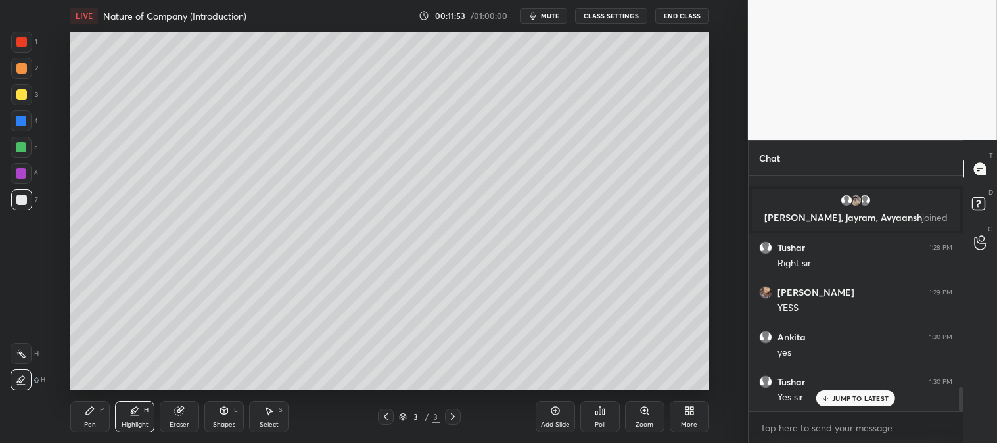
scroll to position [2052, 0]
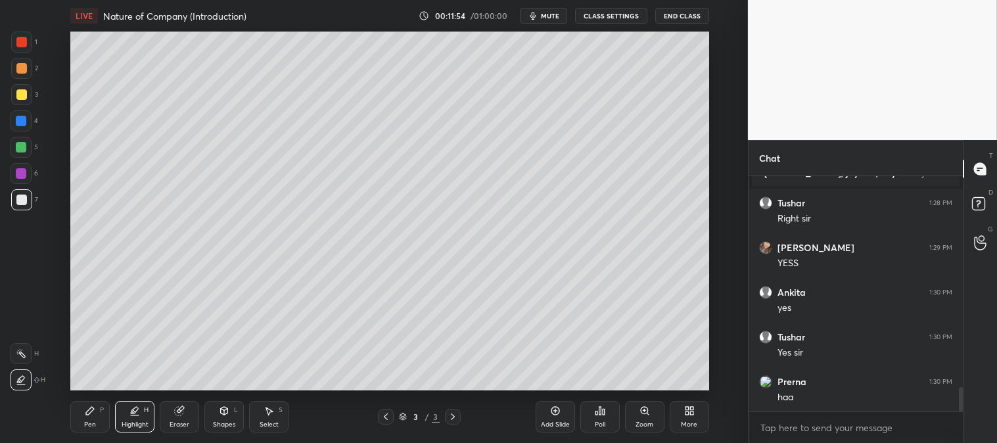
click at [21, 353] on icon at bounding box center [20, 353] width 1 height 1
click at [86, 415] on icon at bounding box center [90, 411] width 8 height 8
click at [127, 429] on div "Highlight H" at bounding box center [134, 417] width 39 height 32
click at [88, 416] on icon at bounding box center [90, 411] width 11 height 11
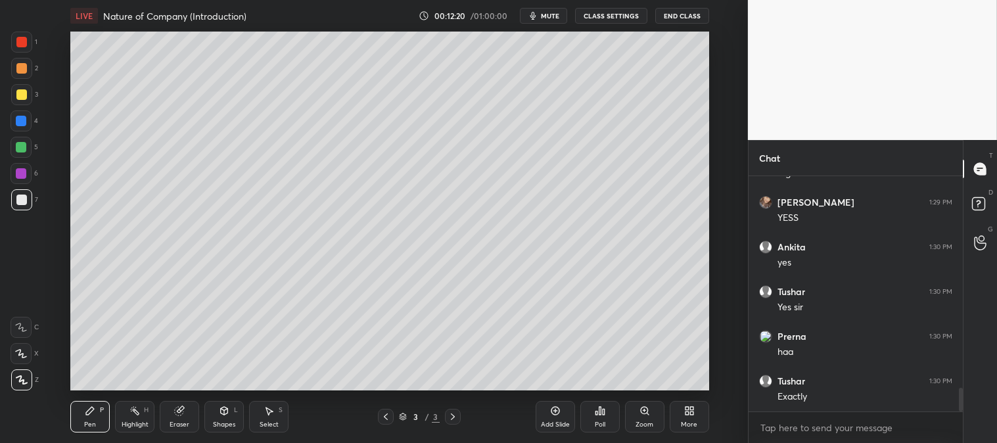
click at [84, 419] on div "Pen P" at bounding box center [89, 417] width 39 height 32
click at [20, 74] on div at bounding box center [21, 68] width 21 height 21
click at [636, 421] on div "Zoom" at bounding box center [645, 424] width 18 height 7
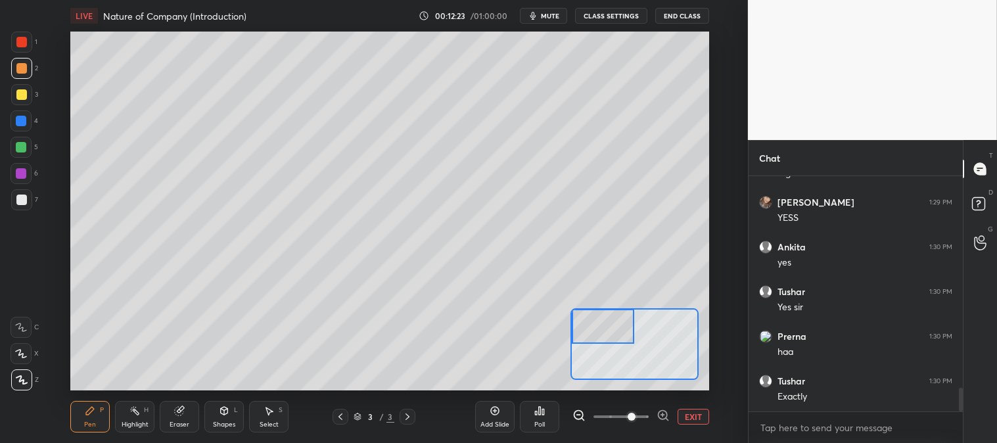
click at [26, 147] on div at bounding box center [21, 147] width 11 height 11
click at [695, 417] on button "EXIT" at bounding box center [694, 417] width 32 height 16
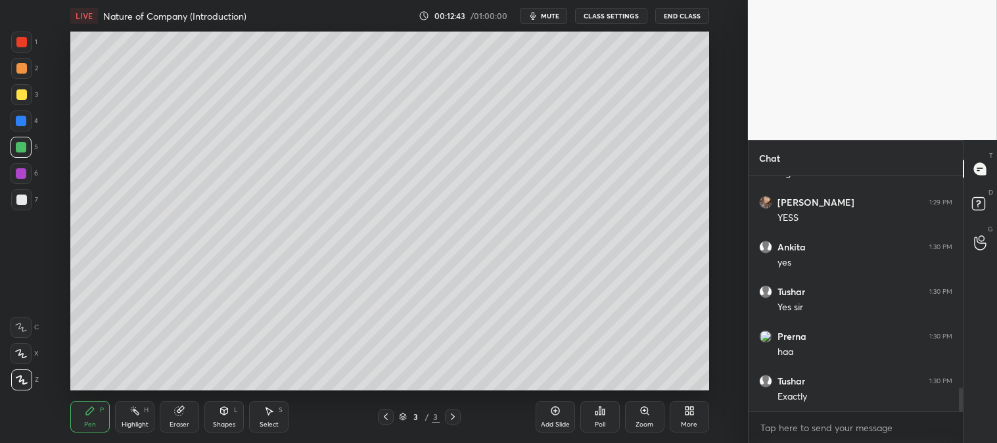
click at [174, 417] on div "Eraser" at bounding box center [179, 417] width 39 height 32
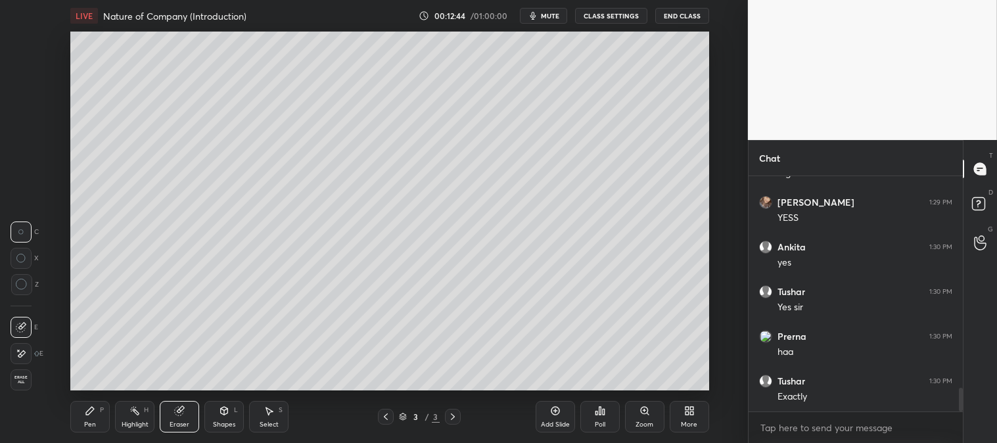
click at [29, 292] on div at bounding box center [21, 284] width 21 height 21
click at [80, 415] on div "Pen P" at bounding box center [89, 417] width 39 height 32
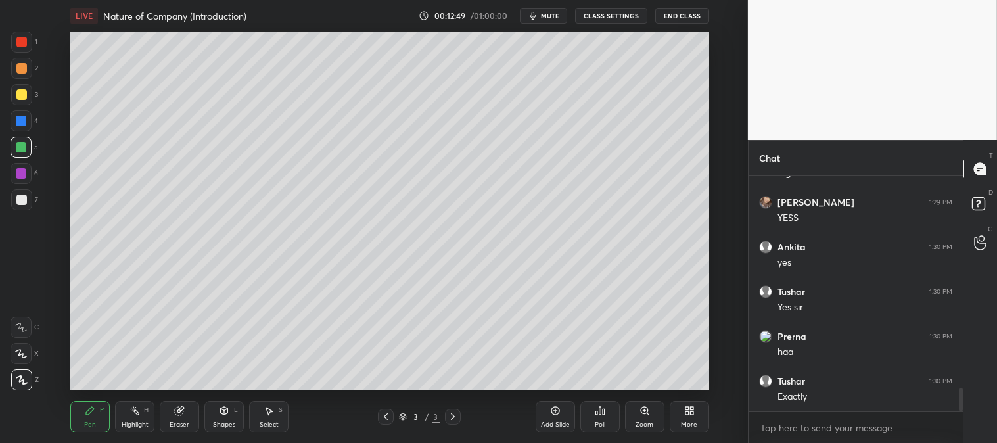
click at [88, 419] on div "Pen P" at bounding box center [89, 417] width 39 height 32
click at [21, 68] on div at bounding box center [21, 68] width 11 height 11
click at [139, 424] on div "Highlight" at bounding box center [135, 424] width 27 height 7
click at [16, 43] on div at bounding box center [21, 42] width 11 height 11
click at [84, 421] on div "Pen" at bounding box center [90, 424] width 12 height 7
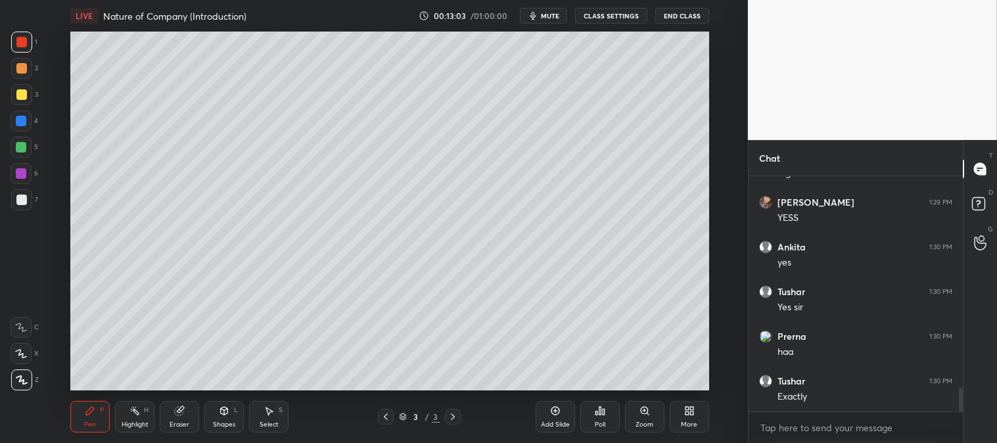
click at [84, 425] on div "Pen" at bounding box center [90, 424] width 12 height 7
click at [16, 63] on div at bounding box center [21, 68] width 11 height 11
click at [548, 421] on div "Add Slide" at bounding box center [555, 424] width 29 height 7
click at [634, 413] on div "Zoom" at bounding box center [644, 417] width 39 height 32
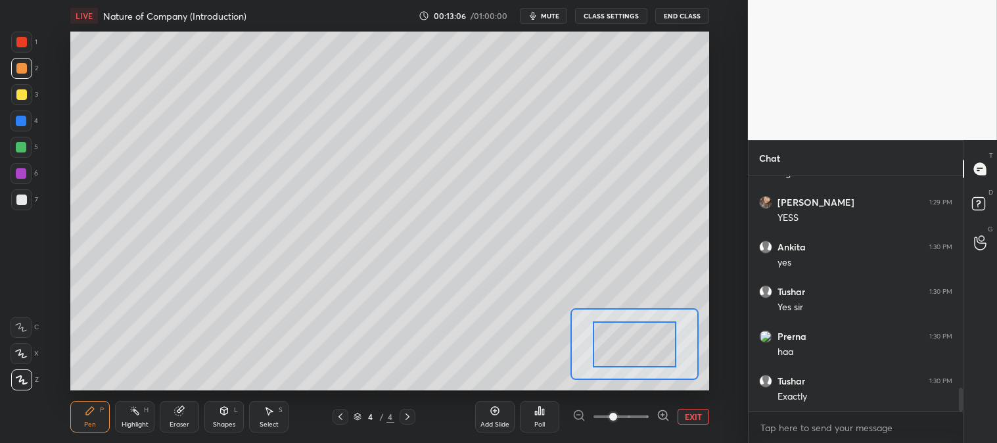
click at [340, 418] on icon at bounding box center [341, 416] width 4 height 7
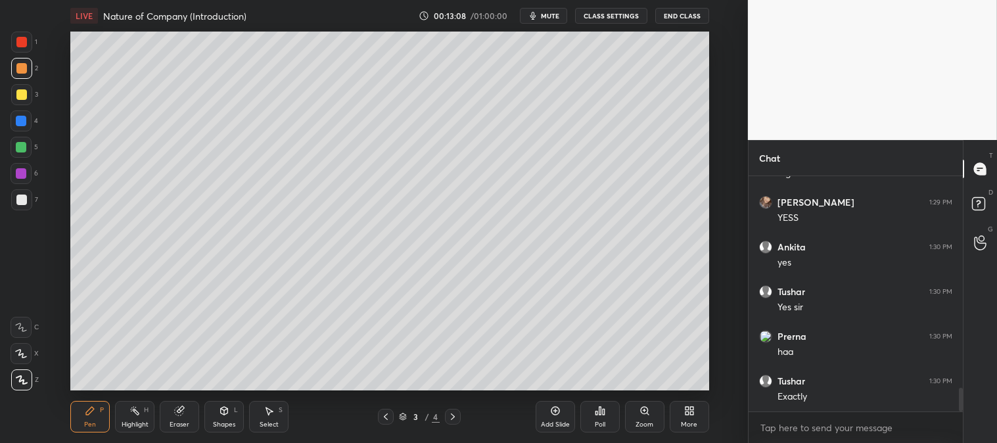
click at [452, 412] on icon at bounding box center [453, 416] width 11 height 11
click at [646, 418] on div "Zoom" at bounding box center [644, 417] width 39 height 32
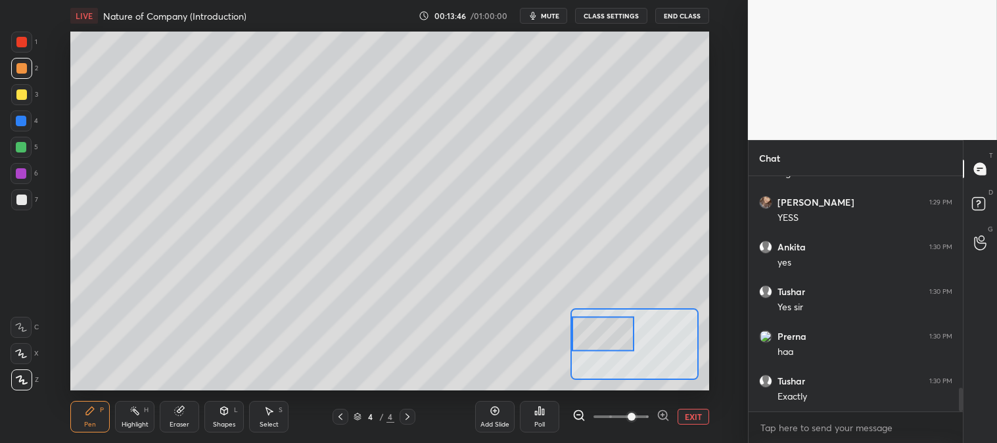
click at [191, 417] on div "Eraser" at bounding box center [179, 417] width 39 height 32
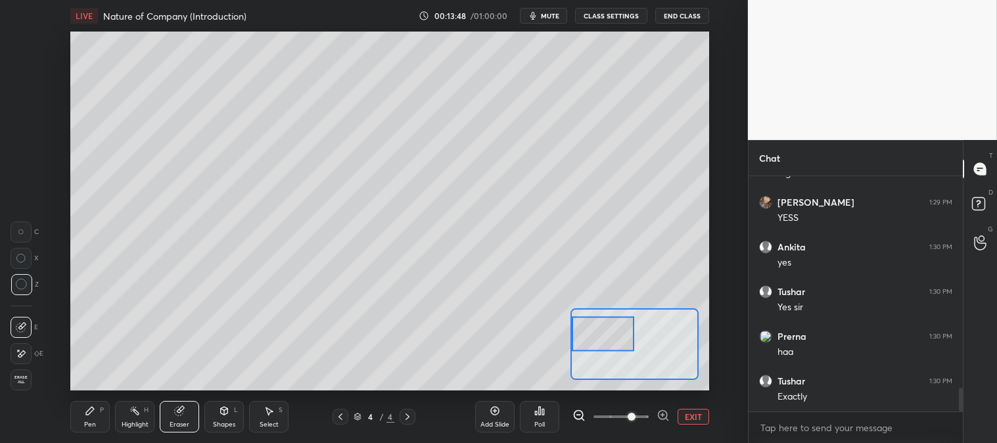
click at [80, 431] on div "Pen P" at bounding box center [89, 417] width 39 height 32
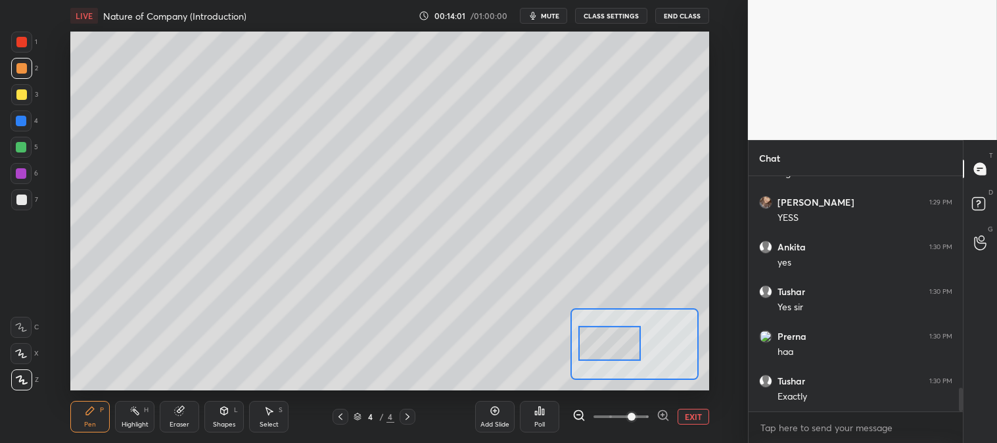
click at [22, 197] on div at bounding box center [21, 200] width 11 height 11
click at [695, 419] on button "EXIT" at bounding box center [694, 417] width 32 height 16
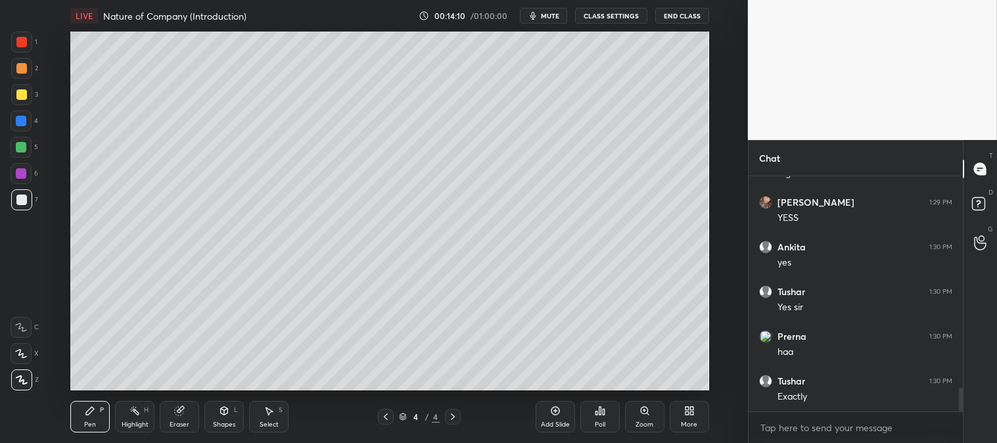
click at [24, 39] on div at bounding box center [21, 42] width 11 height 11
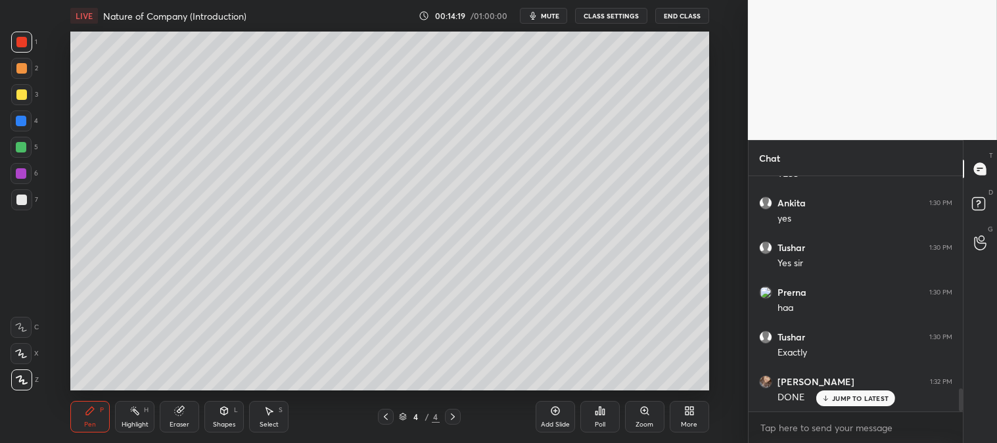
click at [590, 414] on div "Poll" at bounding box center [599, 417] width 39 height 32
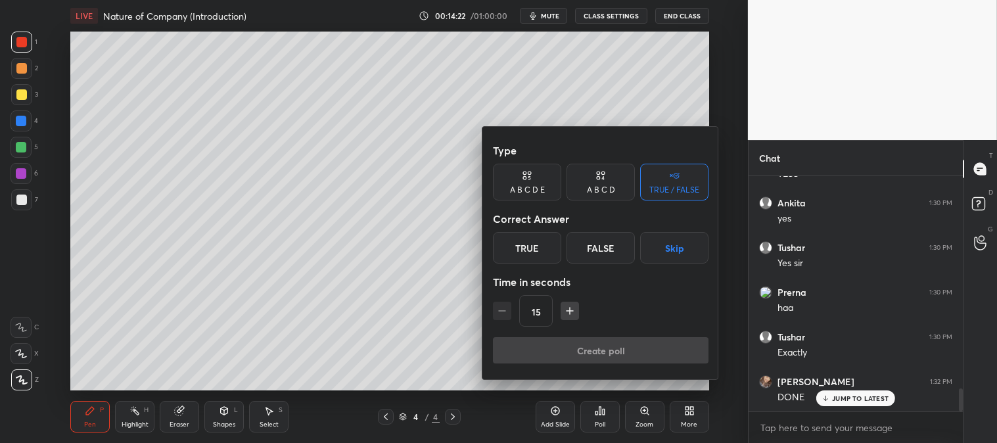
click at [860, 399] on div at bounding box center [498, 221] width 997 height 443
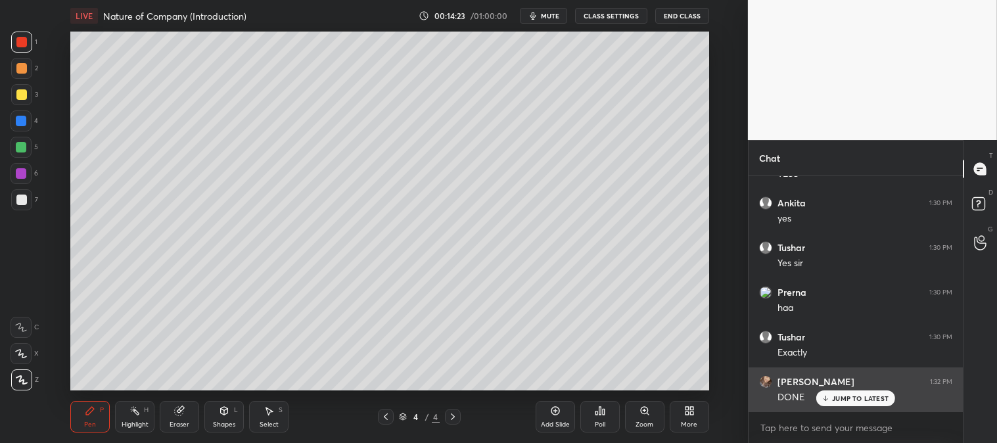
click at [858, 402] on p "JUMP TO LATEST" at bounding box center [860, 398] width 57 height 8
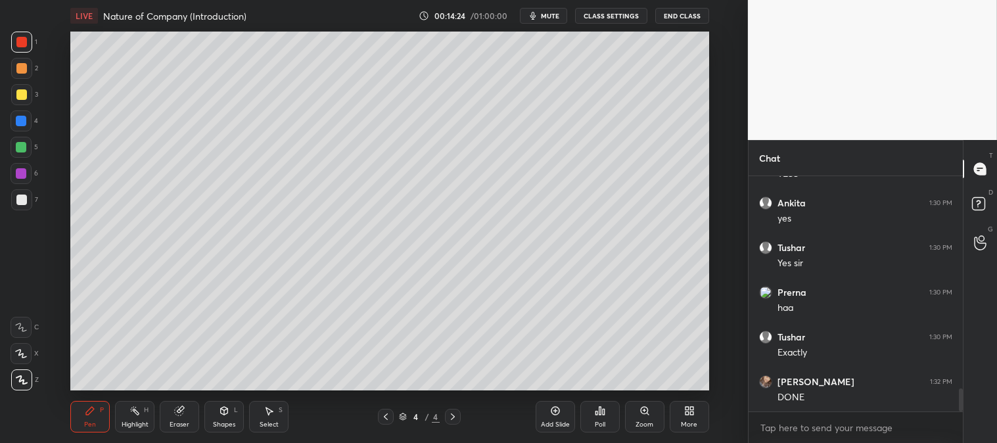
click at [590, 414] on div "Poll" at bounding box center [599, 417] width 39 height 32
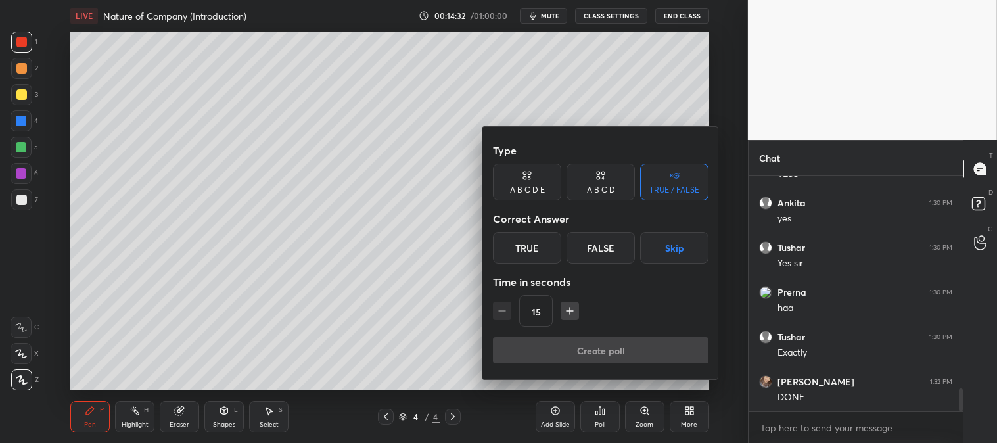
click at [599, 247] on div "False" at bounding box center [601, 248] width 68 height 32
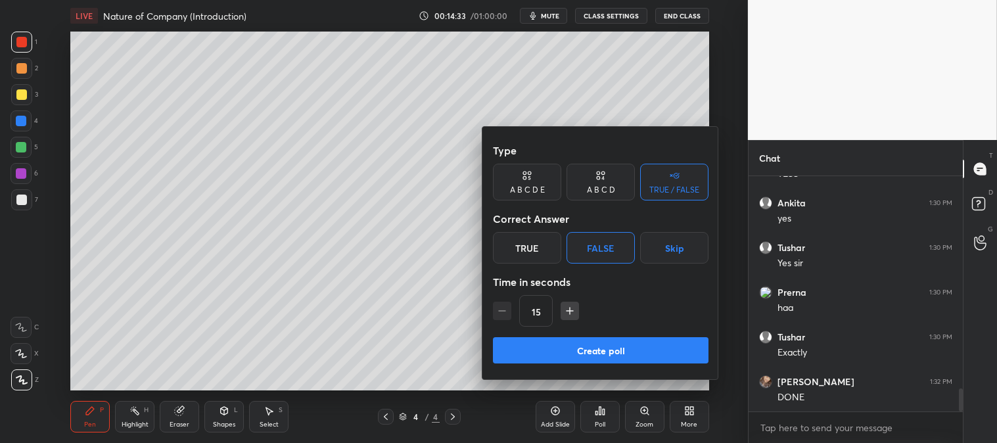
click at [596, 342] on button "Create poll" at bounding box center [601, 350] width 216 height 26
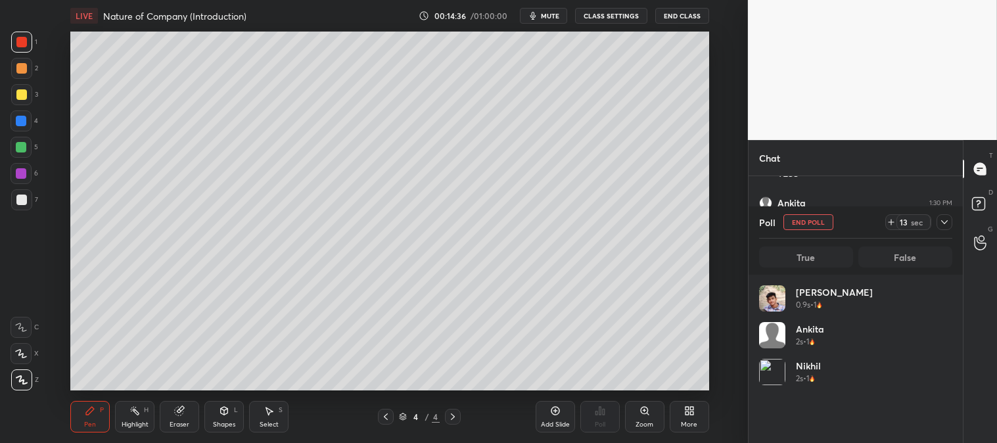
scroll to position [154, 189]
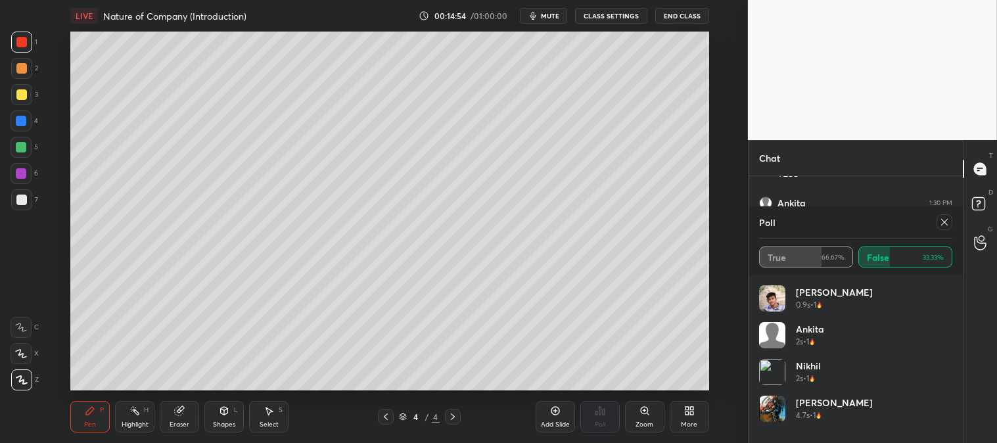
click at [938, 220] on div at bounding box center [945, 222] width 16 height 16
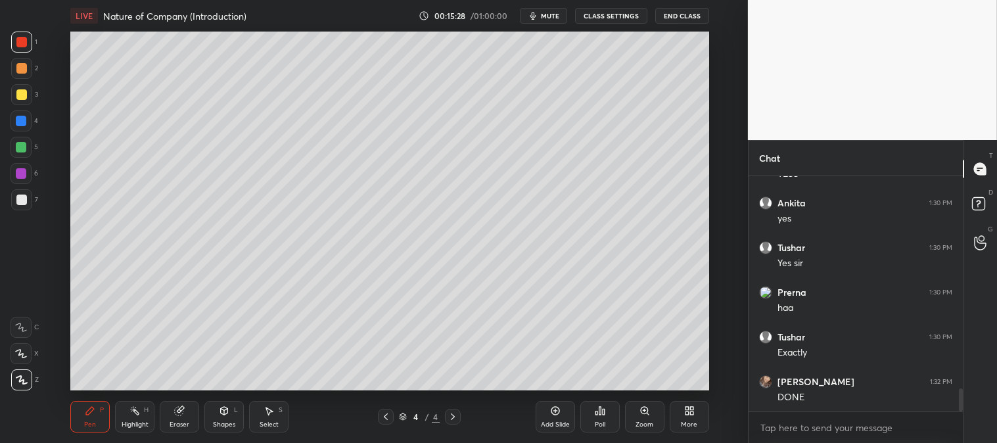
scroll to position [2186, 0]
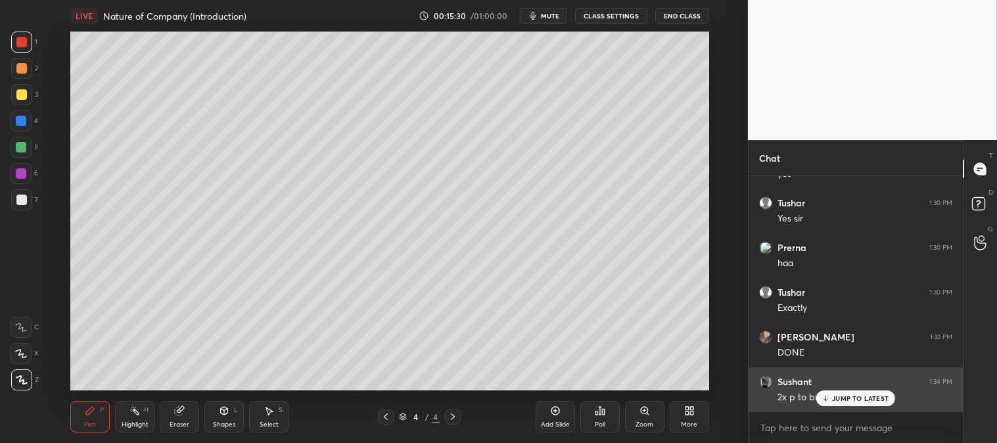
click at [837, 404] on div "JUMP TO LATEST" at bounding box center [855, 398] width 79 height 16
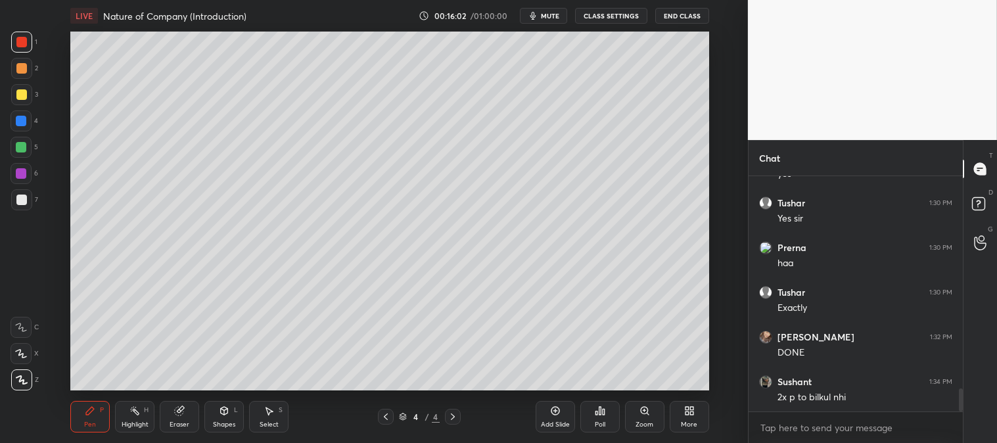
click at [21, 89] on div at bounding box center [21, 94] width 11 height 11
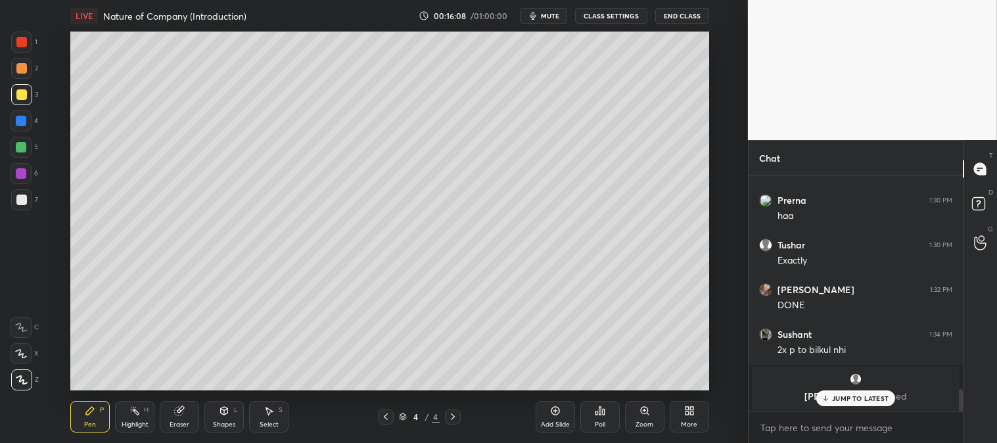
click at [830, 398] on icon at bounding box center [826, 398] width 9 height 8
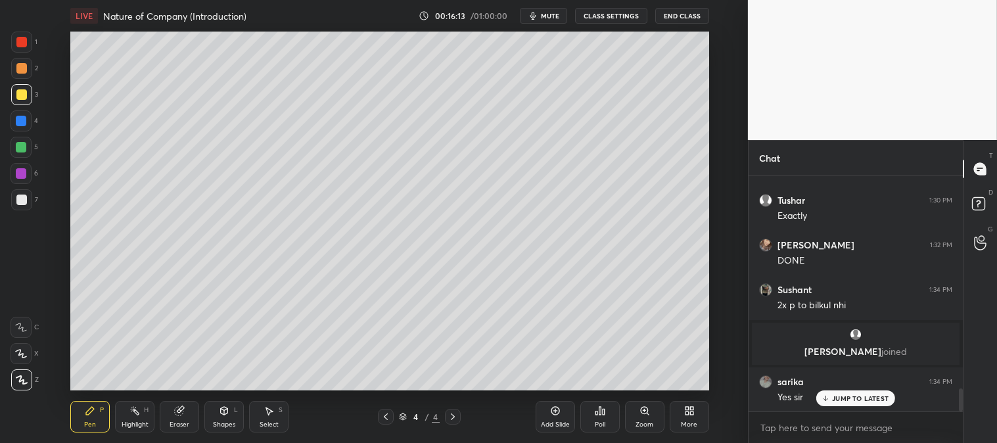
scroll to position [2190, 0]
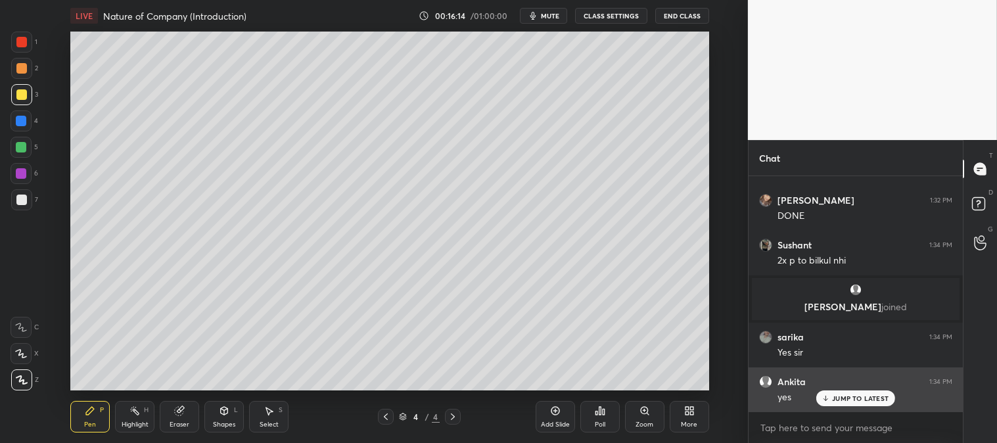
click at [838, 395] on p "JUMP TO LATEST" at bounding box center [860, 398] width 57 height 8
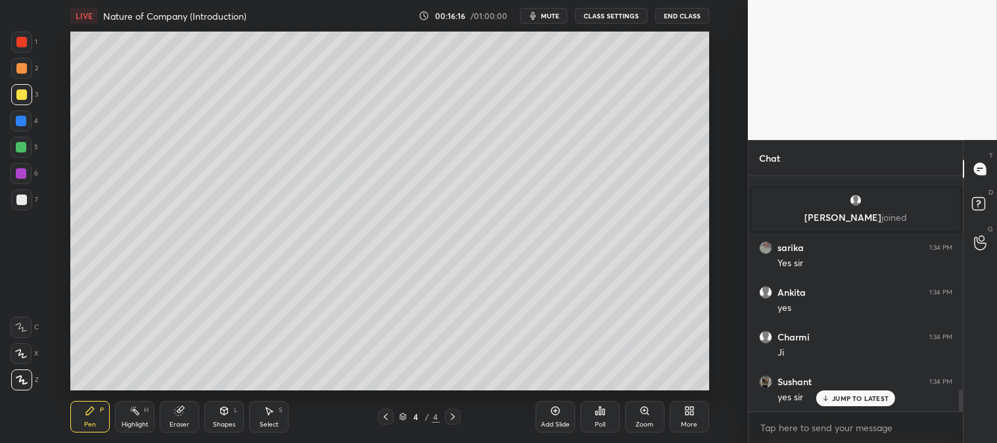
scroll to position [2324, 0]
click at [553, 417] on div "Add Slide" at bounding box center [555, 417] width 39 height 32
click at [635, 412] on div "Zoom" at bounding box center [644, 417] width 39 height 32
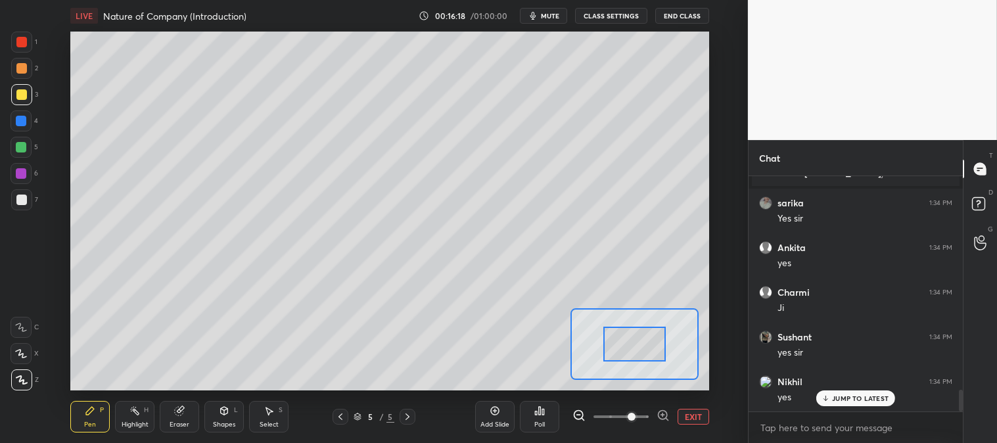
click at [339, 415] on icon at bounding box center [340, 416] width 11 height 11
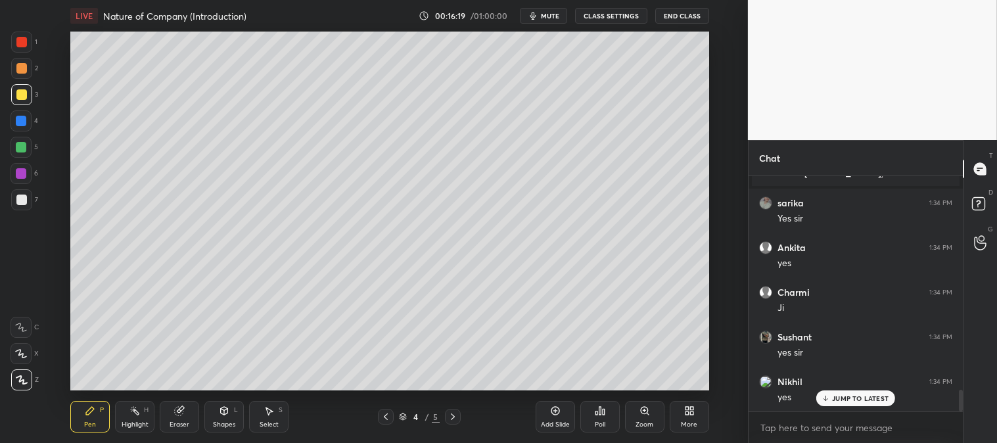
scroll to position [2368, 0]
click at [180, 411] on icon at bounding box center [179, 411] width 9 height 9
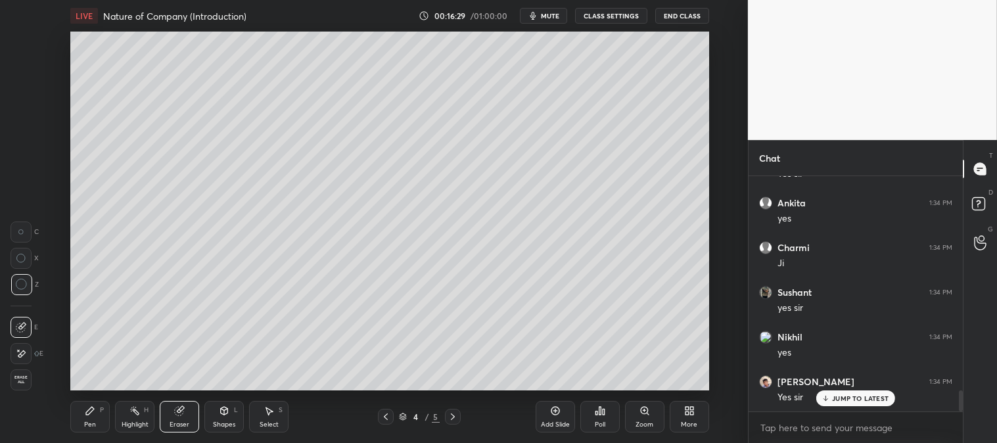
click at [381, 419] on icon at bounding box center [386, 416] width 11 height 11
click at [128, 424] on div "Highlight" at bounding box center [135, 424] width 27 height 7
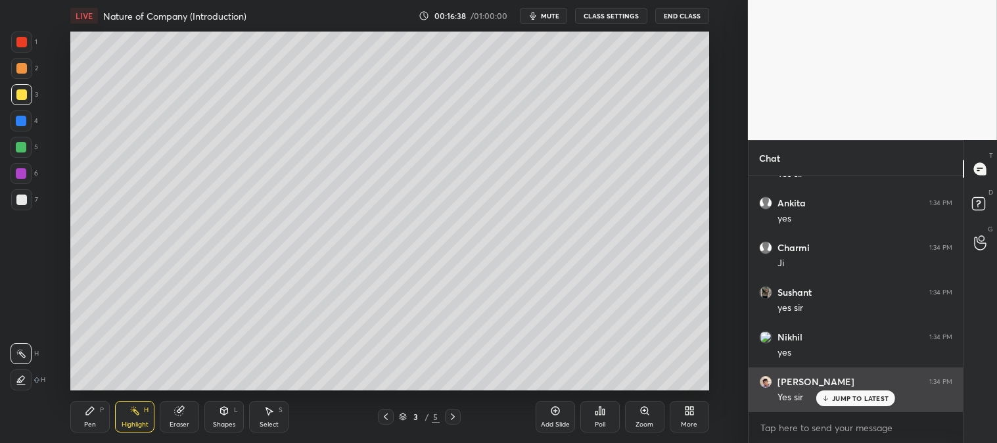
click at [858, 399] on p "JUMP TO LATEST" at bounding box center [860, 398] width 57 height 8
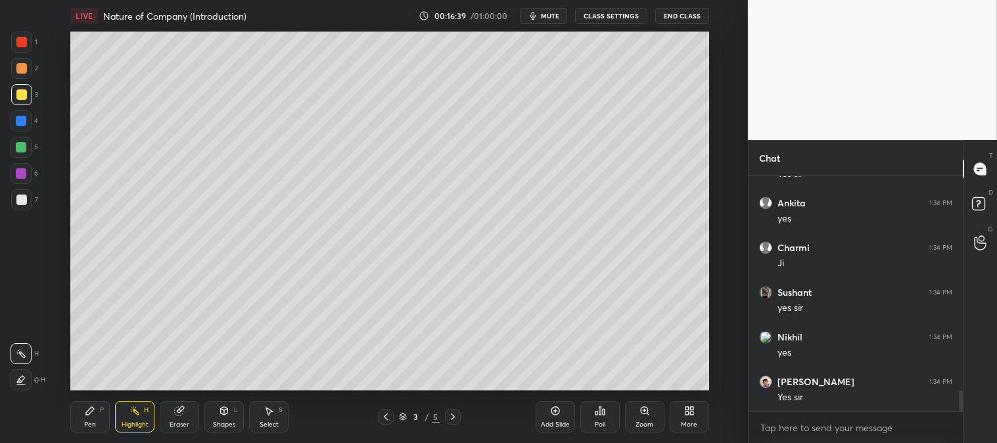
click at [83, 423] on div "Pen P" at bounding box center [89, 417] width 39 height 32
click at [450, 415] on icon at bounding box center [453, 416] width 11 height 11
click at [631, 417] on div "Zoom" at bounding box center [644, 417] width 39 height 32
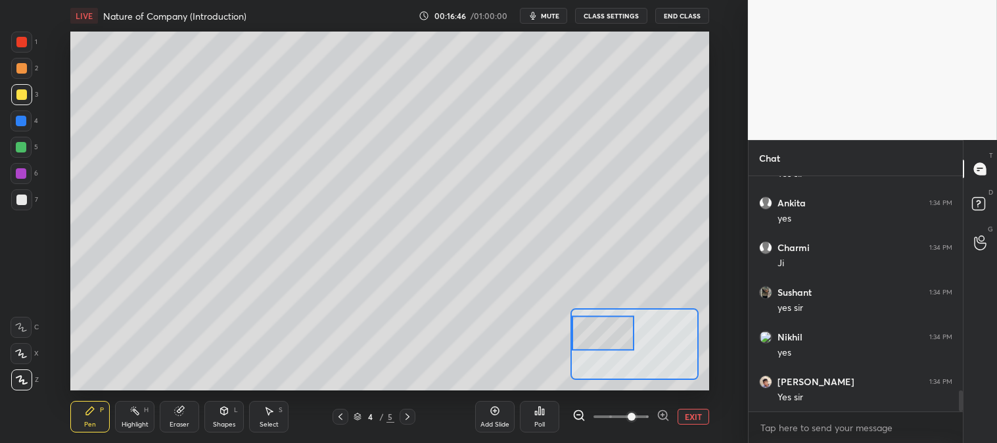
click at [404, 417] on icon at bounding box center [407, 416] width 11 height 11
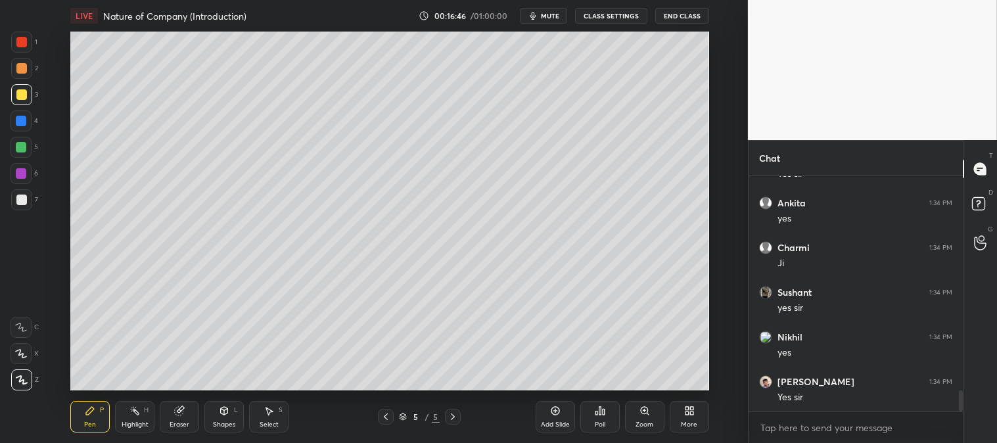
click at [382, 414] on icon at bounding box center [386, 416] width 11 height 11
click at [383, 414] on icon at bounding box center [386, 416] width 11 height 11
click at [381, 414] on icon at bounding box center [386, 416] width 11 height 11
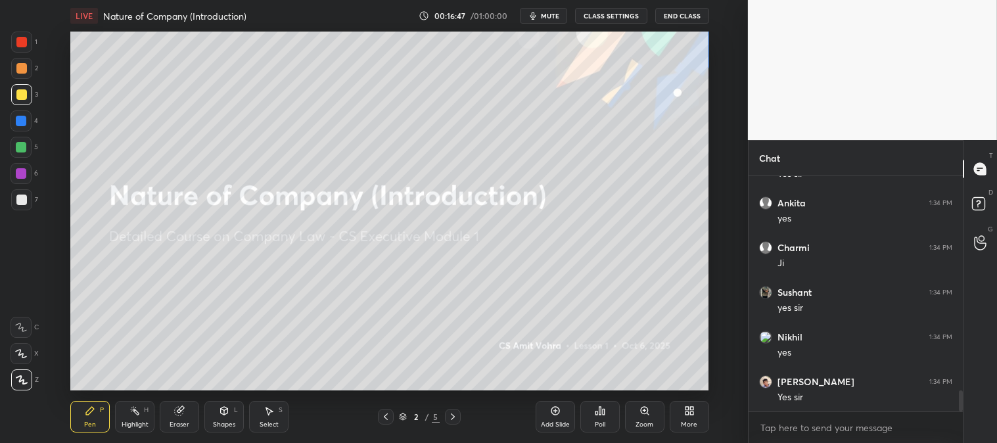
click at [456, 415] on icon at bounding box center [453, 416] width 11 height 11
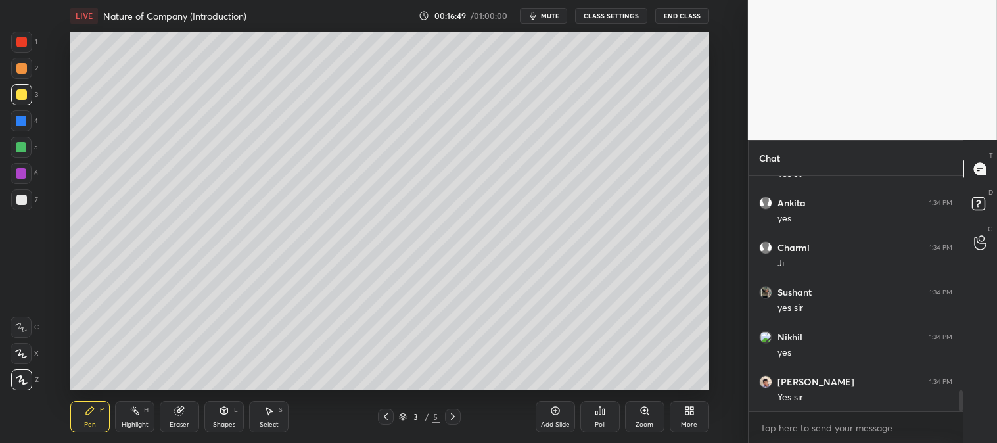
click at [451, 422] on icon at bounding box center [453, 416] width 11 height 11
click at [385, 417] on icon at bounding box center [386, 416] width 11 height 11
click at [550, 421] on div "Add Slide" at bounding box center [555, 424] width 29 height 7
click at [644, 417] on div "Zoom" at bounding box center [644, 417] width 39 height 32
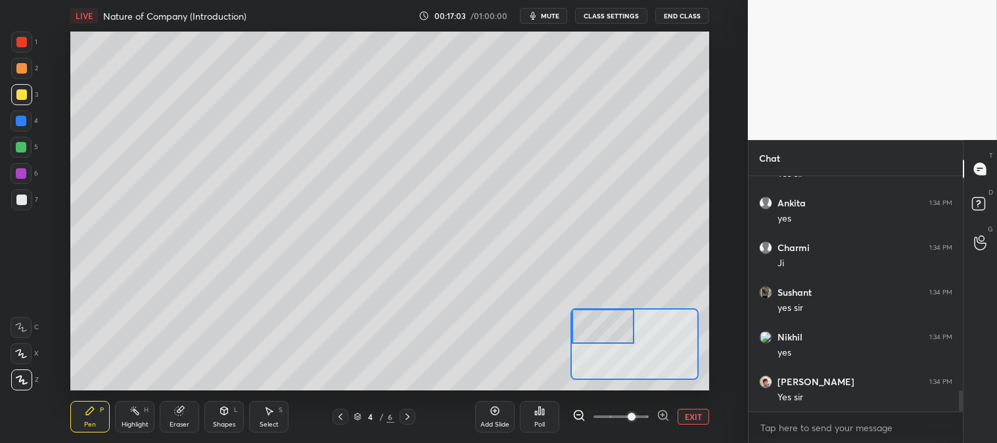
click at [26, 150] on div at bounding box center [21, 147] width 21 height 21
click at [699, 421] on button "EXIT" at bounding box center [694, 417] width 32 height 16
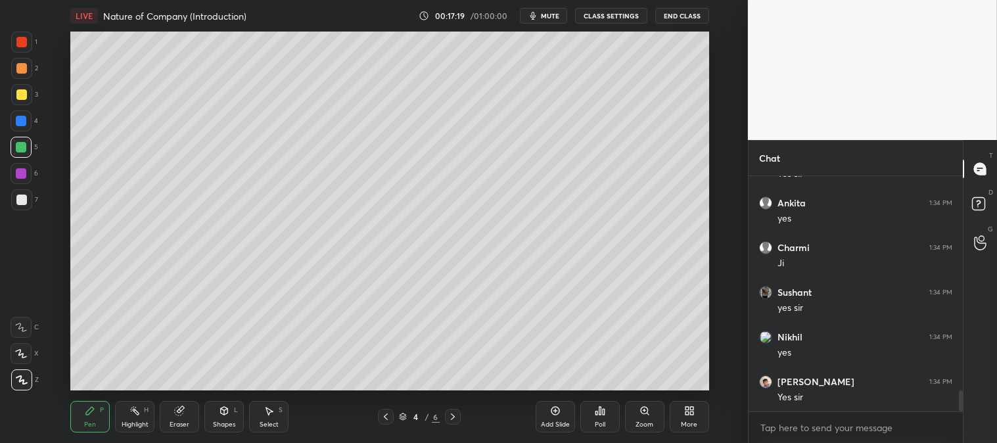
click at [18, 68] on div at bounding box center [21, 68] width 11 height 11
click at [649, 417] on div "Zoom" at bounding box center [644, 417] width 39 height 32
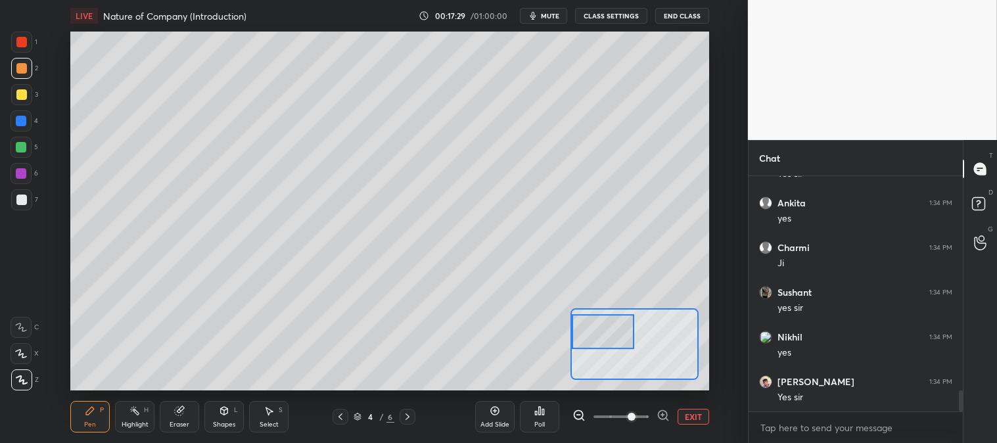
scroll to position [2413, 0]
click at [24, 125] on div at bounding box center [21, 121] width 11 height 11
click at [697, 419] on button "EXIT" at bounding box center [694, 417] width 32 height 16
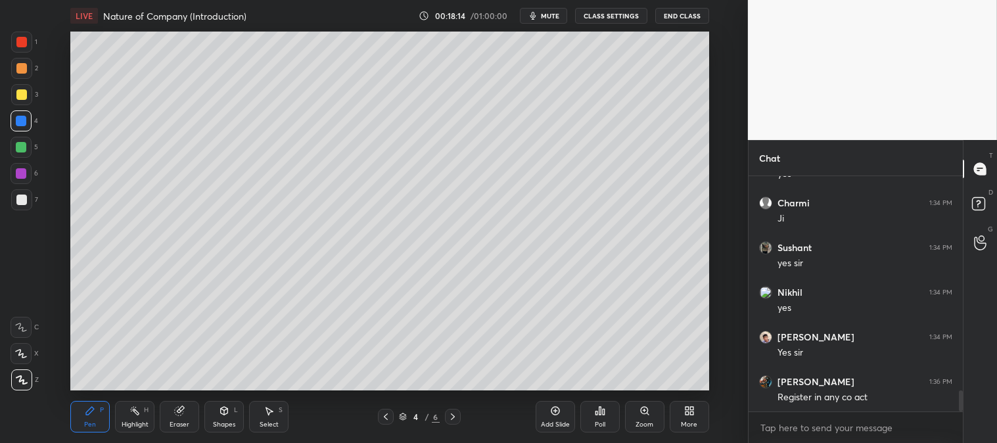
click at [17, 66] on div at bounding box center [21, 68] width 11 height 11
click at [18, 39] on div at bounding box center [21, 42] width 11 height 11
click at [642, 422] on div "Zoom" at bounding box center [645, 424] width 18 height 7
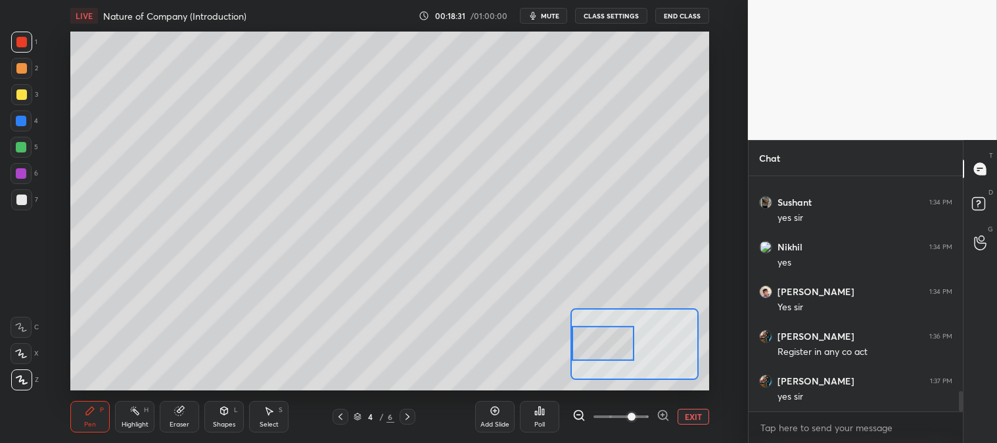
scroll to position [2503, 0]
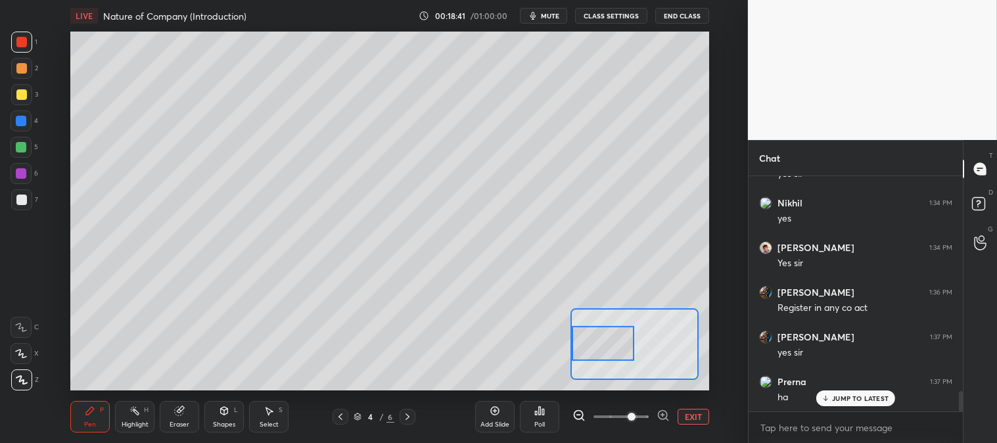
click at [695, 419] on button "EXIT" at bounding box center [694, 417] width 32 height 16
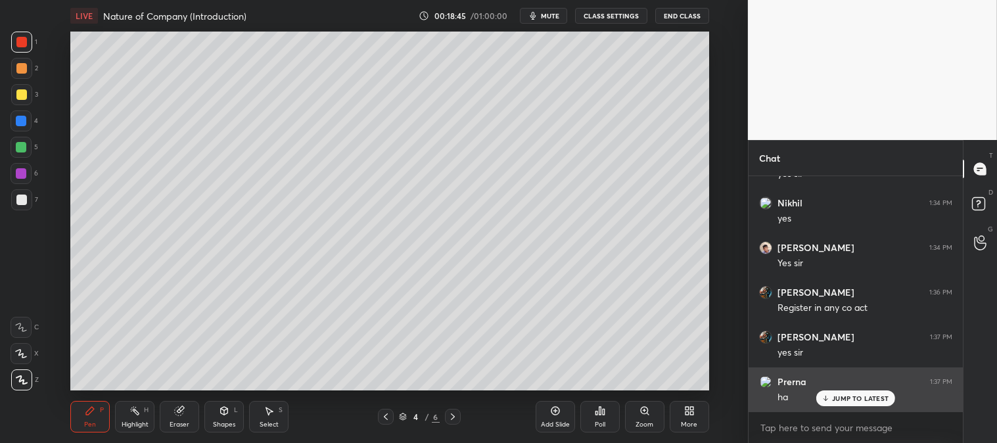
click at [841, 392] on div "JUMP TO LATEST" at bounding box center [855, 398] width 79 height 16
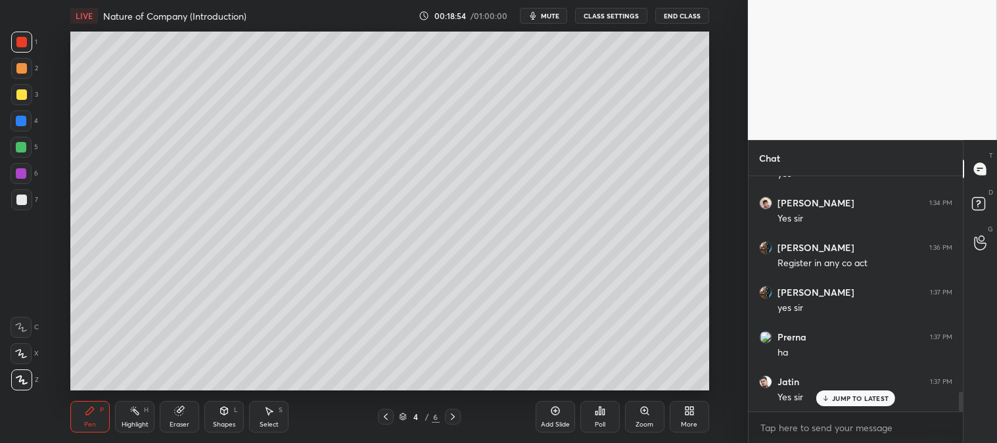
scroll to position [2592, 0]
click at [636, 423] on div "Zoom" at bounding box center [645, 424] width 18 height 7
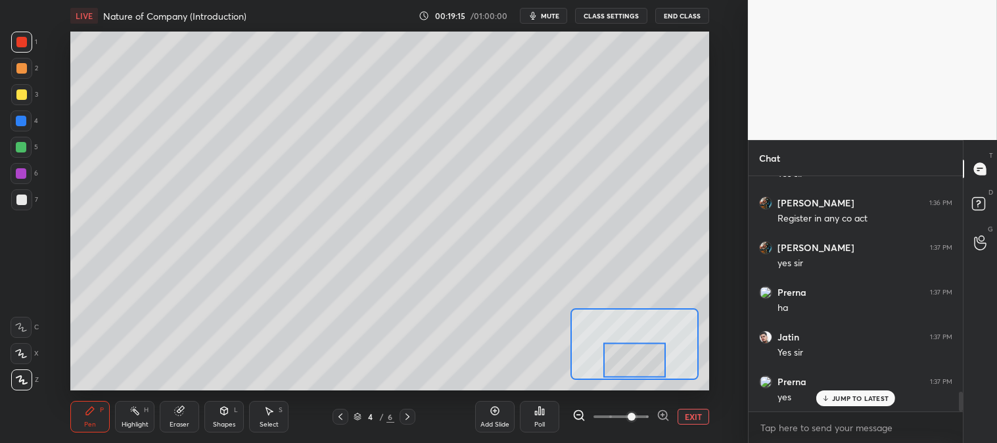
click at [692, 418] on button "EXIT" at bounding box center [694, 417] width 32 height 16
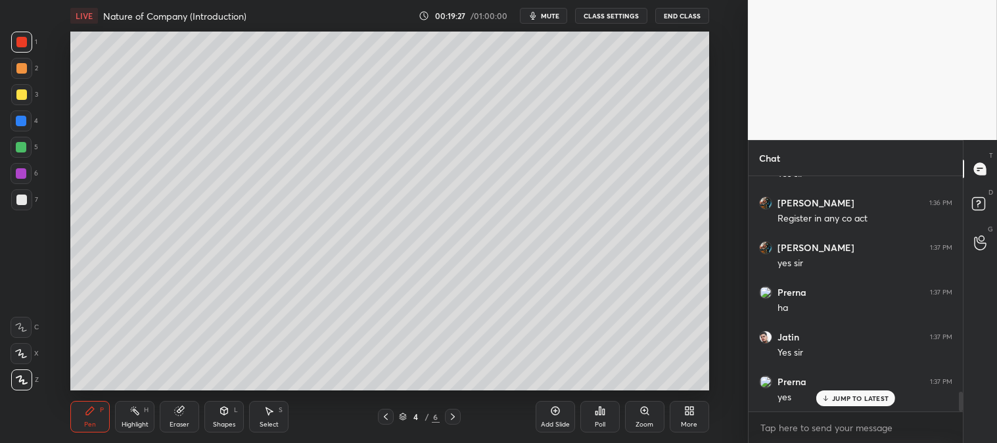
click at [639, 421] on div "Zoom" at bounding box center [645, 424] width 18 height 7
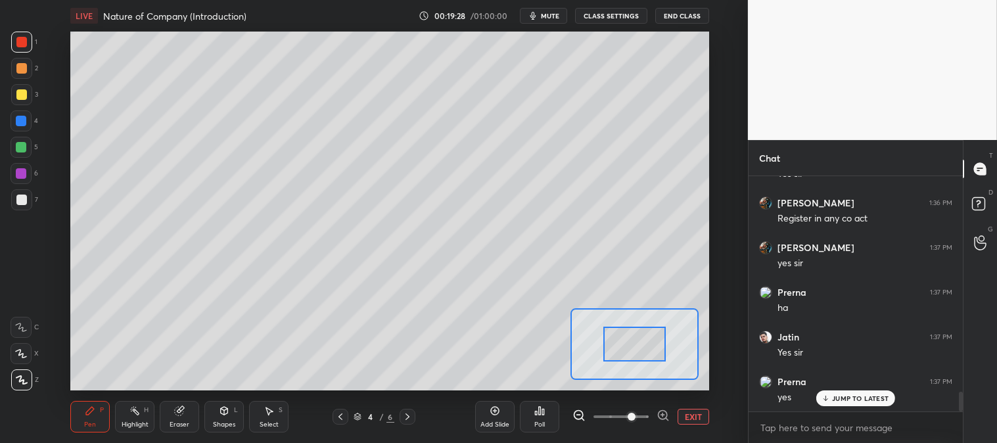
click at [698, 412] on button "EXIT" at bounding box center [694, 417] width 32 height 16
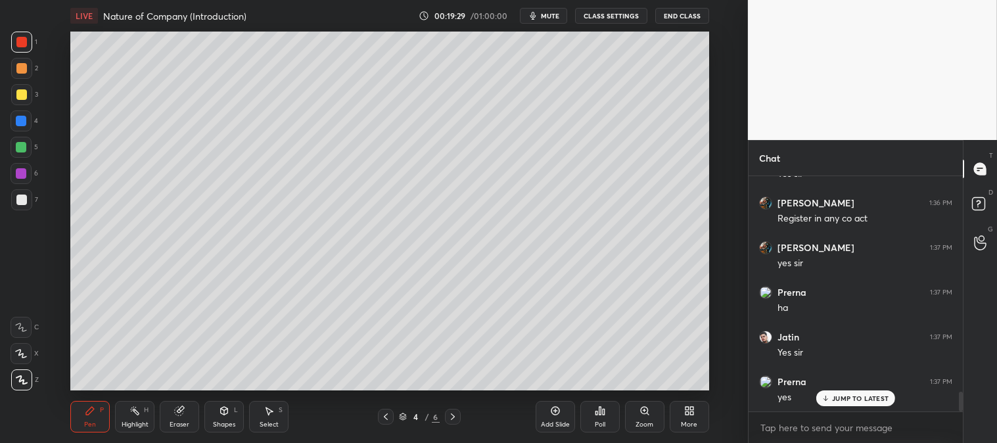
click at [20, 195] on div at bounding box center [21, 200] width 11 height 11
click at [641, 419] on div "Zoom" at bounding box center [644, 417] width 39 height 32
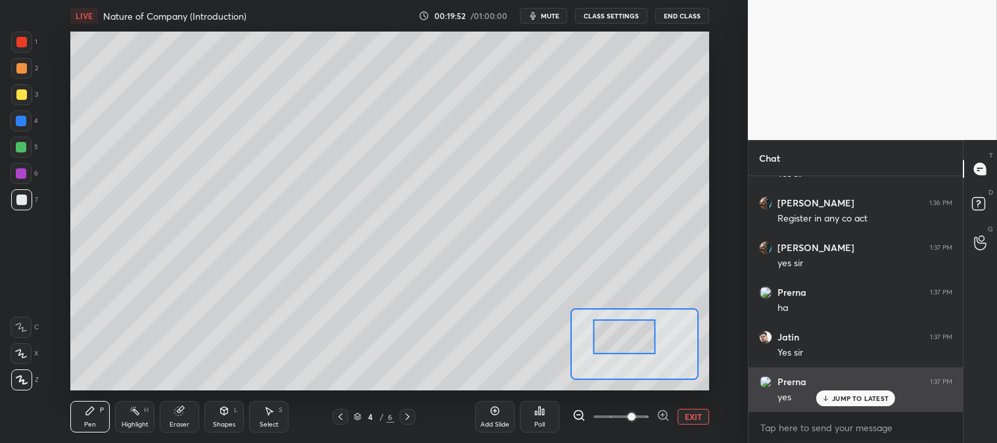
click at [695, 416] on button "EXIT" at bounding box center [694, 417] width 32 height 16
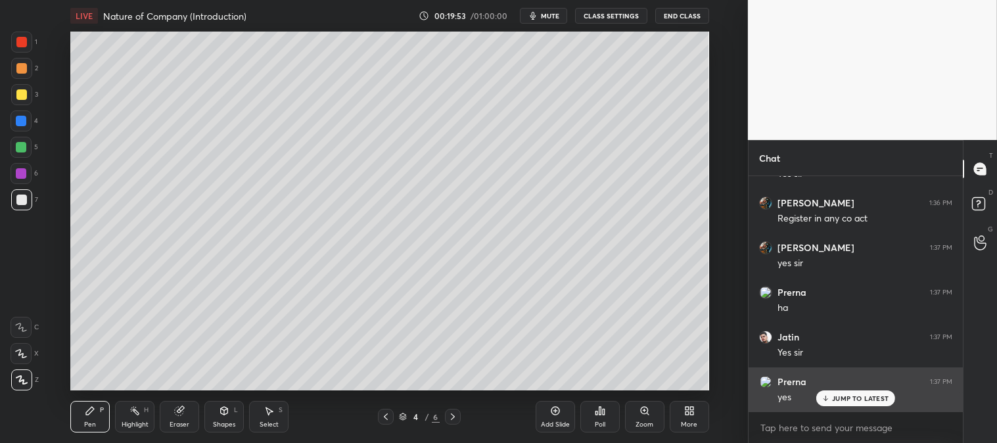
click at [855, 398] on p "JUMP TO LATEST" at bounding box center [860, 398] width 57 height 8
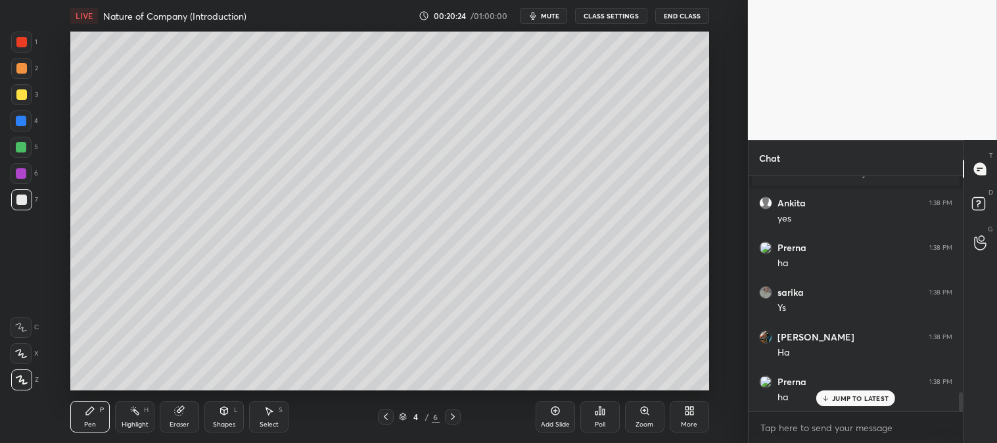
scroll to position [2758, 0]
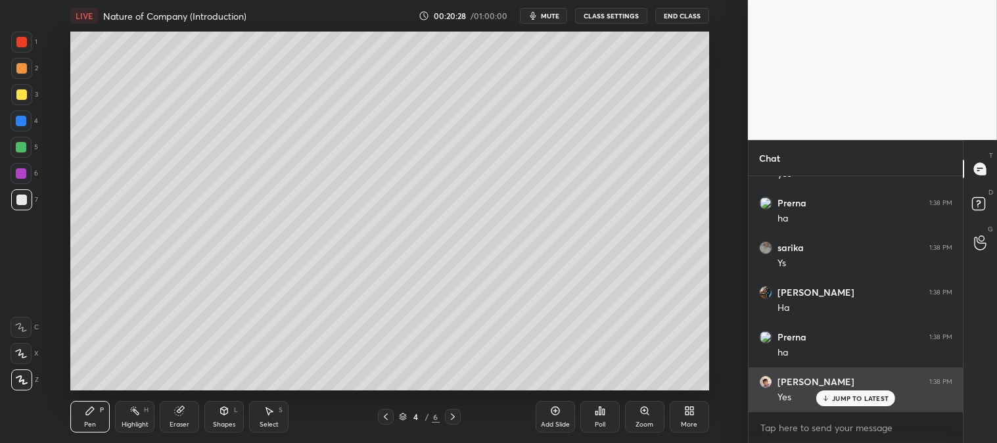
click at [841, 398] on p "JUMP TO LATEST" at bounding box center [860, 398] width 57 height 8
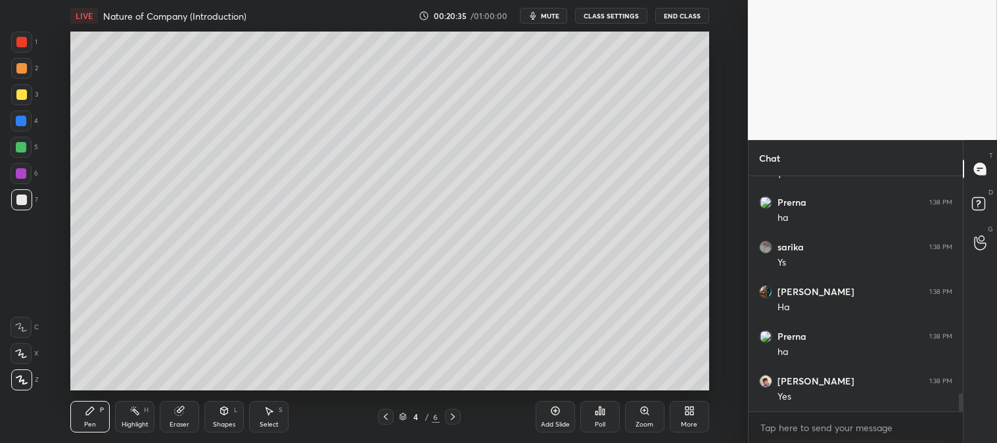
click at [644, 421] on div "Zoom" at bounding box center [645, 424] width 18 height 7
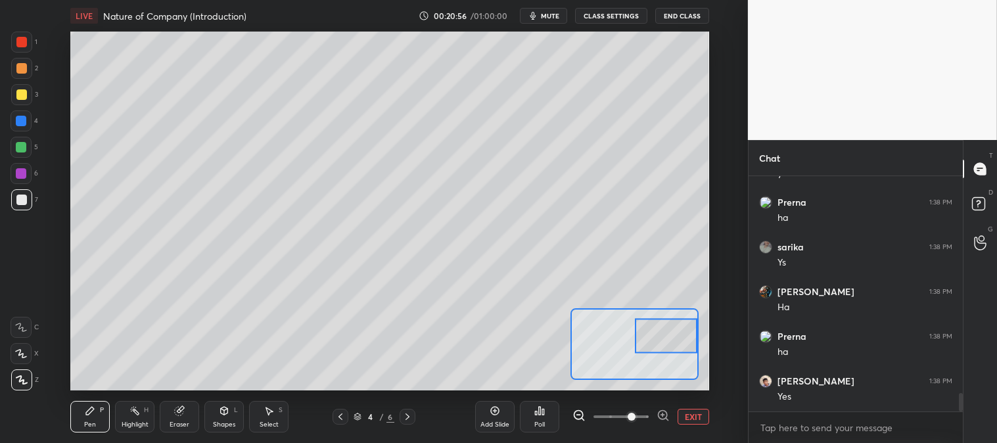
click at [694, 419] on button "EXIT" at bounding box center [694, 417] width 32 height 16
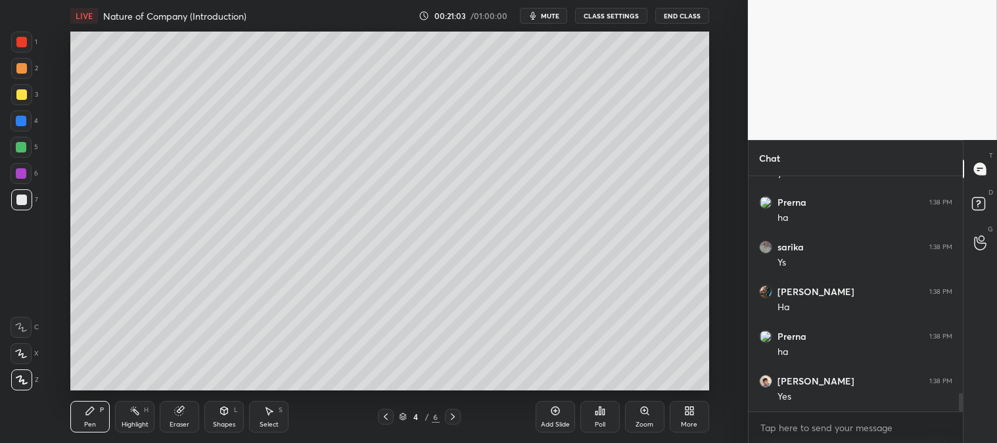
click at [639, 423] on div "Zoom" at bounding box center [645, 424] width 18 height 7
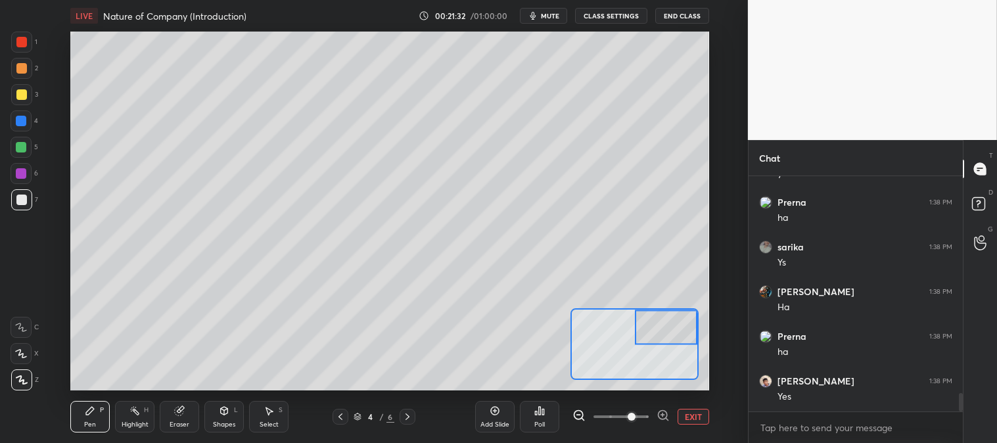
click at [697, 417] on button "EXIT" at bounding box center [694, 417] width 32 height 16
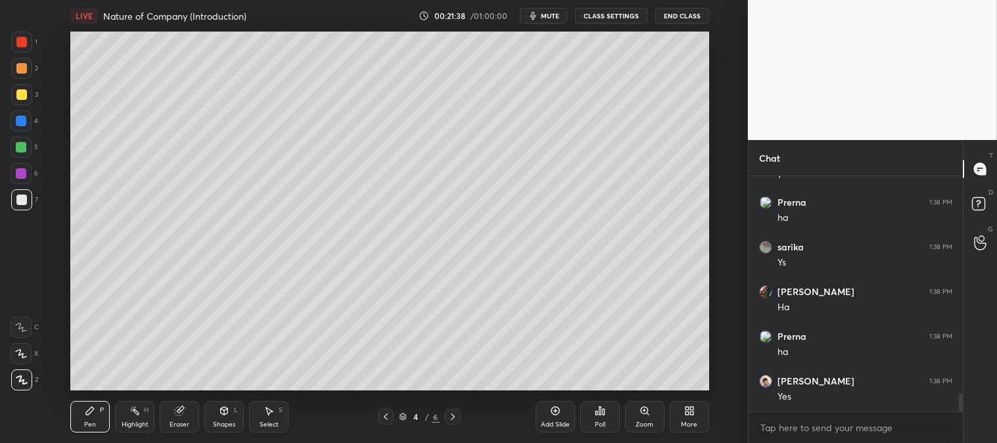
click at [22, 88] on div at bounding box center [21, 94] width 21 height 21
click at [642, 417] on div "Zoom" at bounding box center [644, 417] width 39 height 32
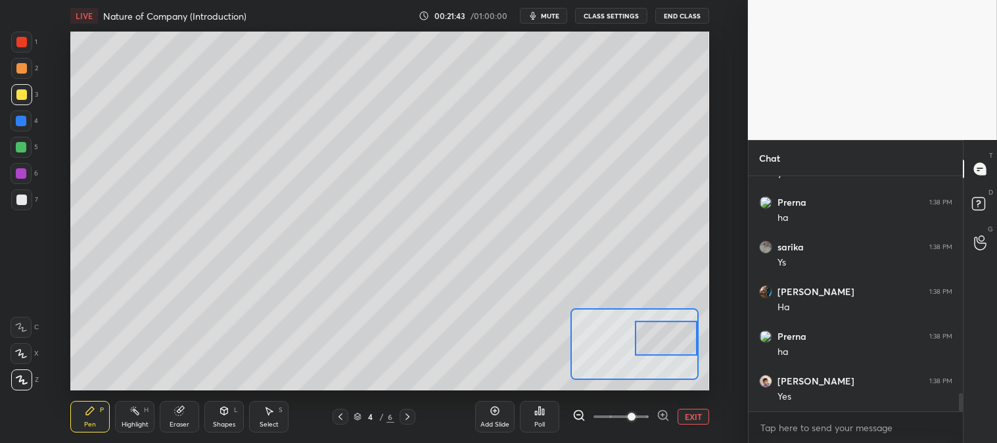
click at [692, 418] on button "EXIT" at bounding box center [694, 417] width 32 height 16
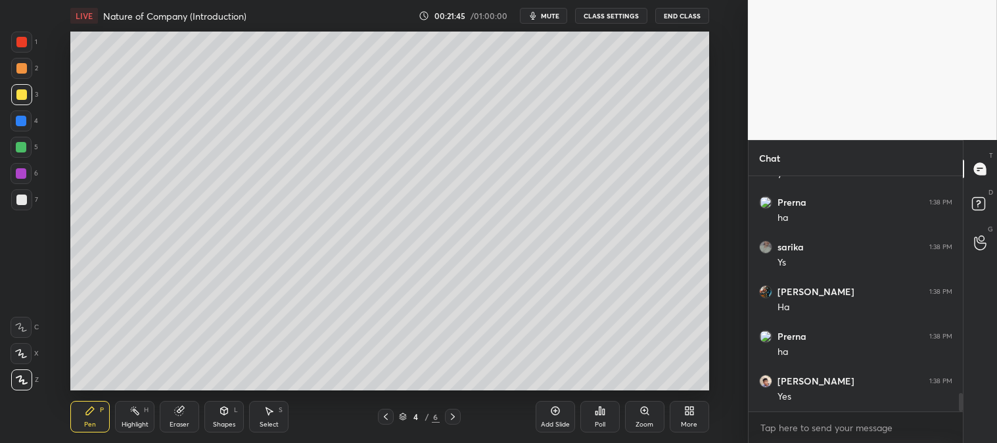
click at [643, 415] on icon at bounding box center [645, 411] width 11 height 11
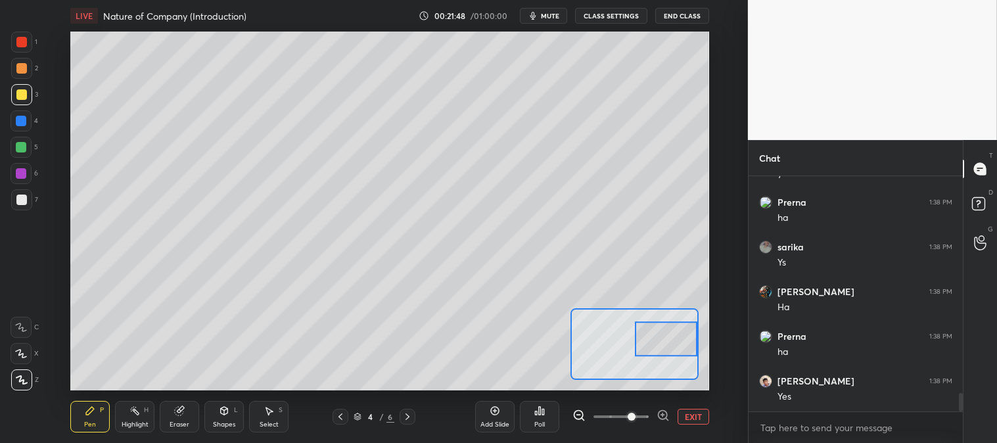
click at [548, 13] on span "mute" at bounding box center [550, 15] width 18 height 9
click at [550, 20] on span "unmute" at bounding box center [548, 15] width 28 height 9
click at [694, 421] on button "EXIT" at bounding box center [694, 417] width 32 height 16
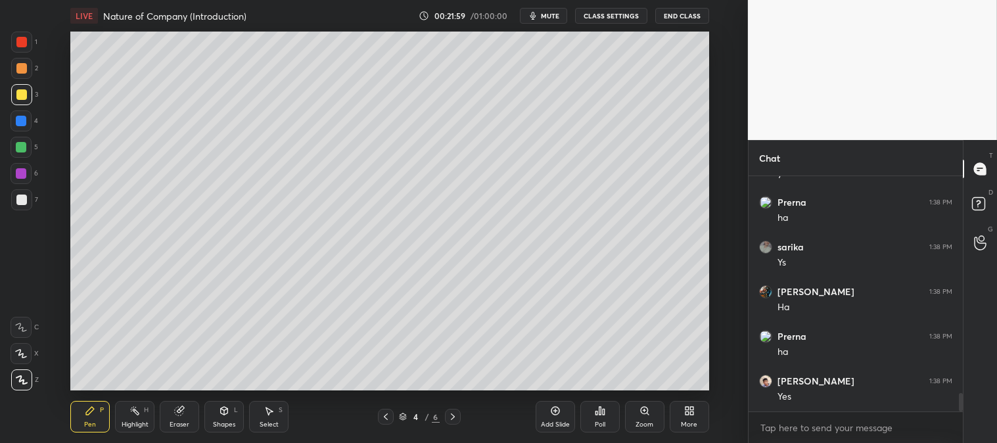
click at [638, 417] on div "Zoom" at bounding box center [644, 417] width 39 height 32
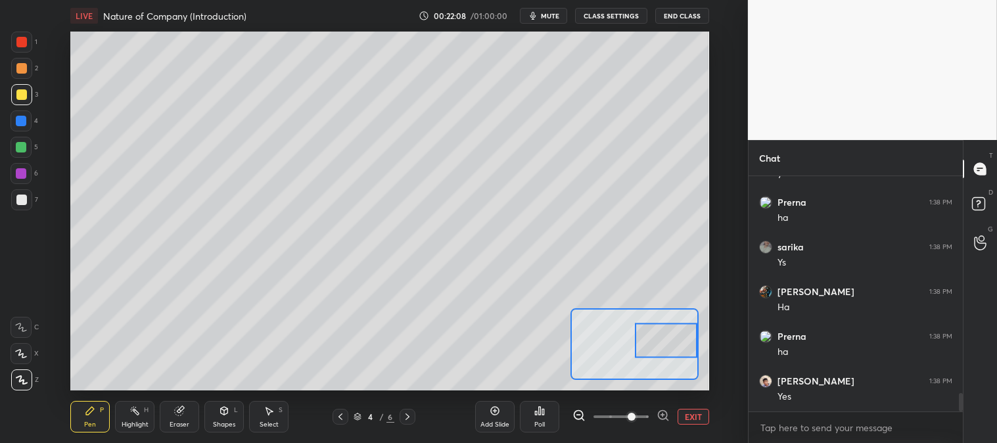
click at [20, 41] on div at bounding box center [21, 42] width 11 height 11
click at [16, 69] on div at bounding box center [21, 68] width 11 height 11
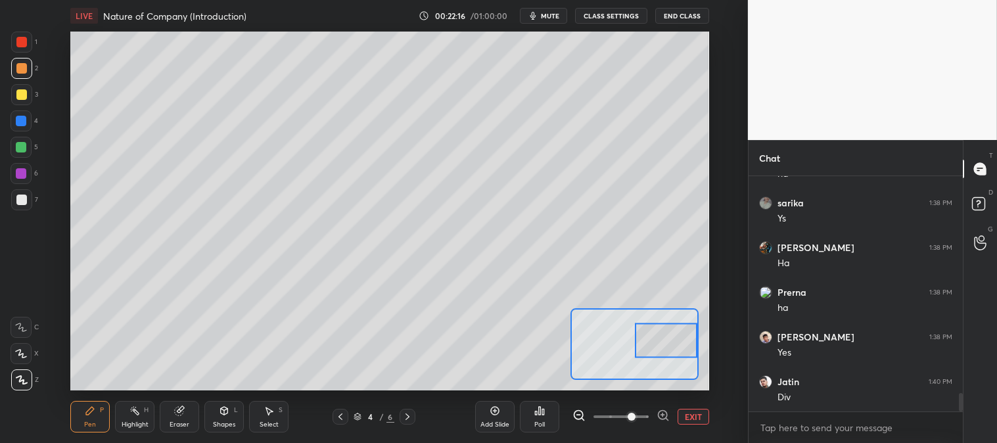
scroll to position [2847, 0]
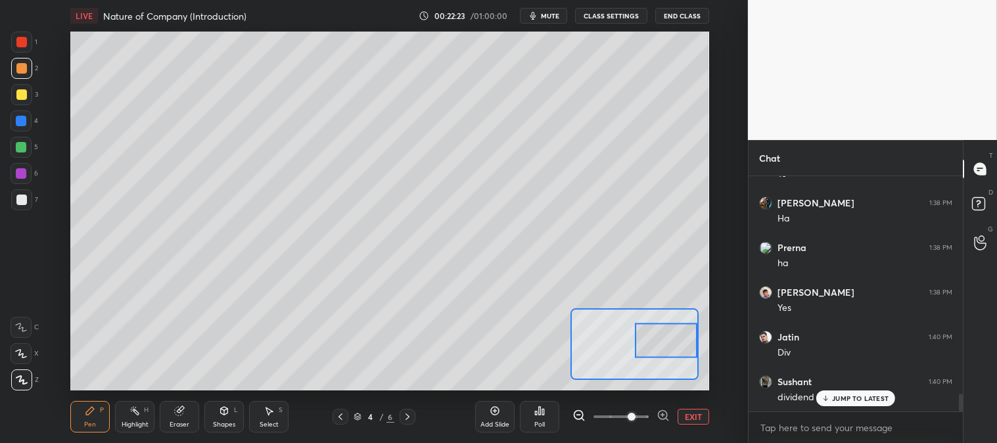
click at [23, 100] on div at bounding box center [21, 94] width 21 height 21
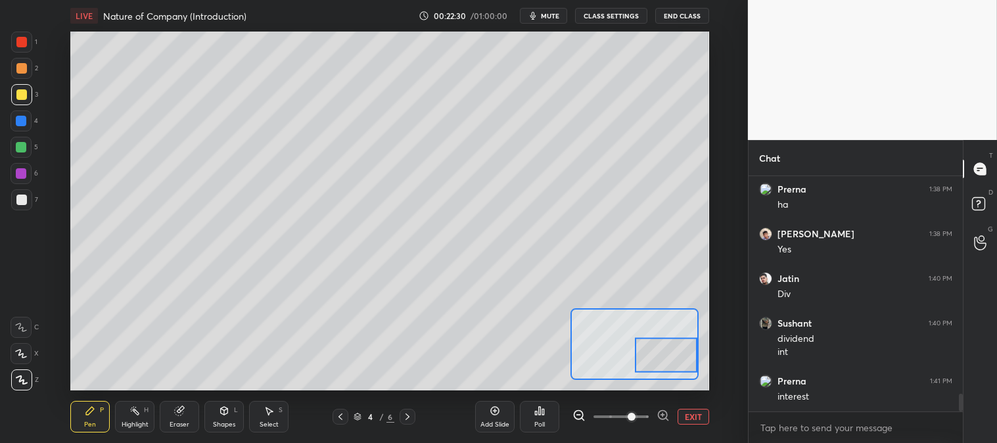
scroll to position [2950, 0]
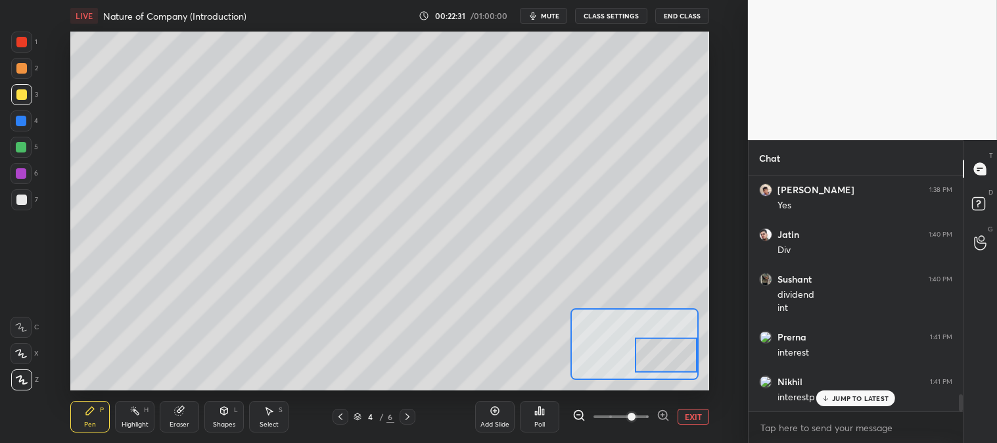
click at [29, 67] on div at bounding box center [21, 68] width 21 height 21
click at [14, 97] on div at bounding box center [21, 94] width 21 height 21
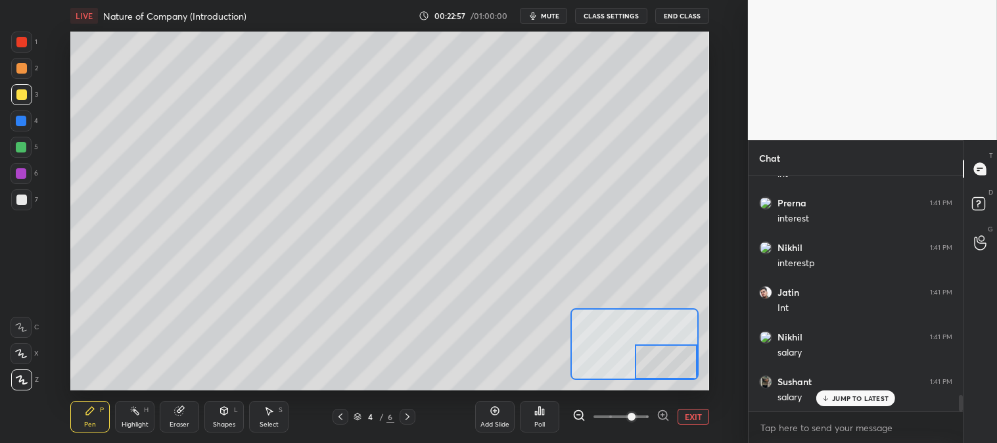
click at [14, 76] on div at bounding box center [21, 68] width 21 height 21
click at [16, 94] on div at bounding box center [21, 94] width 11 height 11
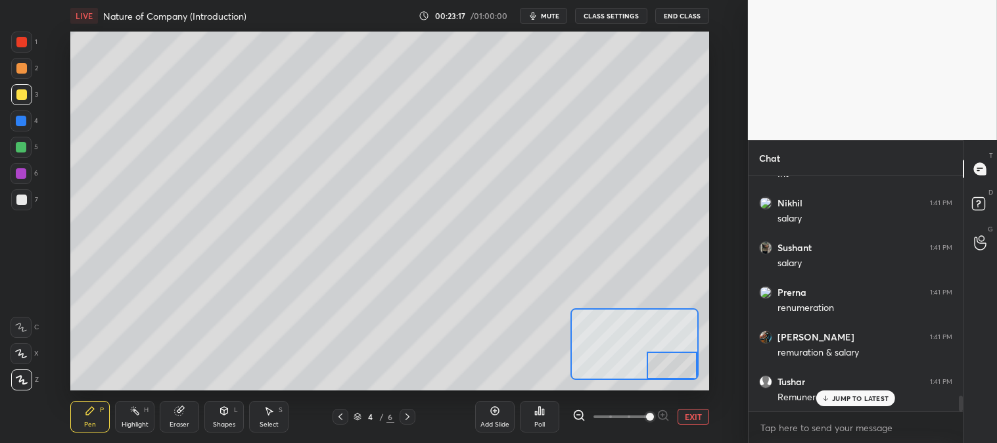
scroll to position [3262, 0]
click at [22, 70] on div at bounding box center [21, 68] width 11 height 11
click at [697, 415] on button "EXIT" at bounding box center [694, 417] width 32 height 16
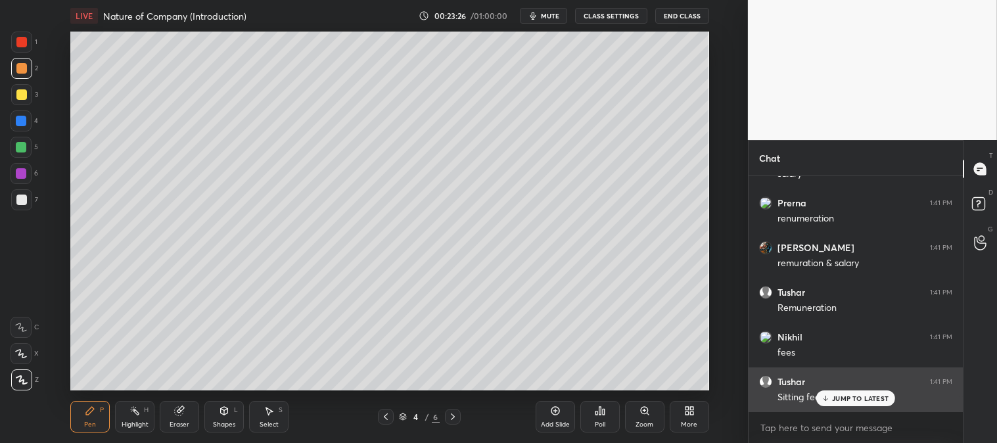
click at [848, 399] on p "JUMP TO LATEST" at bounding box center [860, 398] width 57 height 8
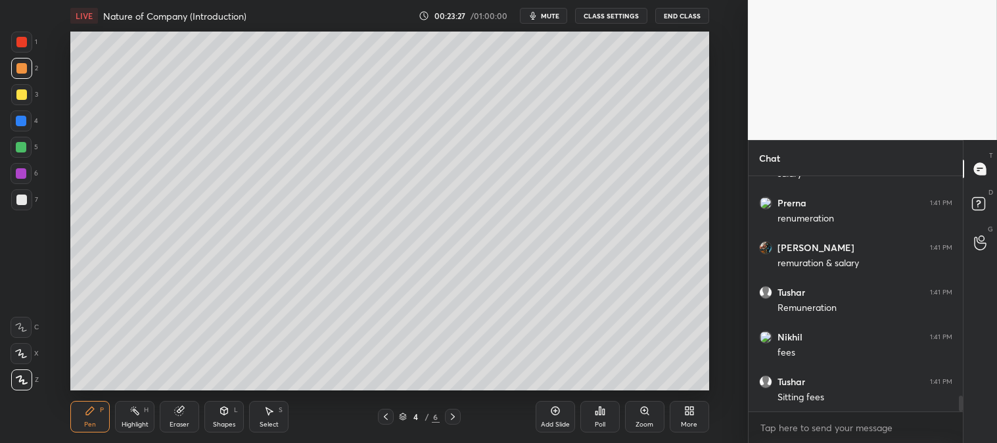
click at [550, 14] on span "mute" at bounding box center [550, 15] width 18 height 9
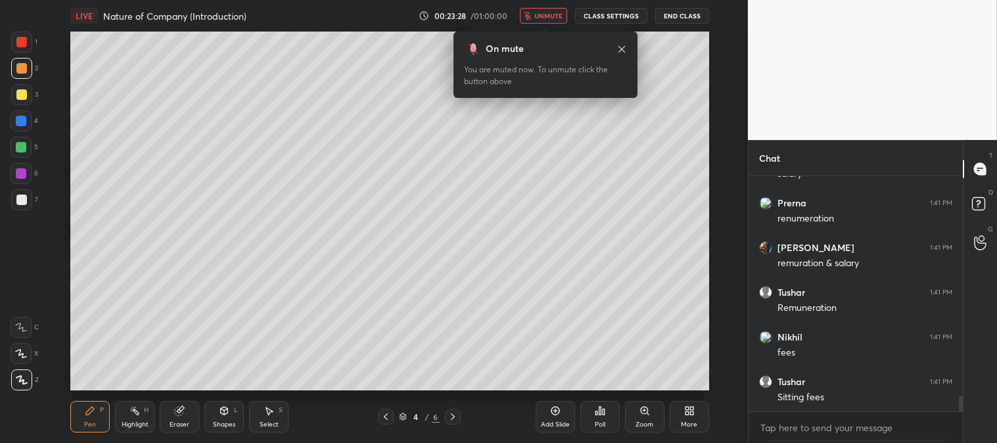
click at [549, 18] on span "unmute" at bounding box center [548, 15] width 28 height 9
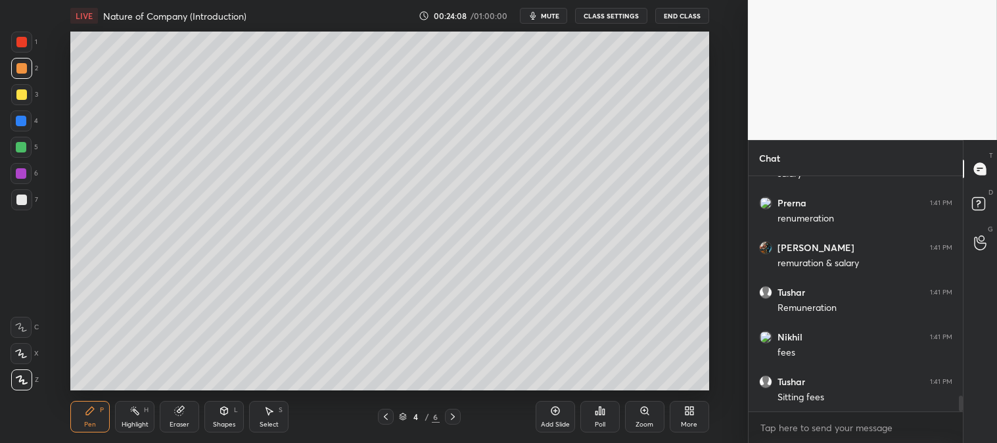
scroll to position [3352, 0]
click at [178, 424] on div "Eraser" at bounding box center [180, 424] width 20 height 7
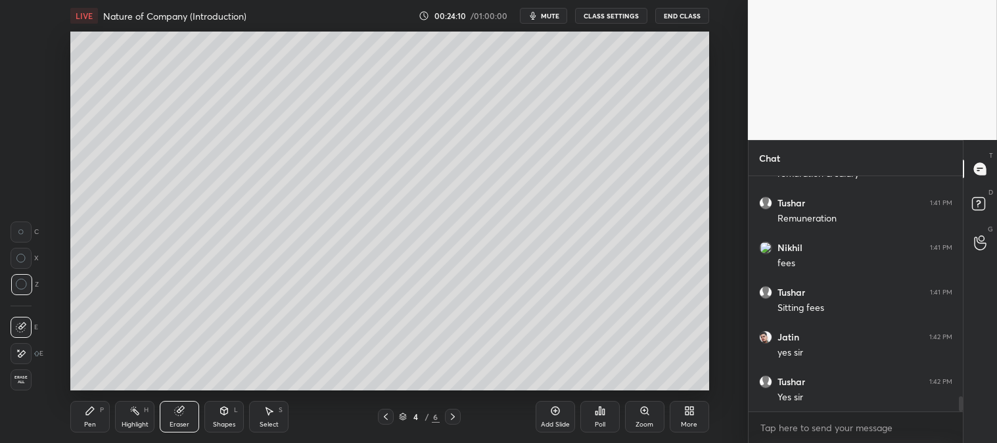
scroll to position [3441, 0]
click at [82, 427] on div "Pen P" at bounding box center [89, 417] width 39 height 32
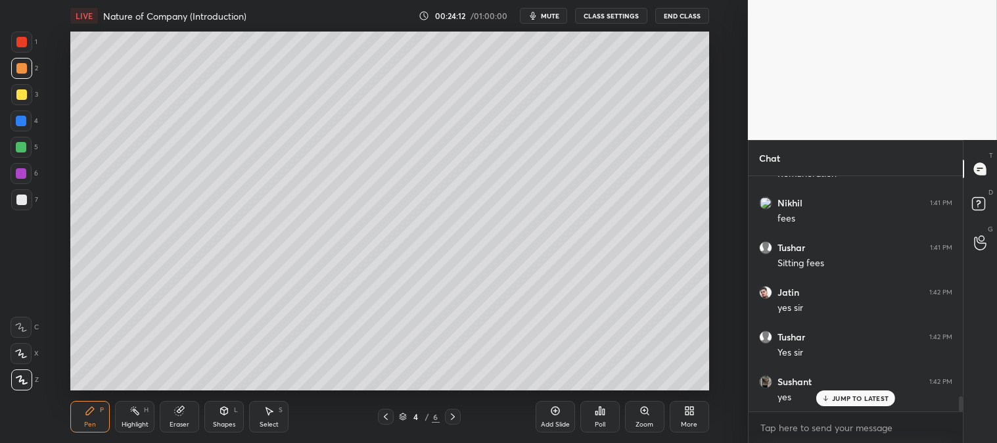
click at [79, 429] on div "Pen P" at bounding box center [89, 417] width 39 height 32
click at [16, 39] on div at bounding box center [21, 42] width 11 height 11
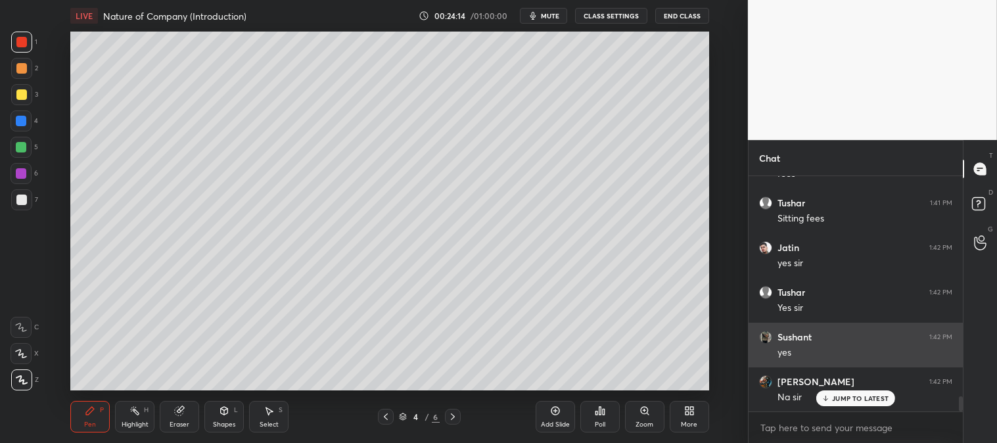
click at [843, 394] on p "JUMP TO LATEST" at bounding box center [860, 398] width 57 height 8
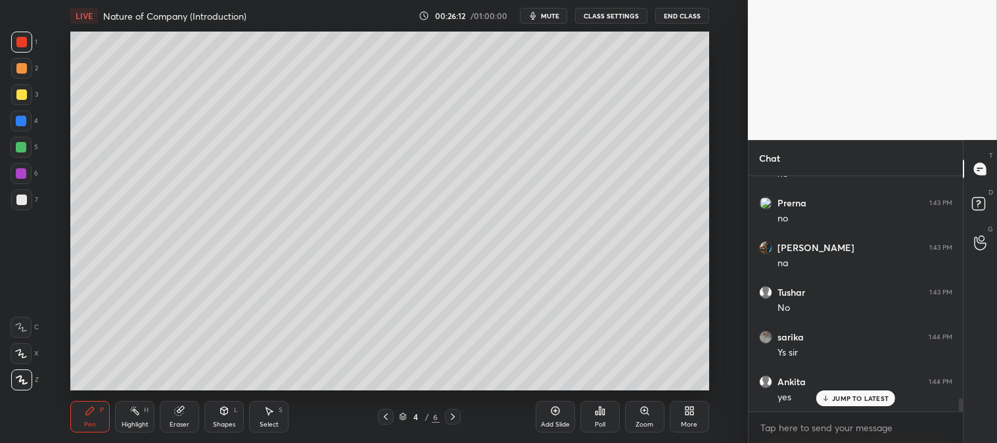
scroll to position [4028, 0]
click at [840, 396] on p "JUMP TO LATEST" at bounding box center [860, 398] width 57 height 8
click at [546, 412] on div "Add Slide" at bounding box center [555, 417] width 39 height 32
click at [642, 415] on icon at bounding box center [645, 411] width 11 height 11
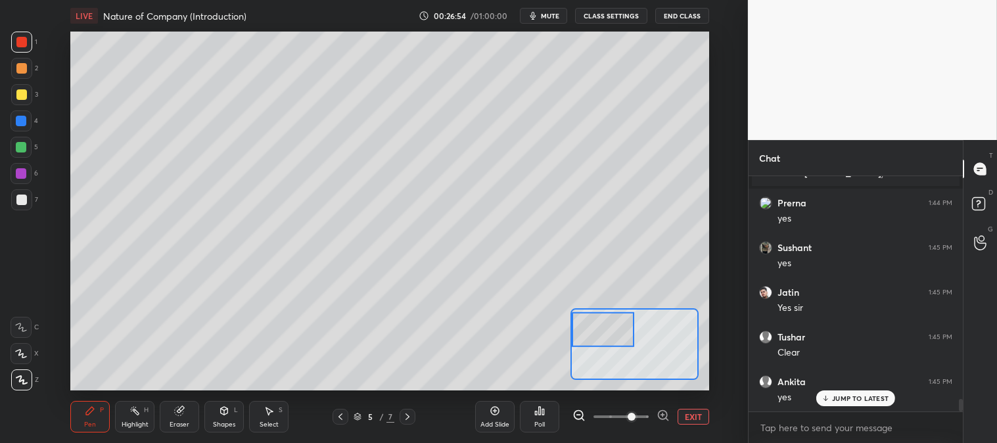
click at [89, 417] on div "Pen P" at bounding box center [89, 417] width 39 height 32
click at [21, 89] on div at bounding box center [21, 94] width 11 height 11
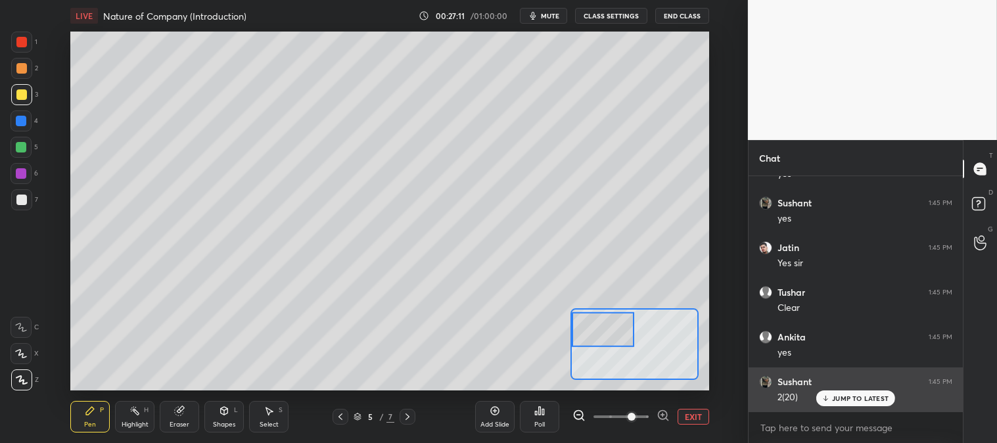
click at [847, 397] on p "JUMP TO LATEST" at bounding box center [860, 398] width 57 height 8
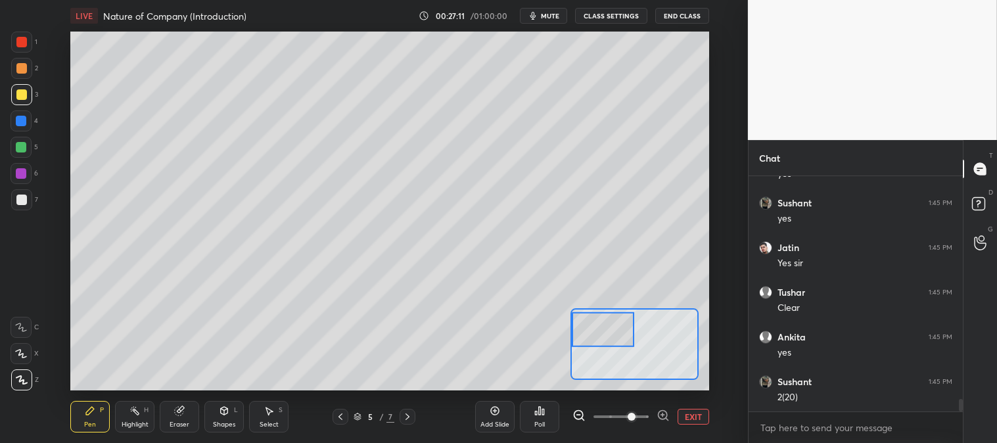
click at [689, 418] on button "EXIT" at bounding box center [694, 417] width 32 height 16
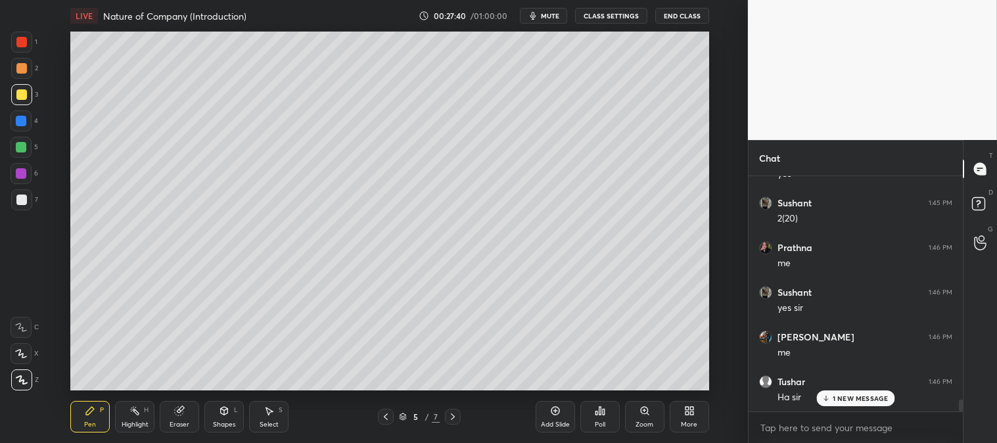
scroll to position [4519, 0]
click at [640, 417] on div "Zoom" at bounding box center [644, 417] width 39 height 32
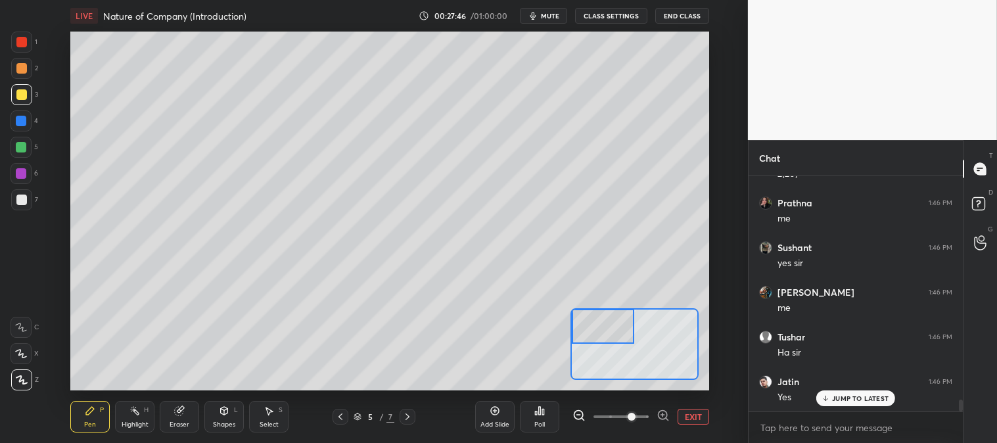
click at [93, 404] on div "Pen P" at bounding box center [89, 417] width 39 height 32
click at [22, 200] on div at bounding box center [21, 200] width 11 height 11
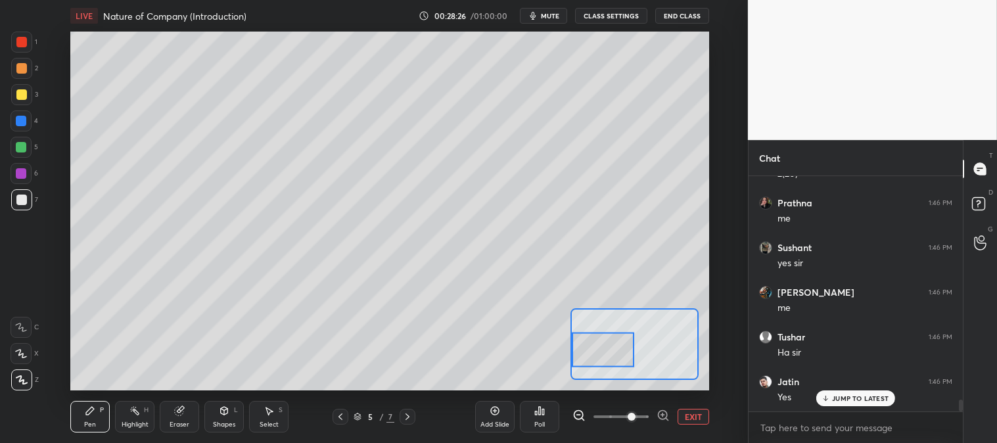
click at [633, 356] on div at bounding box center [603, 350] width 62 height 35
click at [697, 416] on button "EXIT" at bounding box center [694, 417] width 32 height 16
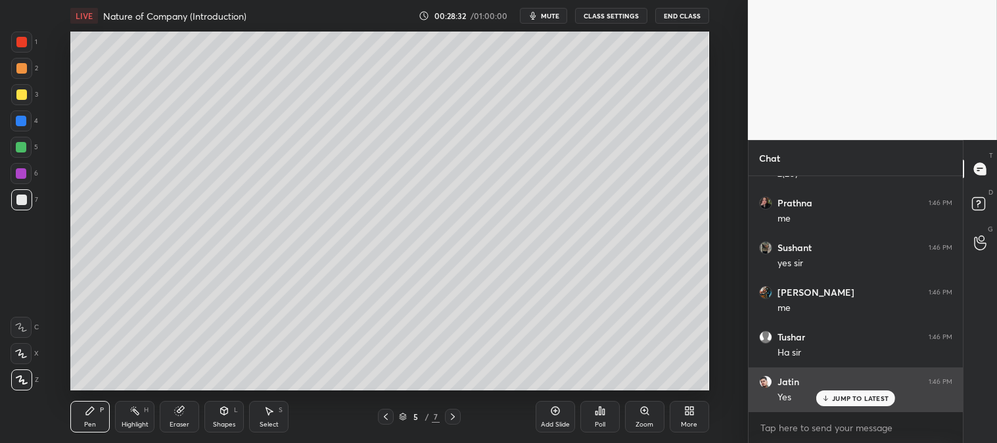
click at [841, 400] on p "JUMP TO LATEST" at bounding box center [860, 398] width 57 height 8
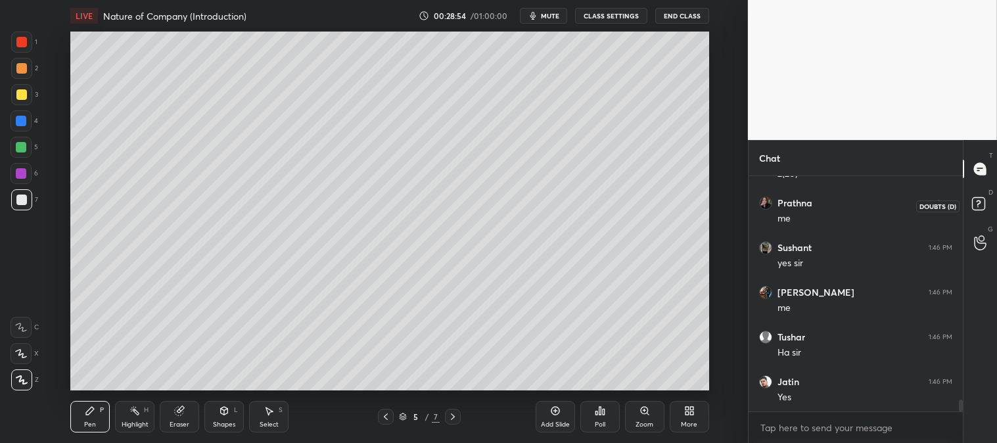
click at [976, 202] on rect at bounding box center [978, 204] width 12 height 12
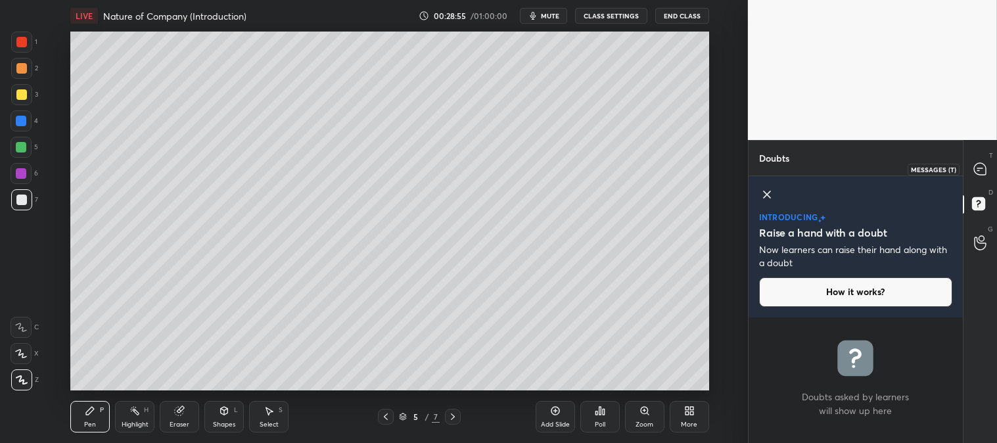
click at [977, 166] on icon at bounding box center [980, 169] width 12 height 12
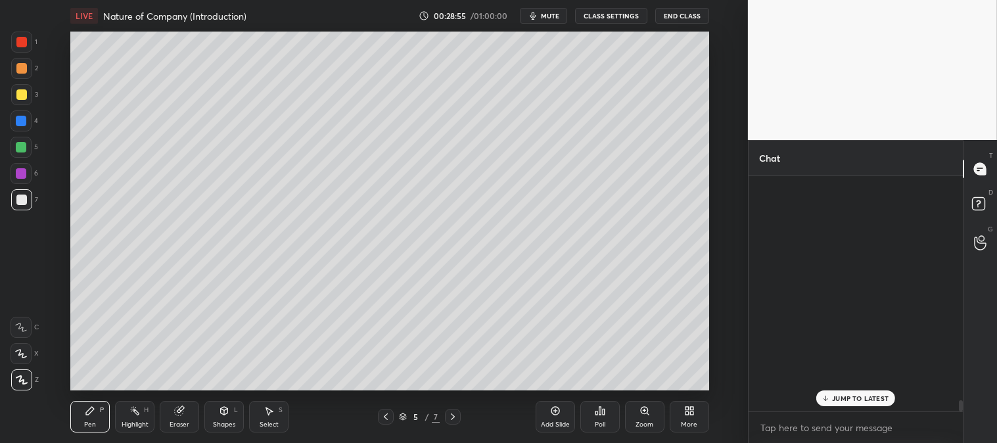
scroll to position [231, 210]
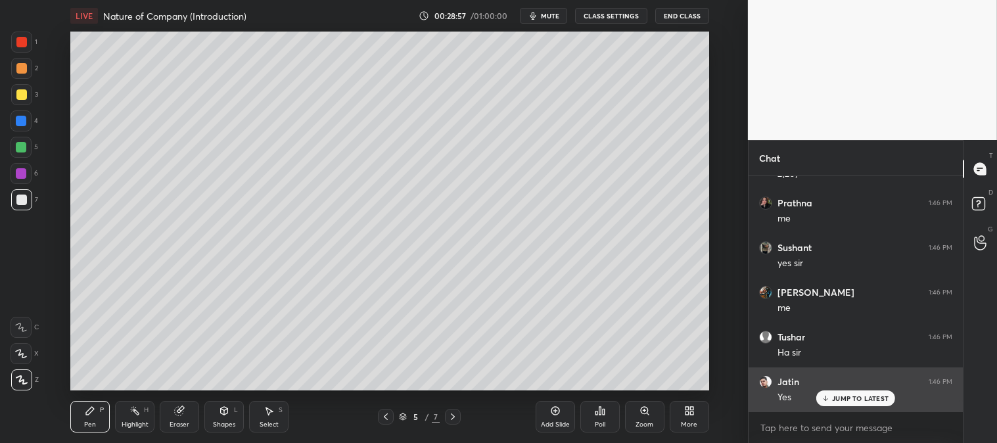
click at [853, 401] on p "JUMP TO LATEST" at bounding box center [860, 398] width 57 height 8
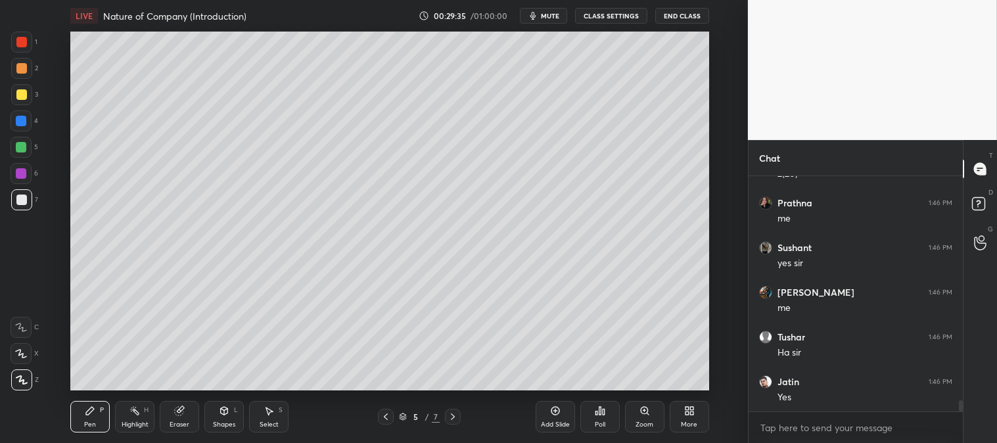
scroll to position [4820, 0]
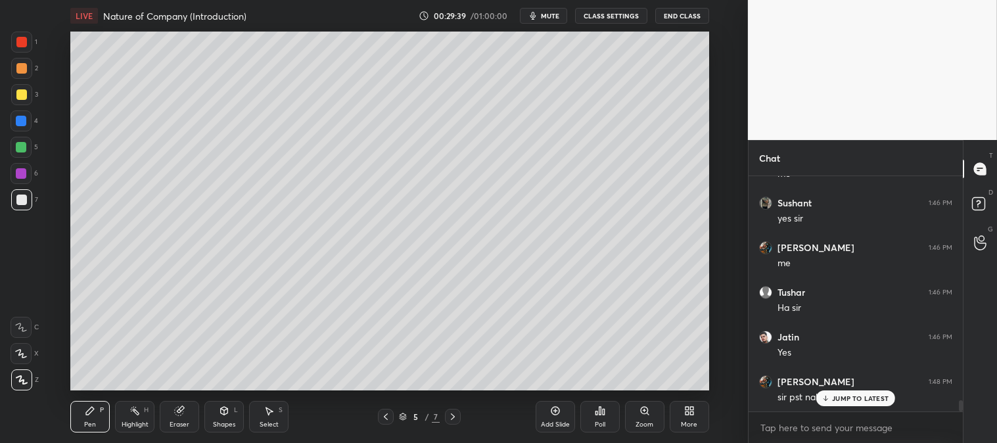
click at [826, 398] on icon at bounding box center [826, 398] width 0 height 5
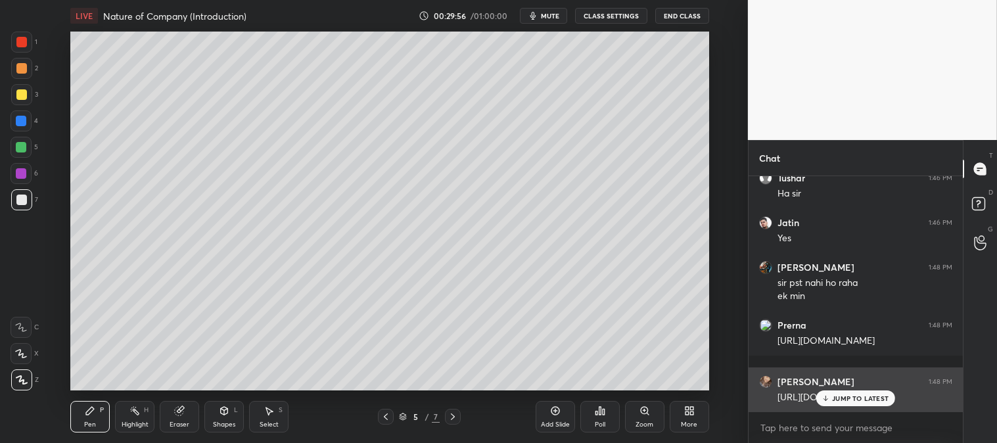
scroll to position [4979, 0]
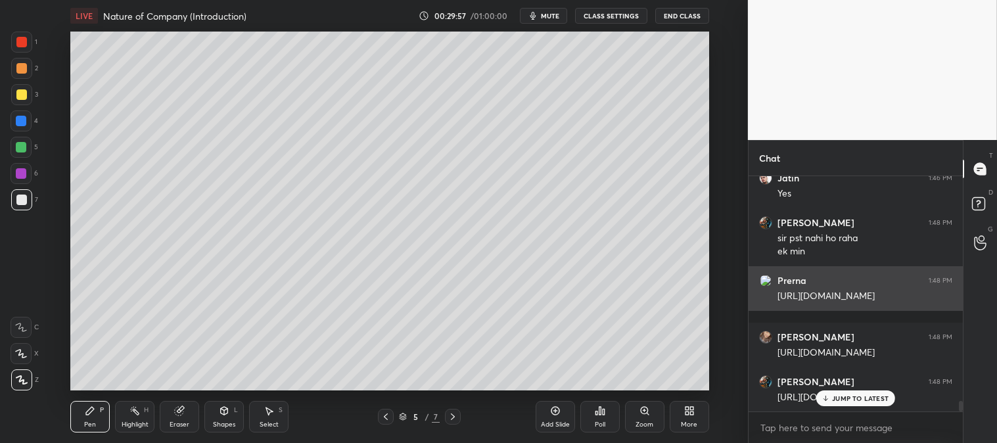
drag, startPoint x: 778, startPoint y: 338, endPoint x: 855, endPoint y: 303, distance: 85.0
click at [855, 303] on div "Prerna 1:48 PM https://e-book.icsi.edu/Default.aspx?page=main" at bounding box center [856, 288] width 214 height 45
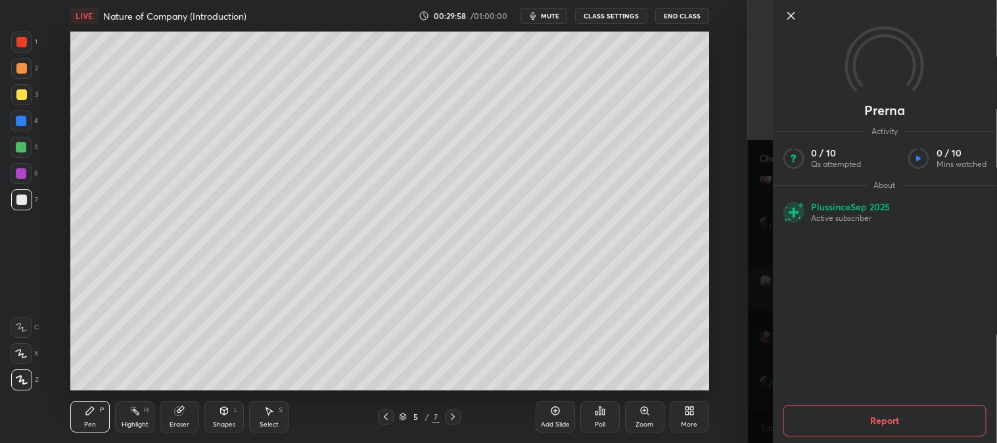
copy div "https://e-book.icsi.edu/Default.aspx?page=main"
click at [792, 10] on icon at bounding box center [791, 16] width 16 height 16
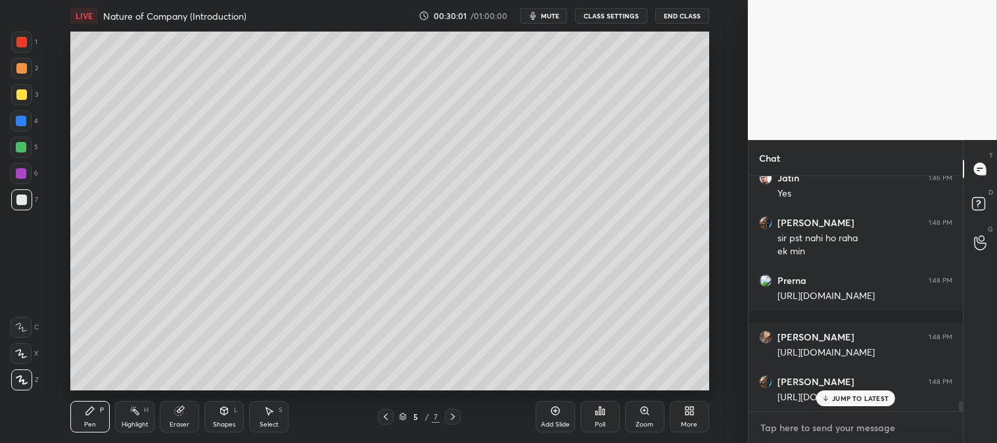
click at [805, 431] on textarea at bounding box center [855, 427] width 193 height 21
type textarea "x"
paste textarea "https://e-book.icsi.edu/Default.aspx?page=main"
type textarea "https://e-book.icsi.edu/Default.aspx?page=main"
type textarea "x"
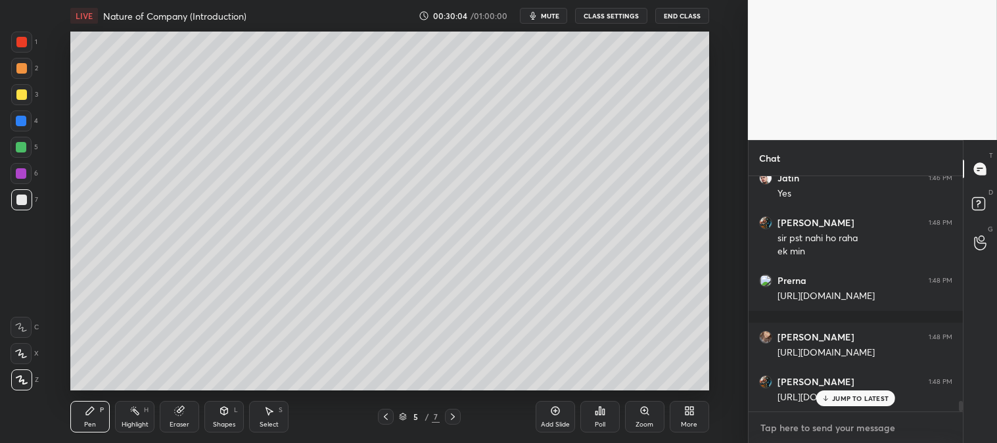
scroll to position [5065, 0]
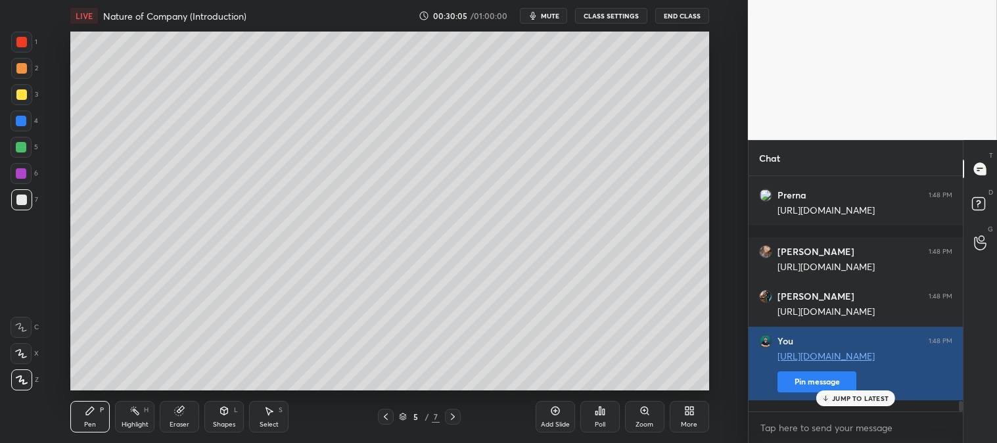
click at [795, 392] on button "Pin message" at bounding box center [817, 381] width 79 height 21
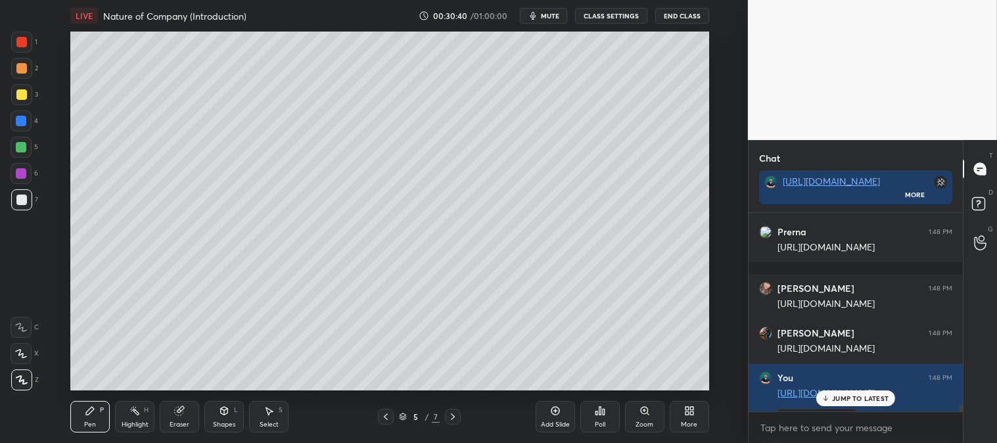
scroll to position [5149, 0]
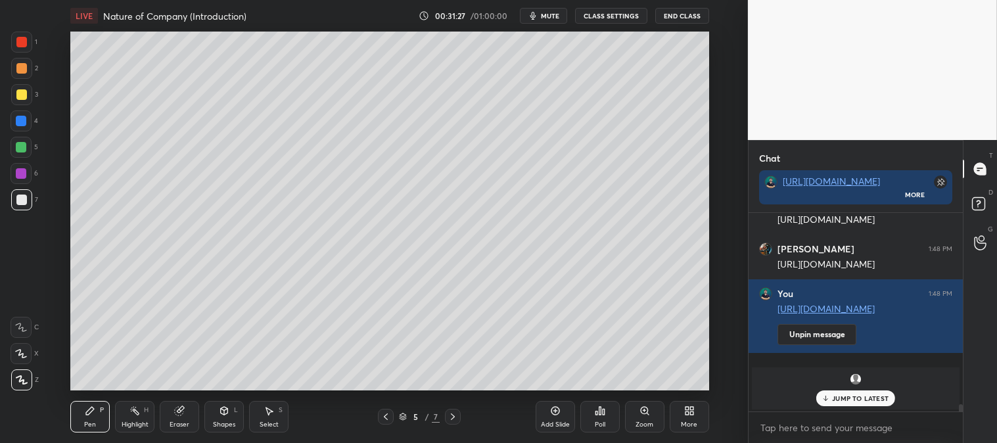
click at [16, 94] on div at bounding box center [21, 94] width 11 height 11
click at [18, 68] on div at bounding box center [21, 68] width 11 height 11
click at [186, 423] on div "Eraser" at bounding box center [180, 424] width 20 height 7
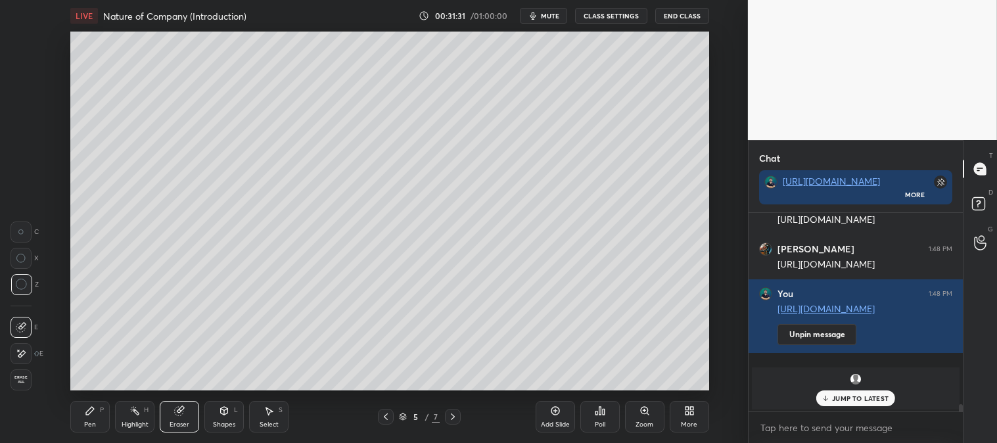
click at [97, 428] on div "Pen P" at bounding box center [89, 417] width 39 height 32
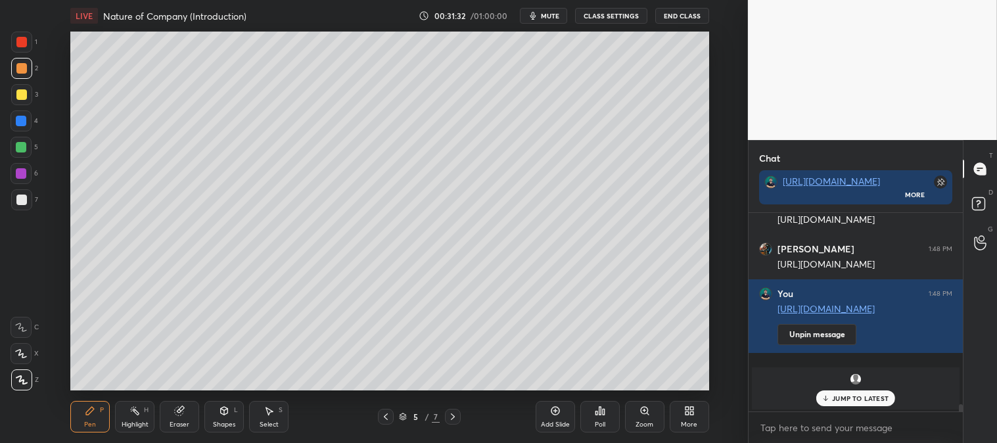
click at [87, 423] on div "Pen" at bounding box center [90, 424] width 12 height 7
click at [22, 205] on div at bounding box center [21, 199] width 21 height 21
click at [177, 410] on icon at bounding box center [179, 411] width 9 height 9
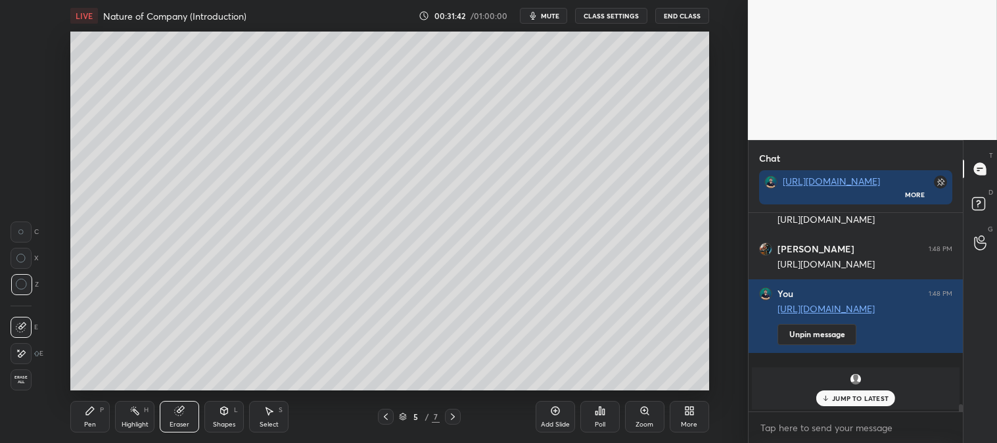
click at [74, 435] on div "Pen P Highlight H Eraser Shapes L Select S 5 / 7 Add Slide Poll Zoom More" at bounding box center [389, 416] width 638 height 53
click at [82, 425] on div "Pen P" at bounding box center [89, 417] width 39 height 32
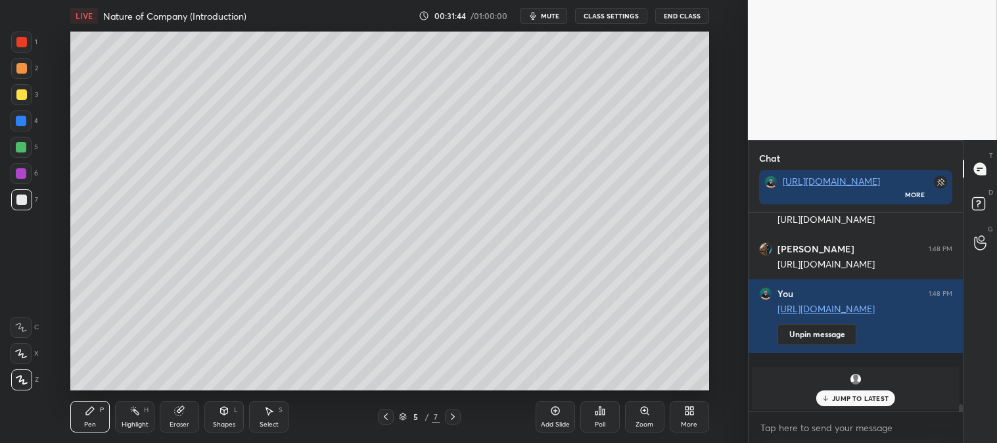
click at [176, 411] on icon at bounding box center [179, 411] width 9 height 9
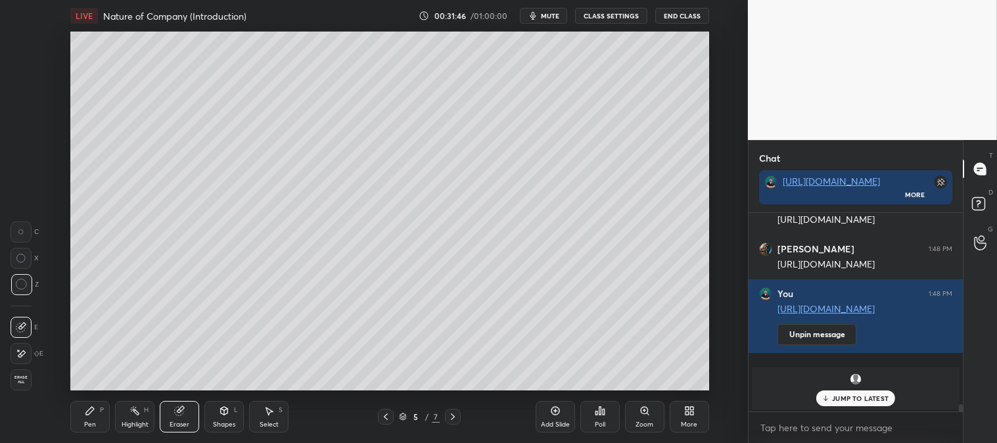
click at [86, 416] on icon at bounding box center [90, 411] width 11 height 11
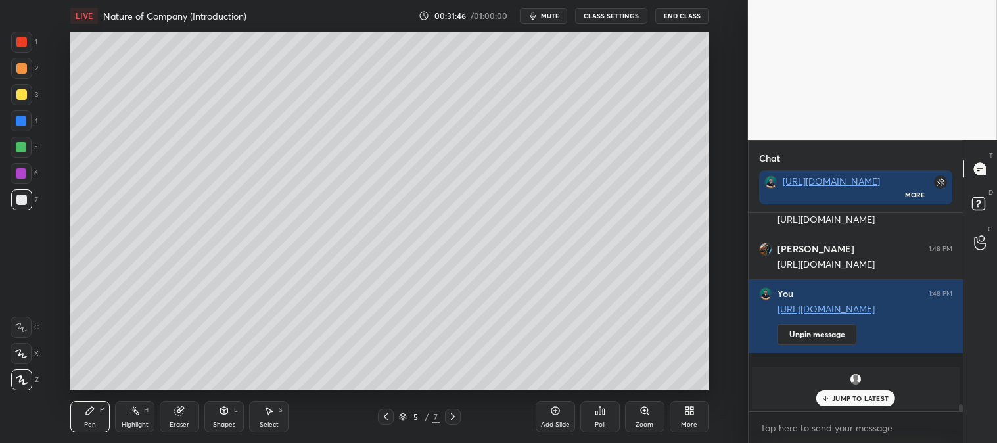
click at [91, 415] on icon at bounding box center [90, 411] width 11 height 11
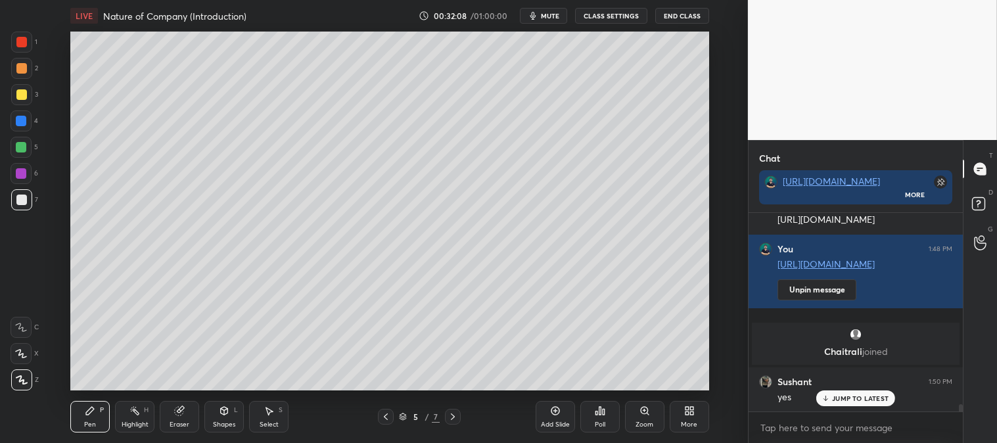
click at [23, 41] on div at bounding box center [21, 42] width 11 height 11
click at [848, 400] on p "JUMP TO LATEST" at bounding box center [860, 398] width 57 height 8
click at [634, 415] on div "Zoom" at bounding box center [644, 417] width 39 height 32
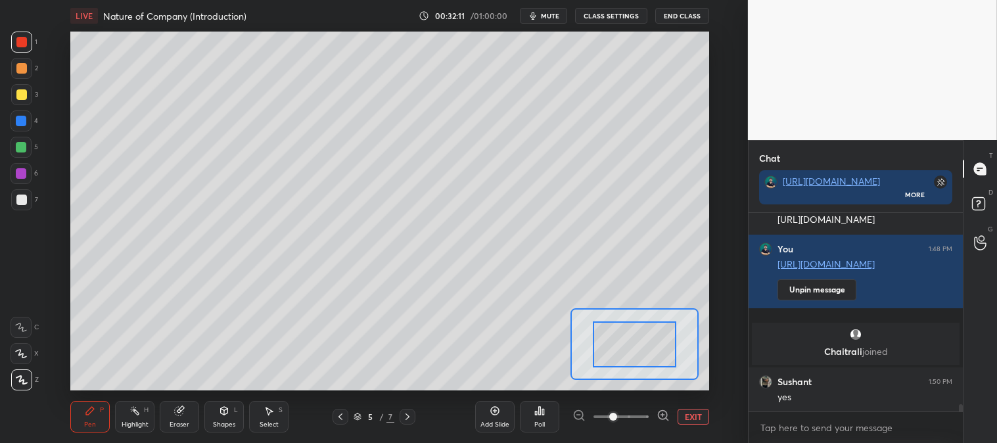
click at [689, 415] on button "EXIT" at bounding box center [694, 417] width 32 height 16
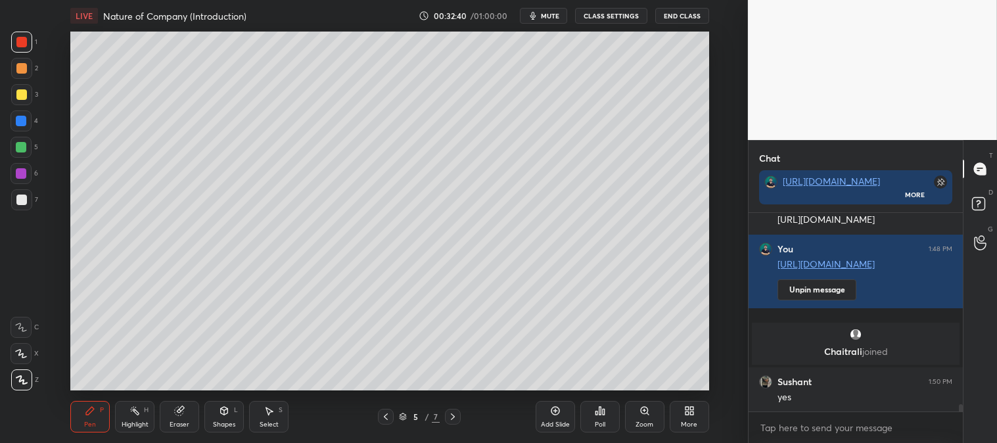
scroll to position [5239, 0]
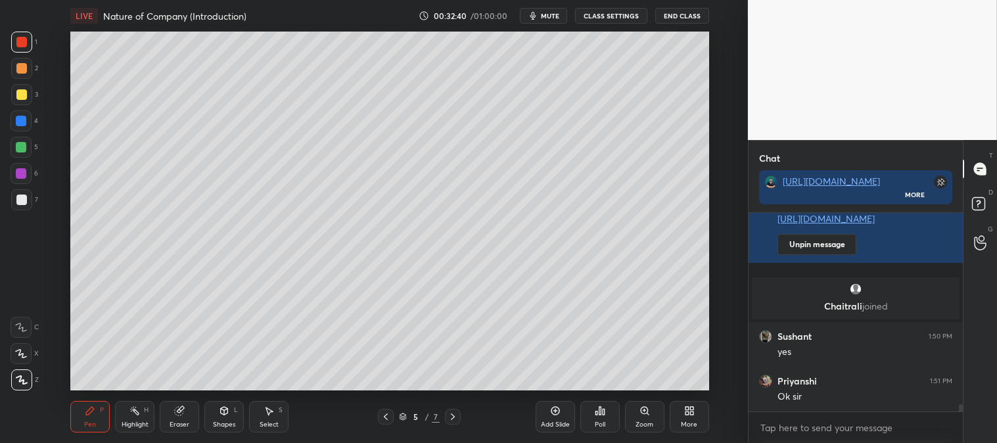
click at [82, 428] on div "Pen P" at bounding box center [89, 417] width 39 height 32
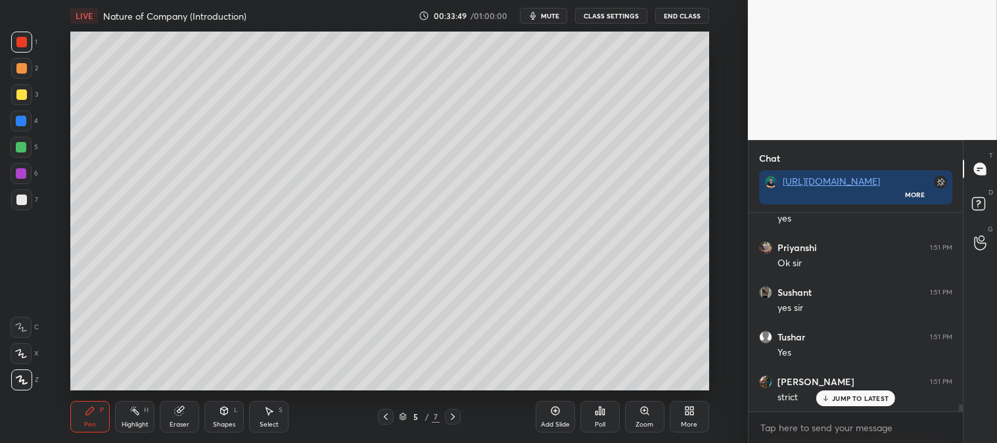
scroll to position [5417, 0]
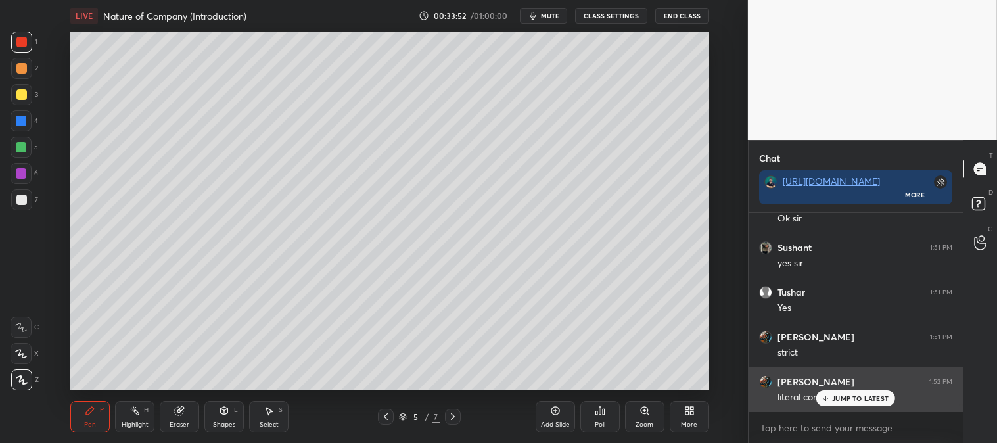
click at [837, 400] on p "JUMP TO LATEST" at bounding box center [860, 398] width 57 height 8
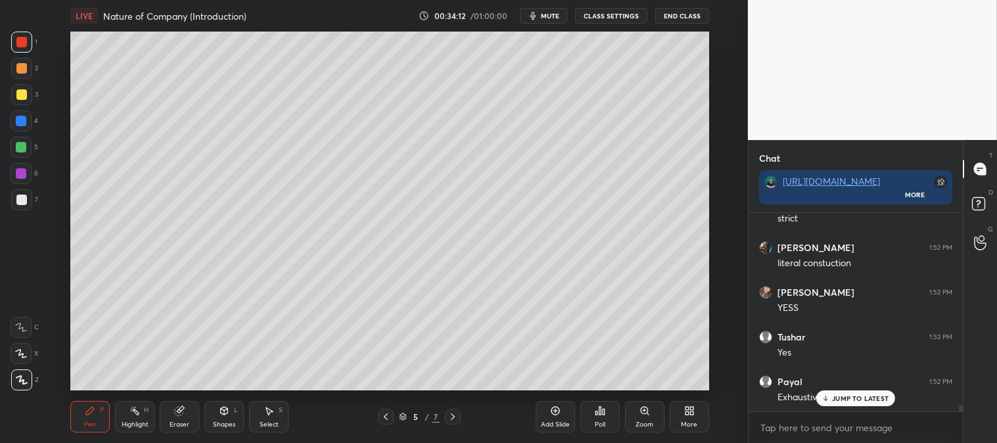
scroll to position [5596, 0]
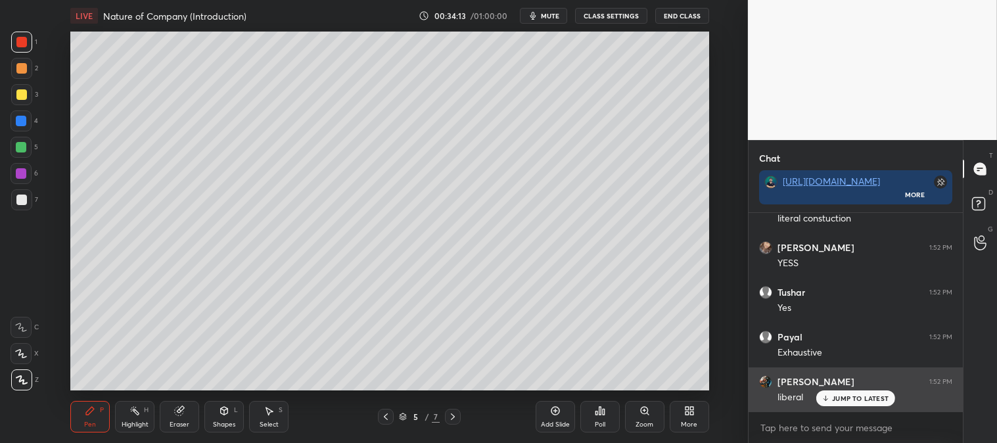
click at [844, 398] on p "JUMP TO LATEST" at bounding box center [860, 398] width 57 height 8
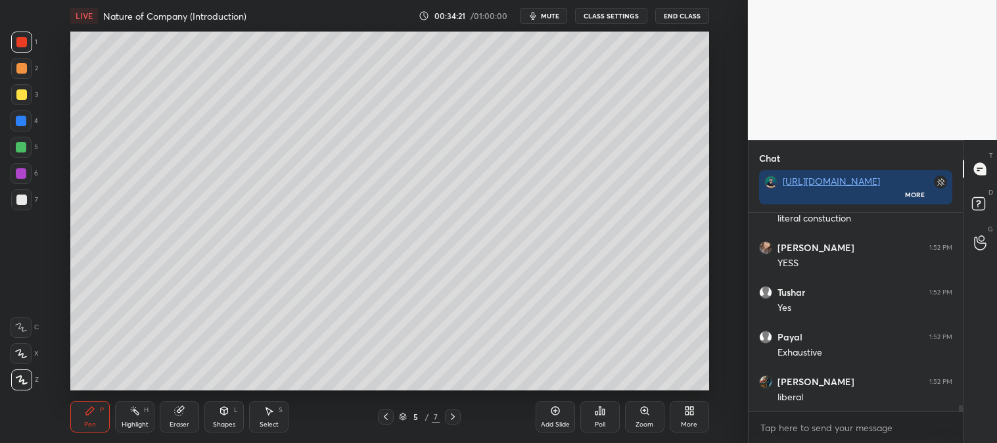
click at [80, 415] on div "Pen P" at bounding box center [89, 417] width 39 height 32
click at [85, 413] on icon at bounding box center [90, 411] width 11 height 11
click at [626, 418] on div "Zoom" at bounding box center [644, 417] width 39 height 32
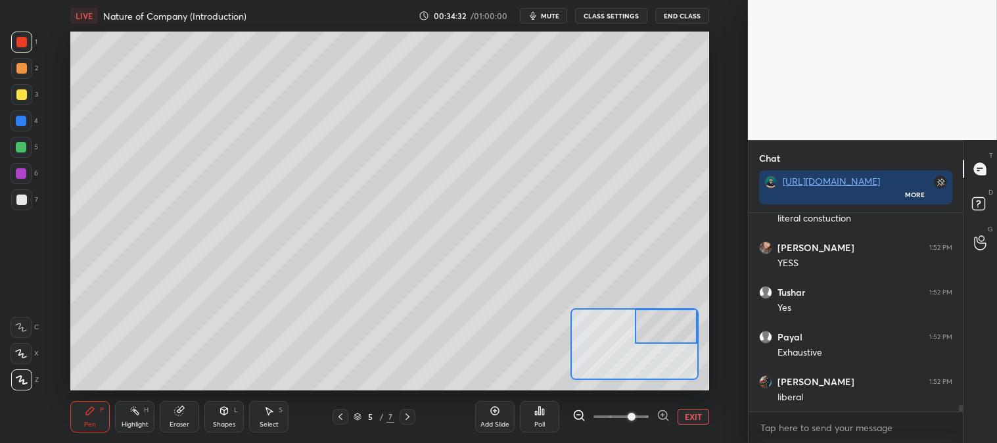
click at [693, 414] on button "EXIT" at bounding box center [694, 417] width 32 height 16
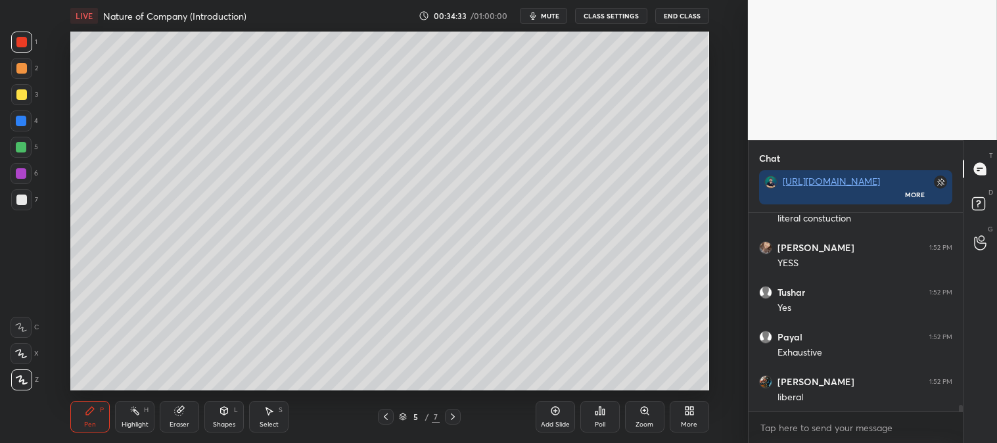
click at [121, 411] on div "Highlight H" at bounding box center [134, 417] width 39 height 32
click at [96, 418] on div "Pen P" at bounding box center [89, 417] width 39 height 32
click at [128, 415] on div "Highlight H" at bounding box center [134, 417] width 39 height 32
click at [22, 377] on icon at bounding box center [21, 380] width 11 height 11
click at [105, 422] on div "Pen P" at bounding box center [89, 417] width 39 height 32
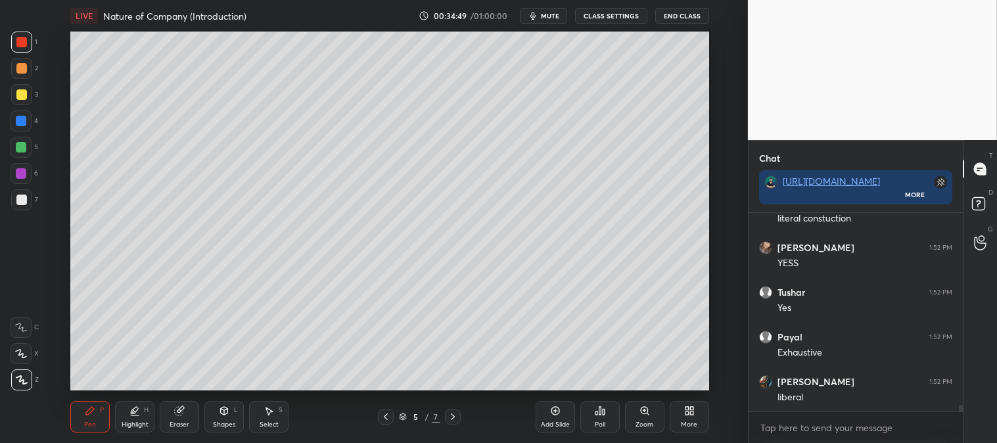
click at [24, 121] on div at bounding box center [21, 121] width 11 height 11
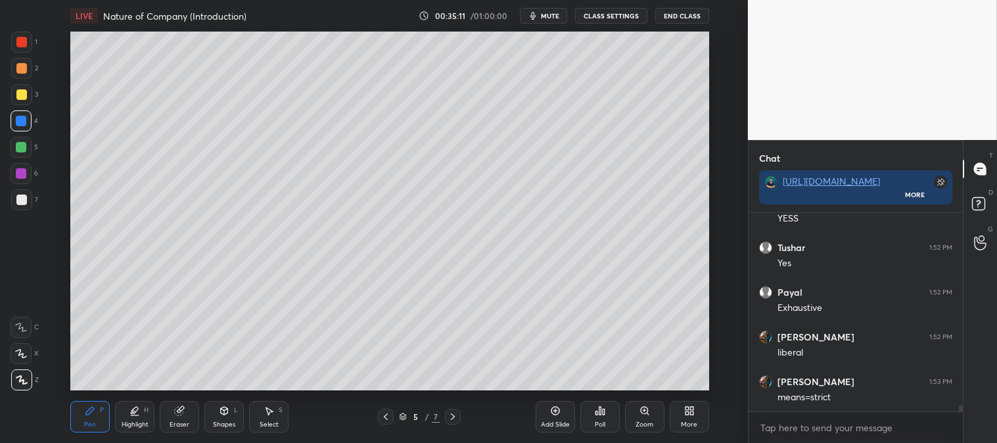
click at [636, 416] on div "Zoom" at bounding box center [644, 417] width 39 height 32
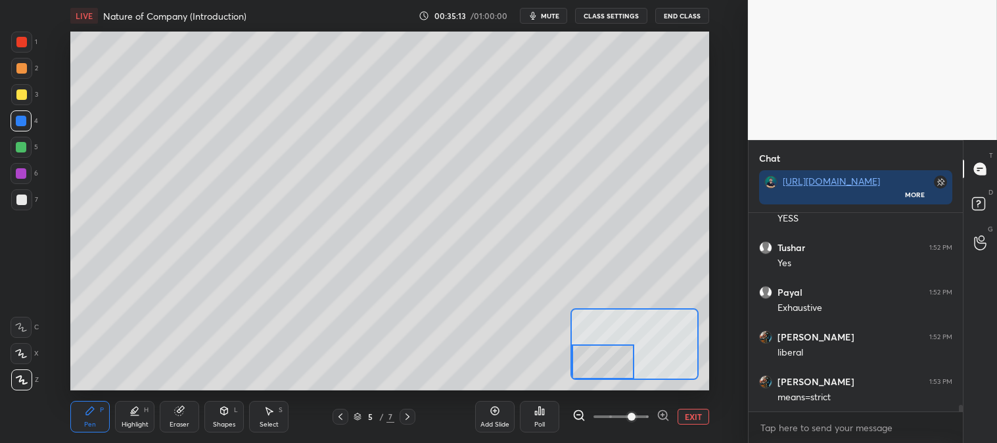
click at [21, 96] on div at bounding box center [21, 94] width 11 height 11
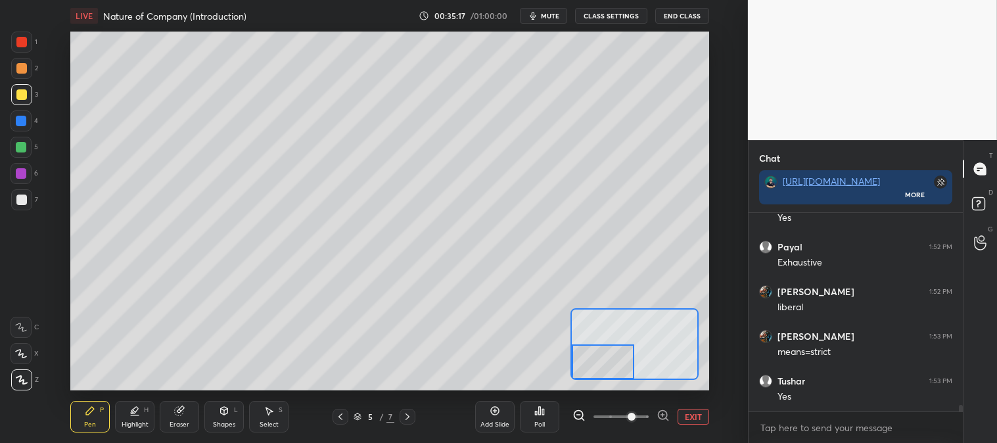
scroll to position [5730, 0]
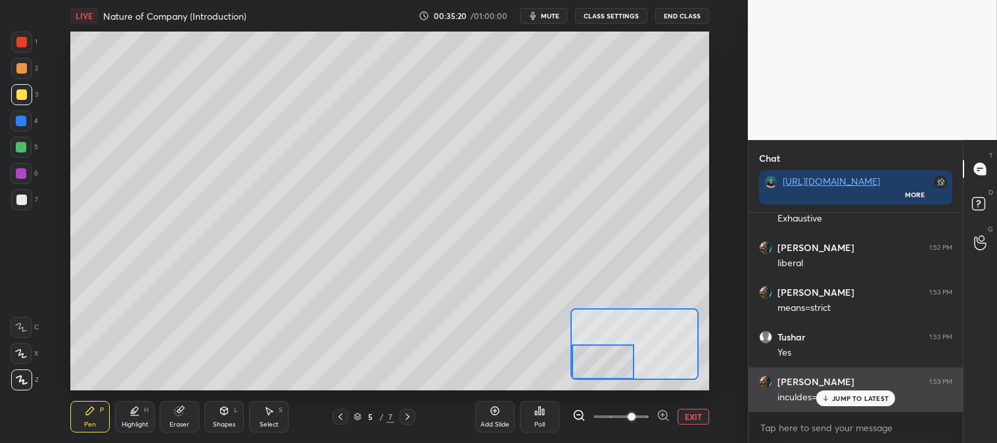
click at [855, 401] on p "JUMP TO LATEST" at bounding box center [860, 398] width 57 height 8
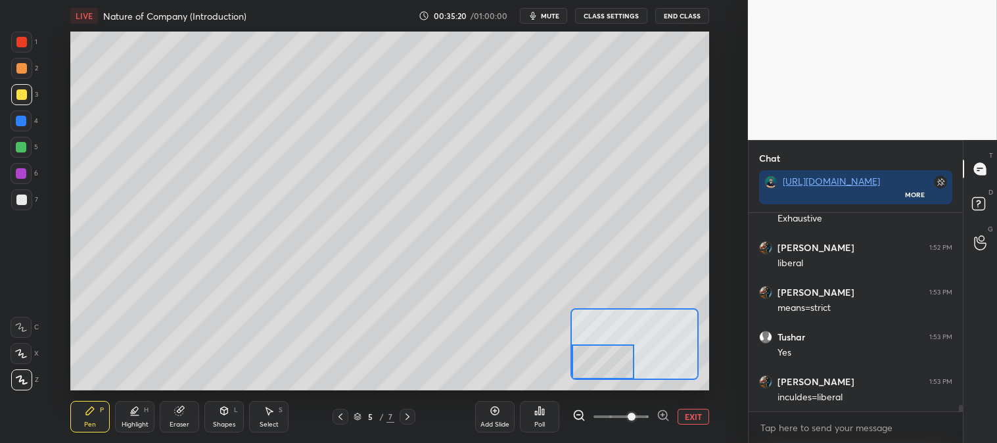
click at [691, 419] on button "EXIT" at bounding box center [694, 417] width 32 height 16
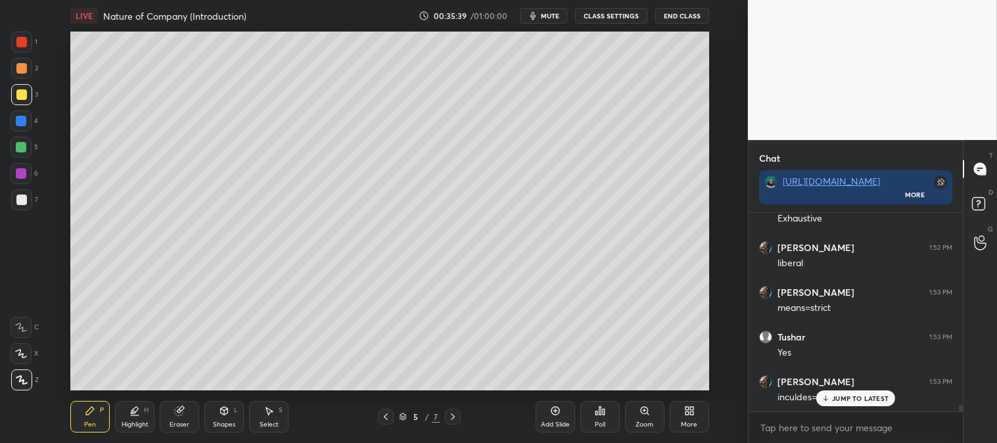
scroll to position [5775, 0]
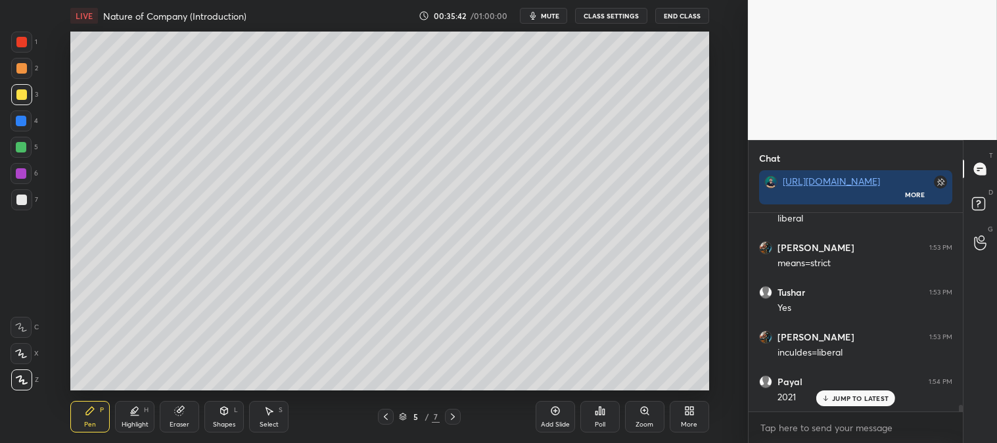
click at [628, 423] on div "Zoom" at bounding box center [644, 417] width 39 height 32
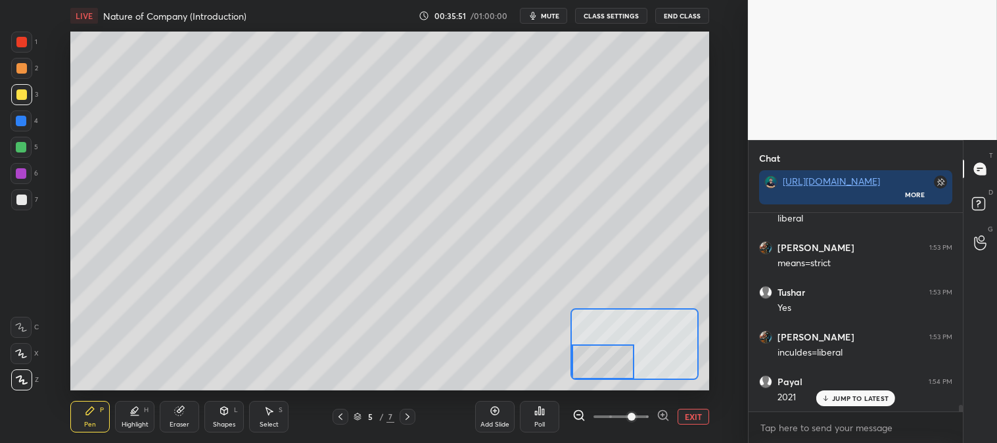
click at [689, 416] on button "EXIT" at bounding box center [694, 417] width 32 height 16
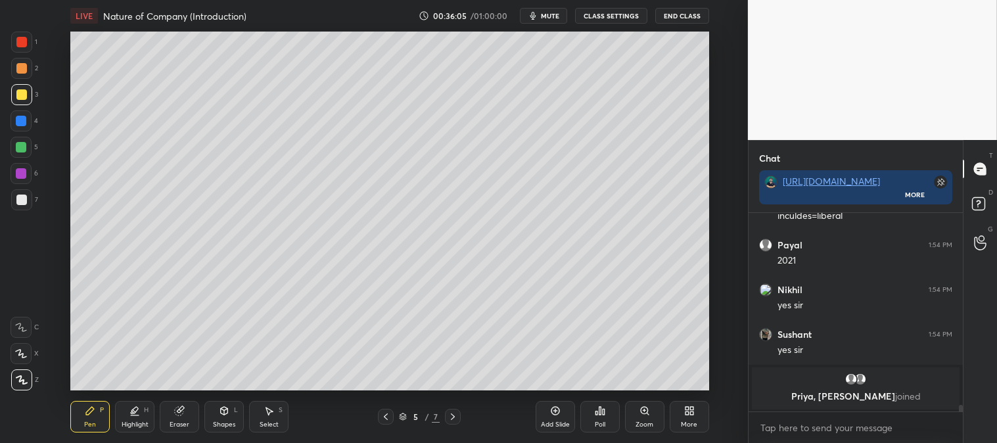
scroll to position [5956, 0]
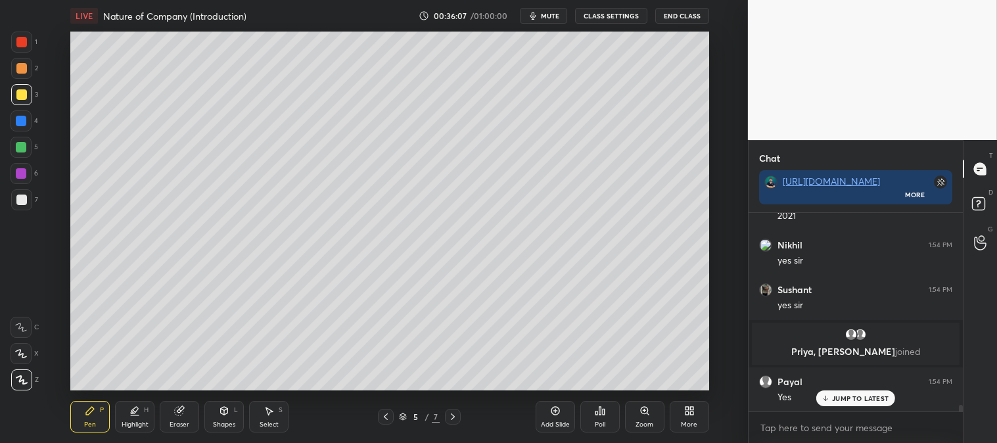
click at [20, 66] on div at bounding box center [21, 68] width 11 height 11
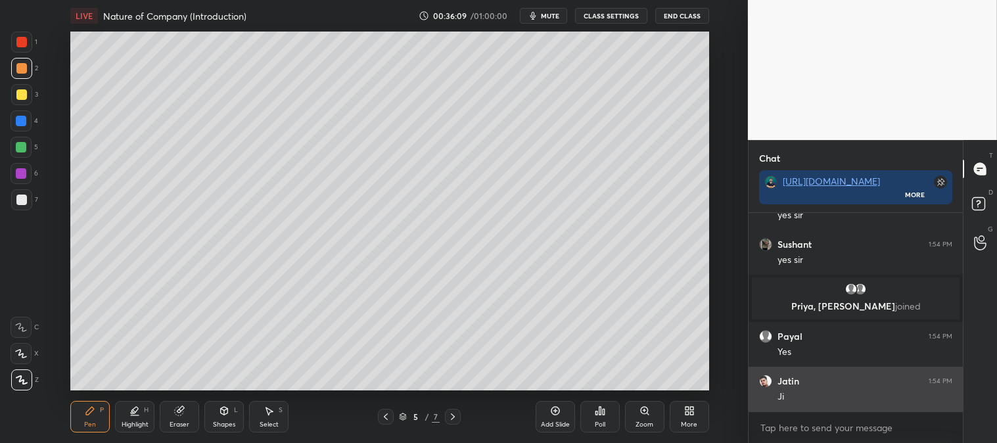
click at [842, 398] on div "Ji" at bounding box center [865, 396] width 175 height 13
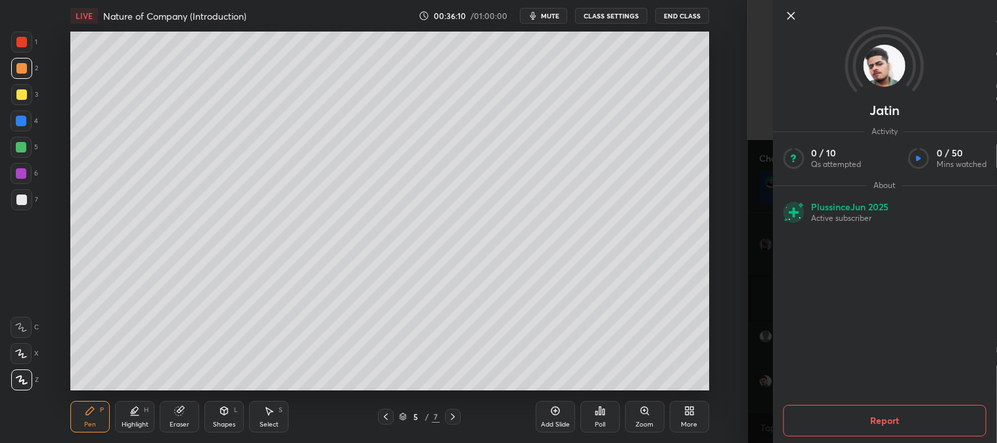
click at [789, 14] on icon at bounding box center [791, 15] width 7 height 7
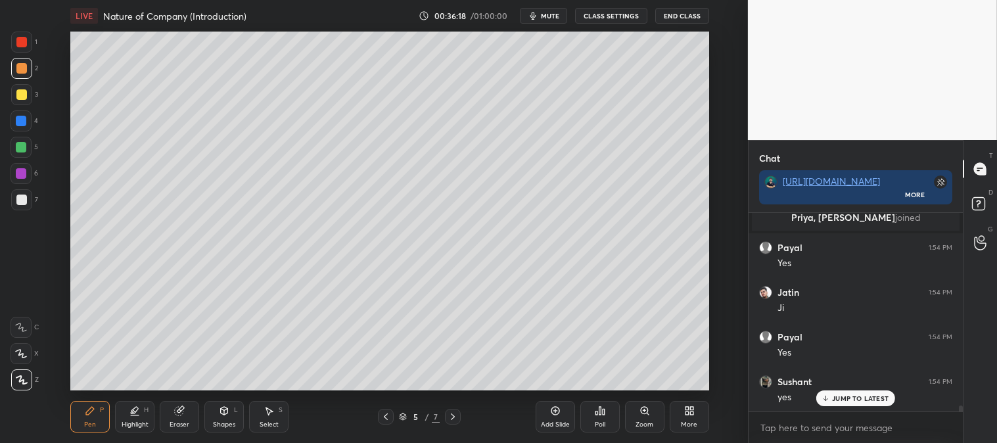
scroll to position [6135, 0]
click at [643, 408] on icon at bounding box center [644, 410] width 7 height 7
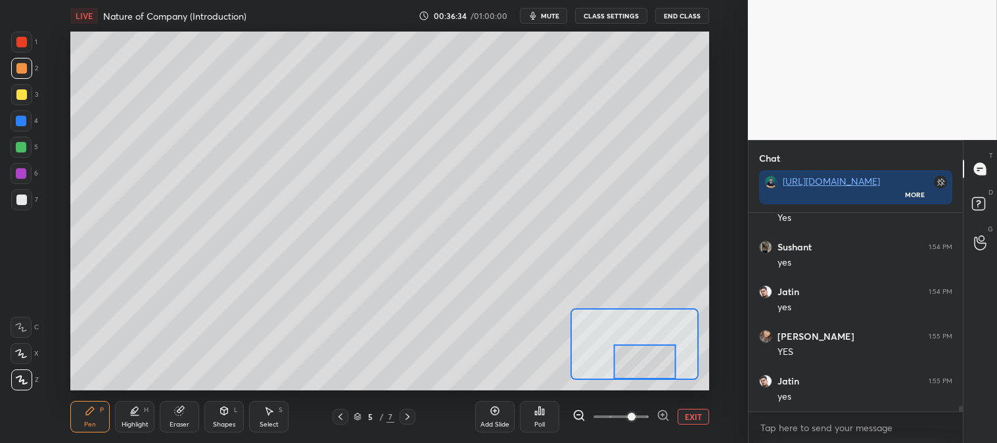
scroll to position [6269, 0]
click at [692, 410] on button "EXIT" at bounding box center [694, 417] width 32 height 16
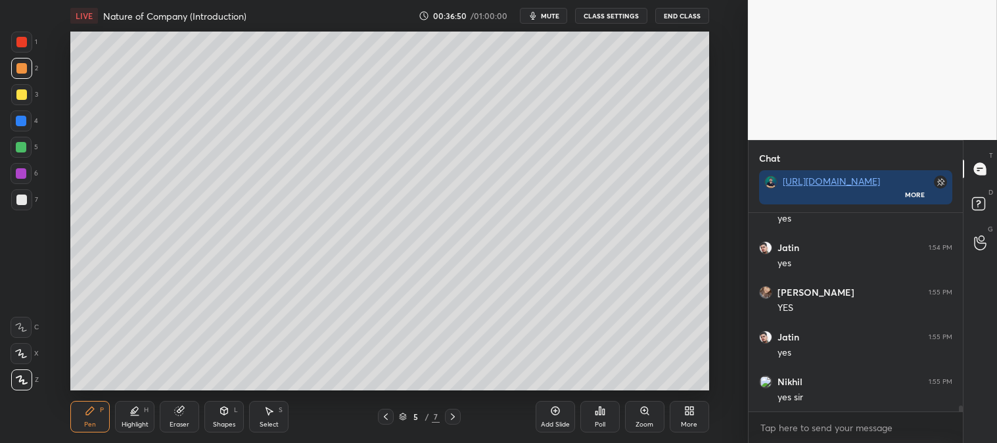
click at [640, 416] on icon at bounding box center [645, 411] width 11 height 11
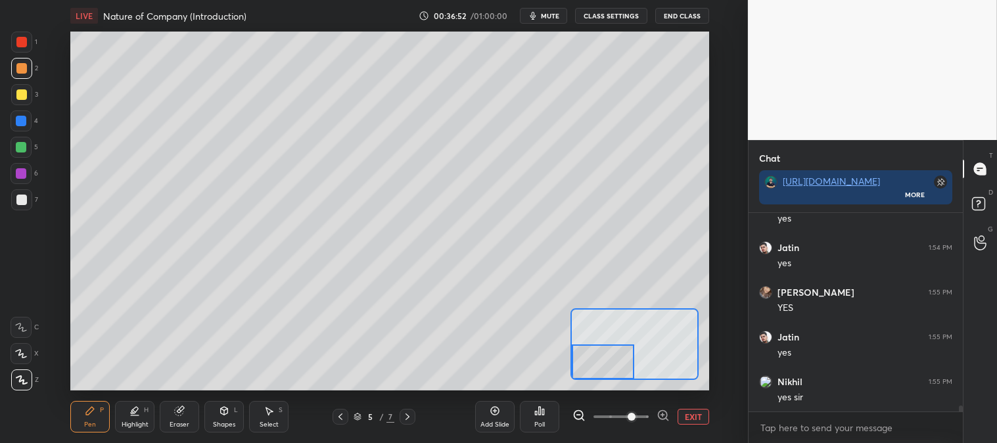
click at [20, 93] on div at bounding box center [21, 94] width 11 height 11
click at [694, 414] on button "EXIT" at bounding box center [694, 417] width 32 height 16
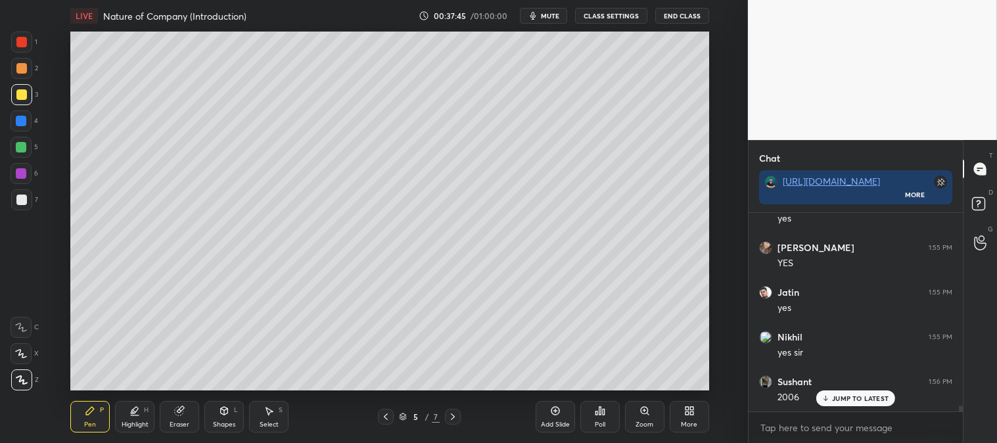
scroll to position [6359, 0]
click at [631, 419] on div "Zoom" at bounding box center [644, 417] width 39 height 32
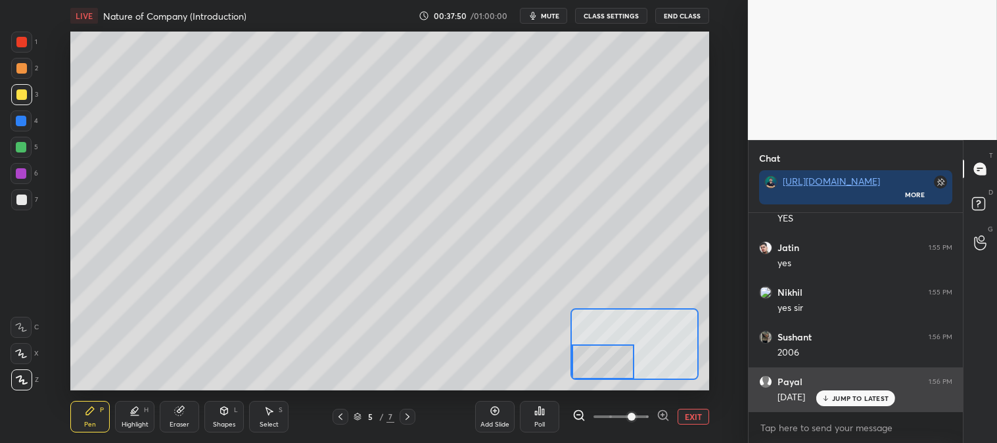
click at [839, 402] on p "JUMP TO LATEST" at bounding box center [860, 398] width 57 height 8
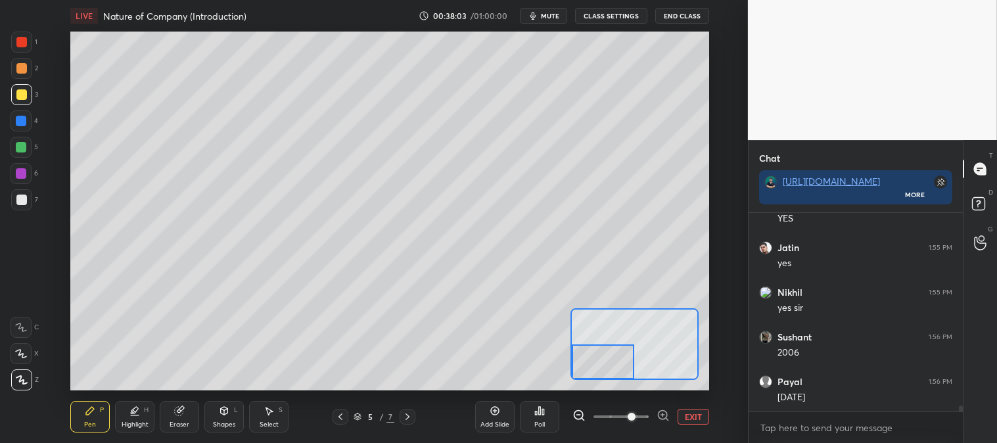
click at [695, 419] on button "EXIT" at bounding box center [694, 417] width 32 height 16
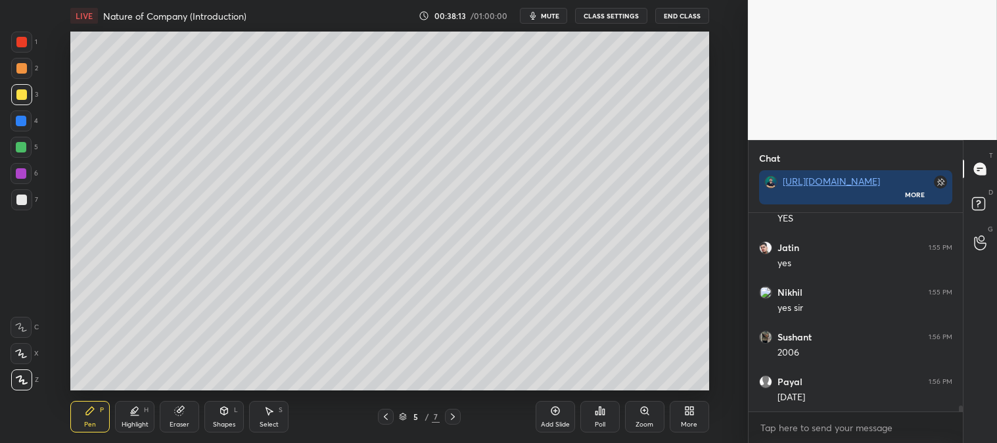
scroll to position [6403, 0]
click at [25, 35] on div at bounding box center [21, 42] width 21 height 21
click at [20, 91] on div at bounding box center [21, 94] width 11 height 11
click at [18, 66] on div at bounding box center [21, 68] width 11 height 11
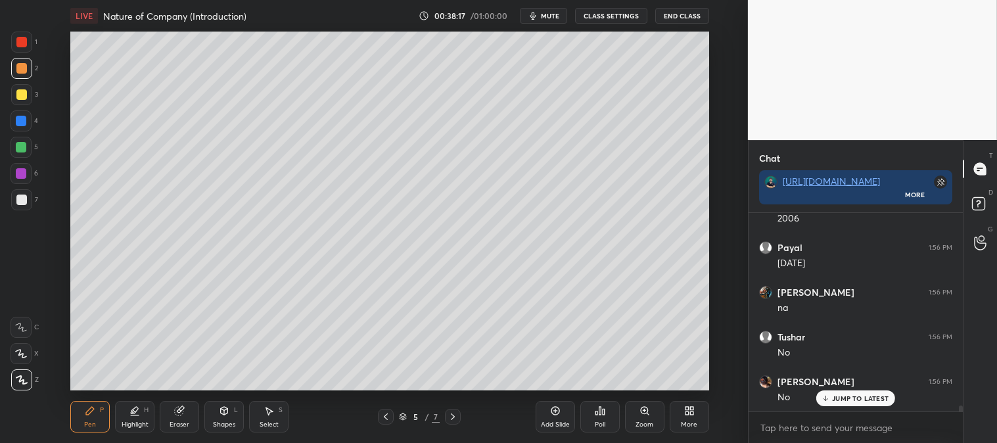
scroll to position [6537, 0]
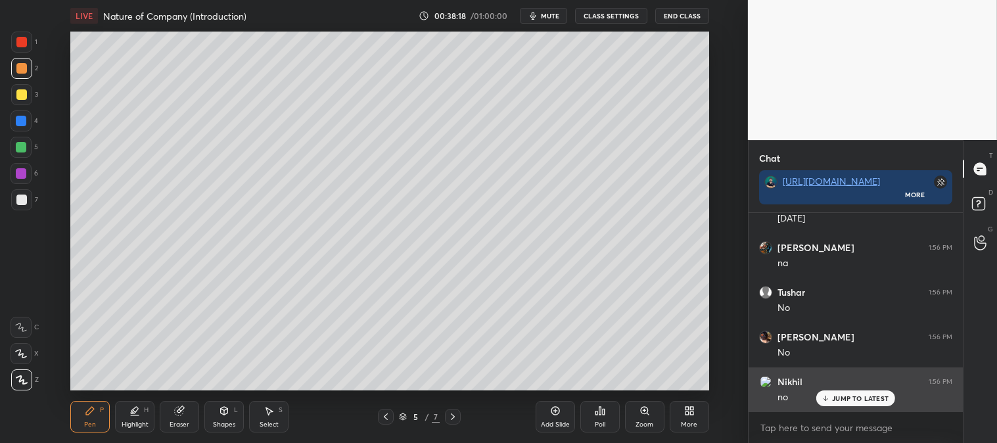
click at [842, 398] on p "JUMP TO LATEST" at bounding box center [860, 398] width 57 height 8
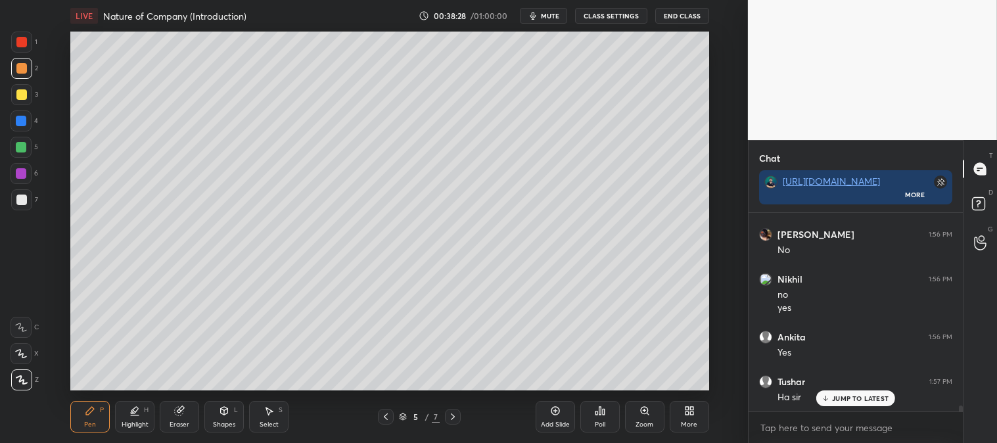
scroll to position [6685, 0]
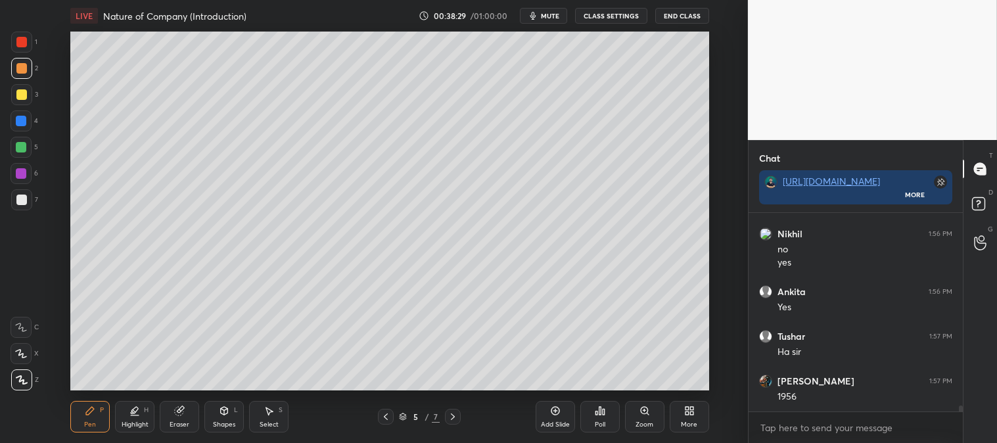
click at [638, 421] on div "Zoom" at bounding box center [645, 424] width 18 height 7
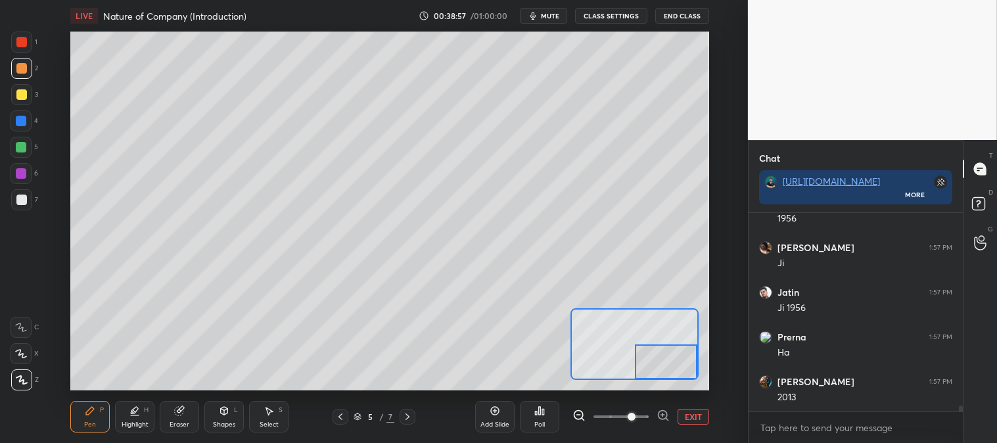
scroll to position [6909, 0]
click at [699, 417] on button "EXIT" at bounding box center [694, 417] width 32 height 16
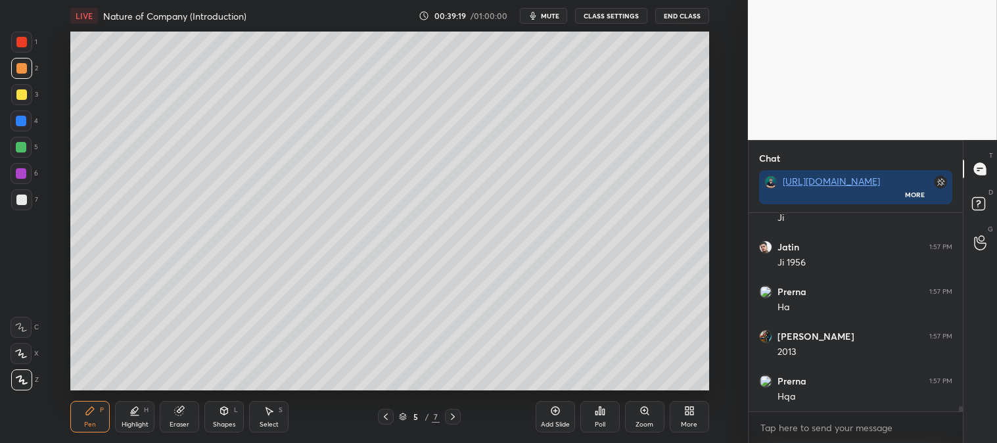
click at [18, 95] on div at bounding box center [21, 94] width 11 height 11
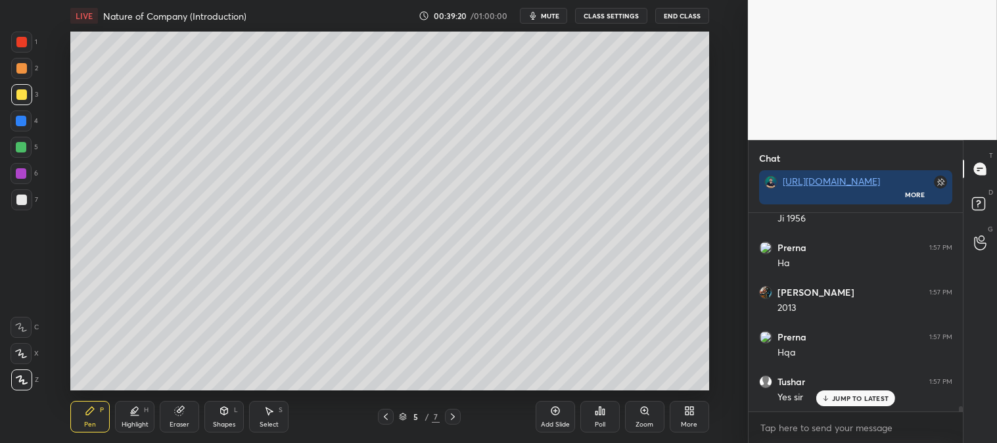
scroll to position [7042, 0]
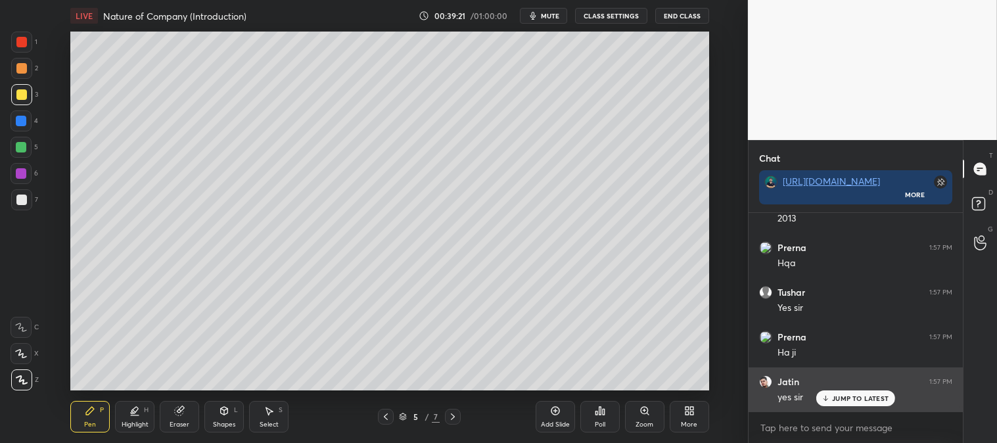
click at [839, 394] on p "JUMP TO LATEST" at bounding box center [860, 398] width 57 height 8
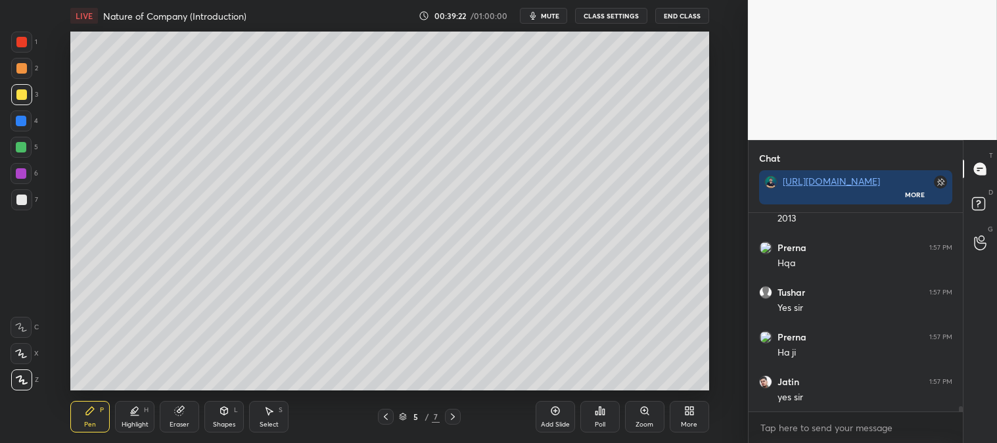
click at [557, 418] on div "Add Slide" at bounding box center [555, 417] width 39 height 32
click at [644, 411] on icon at bounding box center [644, 410] width 0 height 3
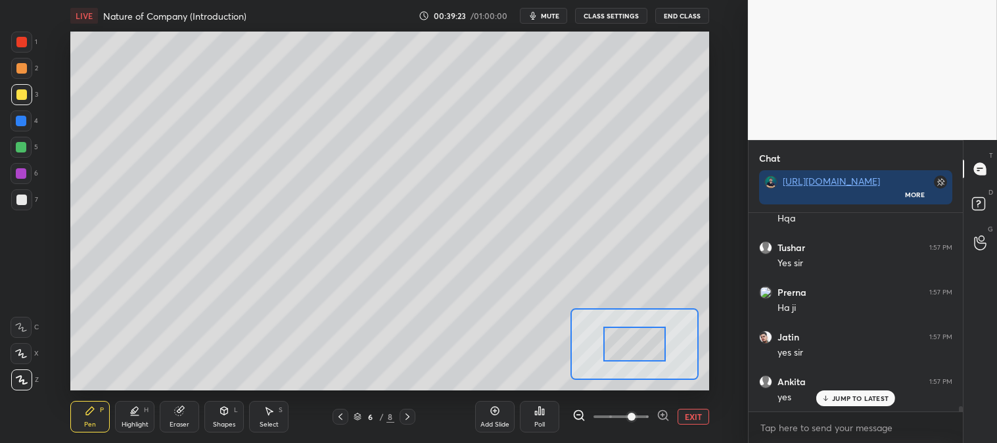
scroll to position [7132, 0]
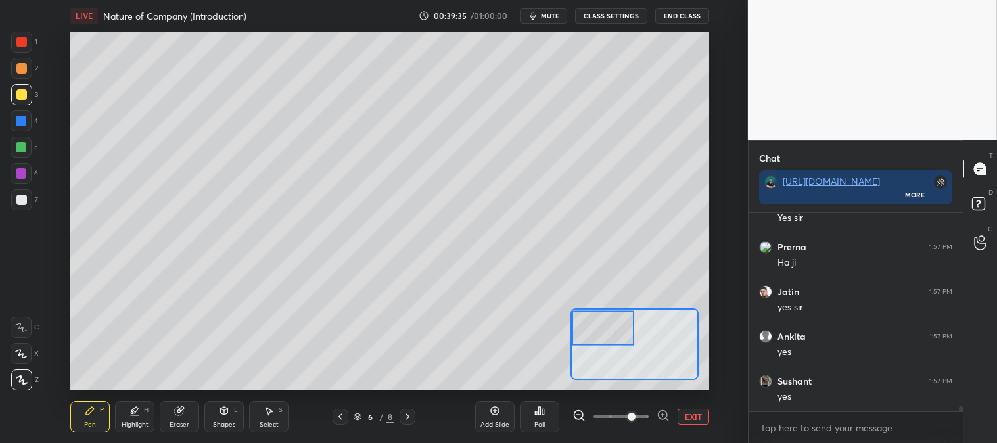
click at [337, 412] on icon at bounding box center [340, 416] width 11 height 11
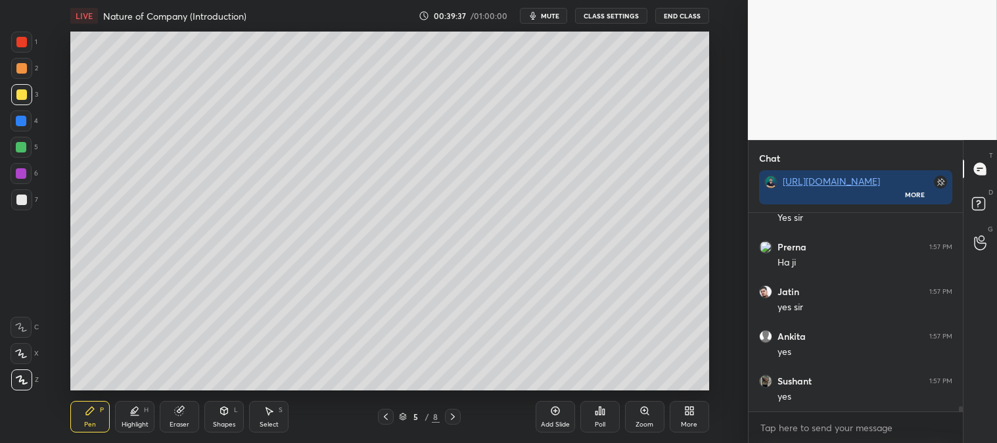
click at [454, 411] on icon at bounding box center [453, 416] width 11 height 11
click at [385, 419] on icon at bounding box center [386, 416] width 11 height 11
click at [383, 419] on icon at bounding box center [386, 416] width 11 height 11
click at [452, 417] on icon at bounding box center [453, 416] width 11 height 11
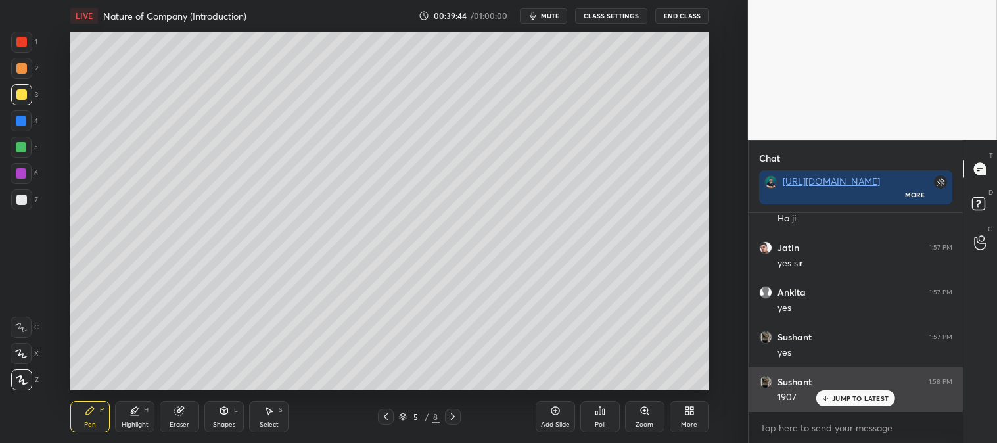
click at [838, 403] on div "JUMP TO LATEST" at bounding box center [855, 398] width 79 height 16
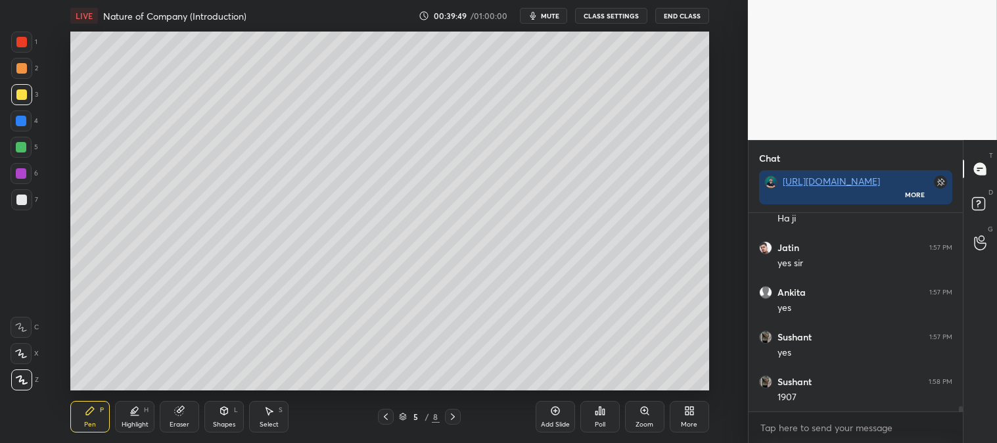
click at [455, 408] on div "Pen P Highlight H Eraser Shapes L Select S 5 / 8 Add Slide Poll Zoom More" at bounding box center [389, 416] width 638 height 53
click at [452, 418] on icon at bounding box center [453, 416] width 11 height 11
click at [645, 418] on div "Zoom" at bounding box center [644, 417] width 39 height 32
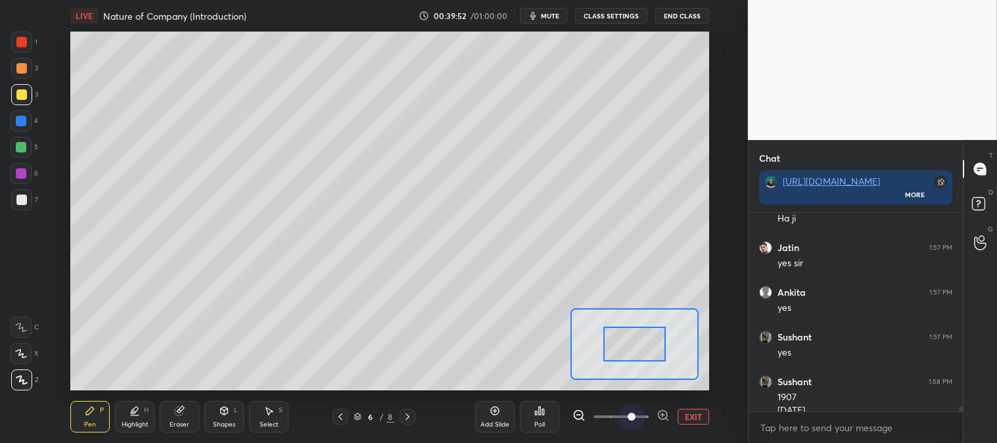
scroll to position [7189, 0]
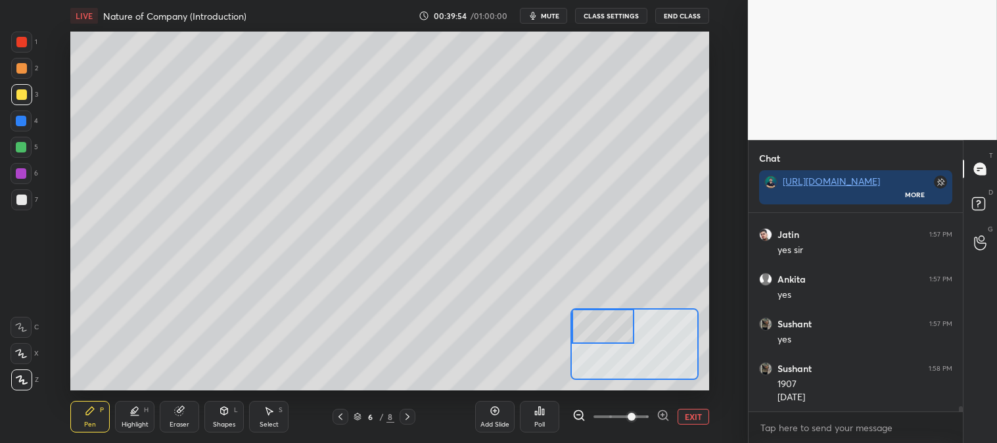
click at [23, 150] on div at bounding box center [21, 147] width 11 height 11
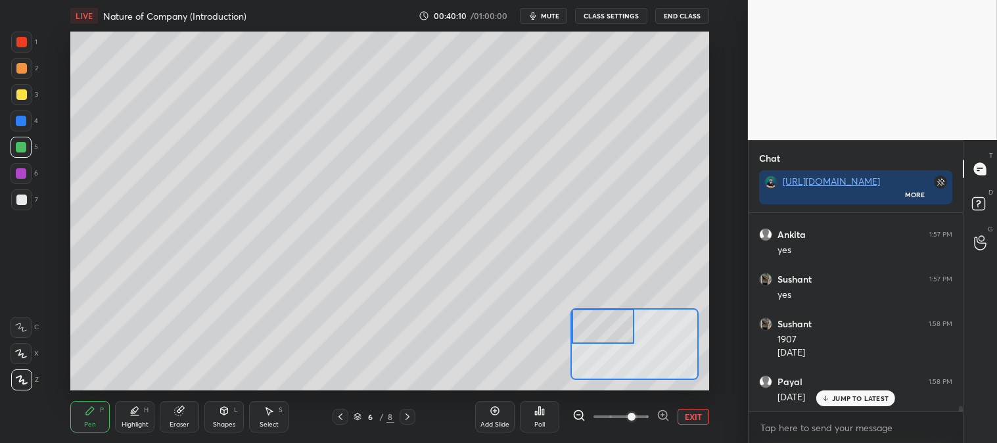
click at [850, 396] on p "JUMP TO LATEST" at bounding box center [860, 398] width 57 height 8
click at [688, 412] on button "EXIT" at bounding box center [694, 417] width 32 height 16
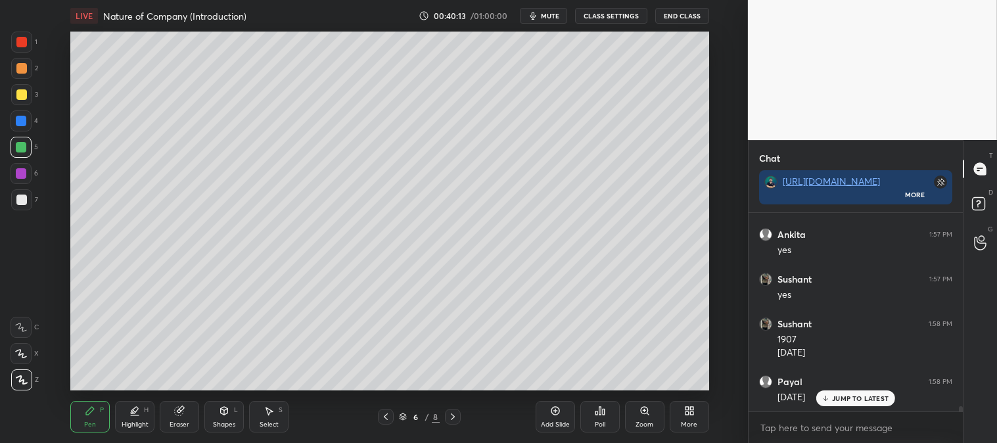
scroll to position [7279, 0]
click at [643, 415] on icon at bounding box center [645, 411] width 11 height 11
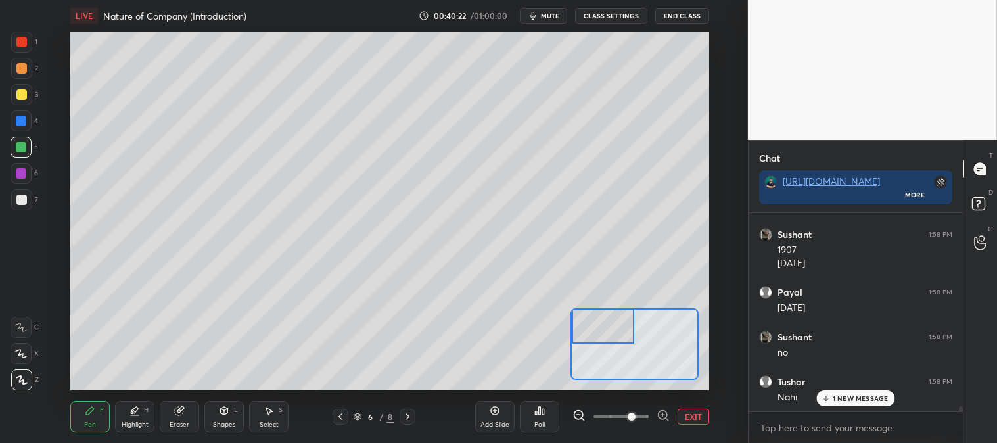
scroll to position [7369, 0]
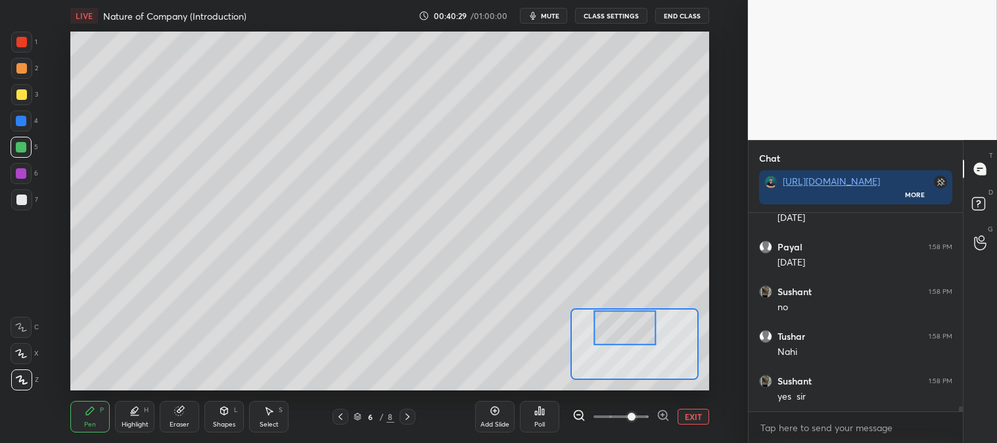
click at [182, 415] on icon at bounding box center [179, 411] width 11 height 11
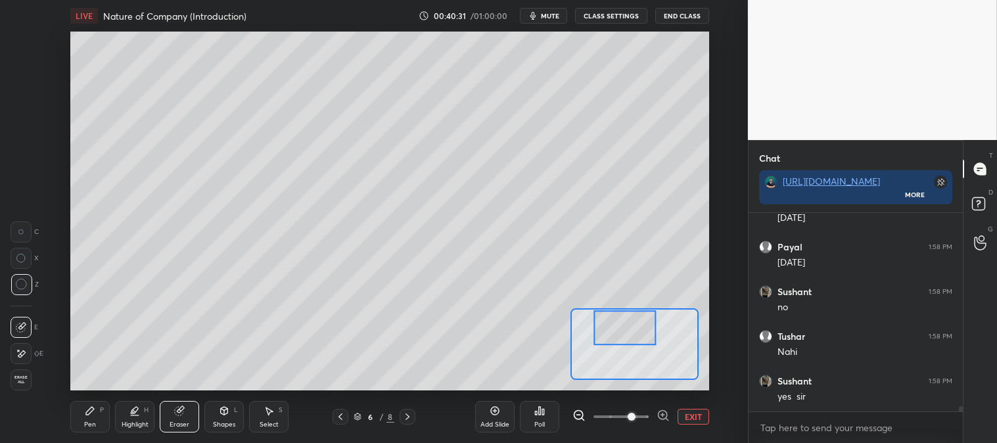
click at [89, 419] on div "Pen P" at bounding box center [89, 417] width 39 height 32
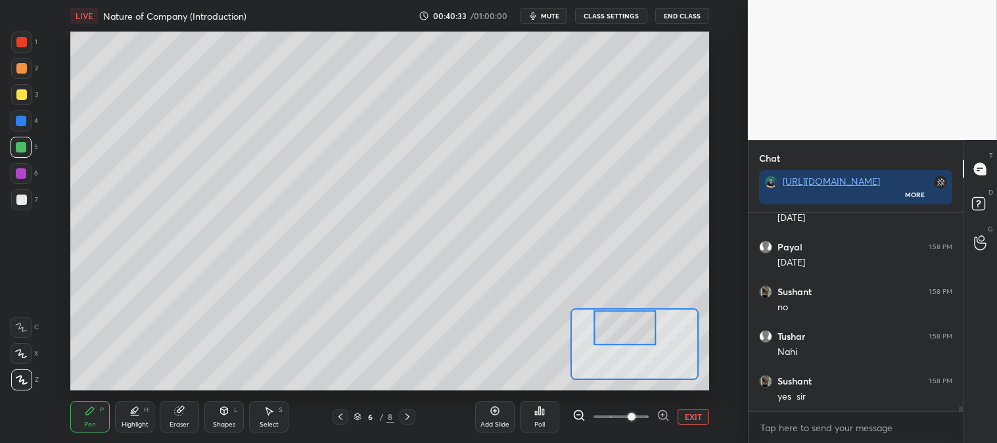
scroll to position [7413, 0]
click at [695, 419] on button "EXIT" at bounding box center [694, 417] width 32 height 16
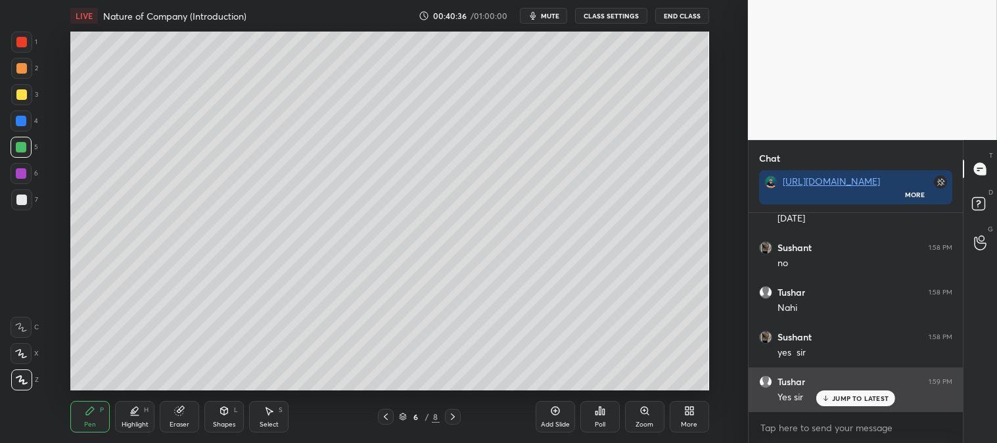
click at [852, 402] on p "JUMP TO LATEST" at bounding box center [860, 398] width 57 height 8
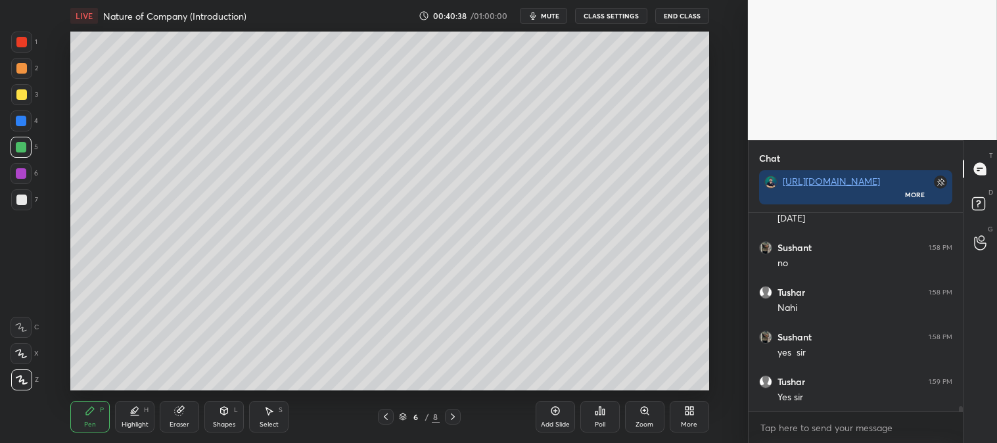
click at [385, 419] on icon at bounding box center [386, 416] width 11 height 11
click at [454, 419] on icon at bounding box center [453, 416] width 11 height 11
click at [388, 417] on icon at bounding box center [386, 416] width 11 height 11
click at [129, 429] on div "Highlight H" at bounding box center [134, 417] width 39 height 32
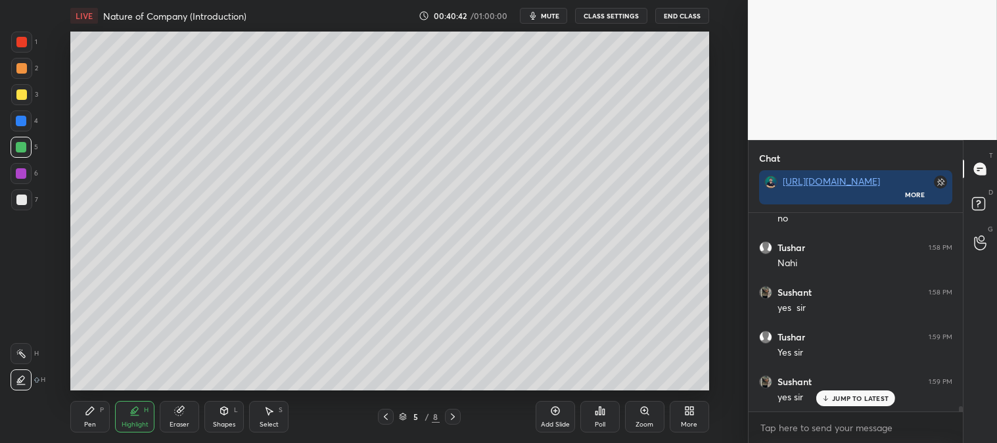
click at [128, 417] on div "Highlight H" at bounding box center [134, 417] width 39 height 32
click at [28, 42] on div at bounding box center [21, 42] width 21 height 21
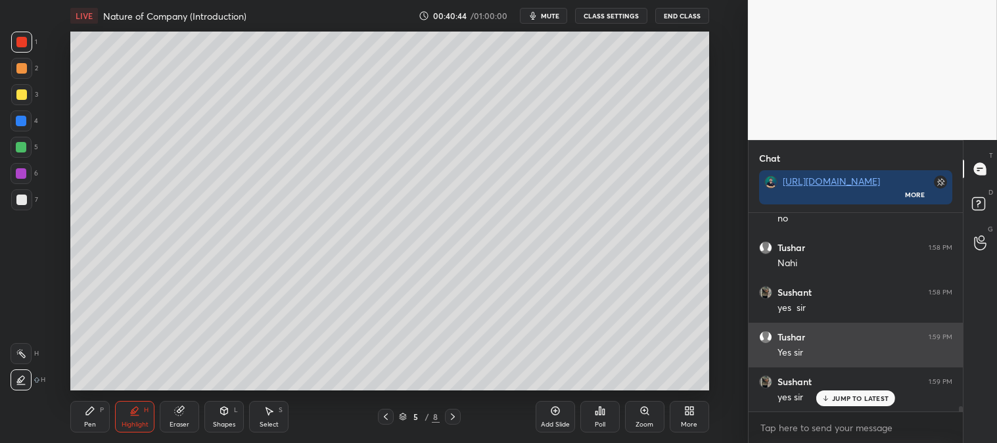
click at [845, 405] on div "JUMP TO LATEST" at bounding box center [855, 398] width 79 height 16
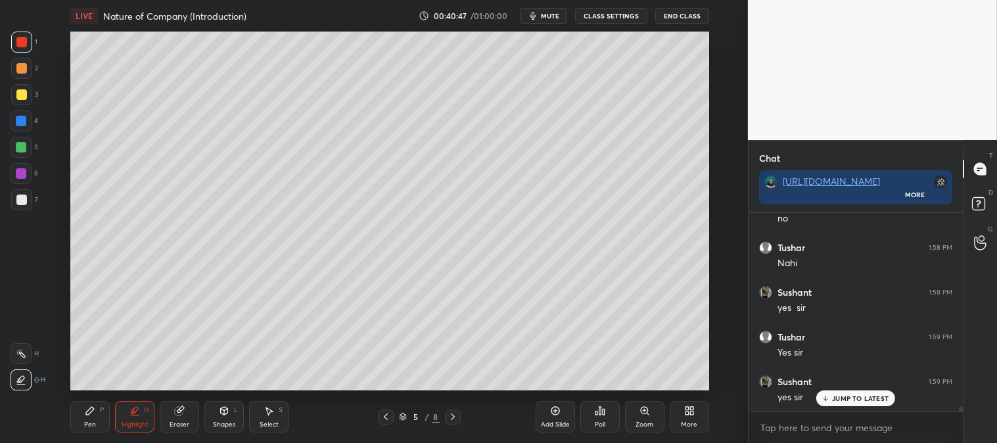
scroll to position [7502, 0]
click at [20, 202] on div at bounding box center [21, 200] width 11 height 11
click at [90, 417] on div "Pen P" at bounding box center [89, 417] width 39 height 32
click at [25, 44] on div at bounding box center [21, 42] width 11 height 11
click at [23, 122] on div at bounding box center [21, 121] width 11 height 11
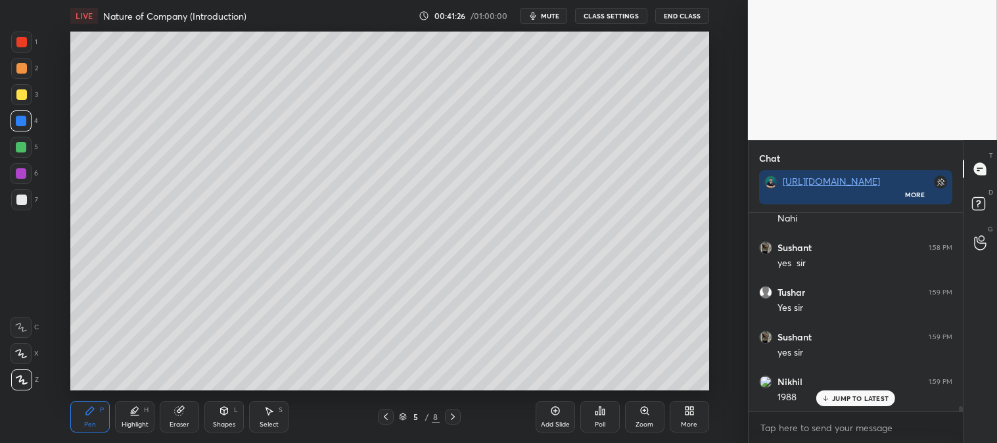
click at [17, 150] on div at bounding box center [21, 147] width 11 height 11
click at [454, 413] on icon at bounding box center [453, 416] width 11 height 11
click at [22, 95] on div at bounding box center [21, 94] width 11 height 11
click at [21, 143] on div at bounding box center [21, 147] width 11 height 11
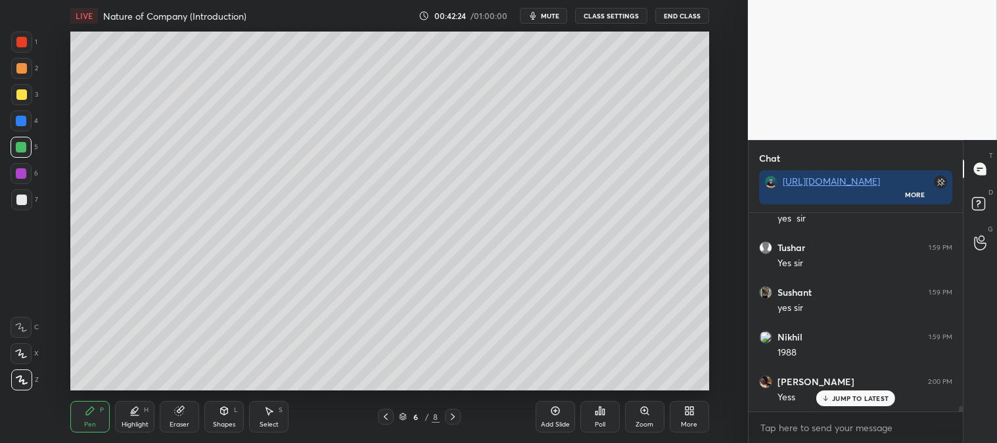
click at [640, 415] on icon at bounding box center [645, 411] width 11 height 11
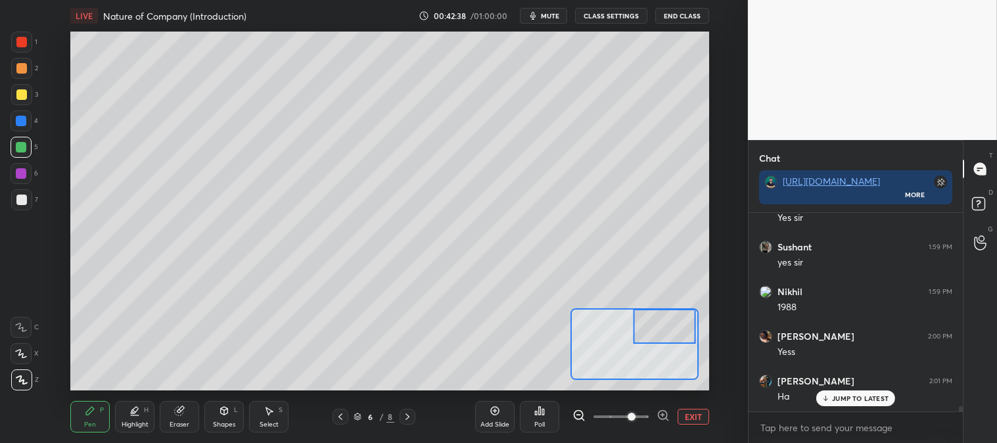
scroll to position [7636, 0]
click at [695, 422] on button "EXIT" at bounding box center [694, 417] width 32 height 16
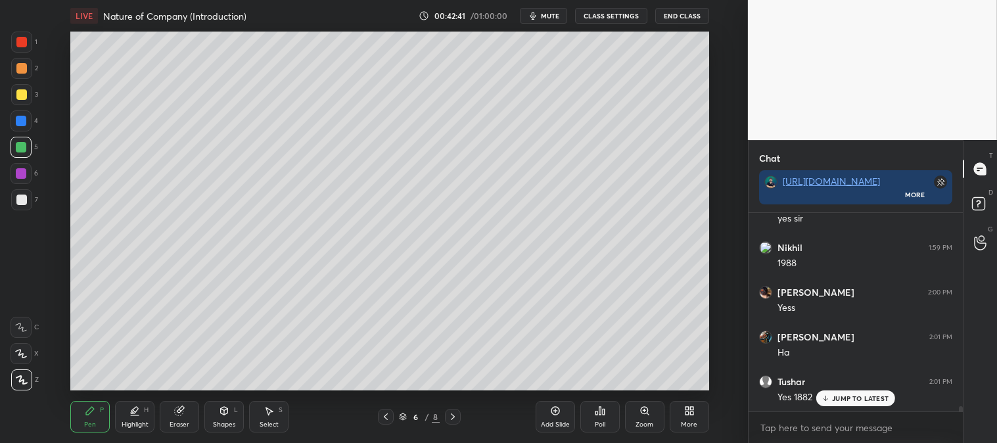
click at [22, 37] on div at bounding box center [21, 42] width 11 height 11
click at [851, 398] on p "JUMP TO LATEST" at bounding box center [860, 398] width 57 height 8
click at [386, 421] on icon at bounding box center [386, 416] width 11 height 11
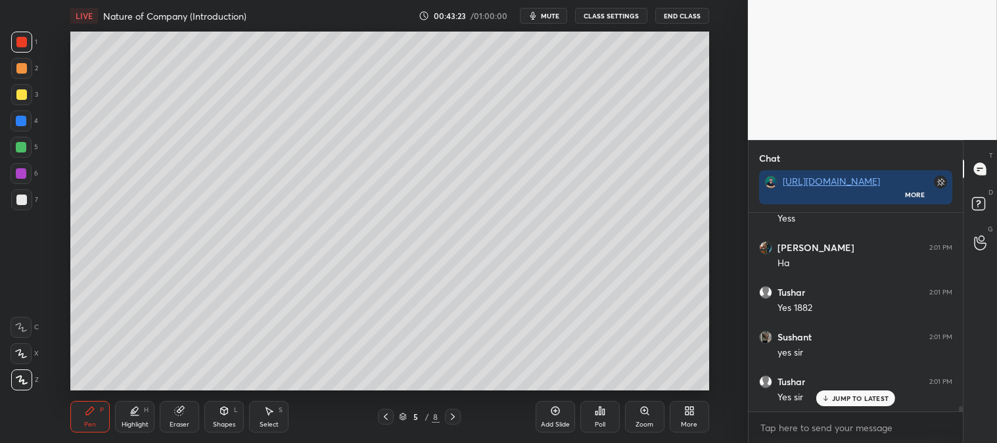
scroll to position [7770, 0]
click at [448, 415] on icon at bounding box center [453, 416] width 11 height 11
click at [93, 402] on div "Pen P" at bounding box center [89, 417] width 39 height 32
click at [22, 76] on div at bounding box center [21, 68] width 21 height 21
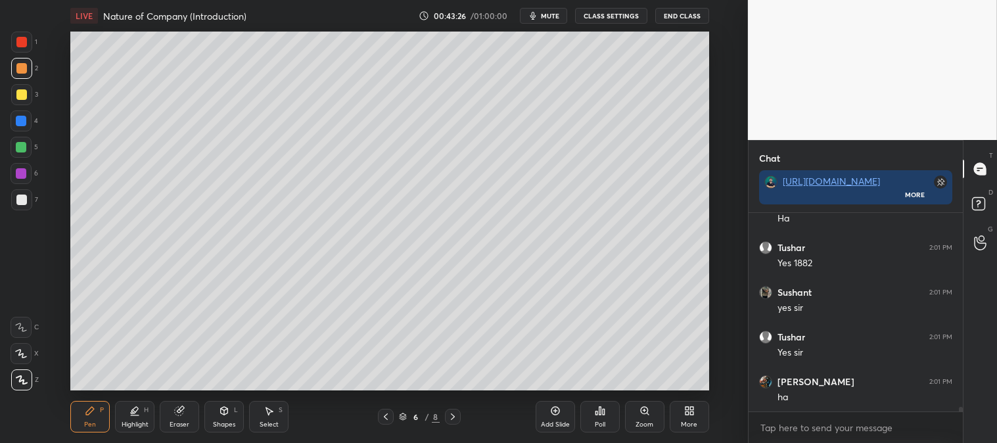
scroll to position [7816, 0]
click at [628, 414] on div "Zoom" at bounding box center [644, 417] width 39 height 32
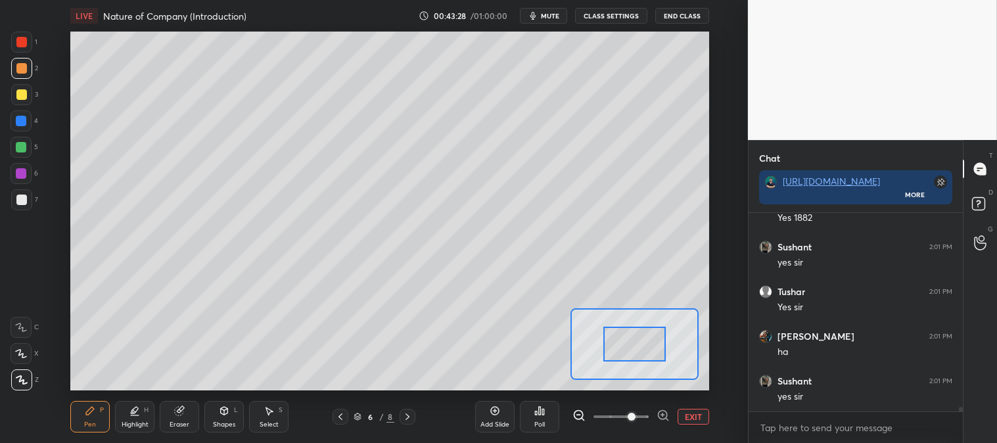
click at [686, 414] on button "EXIT" at bounding box center [694, 417] width 32 height 16
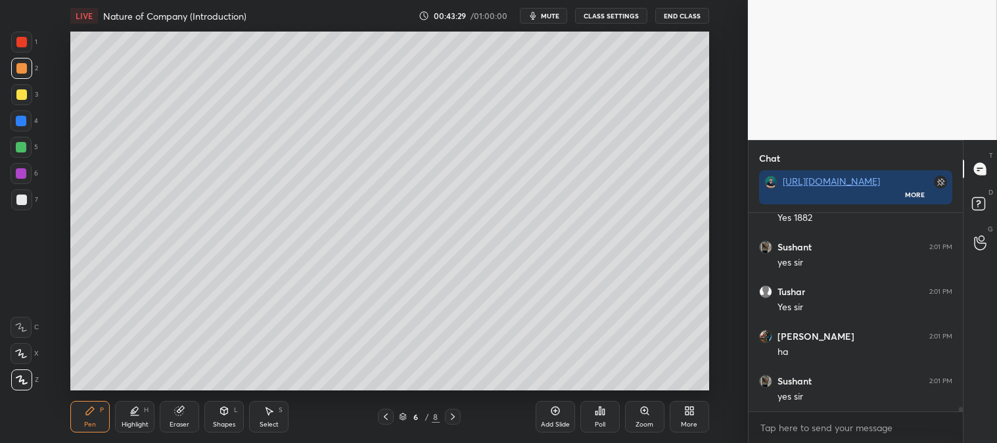
click at [448, 416] on icon at bounding box center [453, 416] width 11 height 11
click at [385, 415] on icon at bounding box center [386, 416] width 4 height 7
click at [640, 413] on icon at bounding box center [645, 411] width 11 height 11
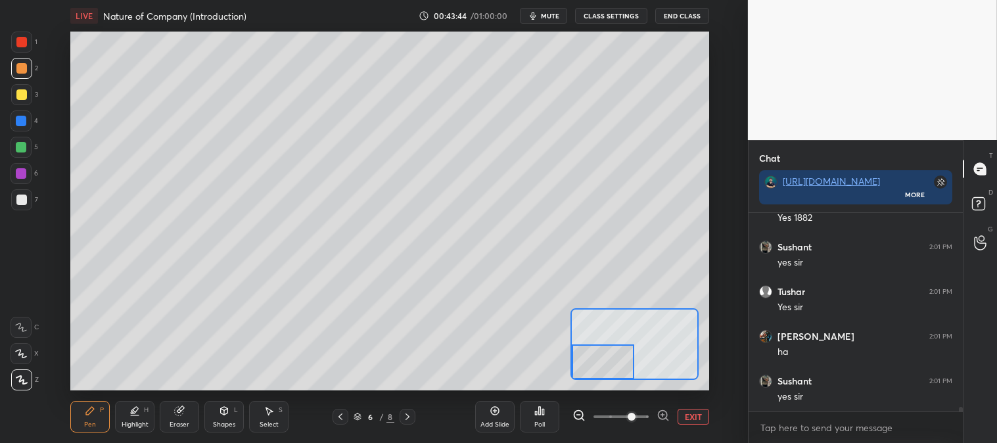
click at [182, 425] on div "Eraser" at bounding box center [180, 424] width 20 height 7
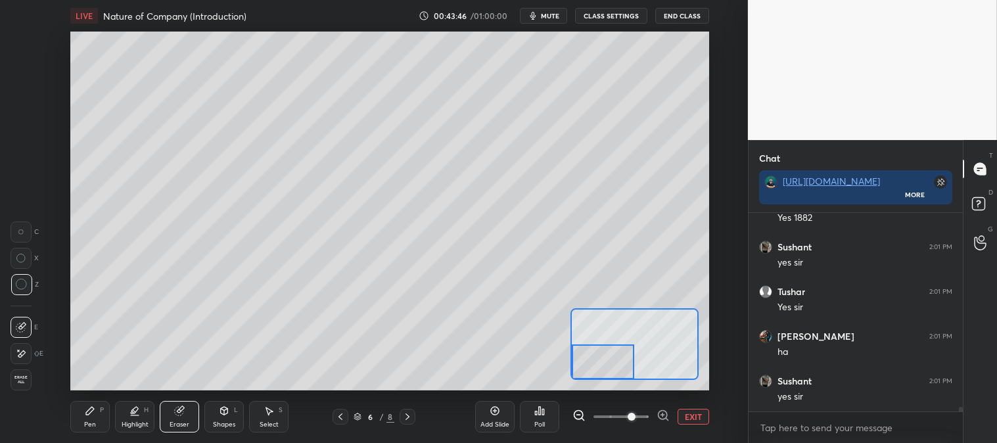
click at [85, 421] on div "Pen" at bounding box center [90, 424] width 12 height 7
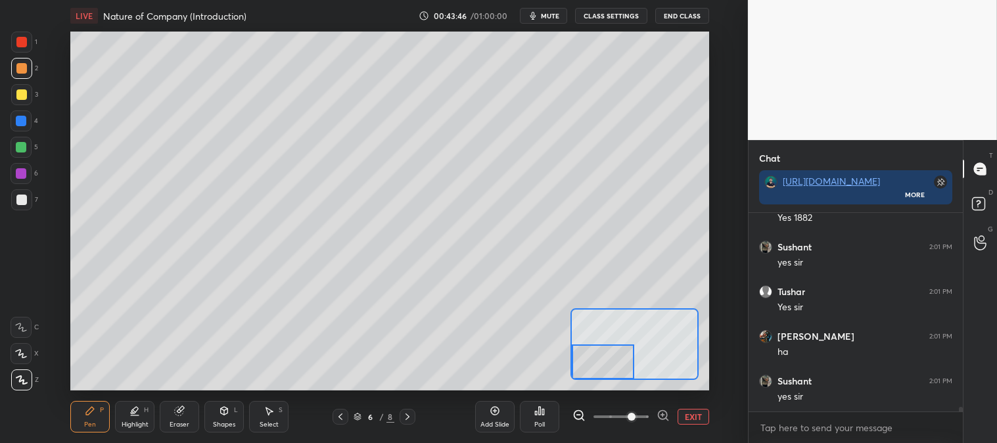
click at [88, 417] on div "Pen P" at bounding box center [89, 417] width 39 height 32
click at [24, 153] on div at bounding box center [21, 147] width 21 height 21
click at [689, 421] on button "EXIT" at bounding box center [694, 417] width 32 height 16
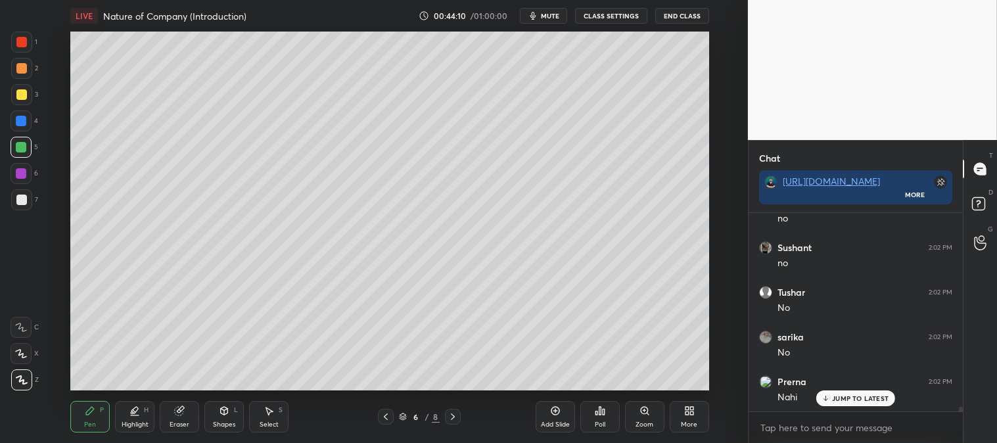
scroll to position [8217, 0]
click at [640, 417] on div "Zoom" at bounding box center [644, 417] width 39 height 32
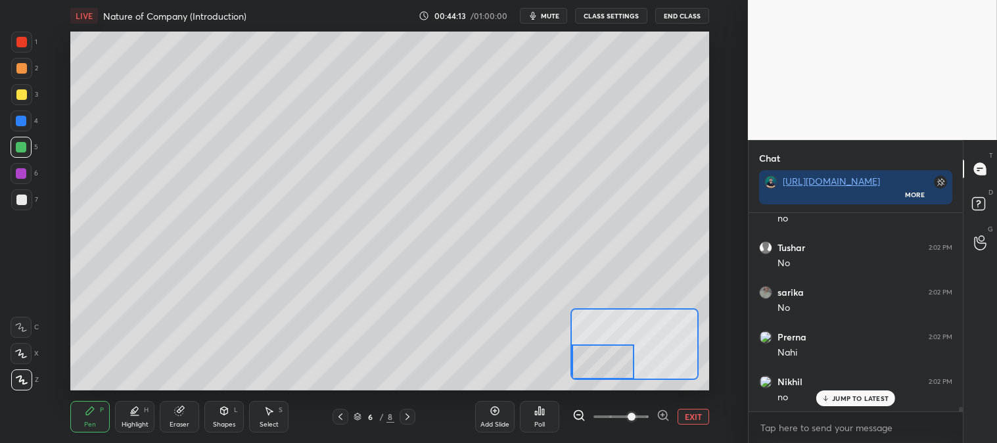
click at [16, 48] on div at bounding box center [21, 42] width 21 height 21
click at [688, 417] on button "EXIT" at bounding box center [694, 417] width 32 height 16
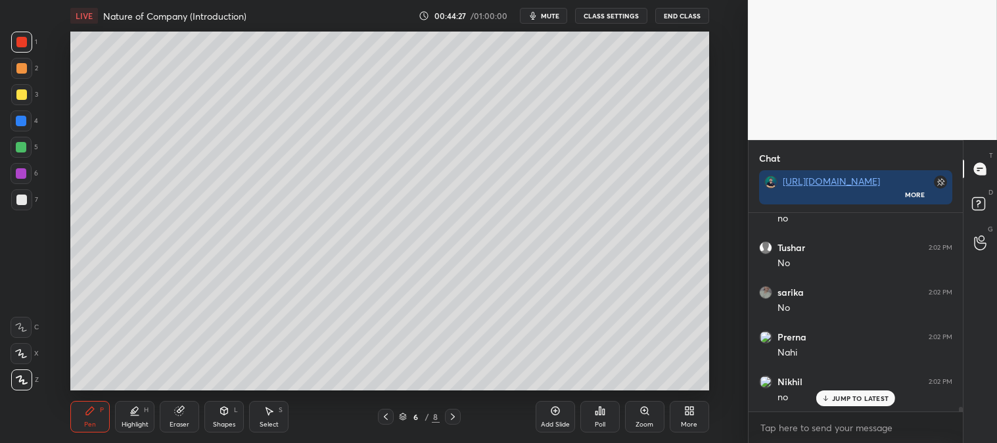
scroll to position [8263, 0]
click at [21, 70] on div at bounding box center [21, 68] width 11 height 11
click at [641, 415] on icon at bounding box center [645, 411] width 11 height 11
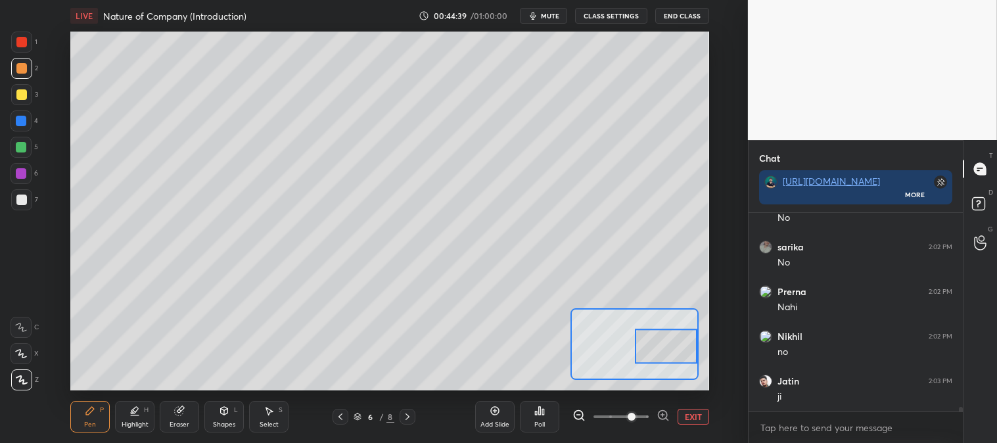
click at [25, 40] on div at bounding box center [21, 42] width 11 height 11
click at [694, 416] on button "EXIT" at bounding box center [694, 417] width 32 height 16
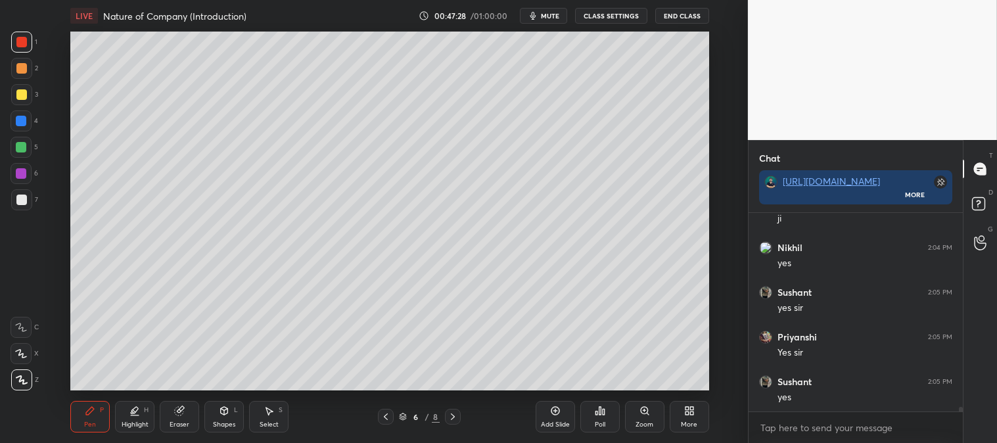
scroll to position [8486, 0]
click at [88, 411] on icon at bounding box center [90, 411] width 8 height 8
click at [24, 121] on div at bounding box center [21, 121] width 11 height 11
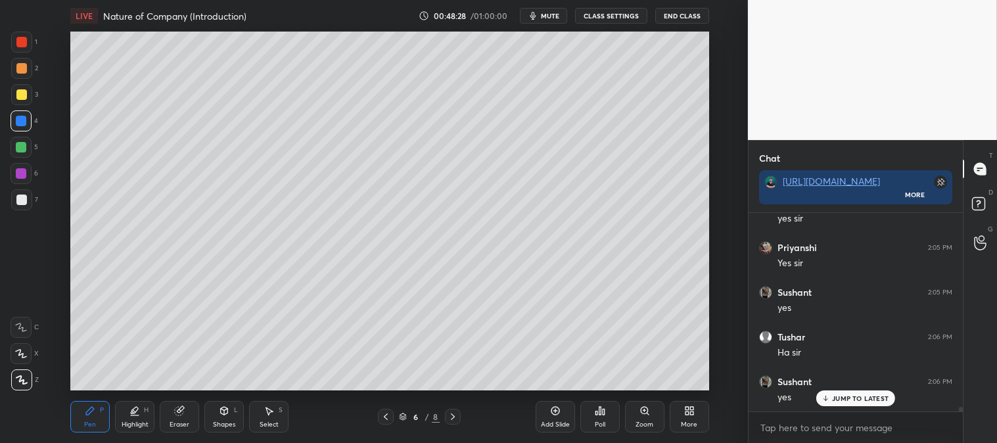
scroll to position [8575, 0]
click at [22, 124] on div at bounding box center [21, 121] width 11 height 11
click at [381, 419] on icon at bounding box center [386, 416] width 11 height 11
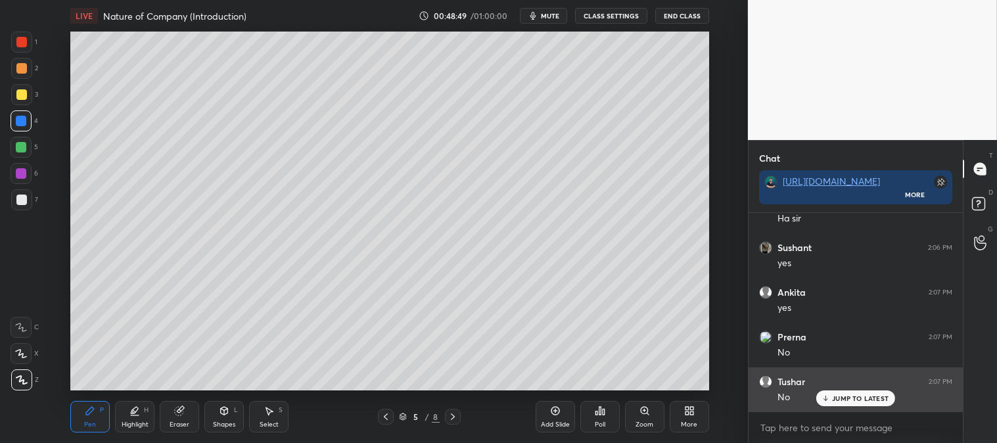
click at [843, 402] on p "JUMP TO LATEST" at bounding box center [860, 398] width 57 height 8
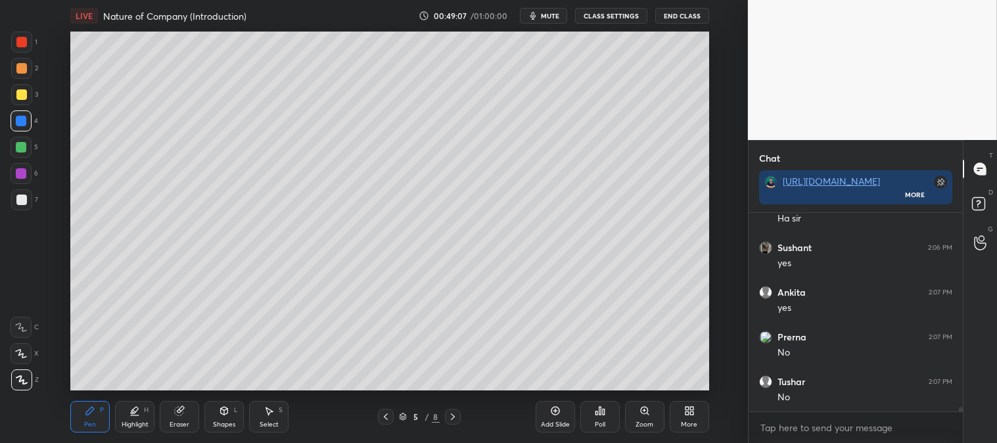
click at [450, 419] on icon at bounding box center [453, 416] width 11 height 11
click at [454, 415] on icon at bounding box center [453, 416] width 11 height 11
click at [381, 421] on icon at bounding box center [386, 416] width 11 height 11
click at [449, 413] on icon at bounding box center [453, 416] width 11 height 11
click at [15, 99] on div at bounding box center [21, 94] width 21 height 21
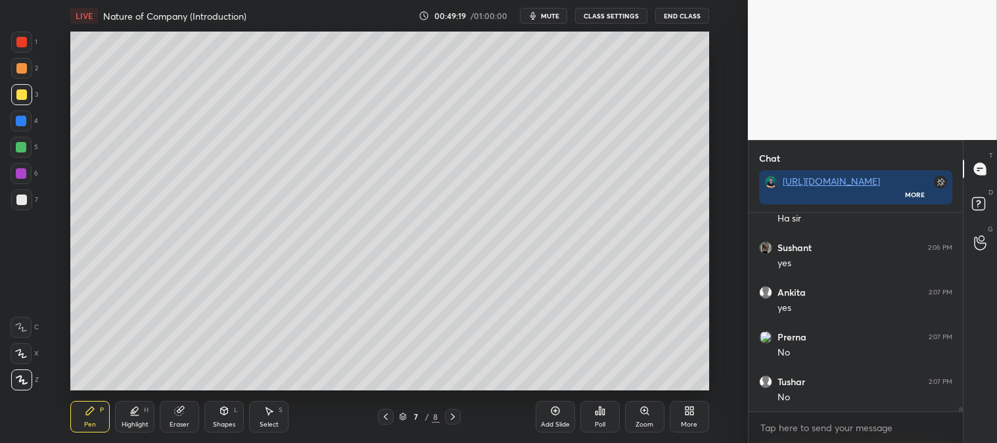
scroll to position [8710, 0]
click at [642, 417] on div "Zoom" at bounding box center [644, 417] width 39 height 32
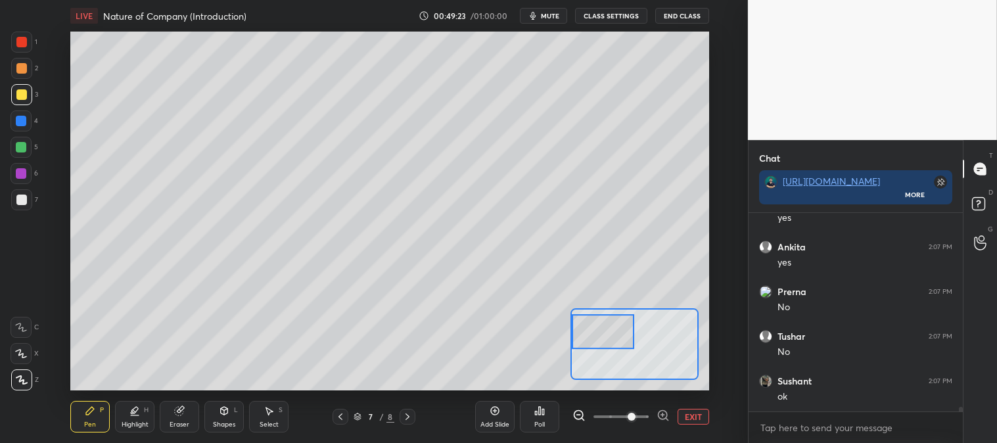
click at [336, 415] on icon at bounding box center [340, 416] width 11 height 11
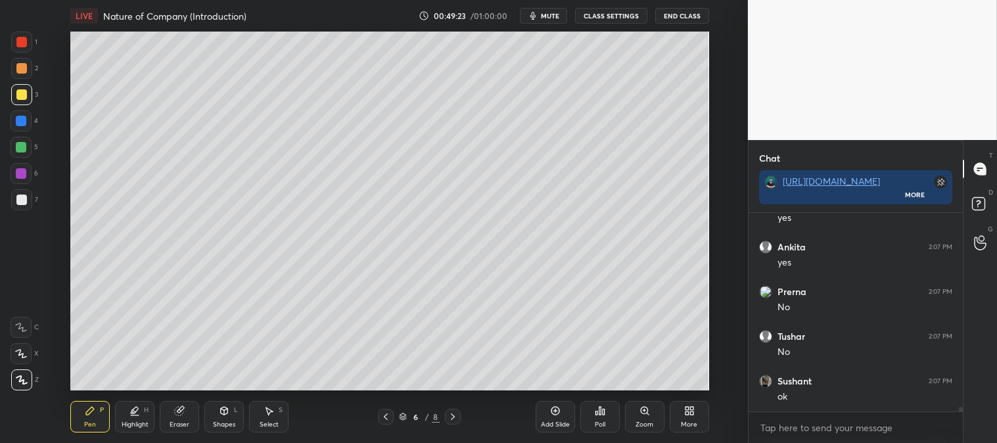
click at [550, 415] on icon at bounding box center [555, 411] width 11 height 11
click at [640, 416] on icon at bounding box center [645, 411] width 11 height 11
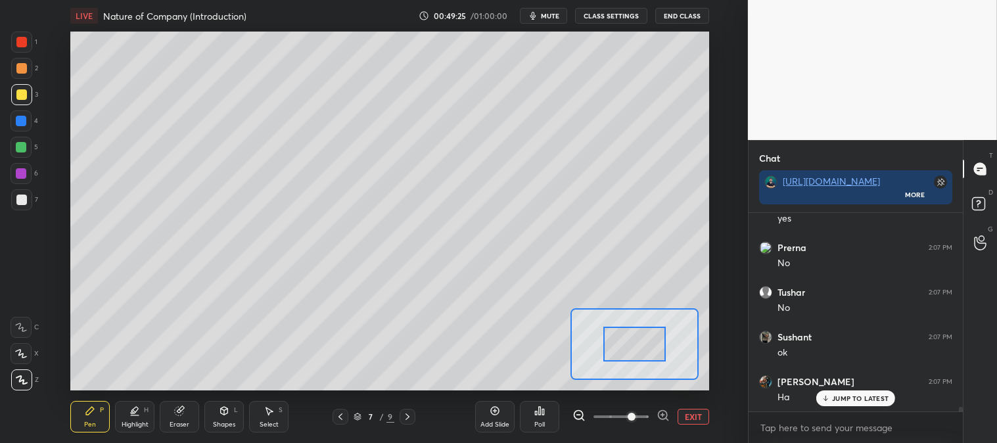
click at [640, 346] on div at bounding box center [634, 344] width 62 height 35
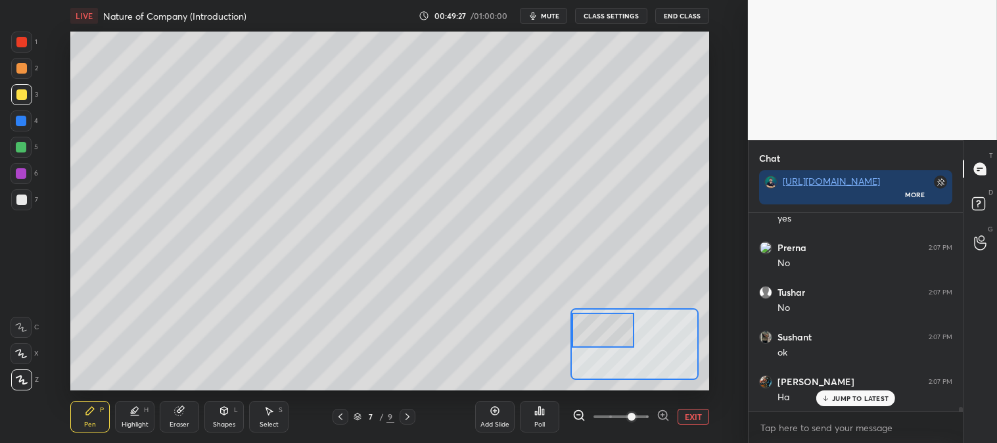
click at [839, 397] on p "JUMP TO LATEST" at bounding box center [860, 398] width 57 height 8
click at [20, 69] on div at bounding box center [21, 68] width 11 height 11
click at [191, 417] on div "Eraser" at bounding box center [179, 417] width 39 height 32
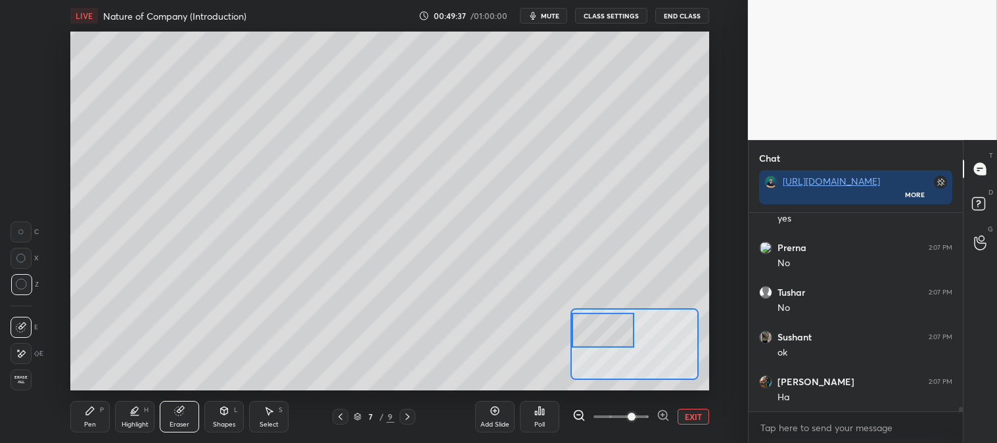
click at [94, 423] on div "Pen" at bounding box center [90, 424] width 12 height 7
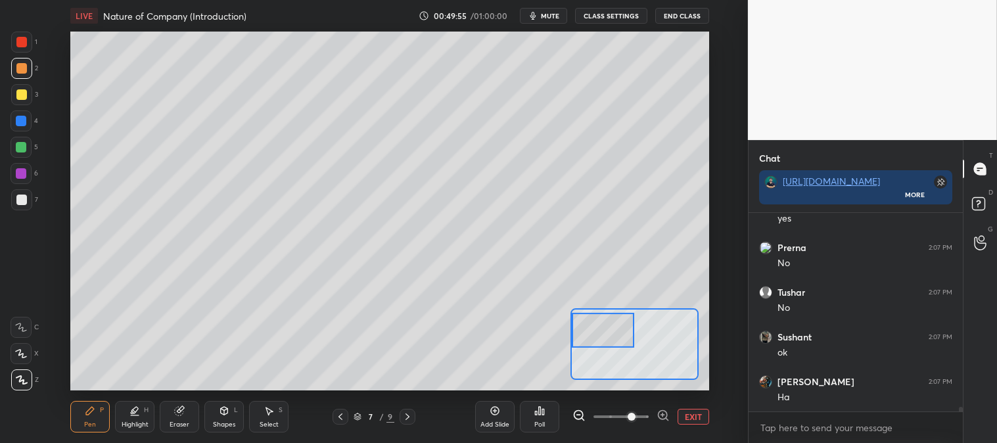
click at [22, 199] on div at bounding box center [21, 200] width 11 height 11
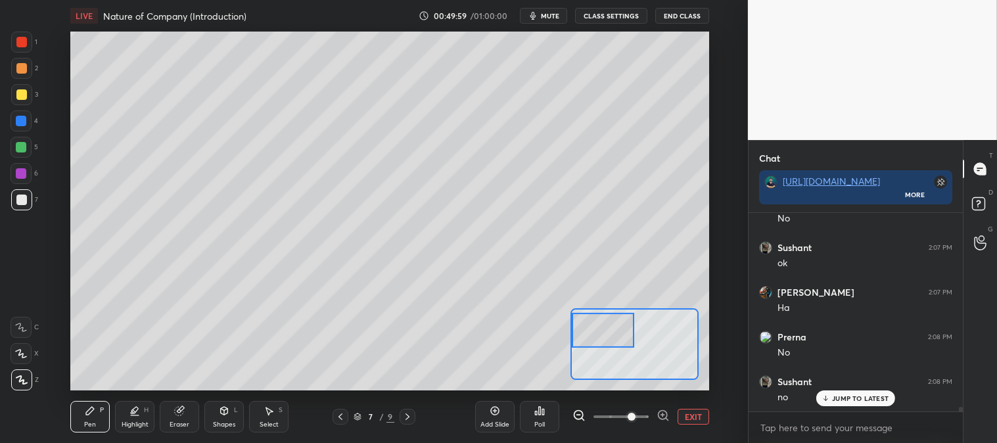
scroll to position [8888, 0]
click at [692, 415] on button "EXIT" at bounding box center [694, 417] width 32 height 16
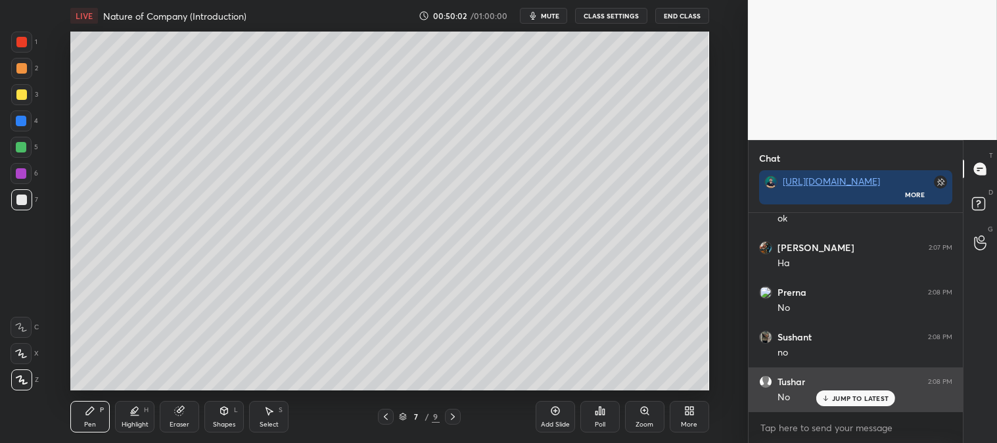
click at [853, 392] on div "JUMP TO LATEST" at bounding box center [855, 398] width 79 height 16
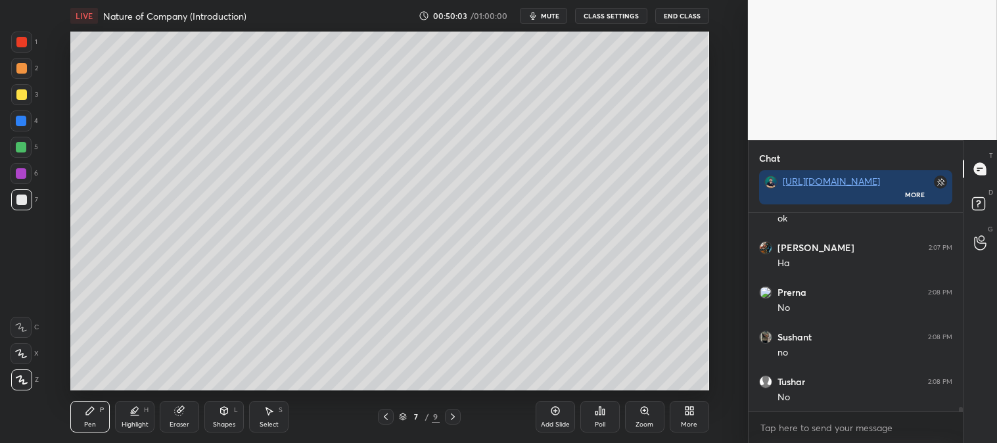
click at [24, 41] on div at bounding box center [21, 42] width 11 height 11
click at [18, 49] on div at bounding box center [21, 42] width 21 height 21
click at [642, 417] on div "Zoom" at bounding box center [644, 417] width 39 height 32
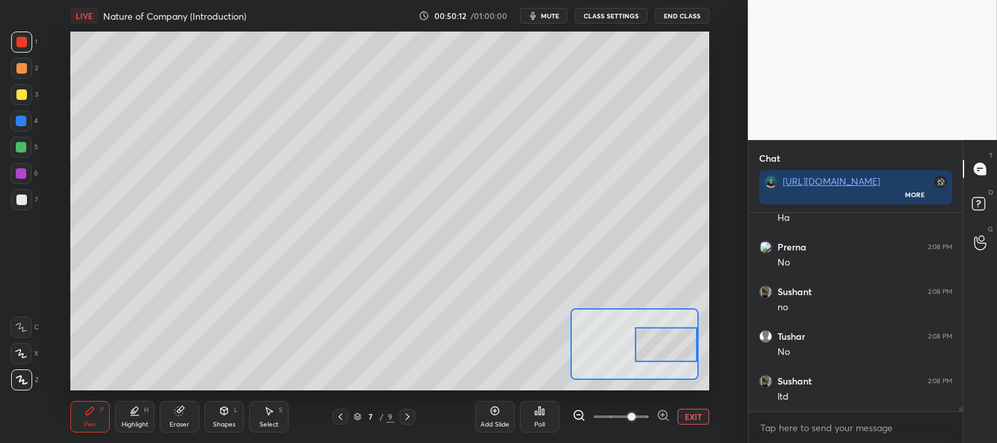
scroll to position [8977, 0]
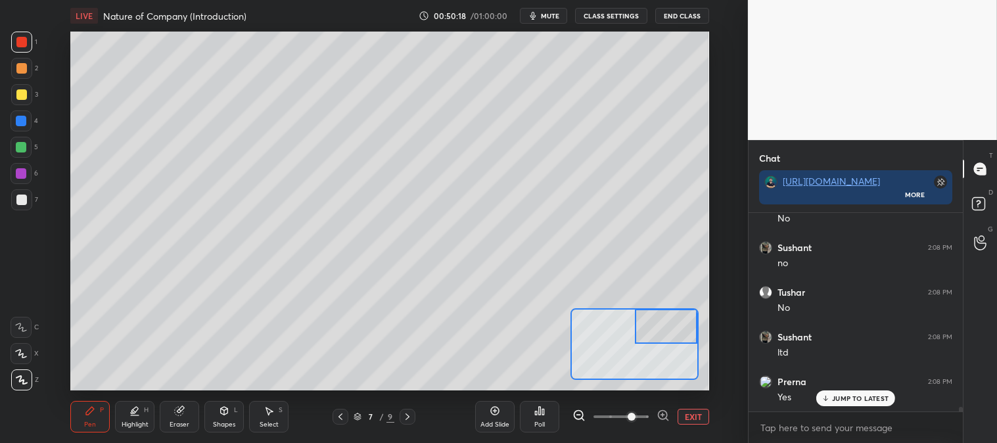
click at [24, 92] on div at bounding box center [21, 94] width 11 height 11
click at [697, 413] on button "EXIT" at bounding box center [694, 417] width 32 height 16
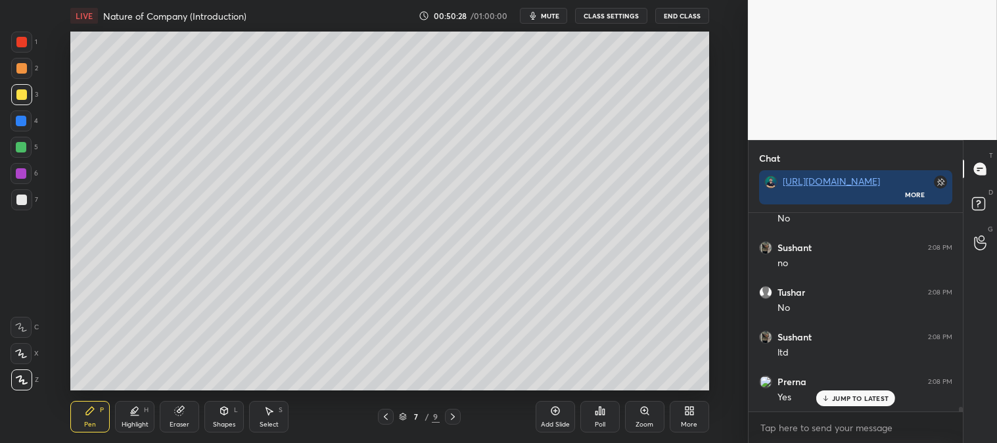
click at [20, 70] on div at bounding box center [21, 68] width 11 height 11
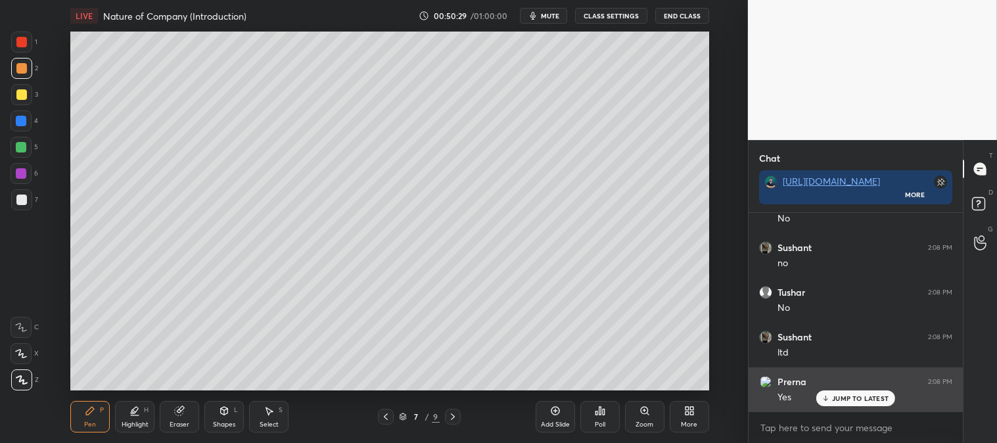
click at [843, 396] on p "JUMP TO LATEST" at bounding box center [860, 398] width 57 height 8
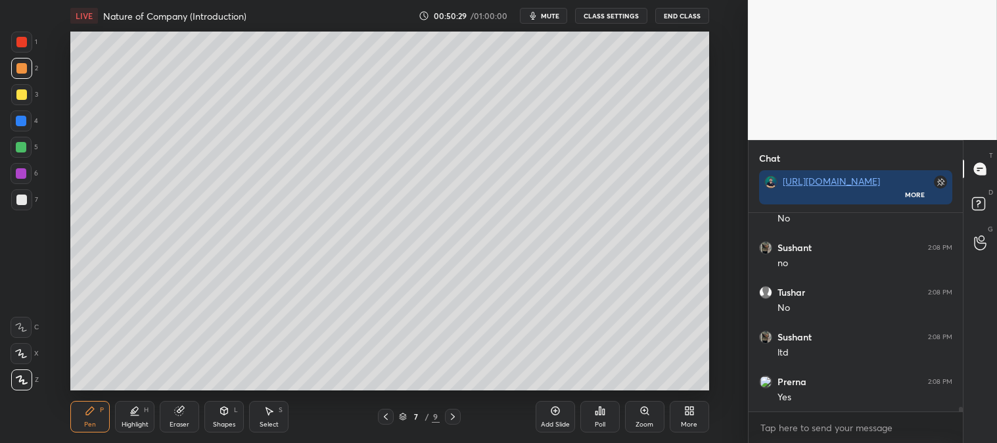
click at [647, 419] on div "Zoom" at bounding box center [644, 417] width 39 height 32
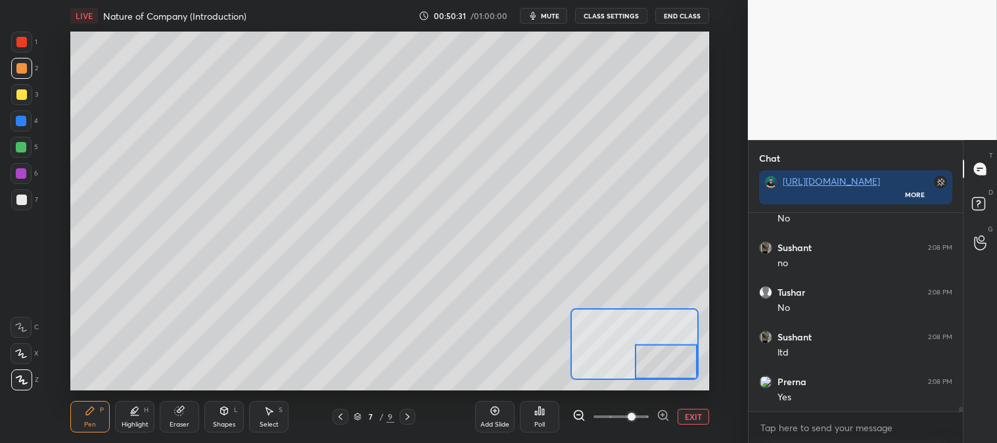
click at [28, 68] on div at bounding box center [21, 68] width 21 height 21
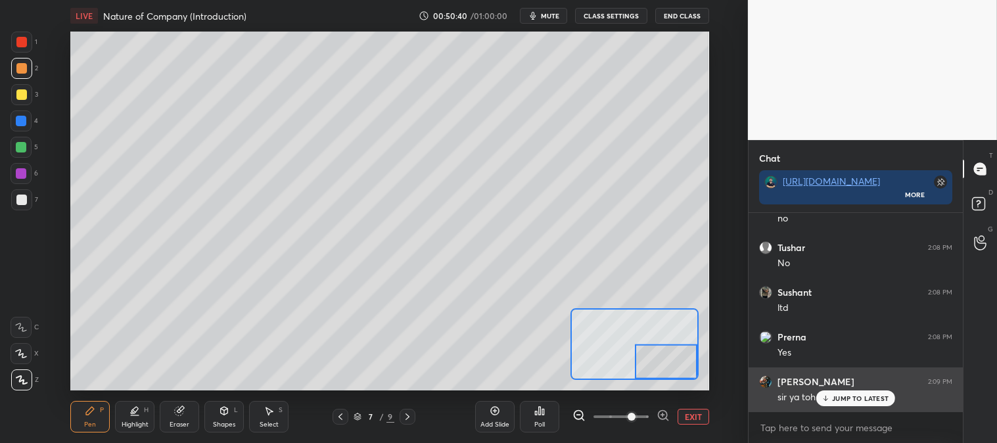
click at [835, 396] on p "JUMP TO LATEST" at bounding box center [860, 398] width 57 height 8
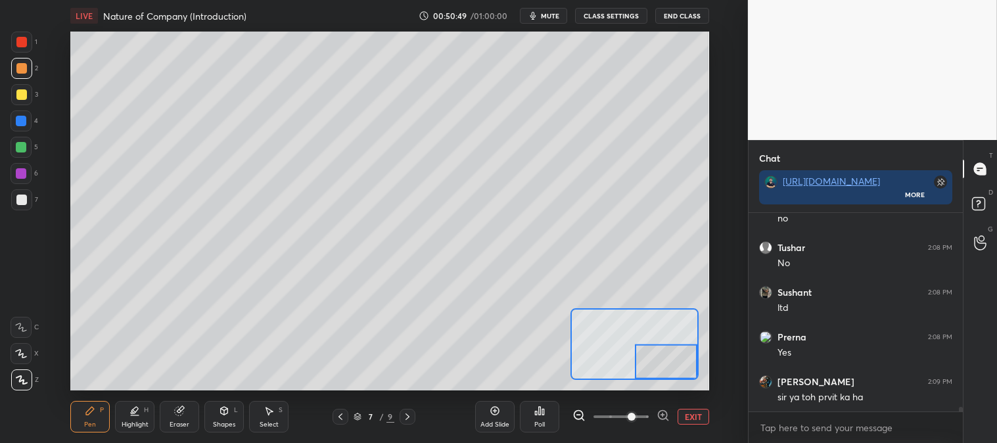
scroll to position [9067, 0]
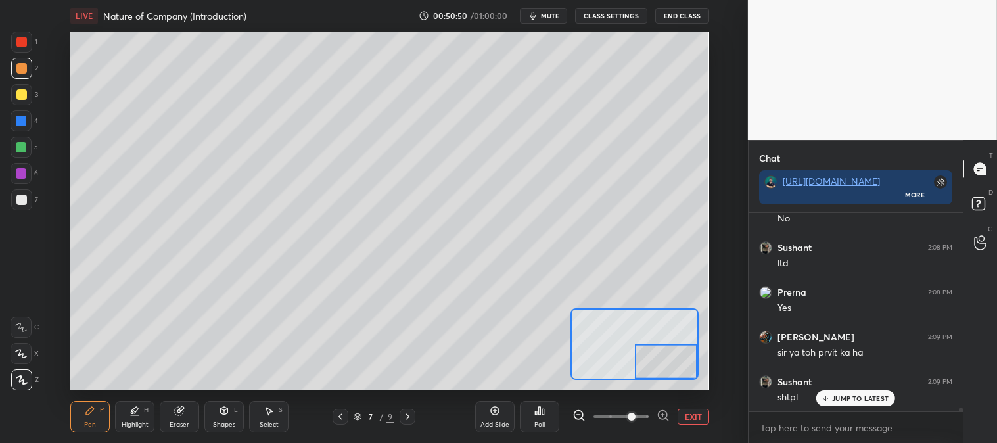
click at [700, 421] on button "EXIT" at bounding box center [694, 417] width 32 height 16
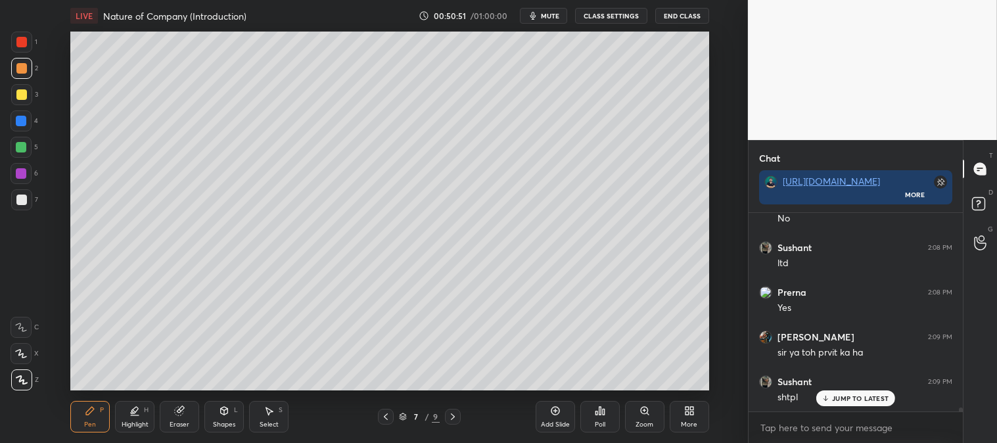
click at [20, 94] on div at bounding box center [21, 94] width 11 height 11
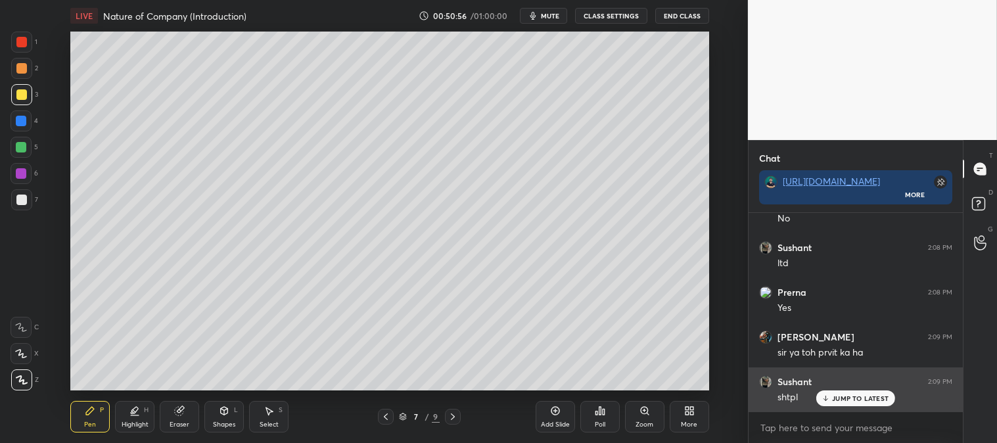
click at [842, 400] on p "JUMP TO LATEST" at bounding box center [860, 398] width 57 height 8
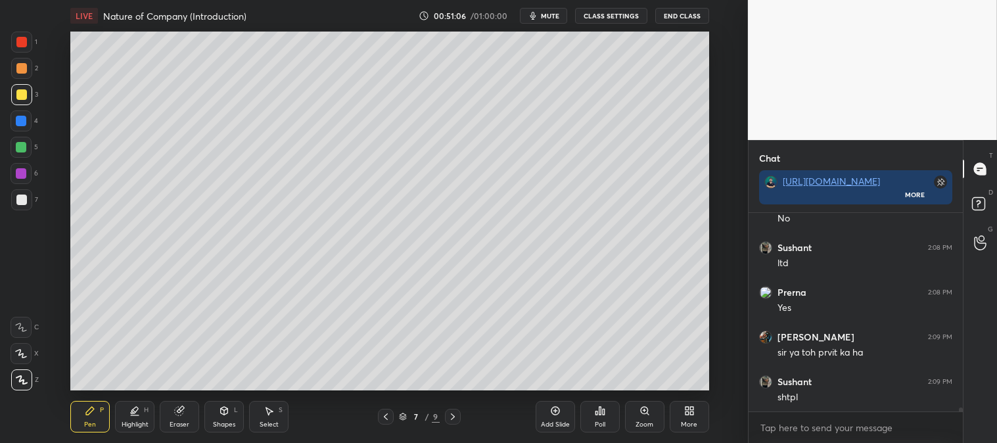
scroll to position [9111, 0]
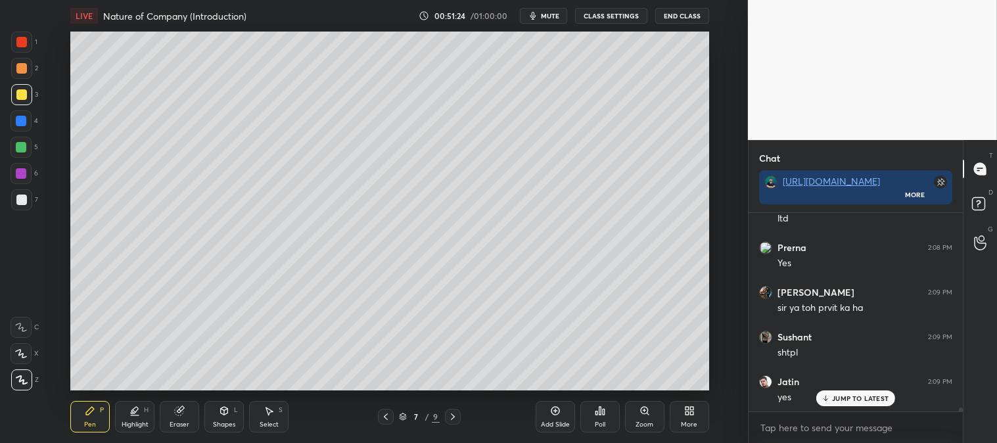
click at [385, 416] on icon at bounding box center [386, 416] width 4 height 7
click at [385, 410] on div at bounding box center [386, 417] width 16 height 16
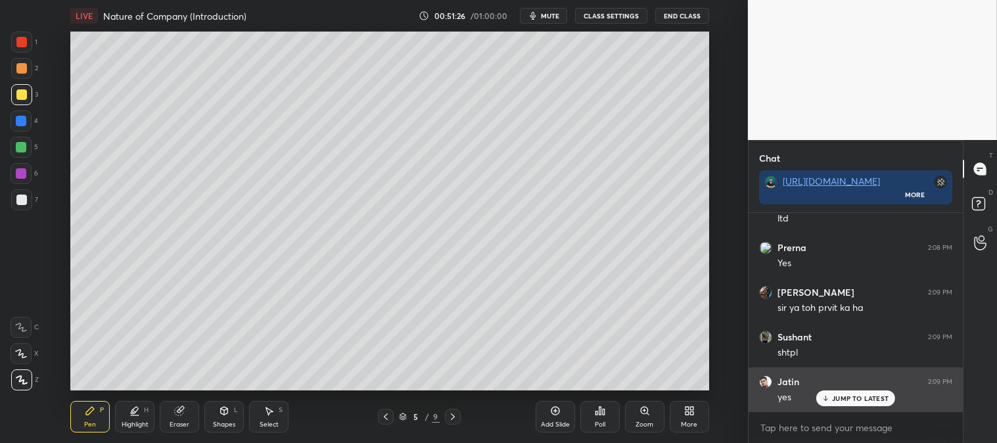
click at [834, 398] on p "JUMP TO LATEST" at bounding box center [860, 398] width 57 height 8
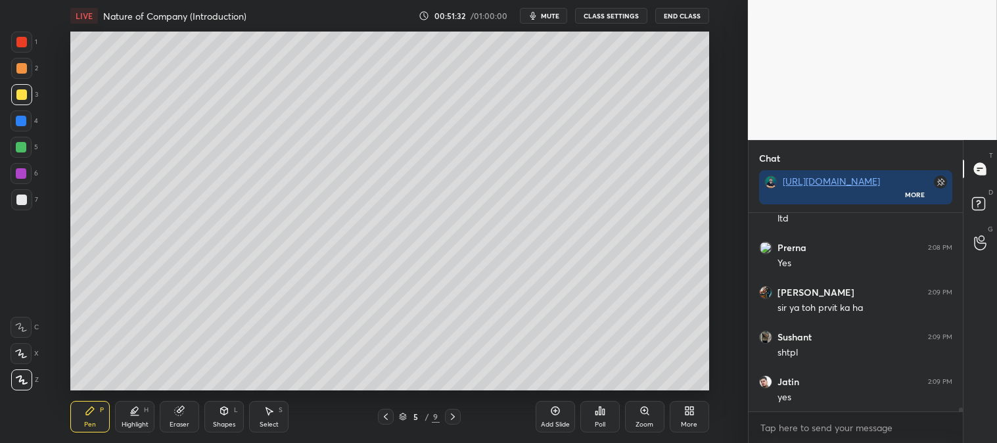
click at [452, 416] on icon at bounding box center [453, 416] width 11 height 11
click at [452, 417] on icon at bounding box center [453, 416] width 11 height 11
click at [389, 414] on icon at bounding box center [386, 416] width 11 height 11
click at [384, 415] on icon at bounding box center [386, 416] width 11 height 11
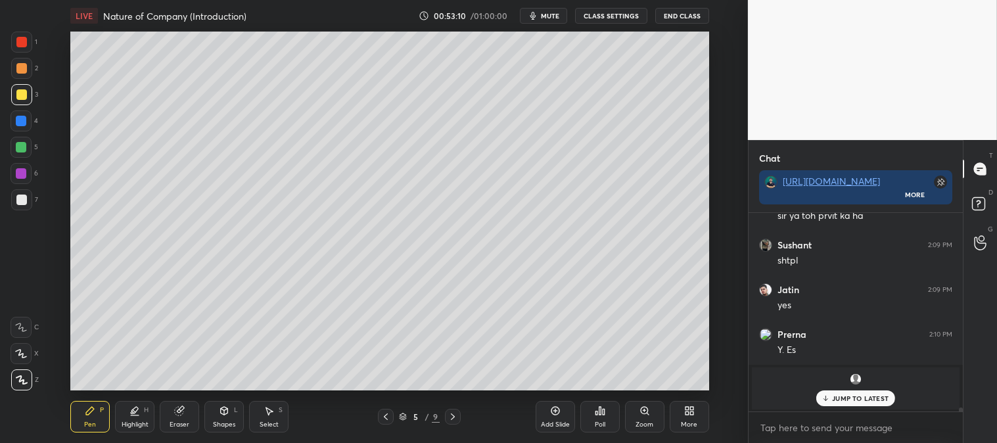
click at [446, 415] on div at bounding box center [453, 417] width 16 height 16
click at [448, 417] on icon at bounding box center [453, 416] width 11 height 11
click at [385, 411] on icon at bounding box center [386, 416] width 11 height 11
click at [839, 403] on div "JUMP TO LATEST" at bounding box center [855, 398] width 79 height 16
click at [384, 419] on icon at bounding box center [386, 416] width 11 height 11
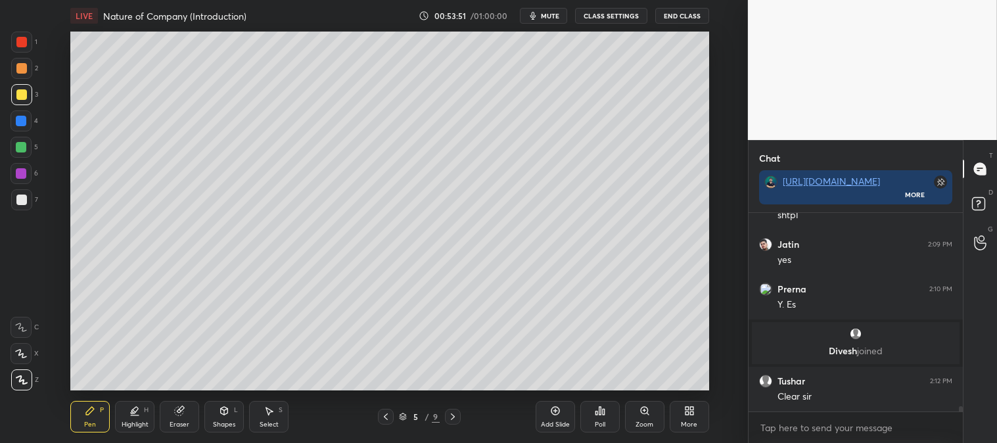
scroll to position [7191, 0]
click at [385, 415] on icon at bounding box center [386, 416] width 11 height 11
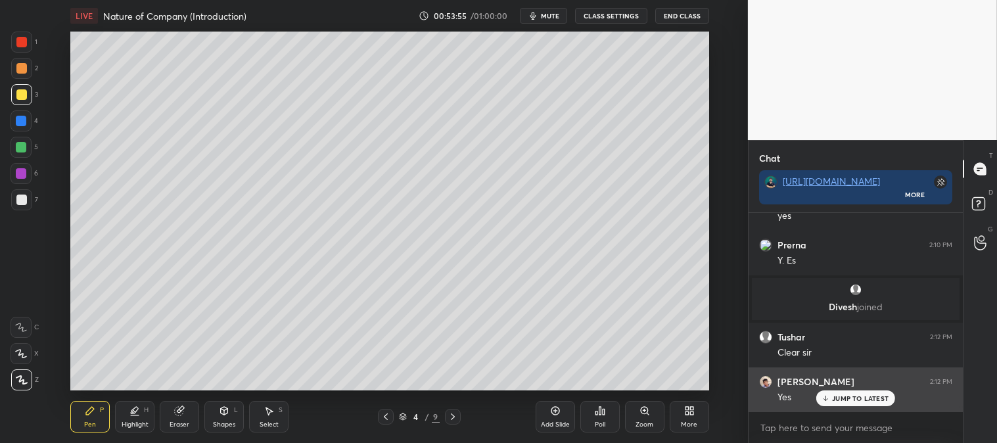
click at [839, 396] on p "JUMP TO LATEST" at bounding box center [860, 398] width 57 height 8
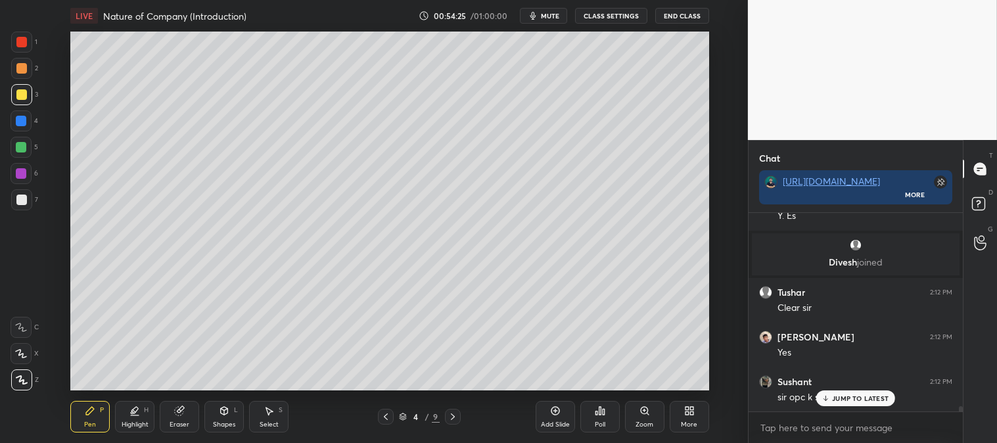
scroll to position [7325, 0]
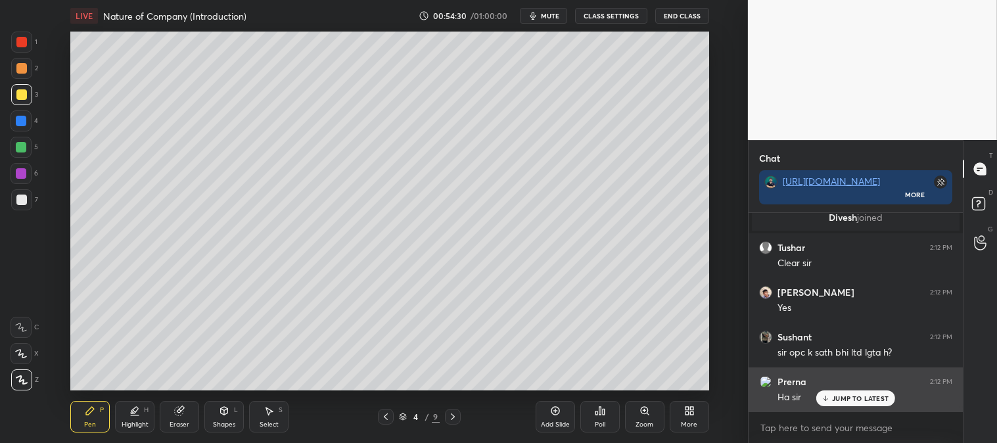
click at [841, 398] on p "JUMP TO LATEST" at bounding box center [860, 398] width 57 height 8
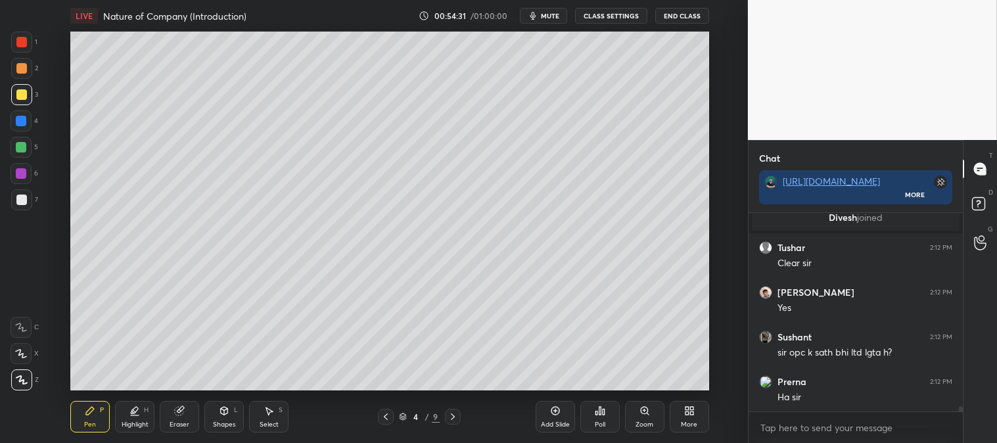
click at [452, 416] on icon at bounding box center [453, 416] width 11 height 11
click at [452, 415] on icon at bounding box center [453, 416] width 11 height 11
click at [452, 411] on icon at bounding box center [453, 416] width 11 height 11
click at [133, 415] on icon at bounding box center [134, 411] width 11 height 11
click at [94, 417] on div "Pen P" at bounding box center [89, 417] width 39 height 32
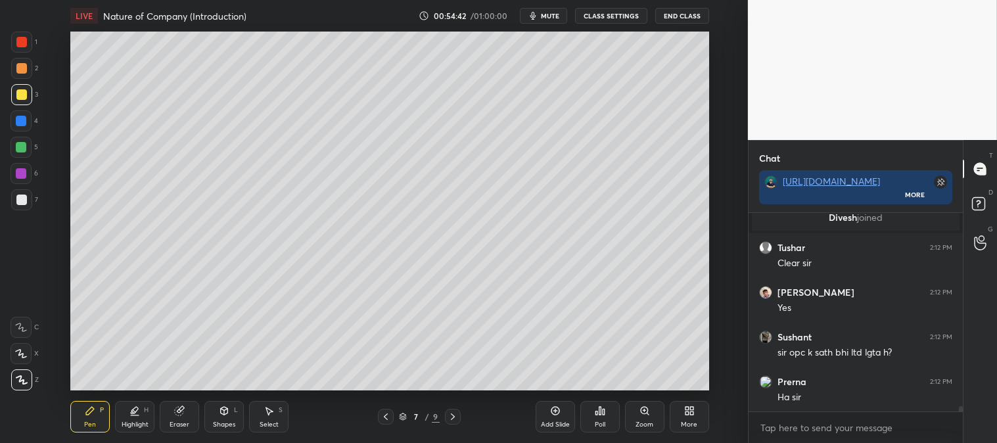
click at [640, 415] on icon at bounding box center [645, 411] width 11 height 11
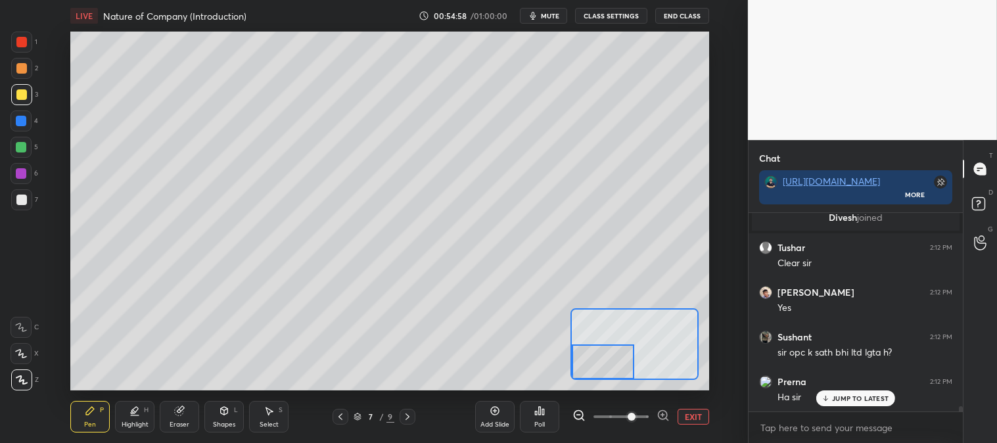
scroll to position [7370, 0]
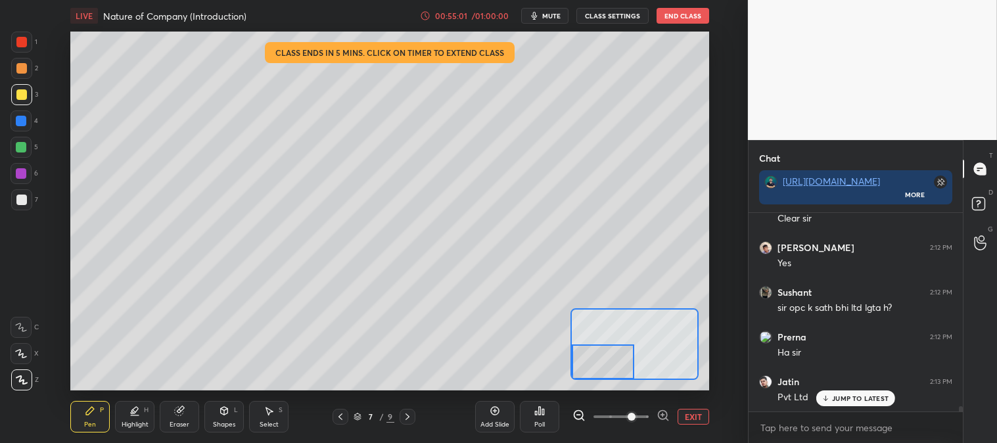
click at [187, 414] on div "Eraser" at bounding box center [179, 417] width 39 height 32
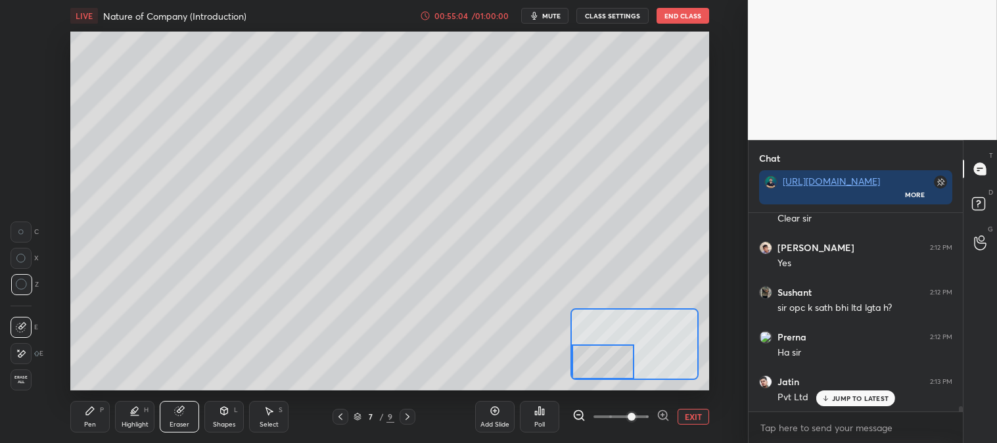
click at [89, 432] on div "Pen P" at bounding box center [89, 417] width 39 height 32
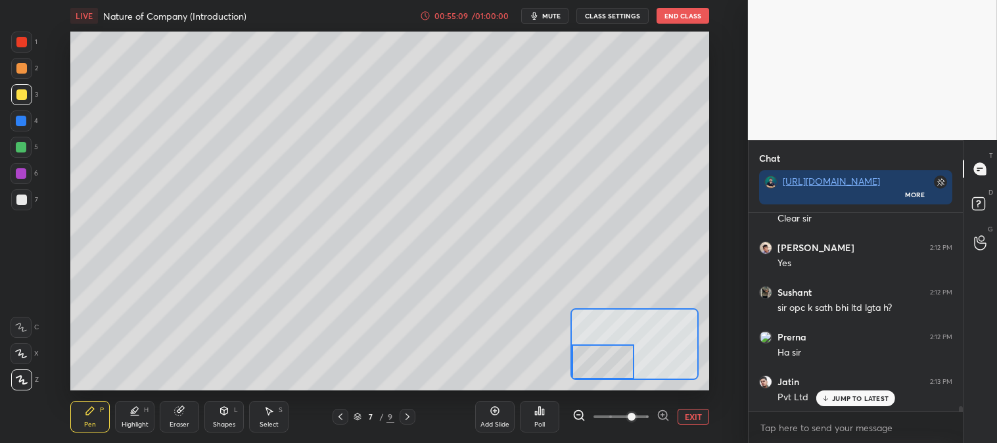
click at [18, 70] on div at bounding box center [21, 68] width 11 height 11
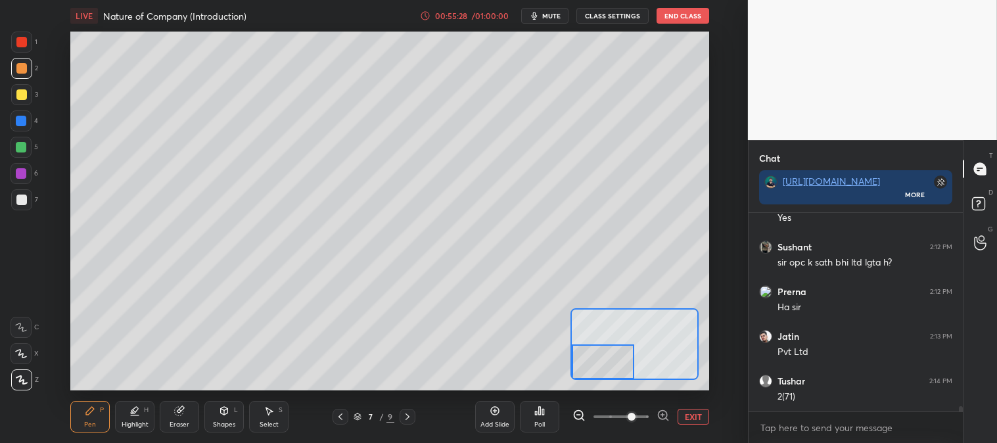
click at [699, 419] on button "EXIT" at bounding box center [694, 417] width 32 height 16
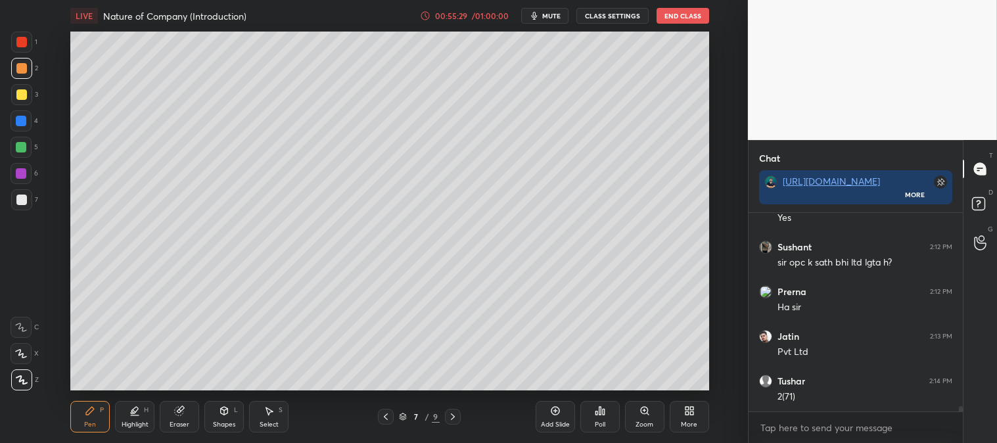
click at [22, 37] on div at bounding box center [21, 42] width 11 height 11
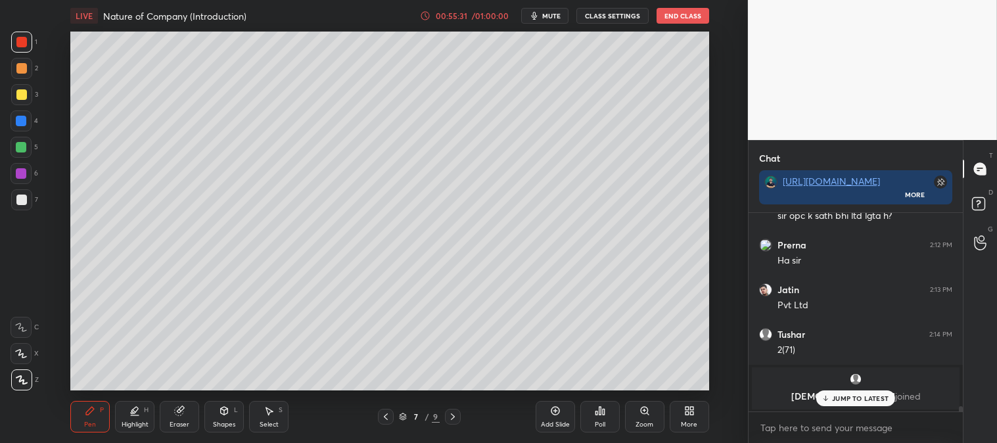
click at [856, 398] on p "JUMP TO LATEST" at bounding box center [860, 398] width 57 height 8
click at [22, 70] on div at bounding box center [21, 68] width 11 height 11
click at [22, 93] on div at bounding box center [21, 94] width 11 height 11
click at [22, 120] on div at bounding box center [21, 121] width 11 height 11
click at [634, 418] on div "Zoom" at bounding box center [644, 417] width 39 height 32
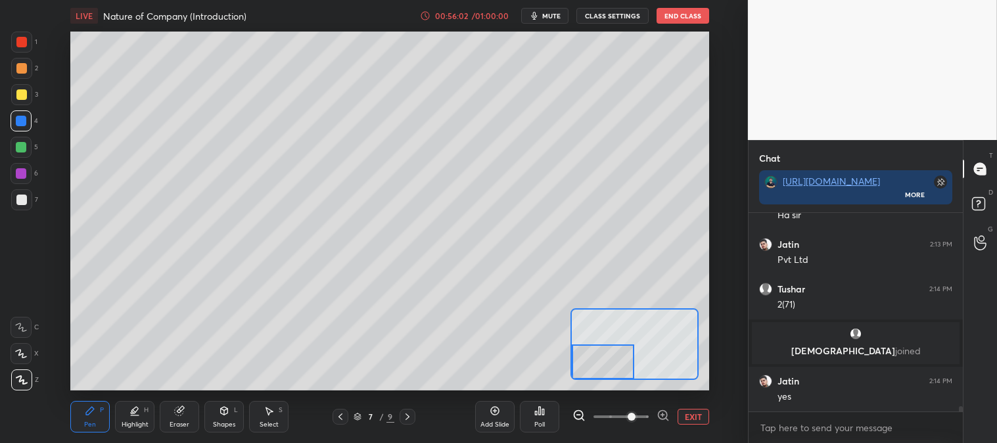
scroll to position [7423, 0]
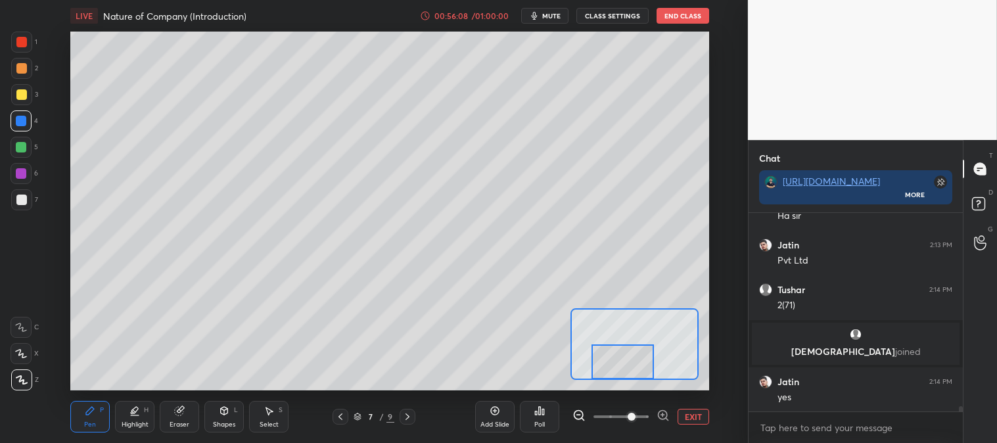
click at [184, 411] on icon at bounding box center [179, 411] width 11 height 11
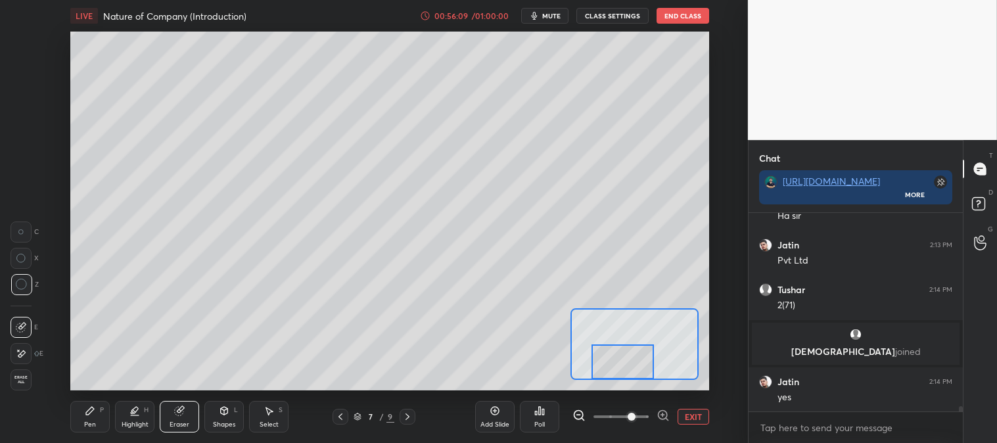
click at [88, 419] on div "Pen P" at bounding box center [89, 417] width 39 height 32
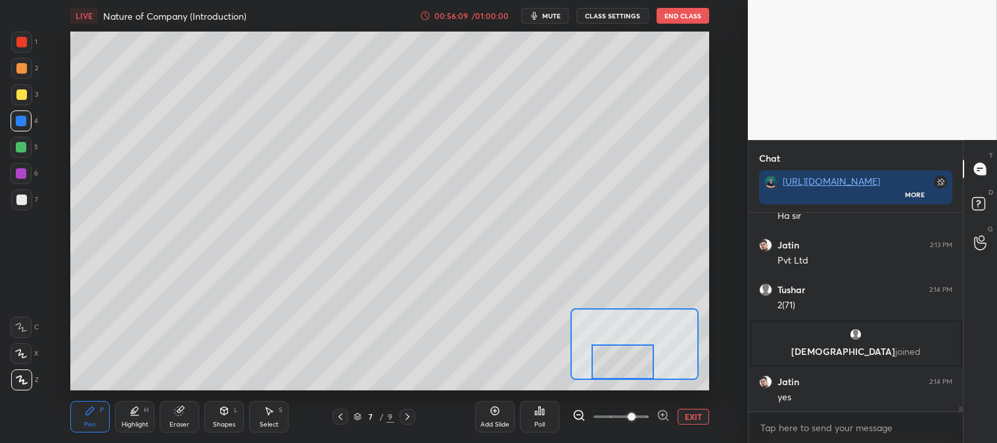
click at [84, 419] on div "Pen P" at bounding box center [89, 417] width 39 height 32
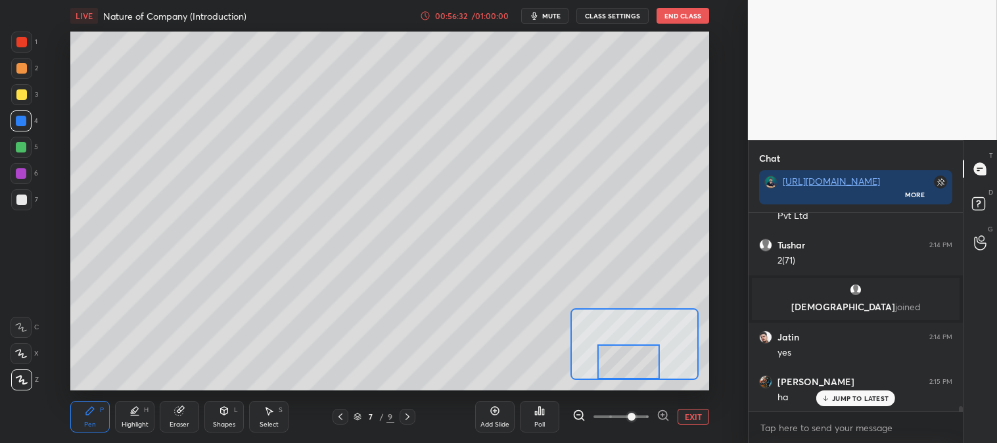
scroll to position [7513, 0]
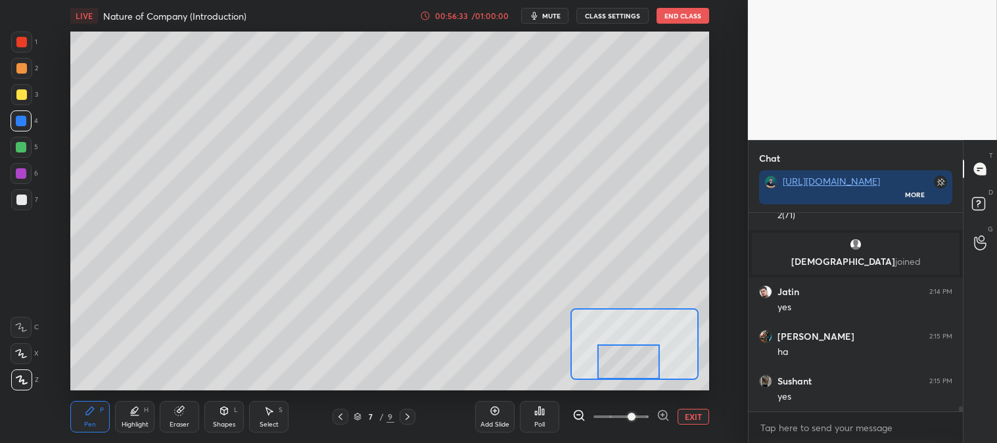
click at [690, 419] on button "EXIT" at bounding box center [694, 417] width 32 height 16
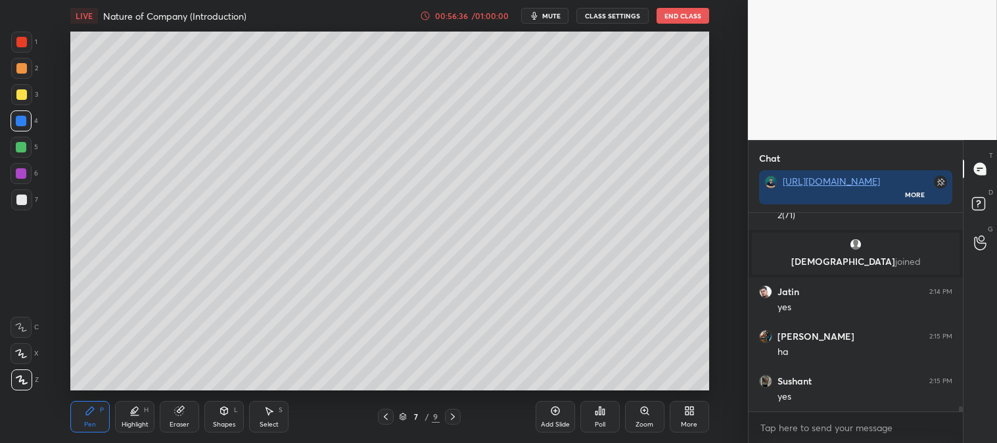
scroll to position [7558, 0]
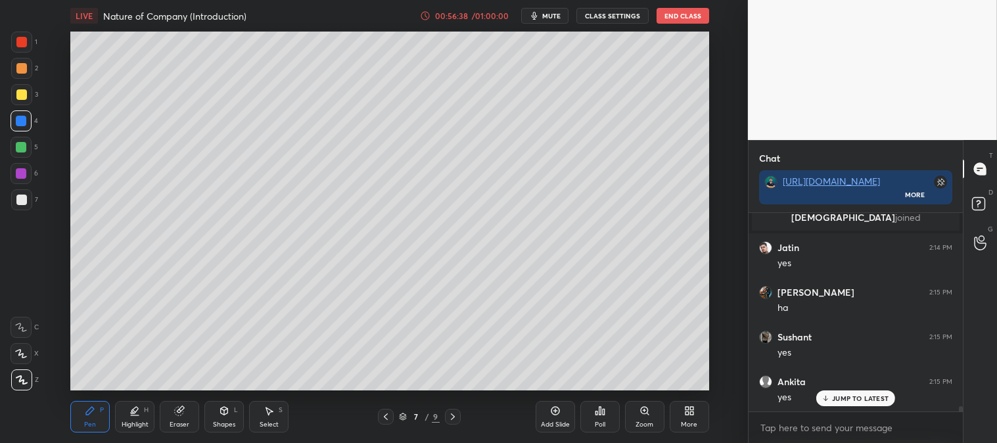
click at [641, 418] on div "Zoom" at bounding box center [644, 417] width 39 height 32
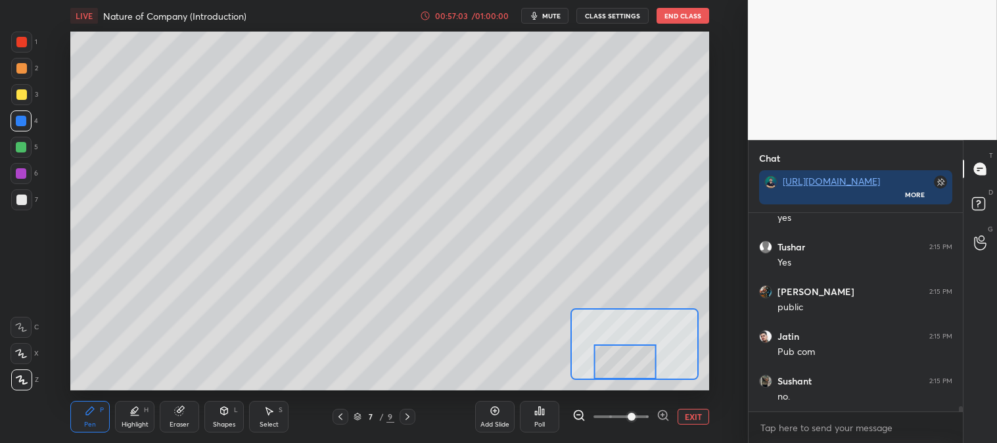
scroll to position [7781, 0]
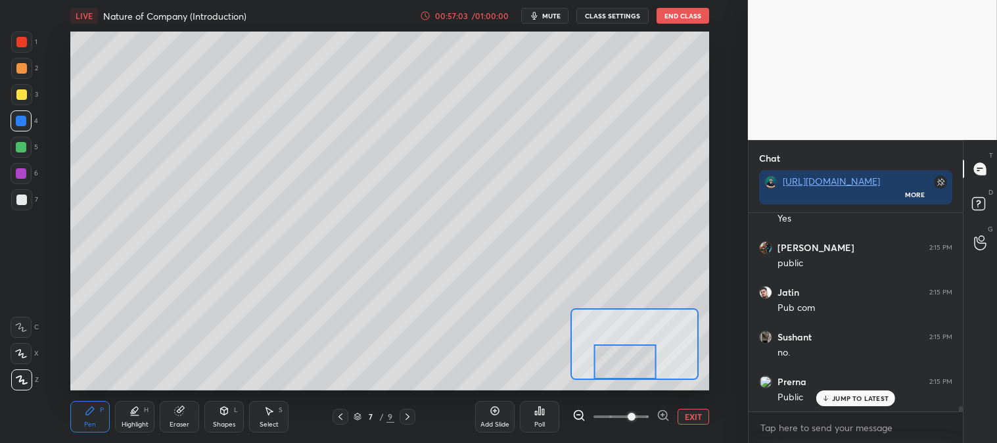
click at [691, 417] on button "EXIT" at bounding box center [694, 417] width 32 height 16
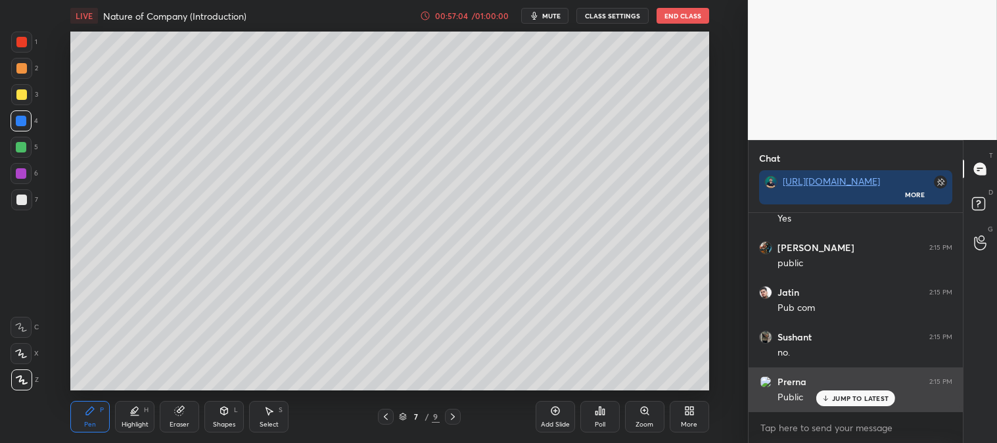
click at [856, 399] on p "JUMP TO LATEST" at bounding box center [860, 398] width 57 height 8
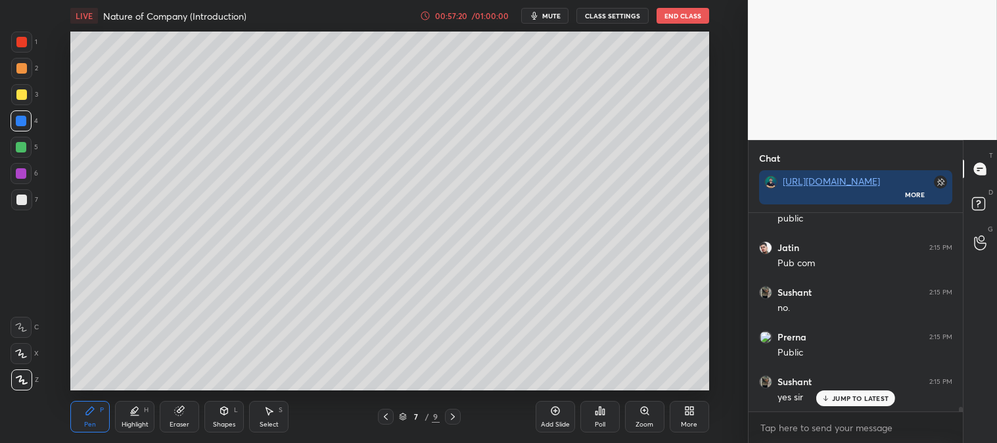
scroll to position [7839, 0]
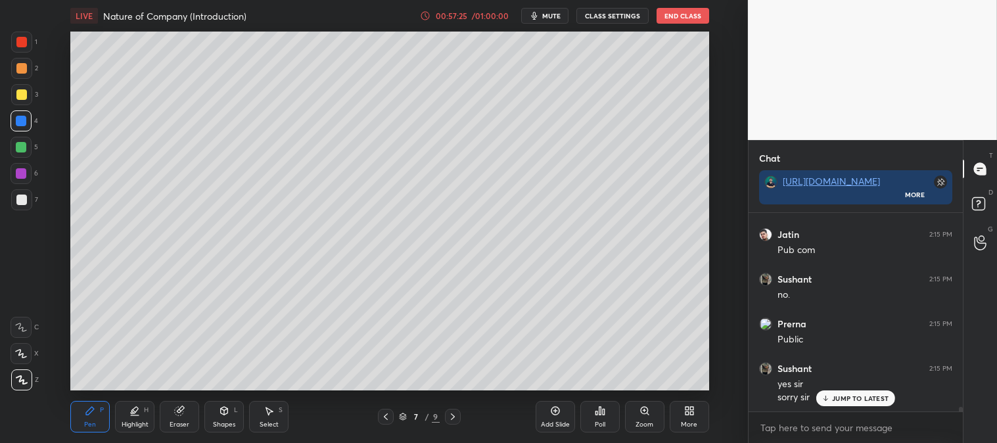
click at [843, 396] on p "JUMP TO LATEST" at bounding box center [860, 398] width 57 height 8
click at [638, 414] on div "Zoom" at bounding box center [644, 417] width 39 height 32
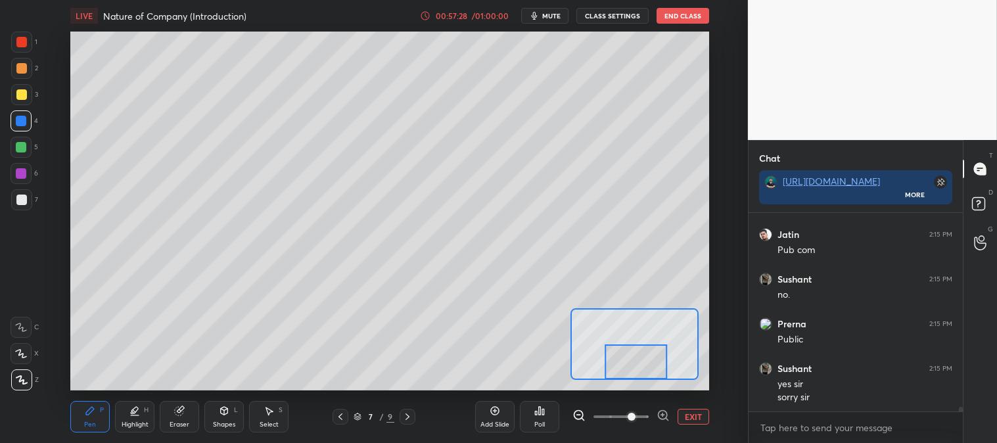
click at [646, 377] on div at bounding box center [636, 361] width 62 height 35
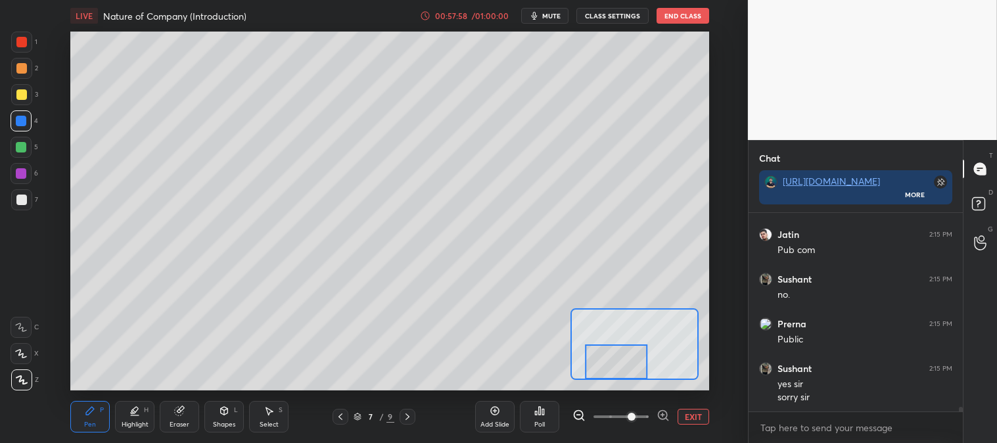
click at [699, 417] on button "EXIT" at bounding box center [694, 417] width 32 height 16
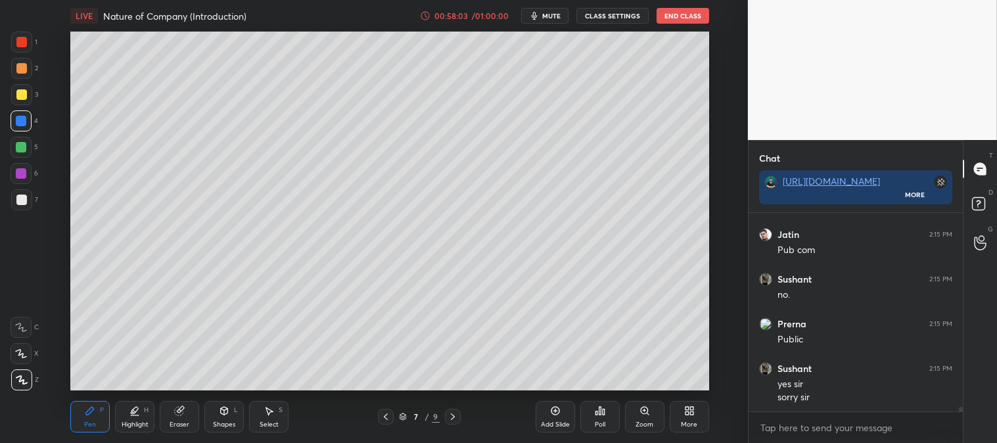
scroll to position [7884, 0]
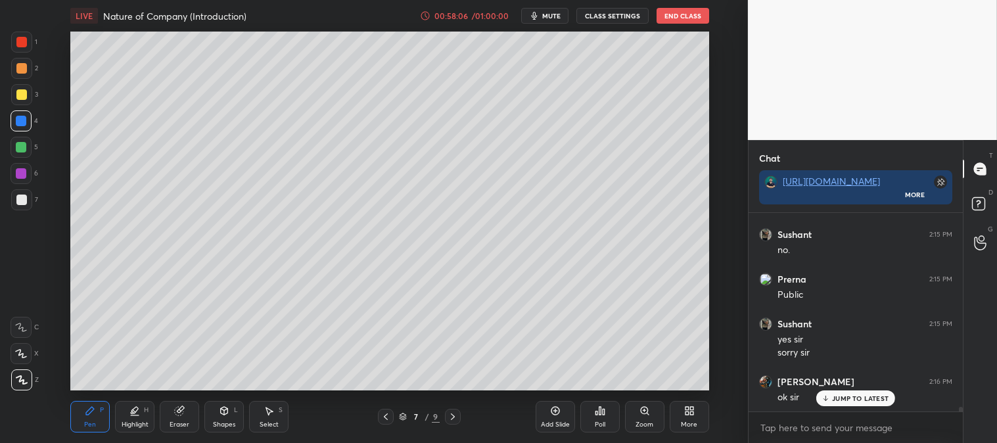
click at [644, 419] on div "Zoom" at bounding box center [644, 417] width 39 height 32
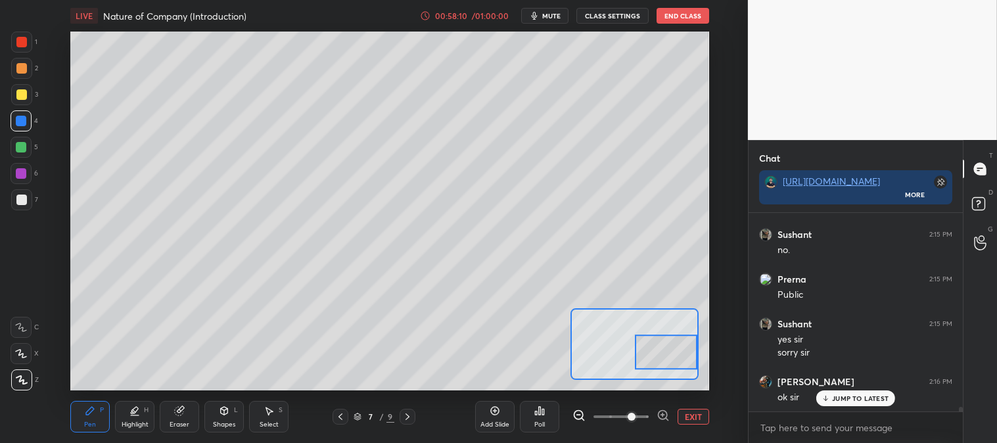
click at [699, 414] on button "EXIT" at bounding box center [694, 417] width 32 height 16
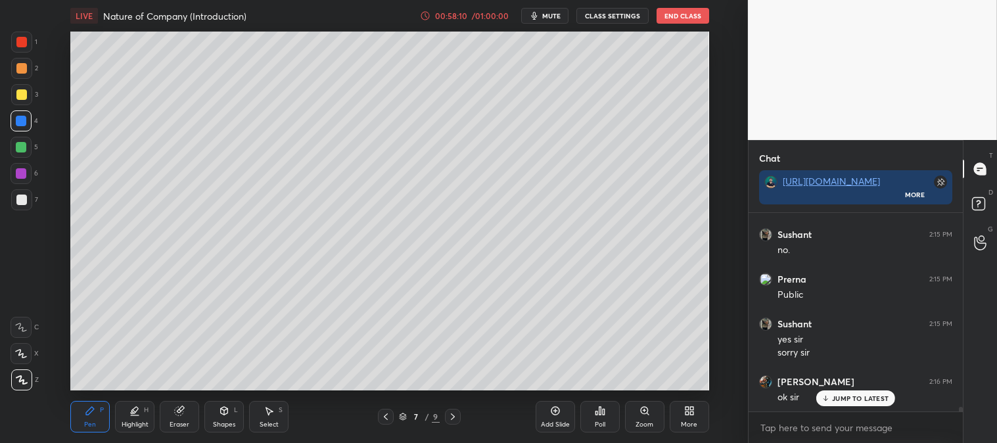
click at [128, 423] on div "Highlight" at bounding box center [135, 424] width 27 height 7
click at [20, 197] on div at bounding box center [21, 200] width 11 height 11
click at [93, 415] on icon at bounding box center [90, 411] width 11 height 11
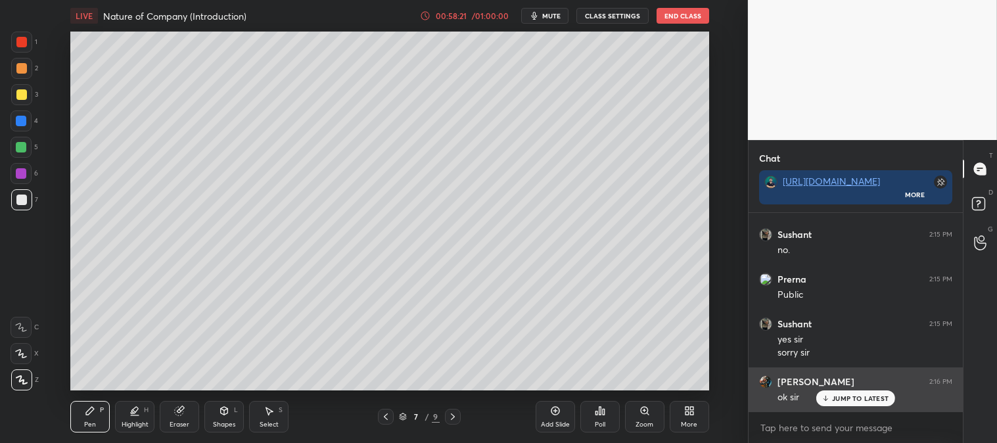
click at [841, 398] on p "JUMP TO LATEST" at bounding box center [860, 398] width 57 height 8
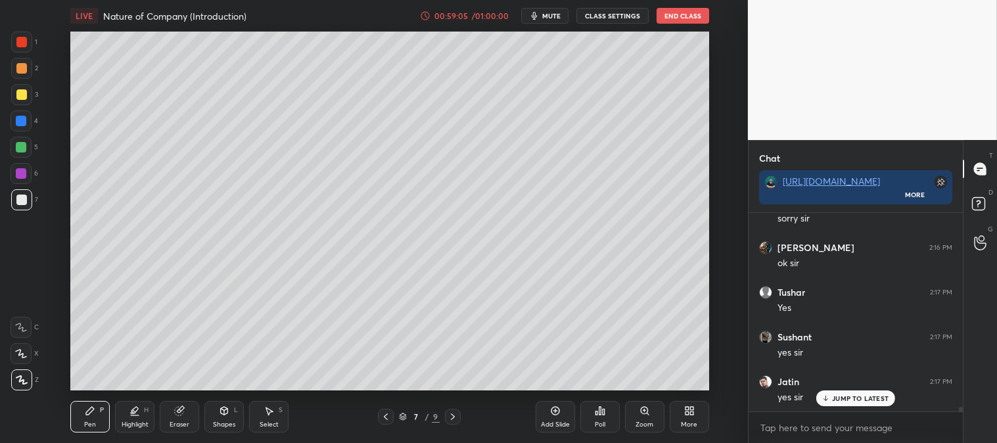
scroll to position [8062, 0]
click at [596, 424] on div "Poll" at bounding box center [600, 424] width 11 height 7
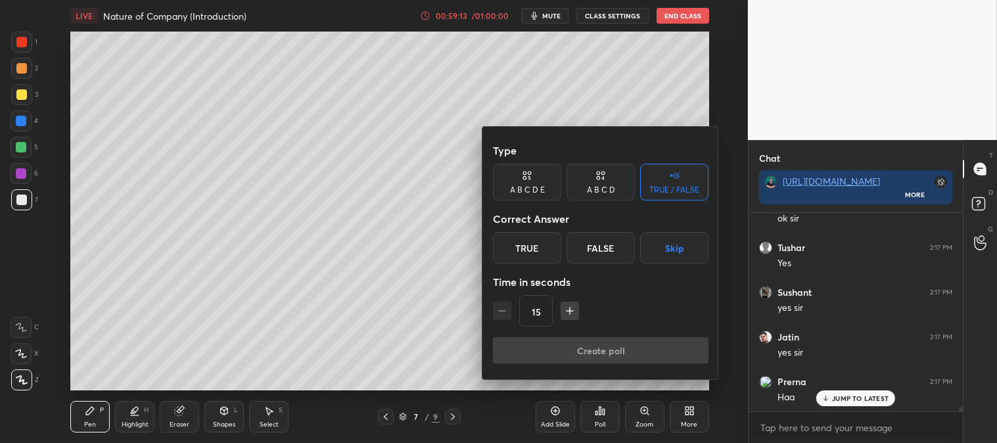
click at [544, 245] on div "True" at bounding box center [527, 248] width 68 height 32
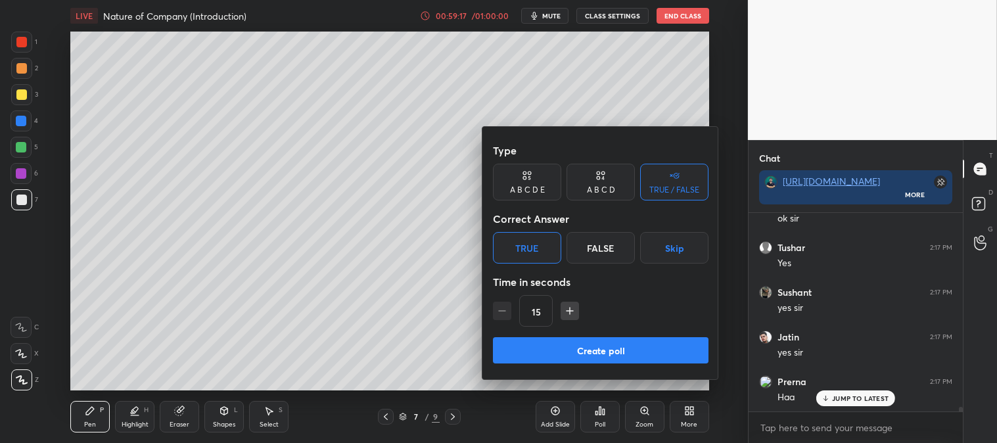
scroll to position [8075, 0]
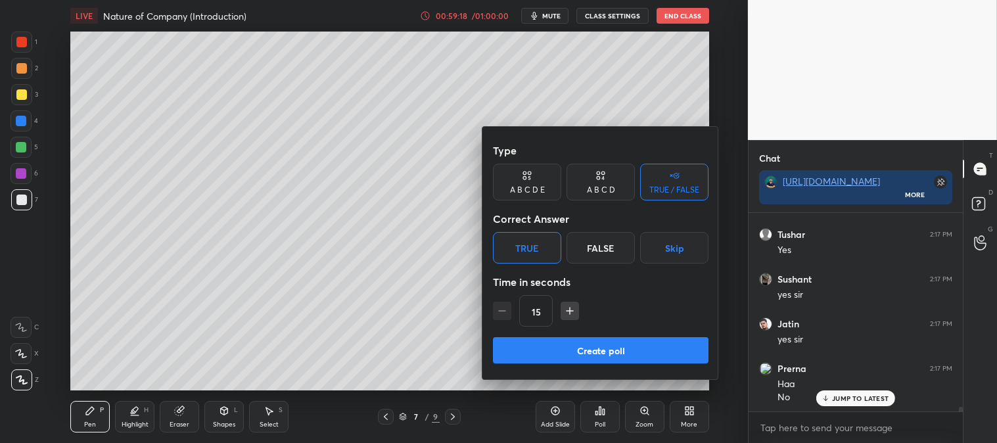
click at [603, 343] on button "Create poll" at bounding box center [601, 350] width 216 height 26
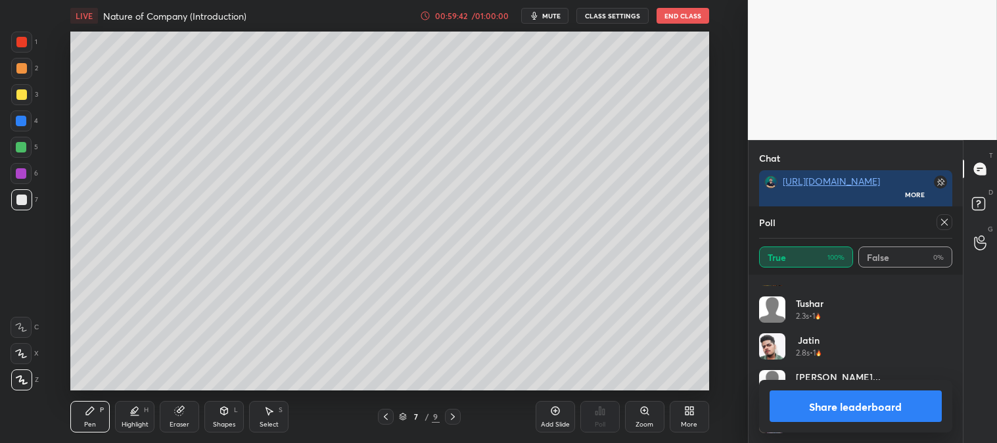
scroll to position [4, 3]
click at [944, 220] on icon at bounding box center [944, 222] width 11 height 11
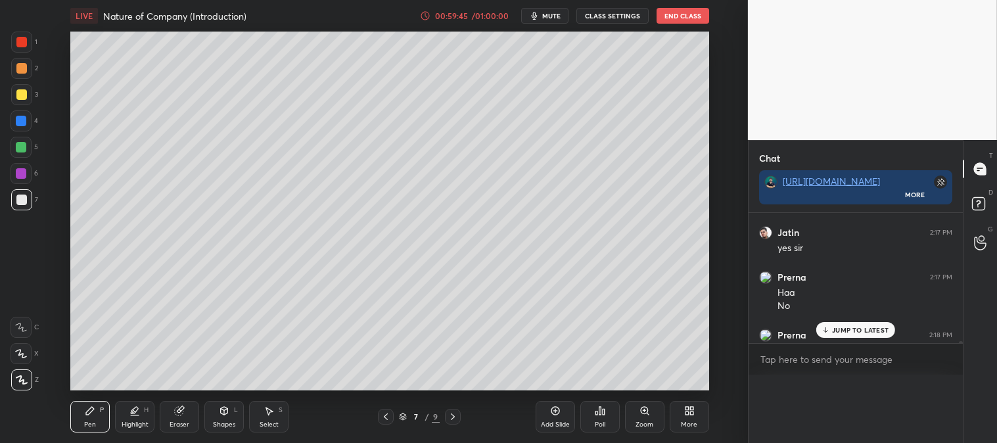
scroll to position [78, 210]
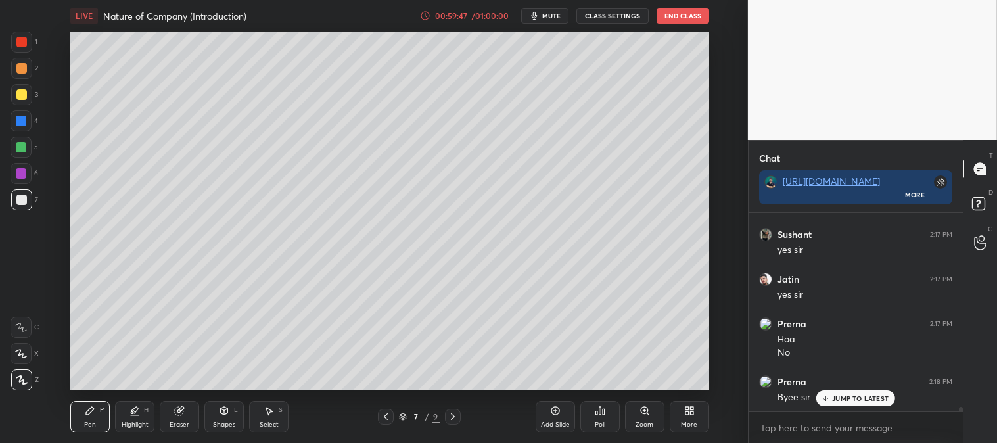
click at [679, 16] on button "End Class" at bounding box center [683, 16] width 53 height 16
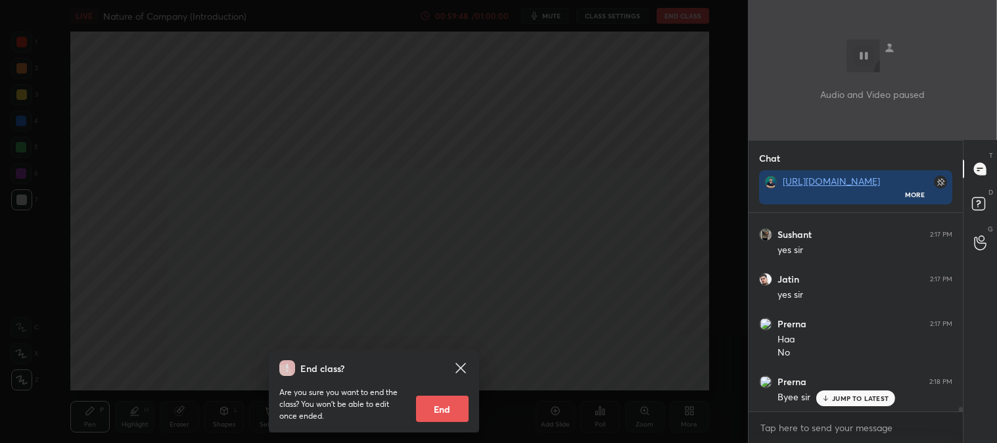
click at [440, 406] on button "End" at bounding box center [442, 409] width 53 height 26
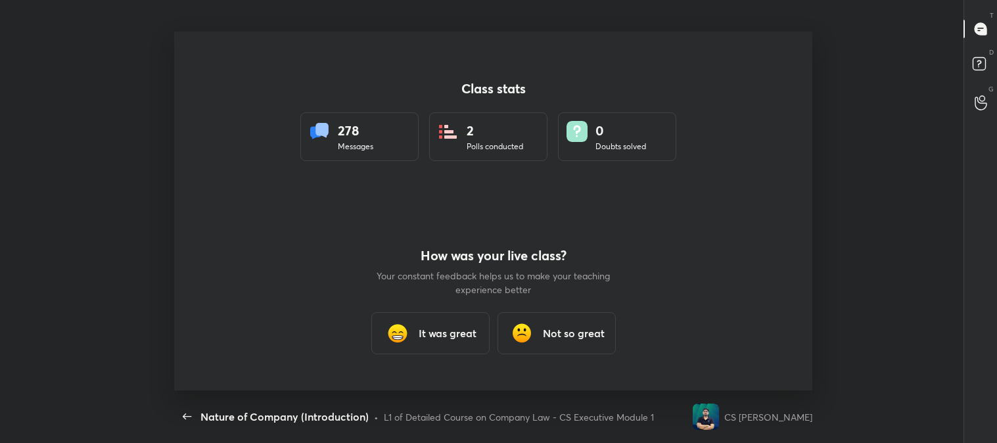
type textarea "x"
